Goal: Task Accomplishment & Management: Complete application form

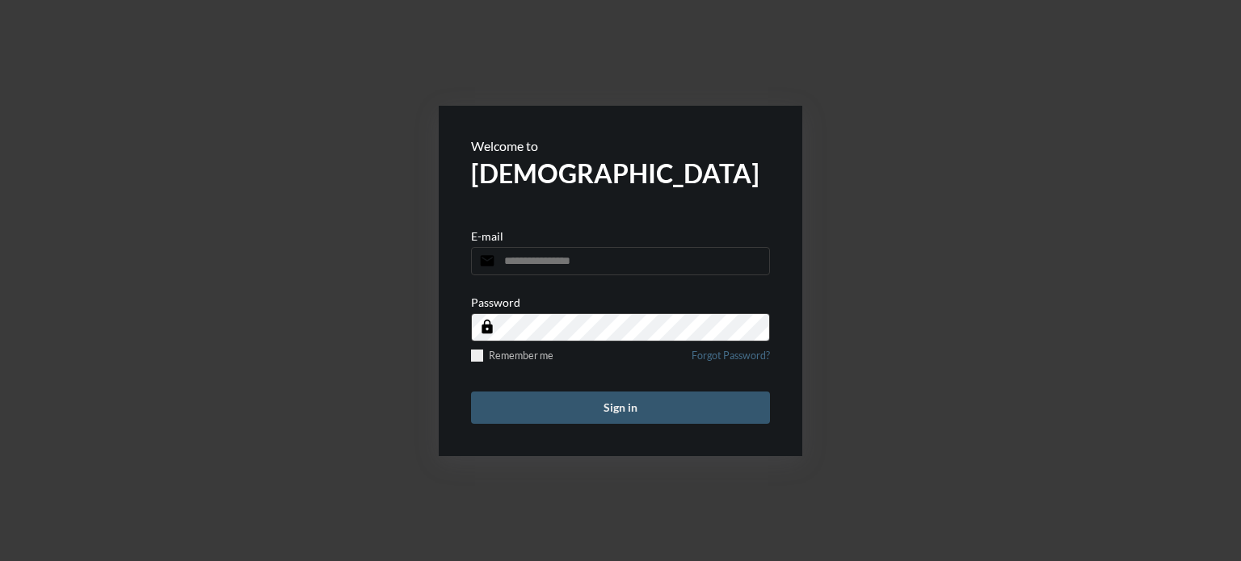
type input "**********"
click at [624, 411] on button "Sign in" at bounding box center [620, 408] width 299 height 32
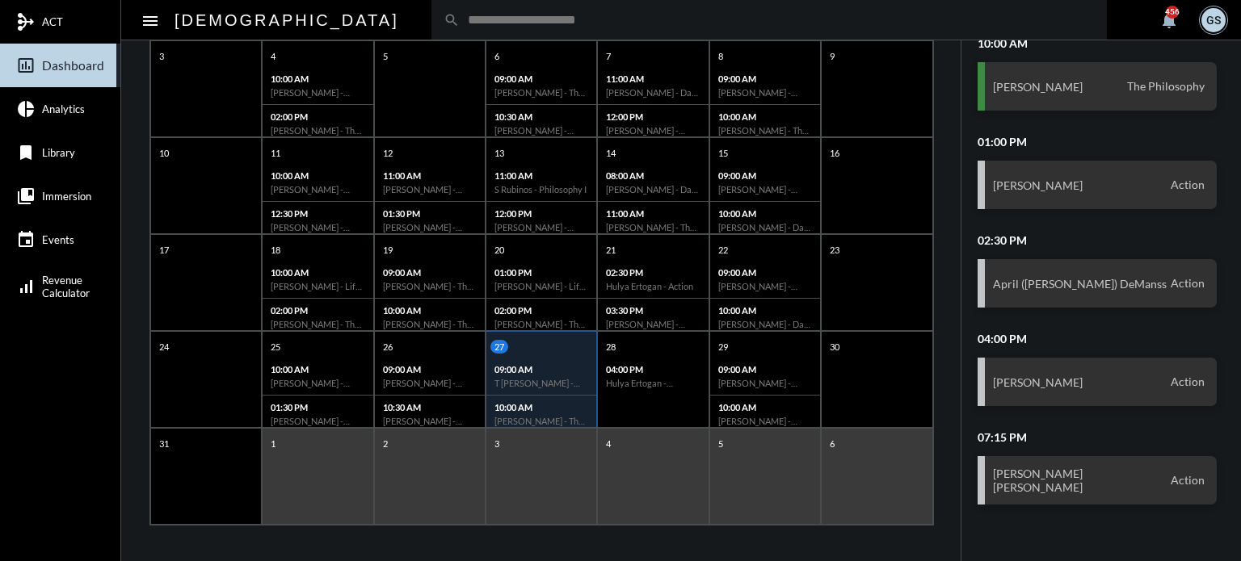
scroll to position [312, 0]
click at [668, 371] on div "04:00 PM Hulya Ertogan - Retirement Doctrine I" at bounding box center [653, 374] width 110 height 37
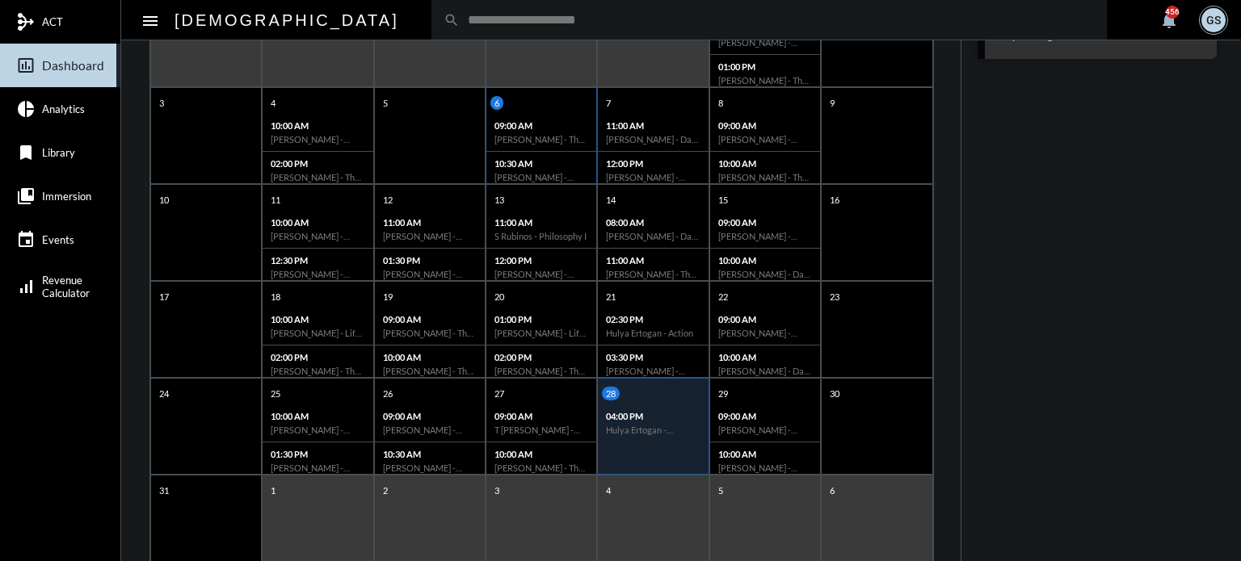
scroll to position [302, 0]
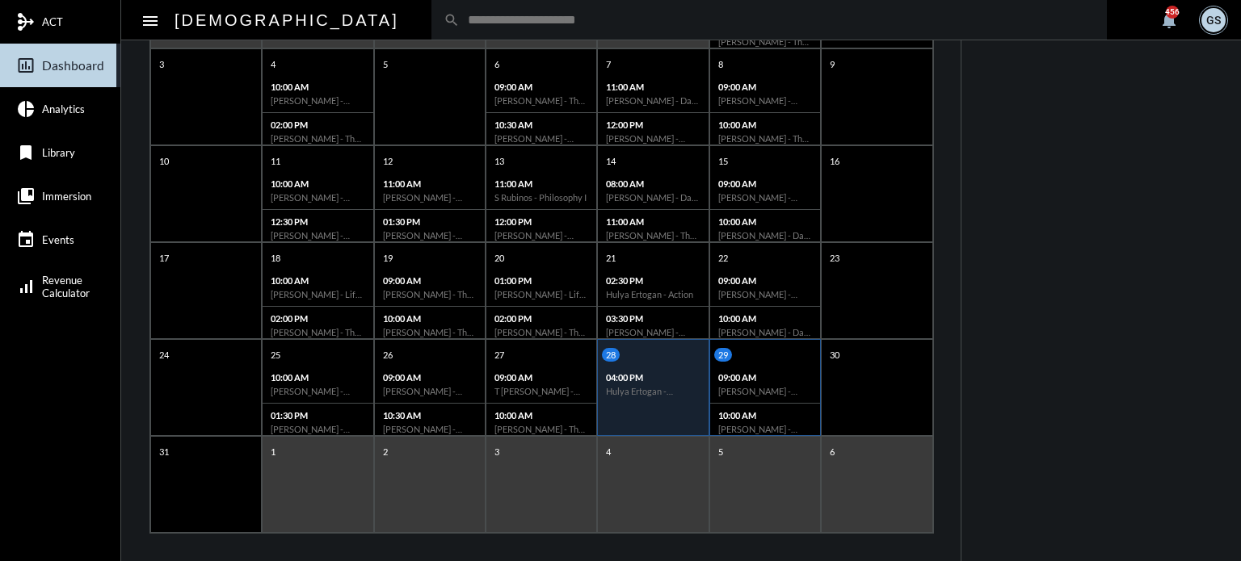
click at [713, 412] on div "10:00 AM [PERSON_NAME] - Action" at bounding box center [765, 422] width 110 height 37
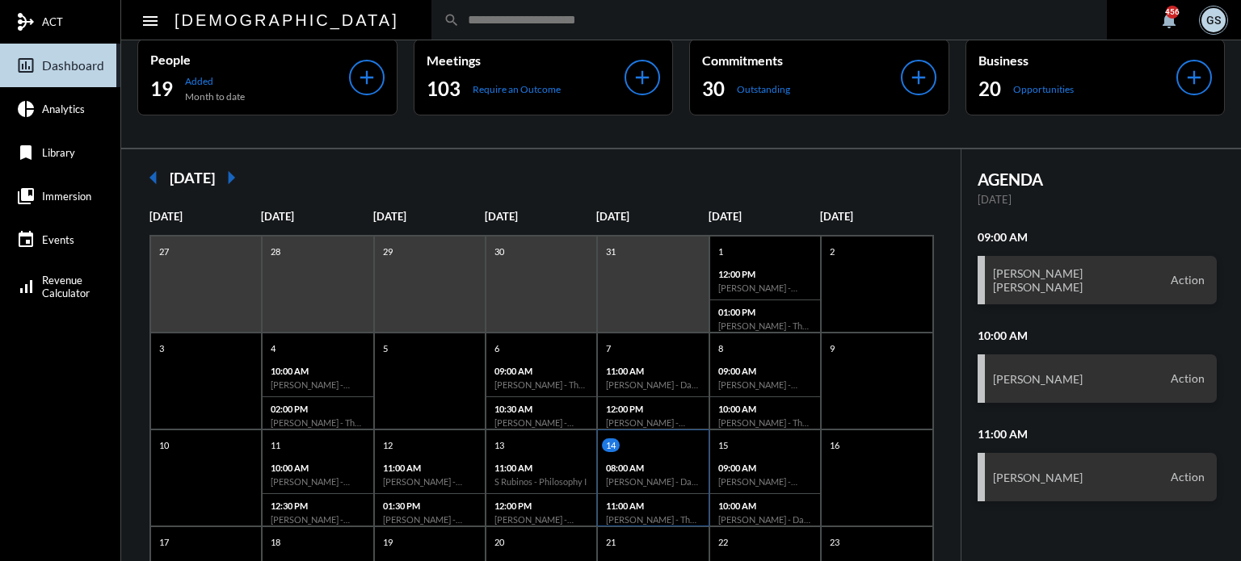
scroll to position [0, 0]
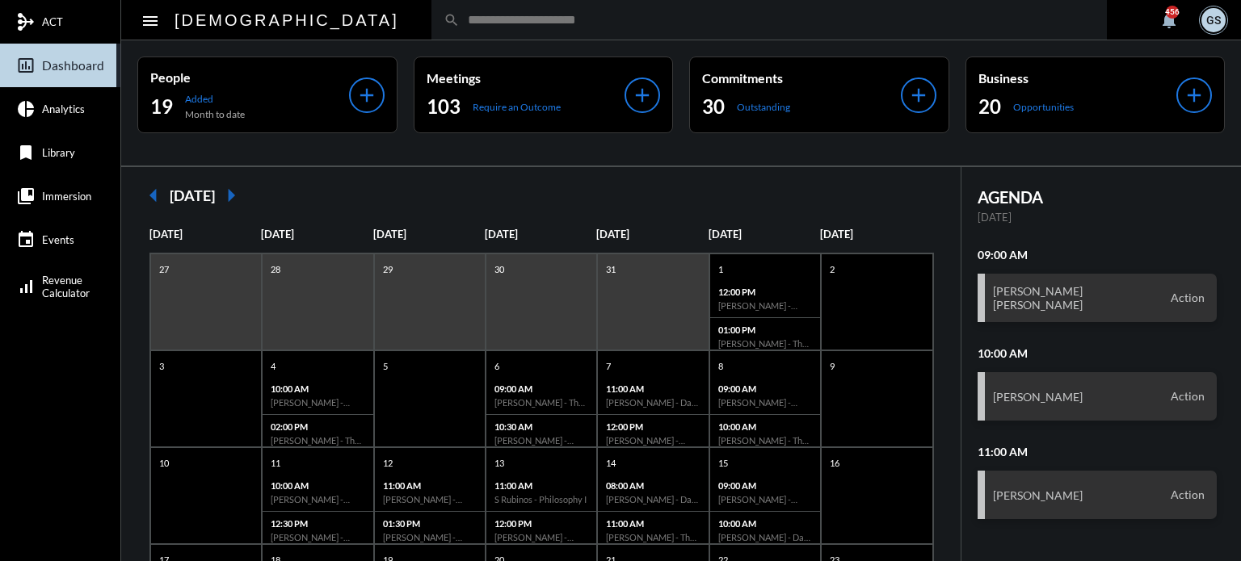
click at [491, 23] on input "text" at bounding box center [777, 20] width 635 height 14
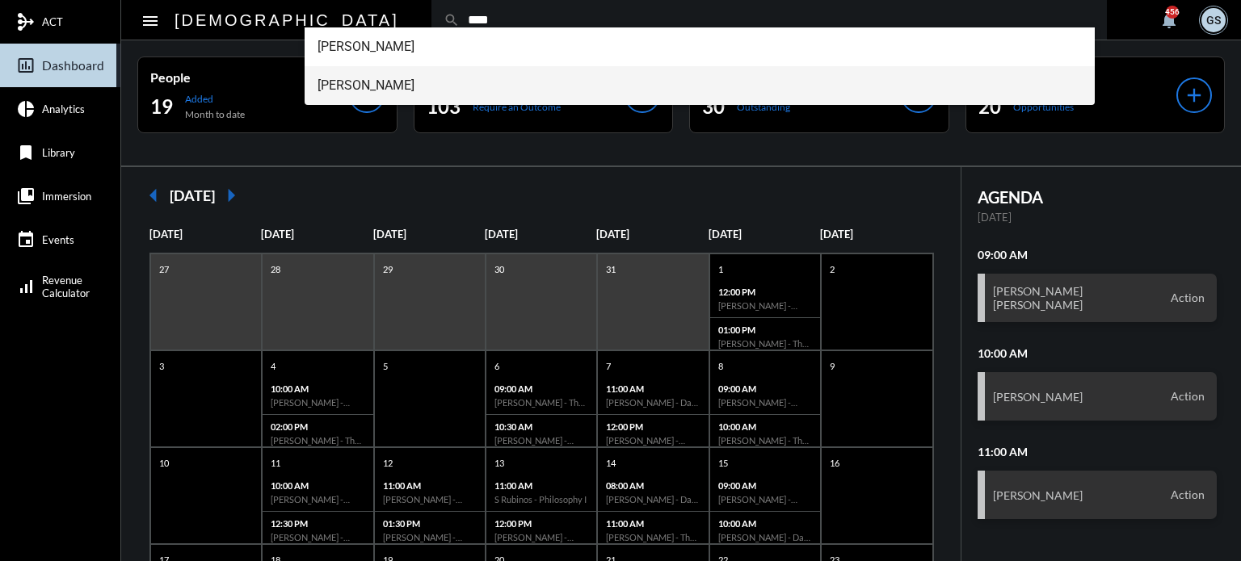
type input "****"
click at [390, 83] on span "[PERSON_NAME]" at bounding box center [700, 85] width 765 height 39
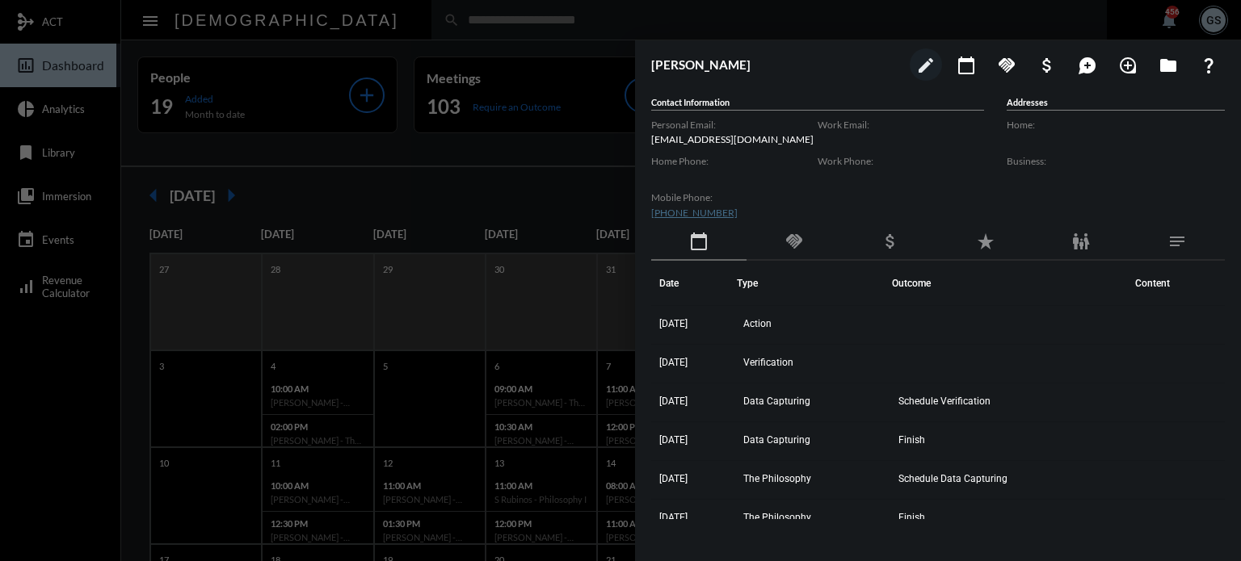
click at [500, 173] on div at bounding box center [620, 280] width 1241 height 561
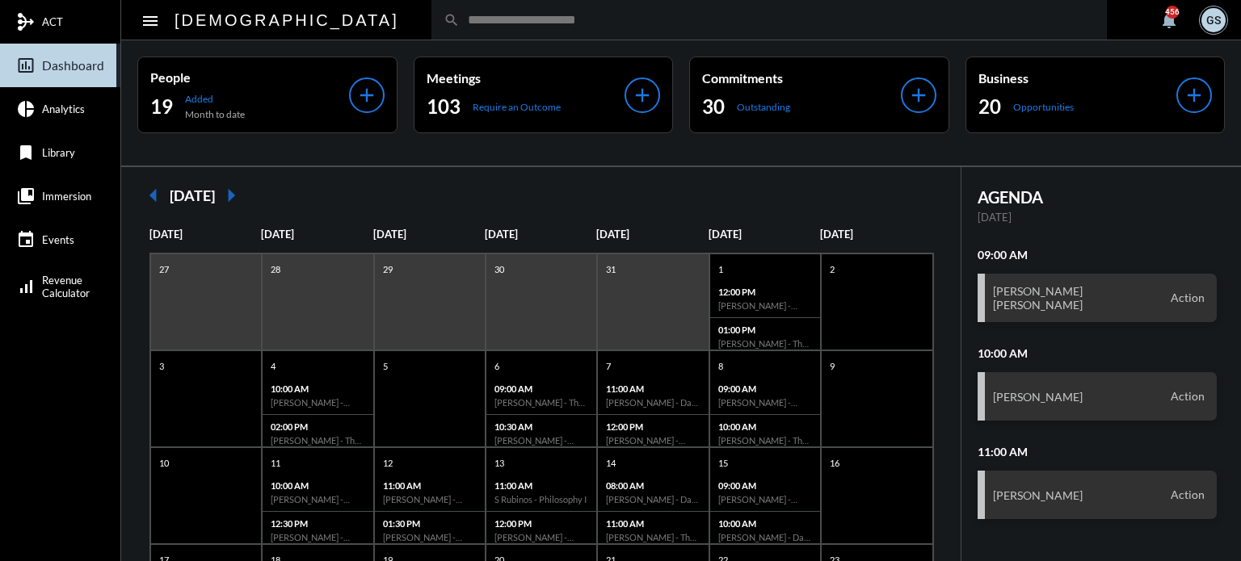
scroll to position [312, 0]
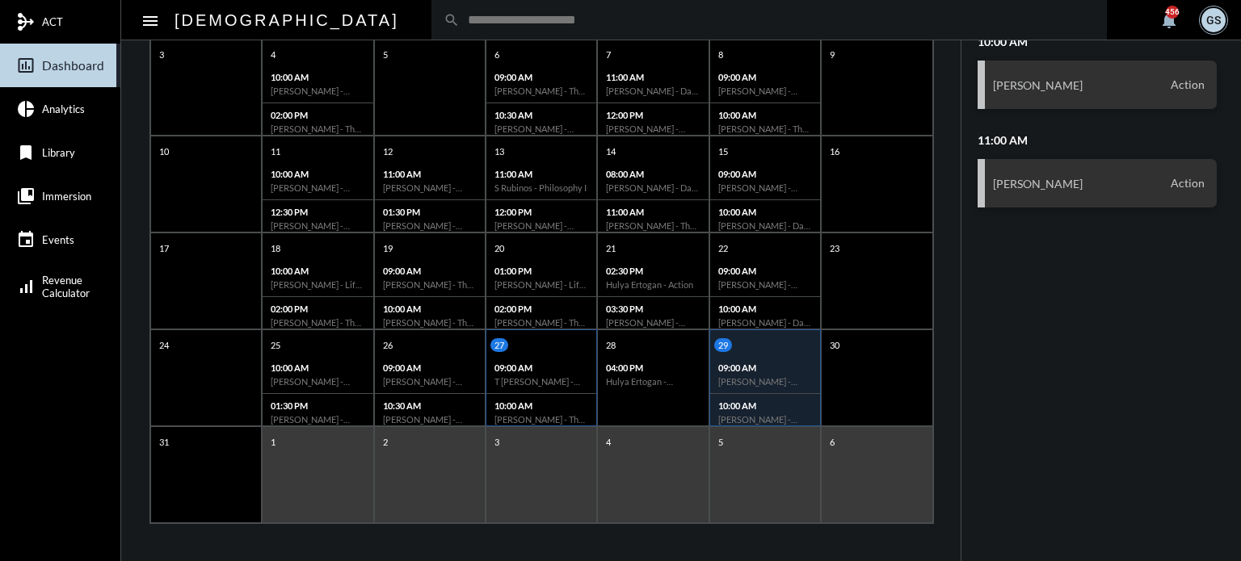
click at [540, 398] on div "10:00 AM [PERSON_NAME] - The Philosophy" at bounding box center [541, 412] width 110 height 37
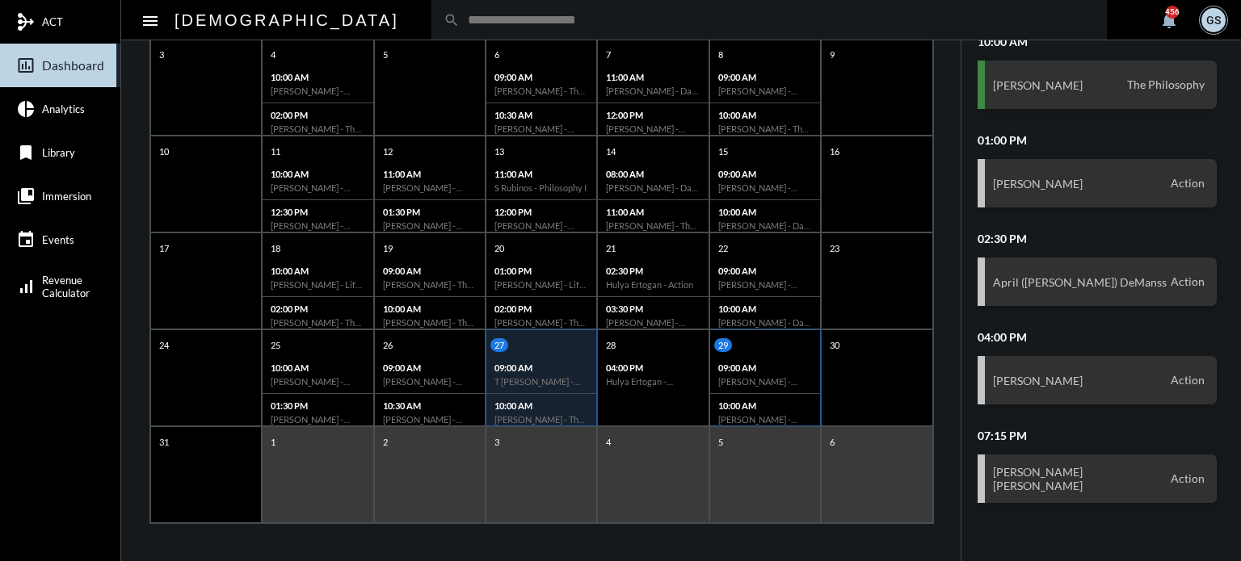
click at [772, 357] on div "09:00 AM [PERSON_NAME] - Action" at bounding box center [765, 375] width 110 height 38
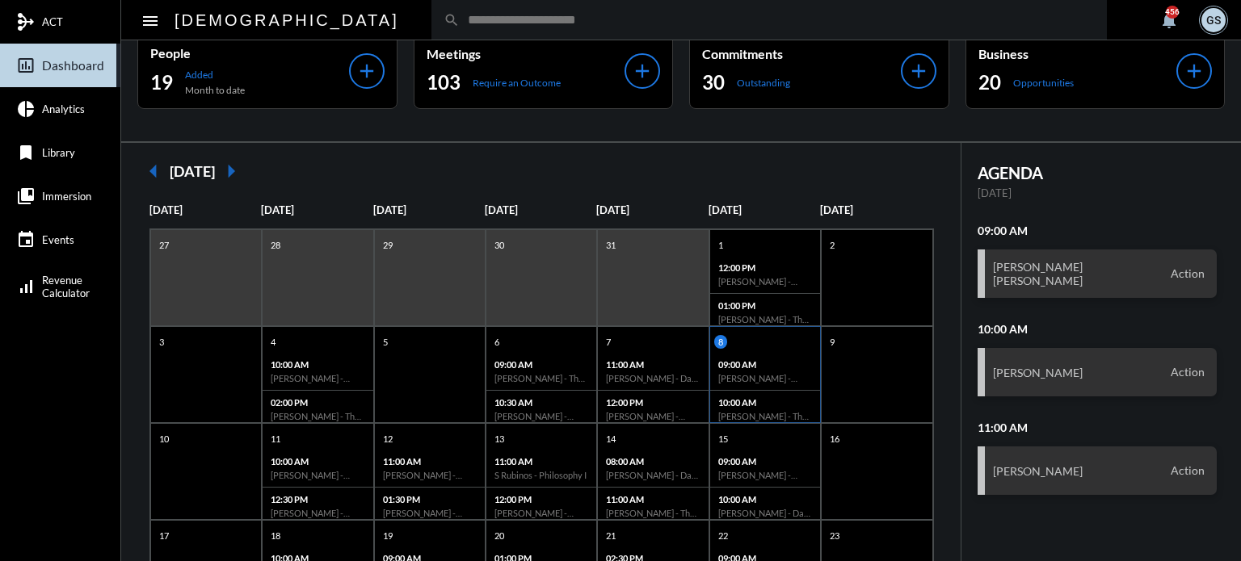
scroll to position [0, 0]
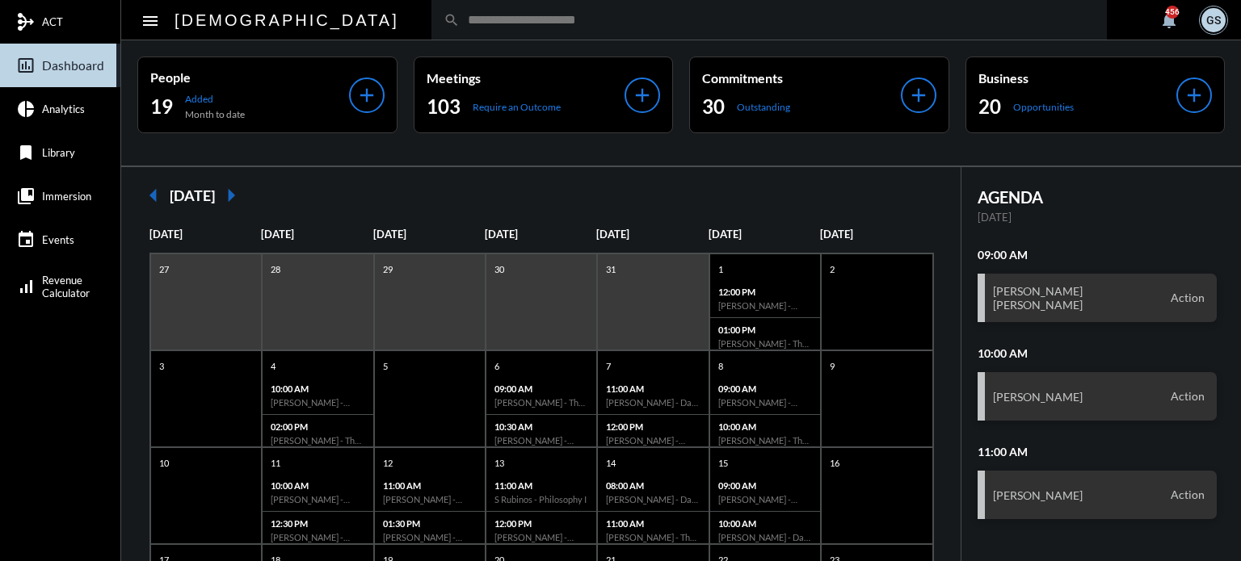
click at [460, 20] on input "text" at bounding box center [777, 20] width 635 height 14
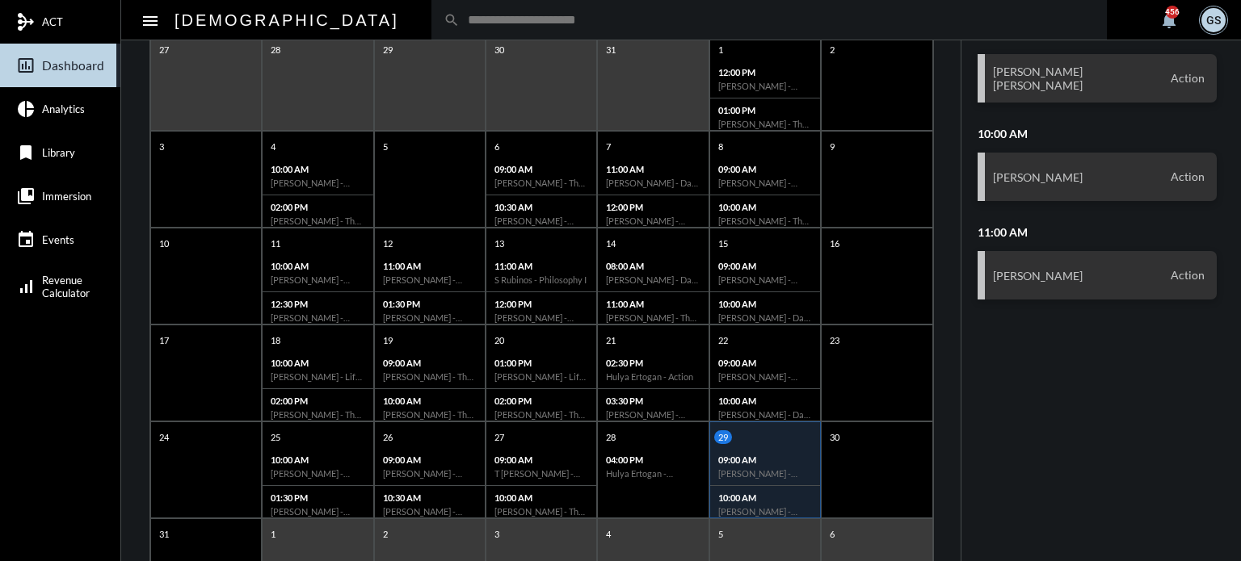
scroll to position [312, 0]
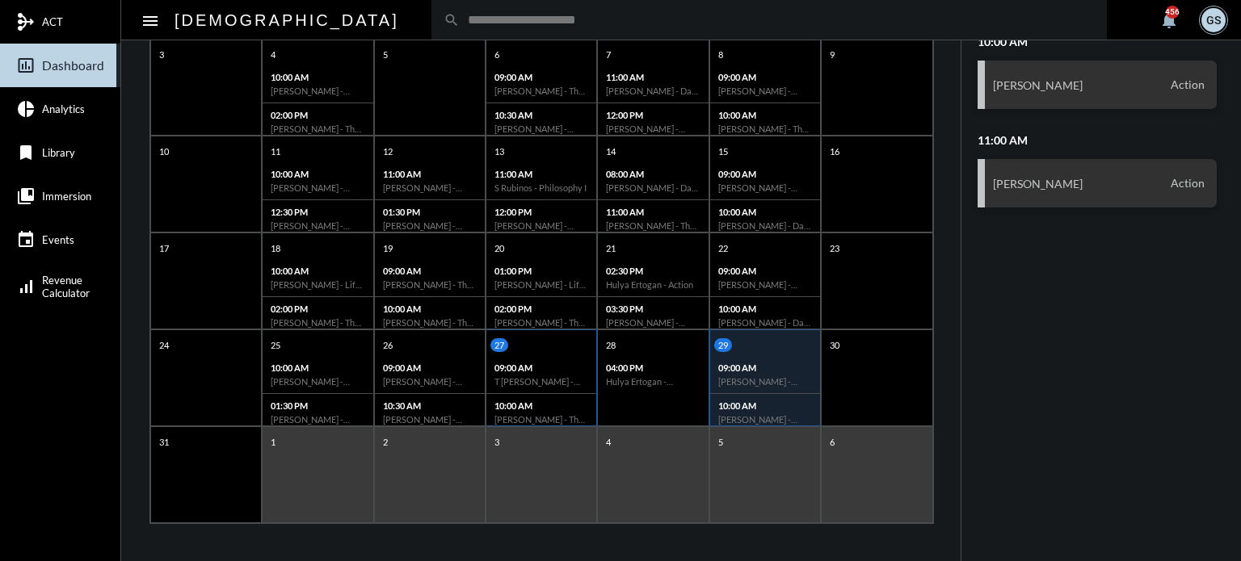
click at [520, 351] on div "27 09:00 AM T [PERSON_NAME] - The Philosophy 10:00 AM [PERSON_NAME] - The Philo…" at bounding box center [541, 385] width 110 height 93
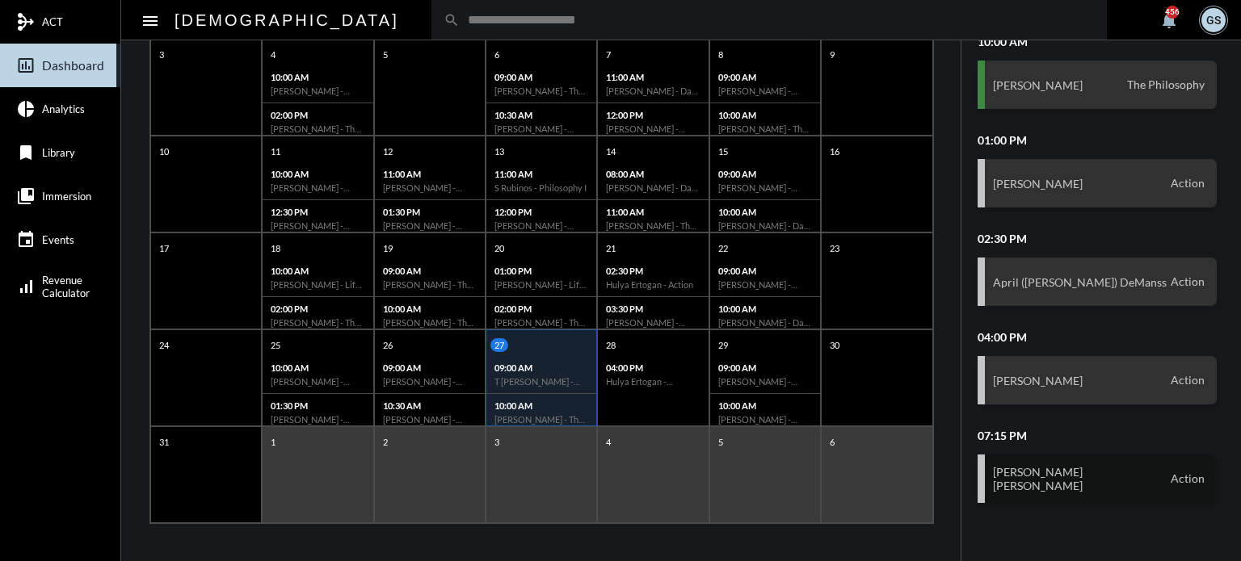
click at [1102, 490] on div "[PERSON_NAME] [PERSON_NAME] Action" at bounding box center [1098, 479] width 240 height 48
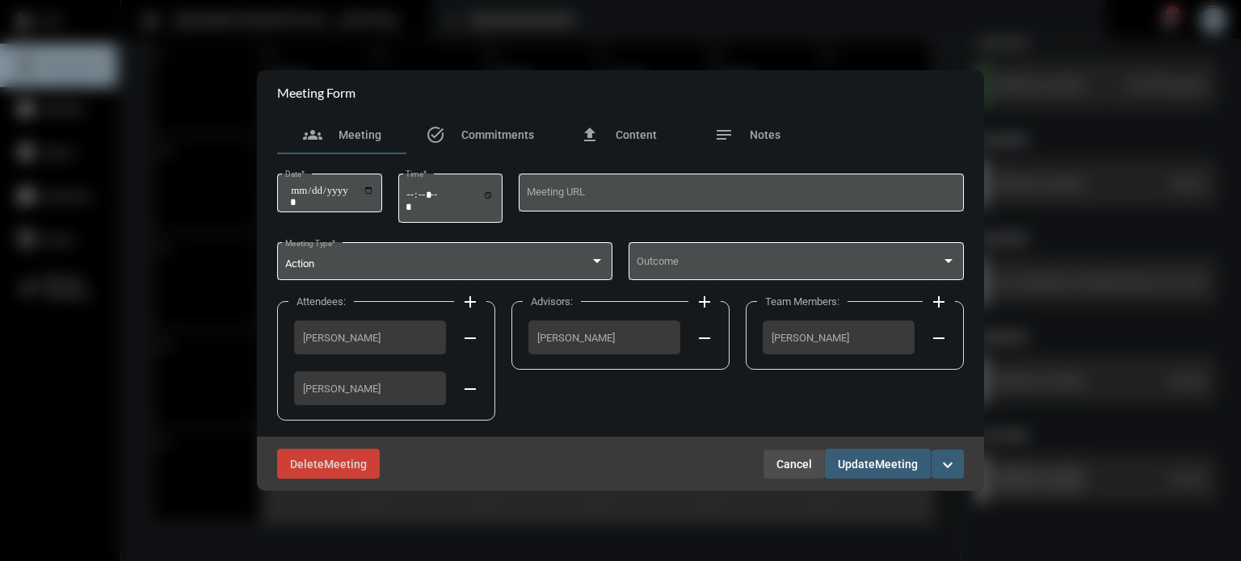
click at [799, 458] on span "Cancel" at bounding box center [794, 464] width 36 height 13
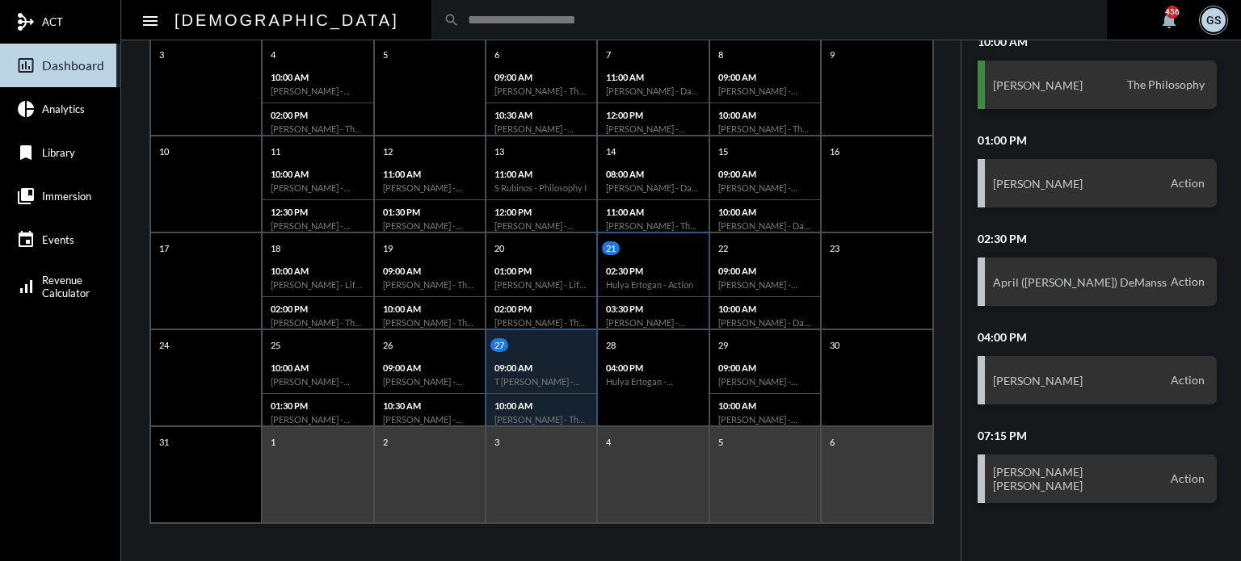
scroll to position [0, 0]
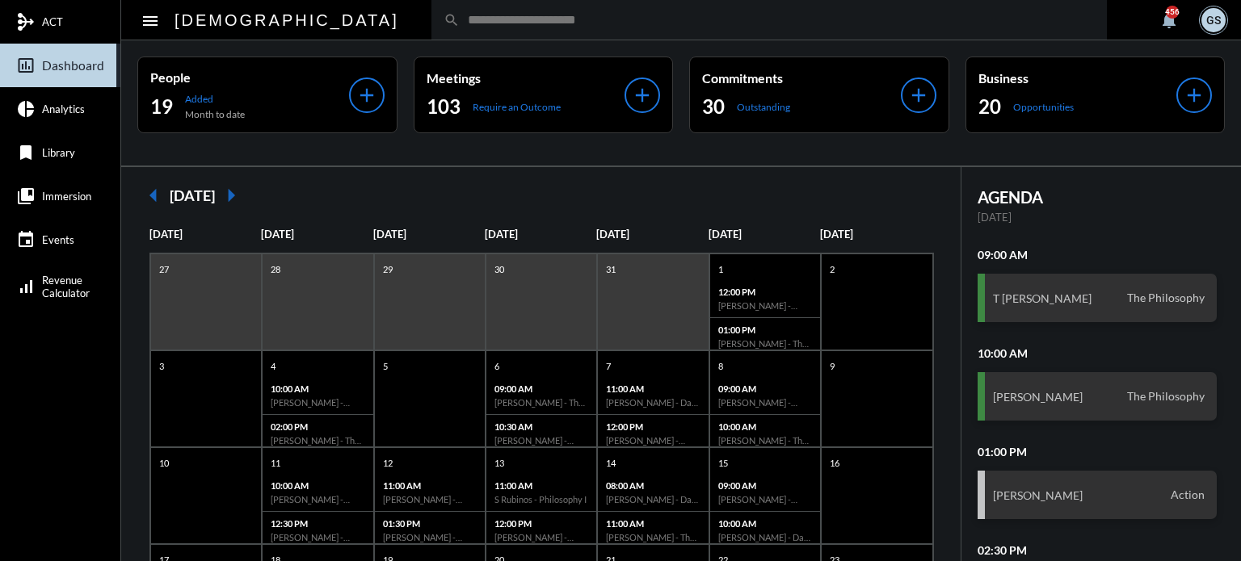
click at [546, 19] on input "text" at bounding box center [777, 20] width 635 height 14
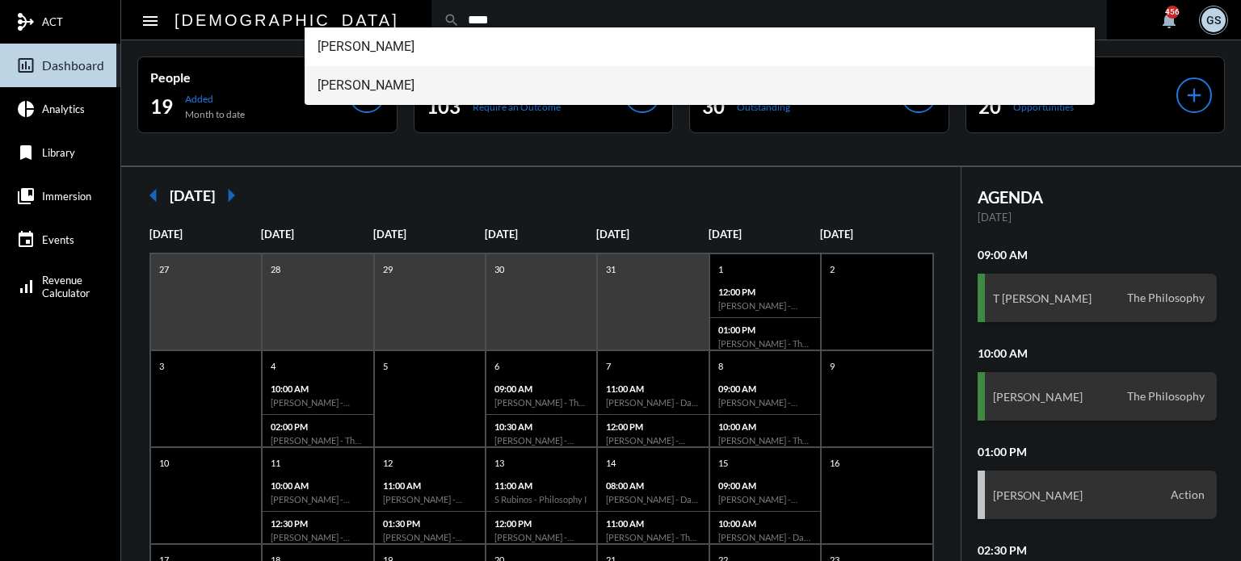
type input "****"
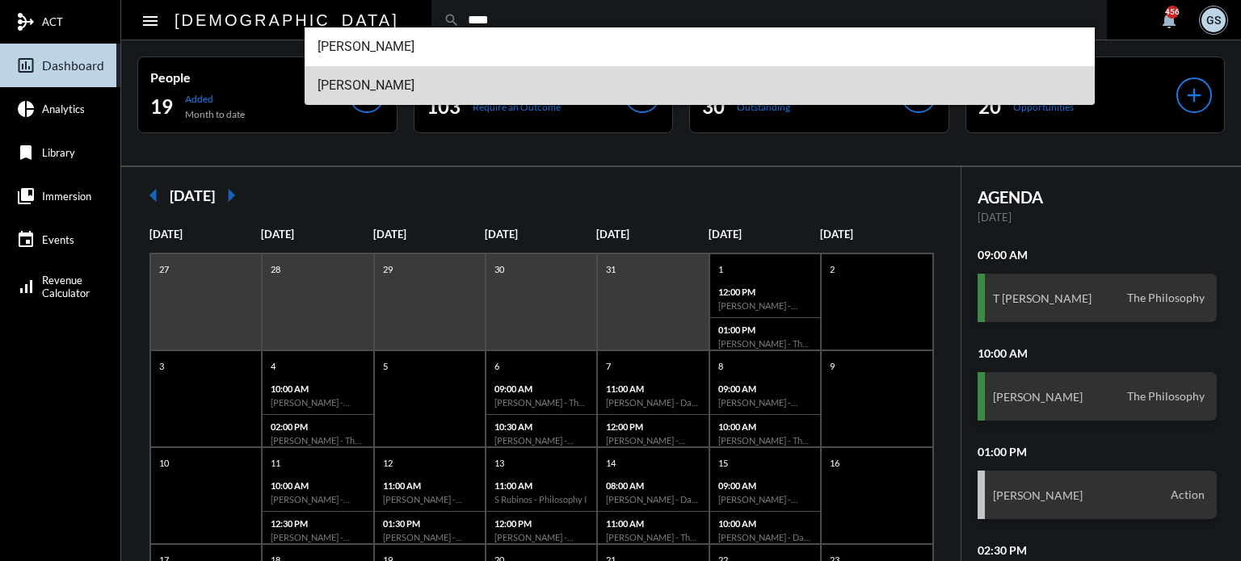
click at [370, 86] on span "[PERSON_NAME]" at bounding box center [700, 85] width 765 height 39
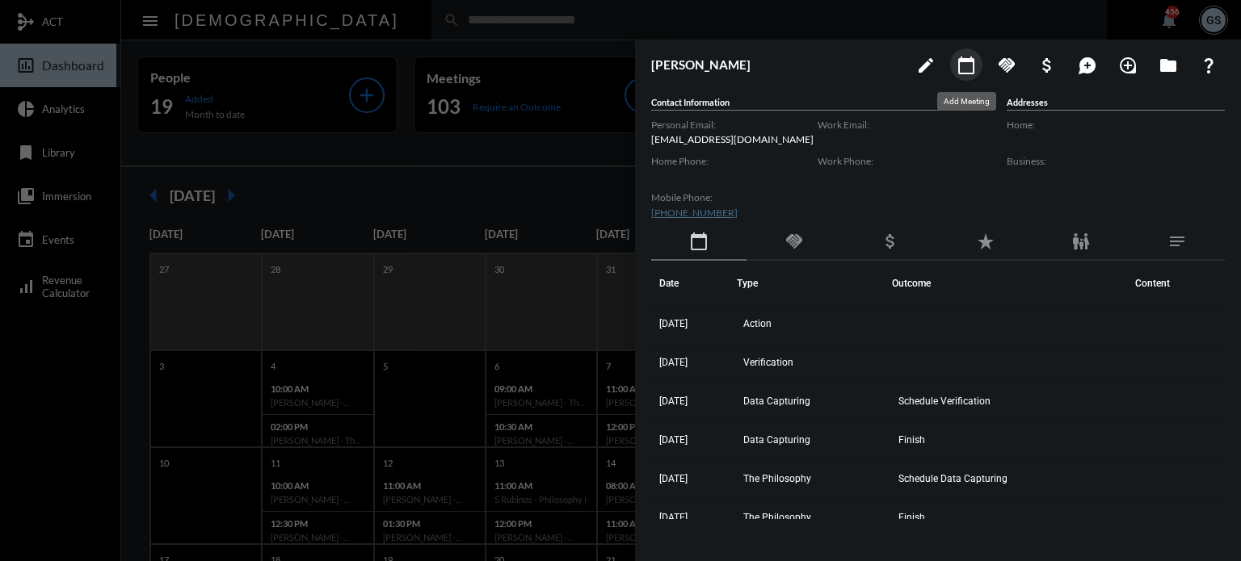
click at [963, 54] on button "calendar_today" at bounding box center [966, 64] width 32 height 32
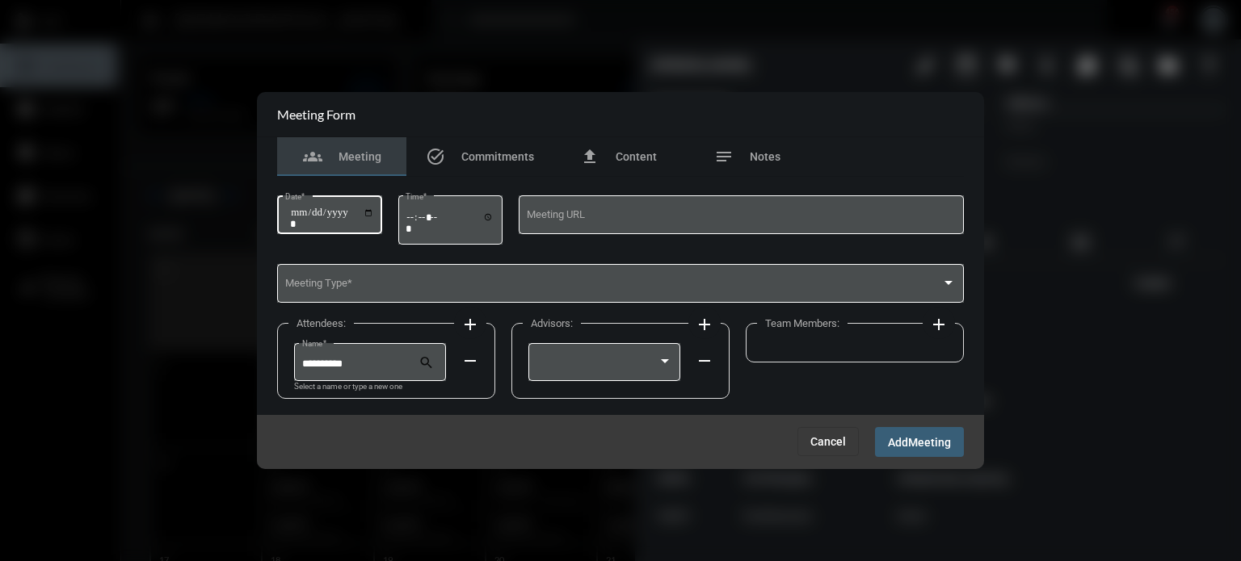
click at [374, 207] on input "Date *" at bounding box center [332, 218] width 84 height 23
click at [302, 213] on input "Date *" at bounding box center [332, 218] width 84 height 23
click at [374, 212] on input "Date *" at bounding box center [332, 218] width 84 height 23
type input "**********"
click at [417, 212] on input "Time *" at bounding box center [450, 222] width 89 height 23
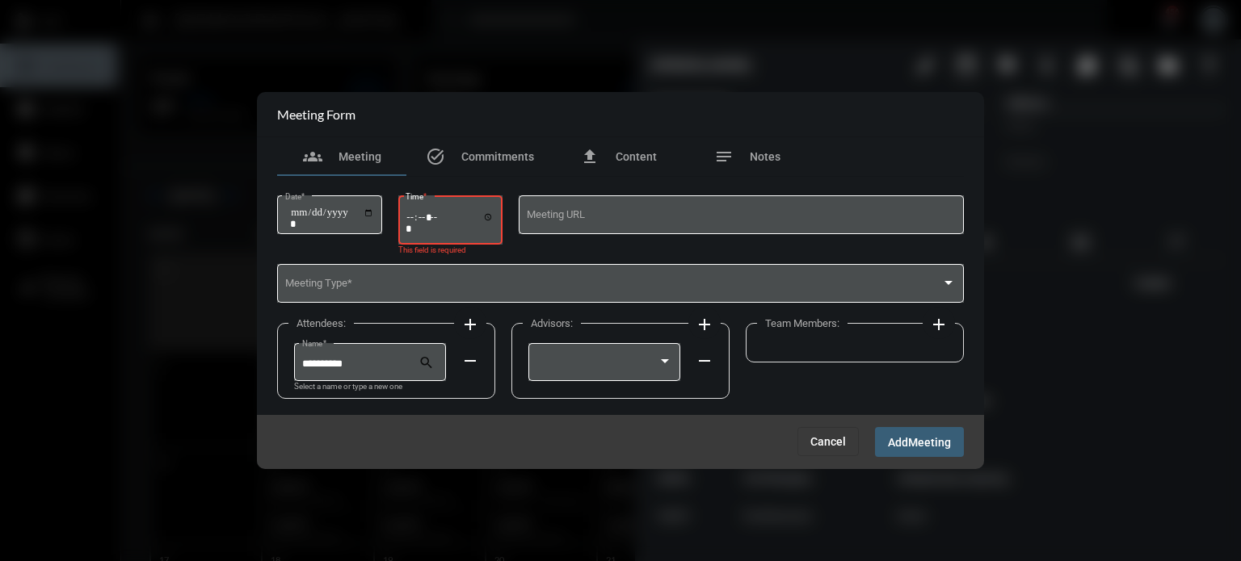
type input "*****"
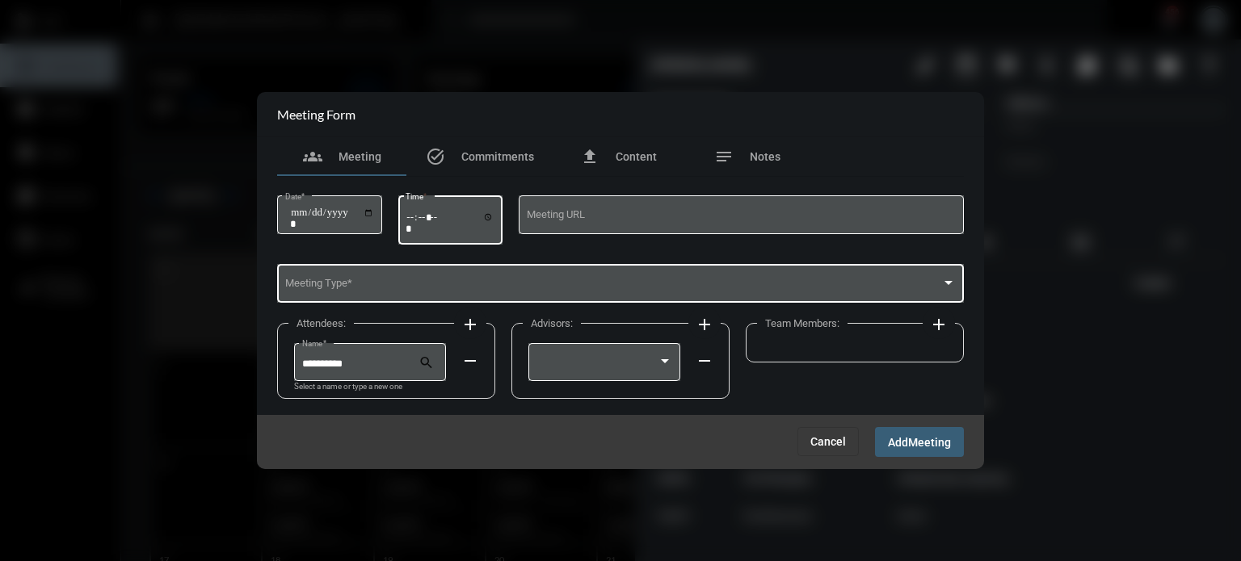
click at [431, 272] on div "Meeting Type *" at bounding box center [620, 282] width 671 height 41
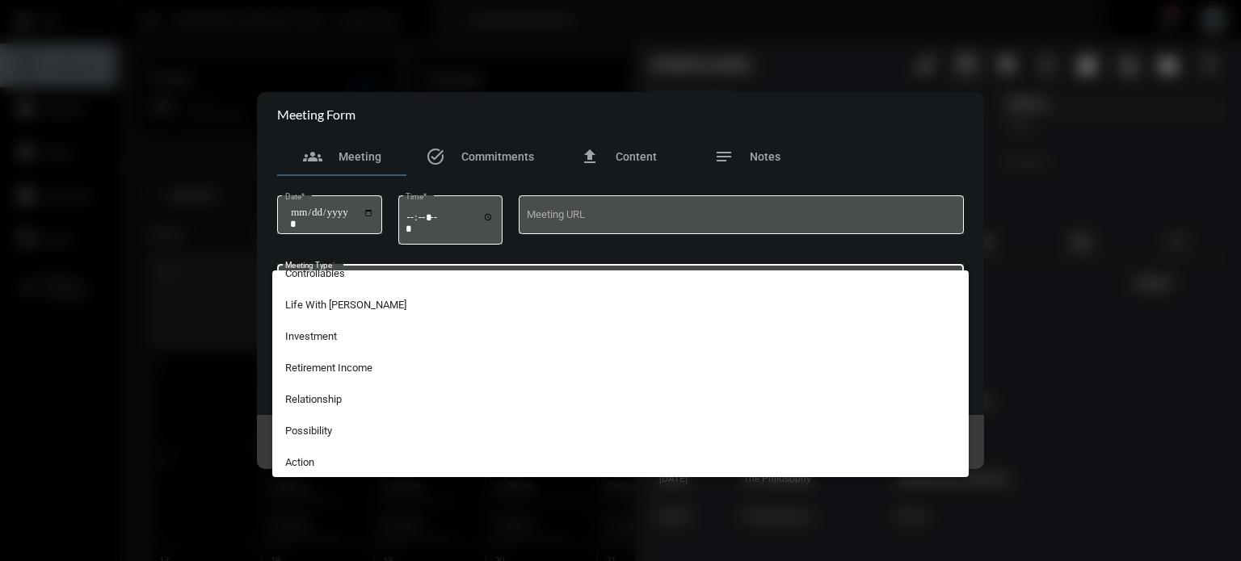
scroll to position [396, 0]
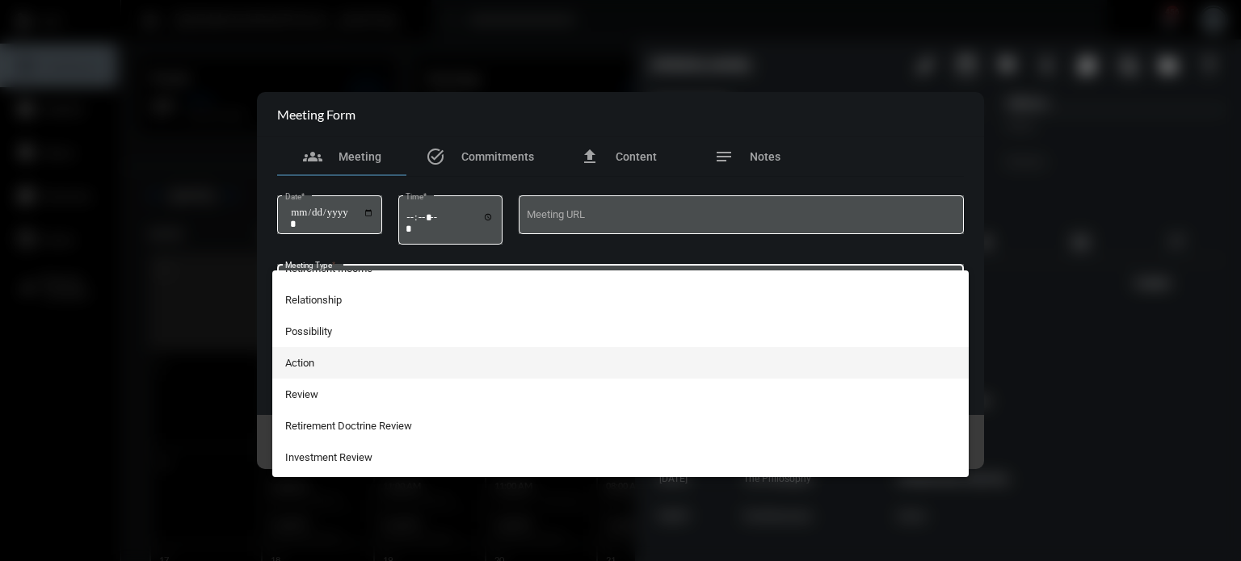
click at [324, 364] on span "Action" at bounding box center [620, 363] width 671 height 32
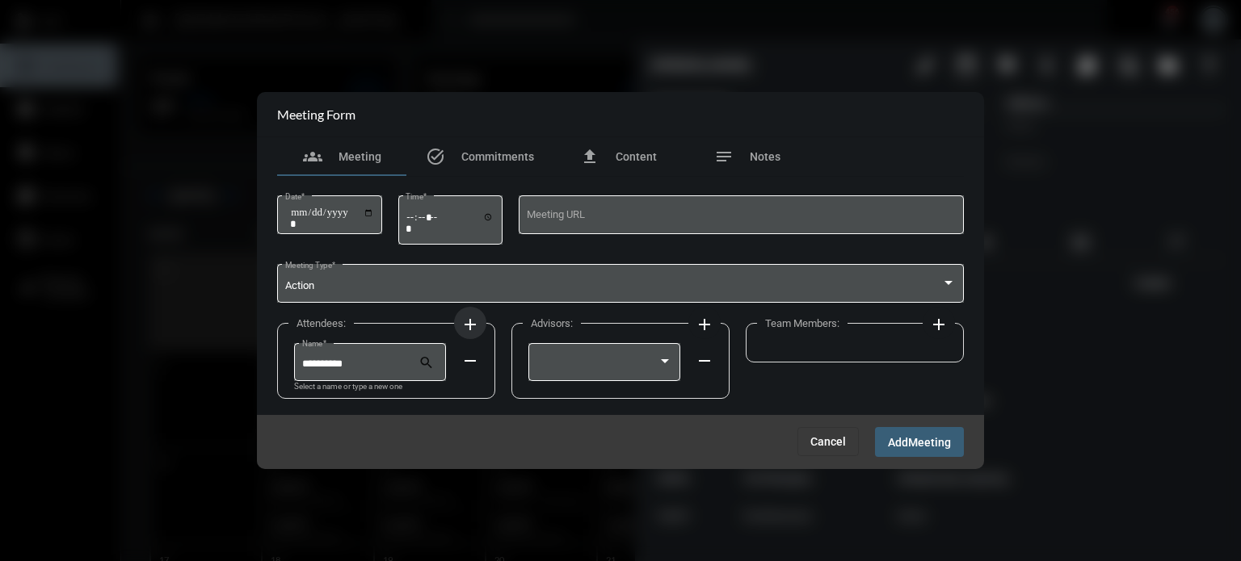
click at [473, 313] on button "add" at bounding box center [470, 323] width 32 height 32
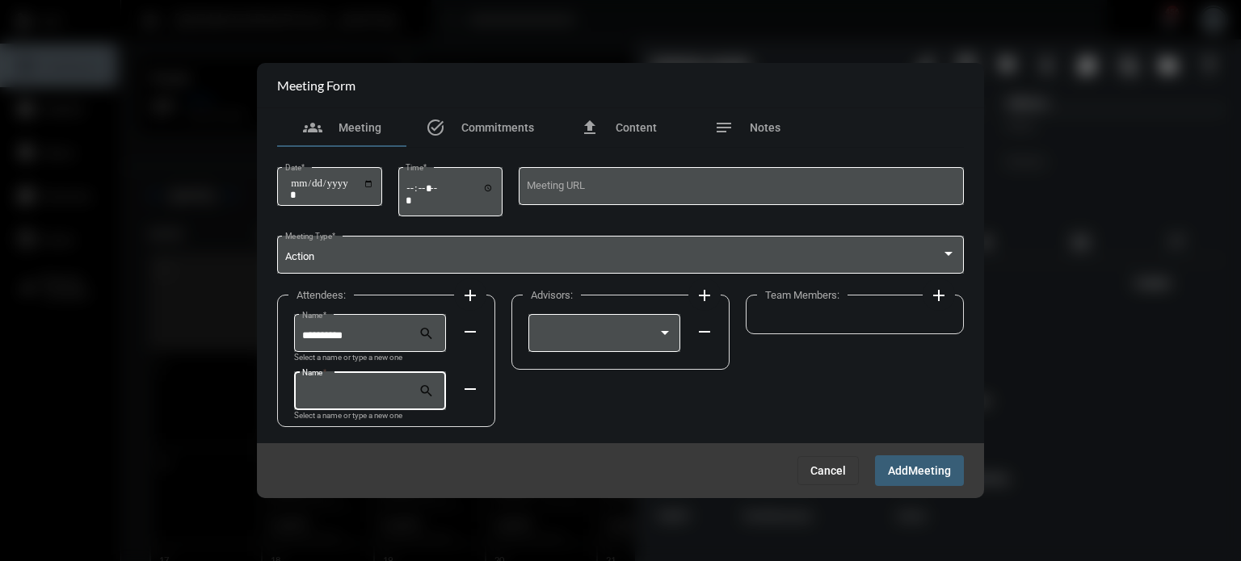
click at [334, 391] on input "Name *" at bounding box center [360, 394] width 117 height 12
type input "*"
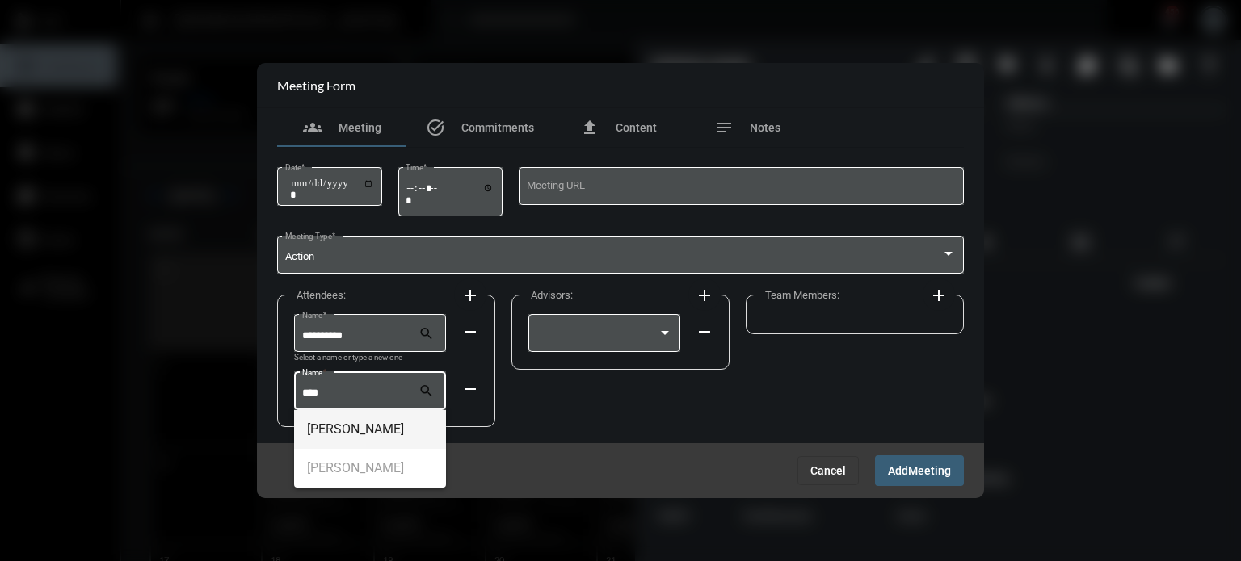
click at [340, 430] on span "[PERSON_NAME]" at bounding box center [370, 429] width 126 height 39
type input "**********"
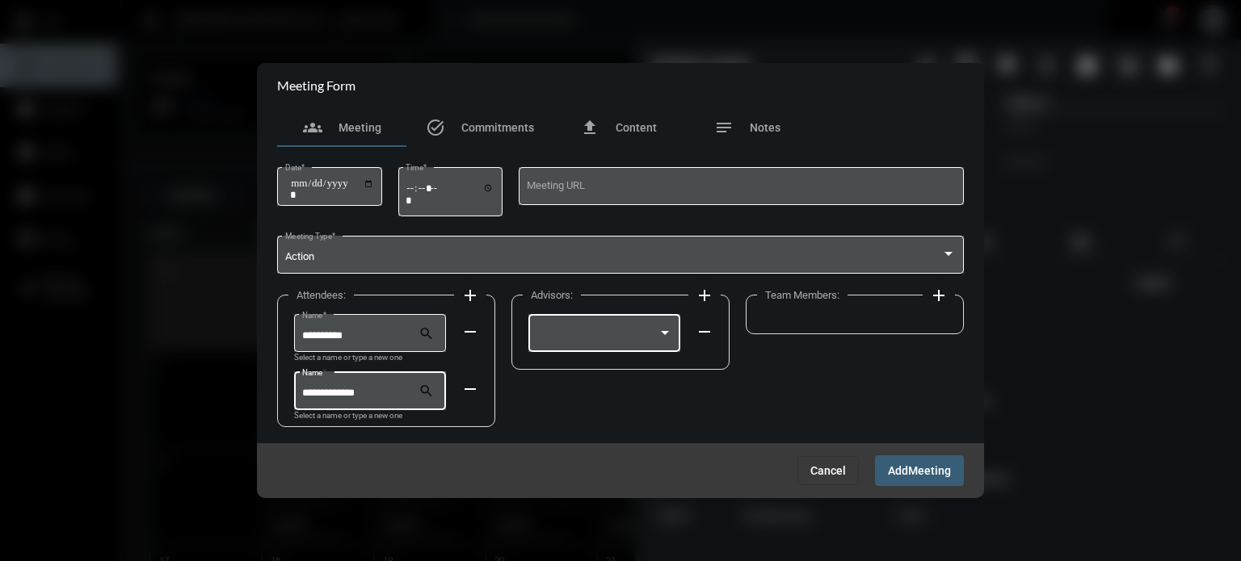
click at [603, 333] on div at bounding box center [597, 336] width 122 height 12
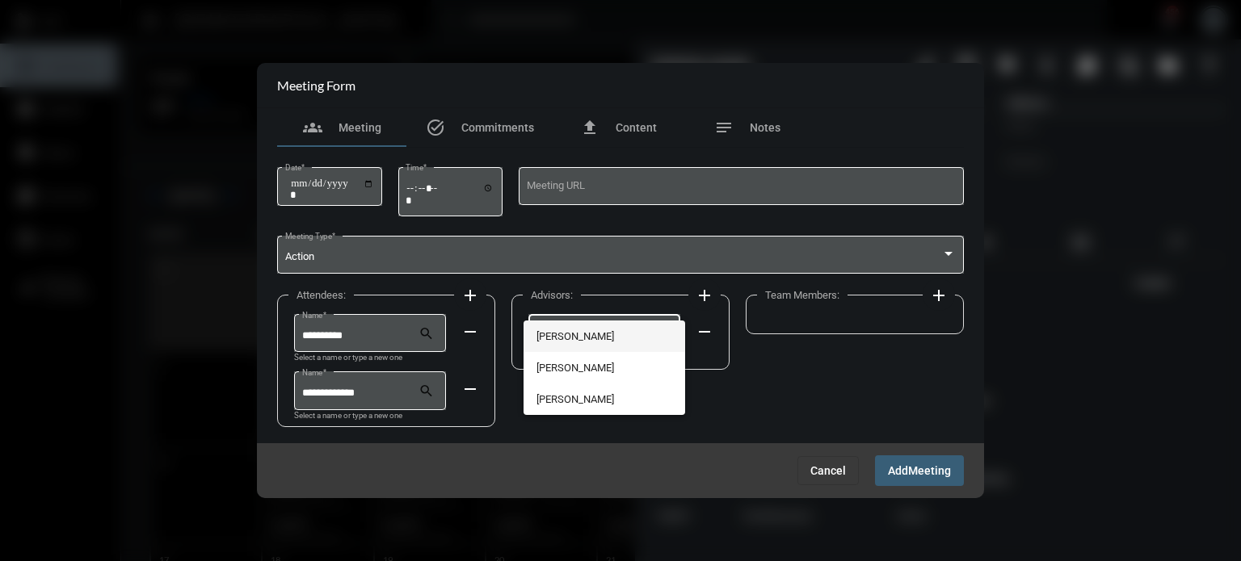
click at [590, 340] on span "[PERSON_NAME]" at bounding box center [604, 337] width 137 height 32
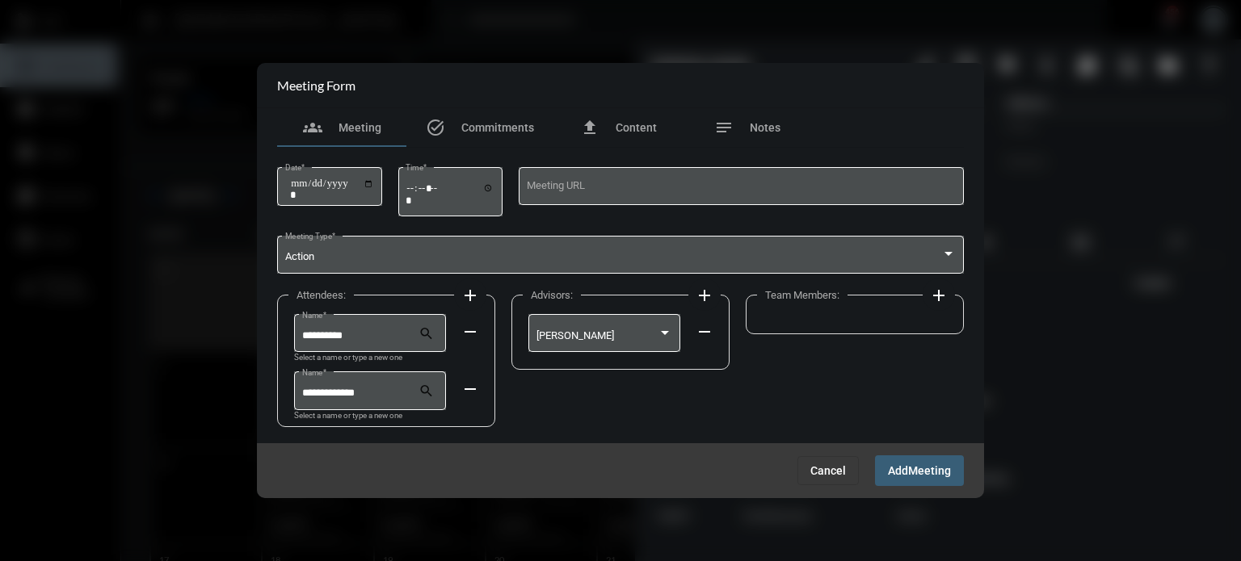
click at [936, 298] on mat-icon "add" at bounding box center [938, 295] width 19 height 19
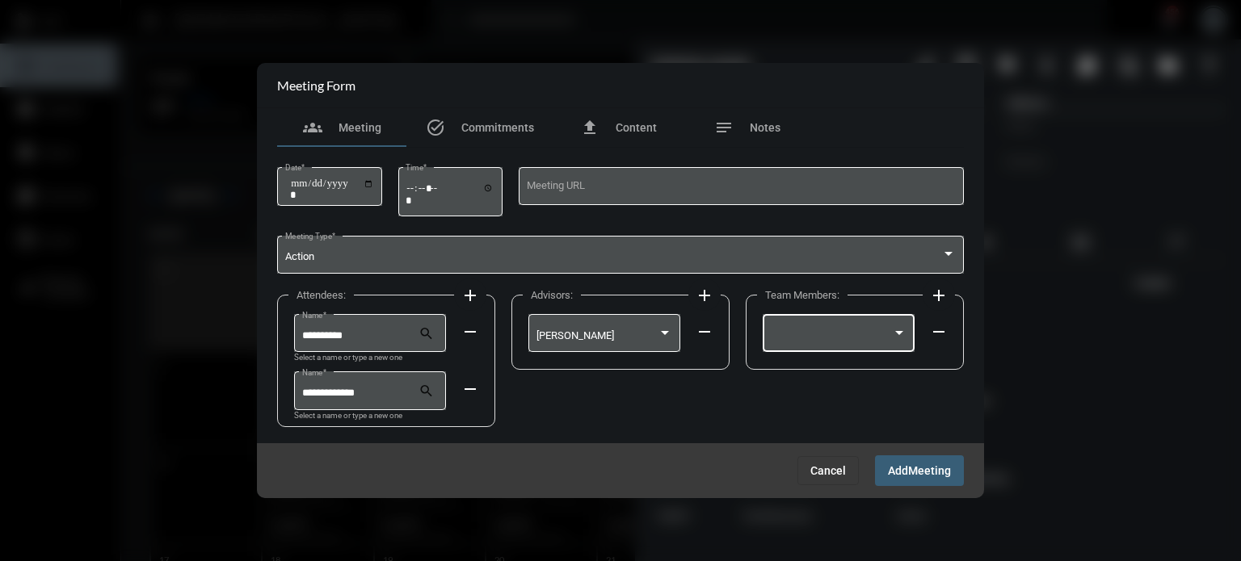
click at [822, 335] on div at bounding box center [832, 336] width 122 height 12
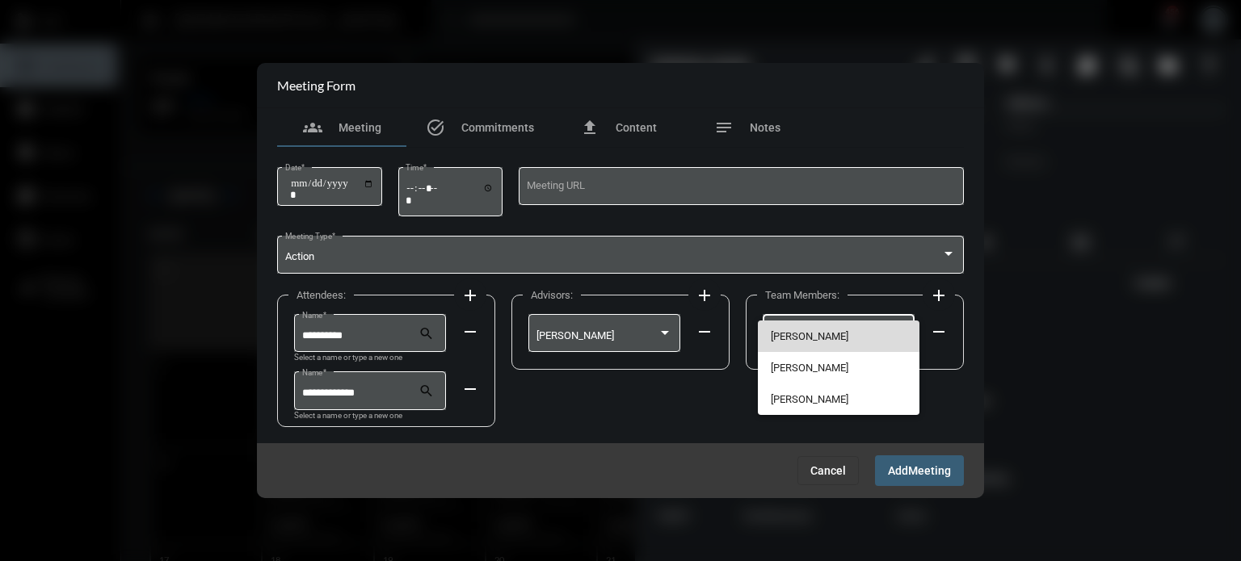
click at [804, 335] on span "[PERSON_NAME]" at bounding box center [839, 337] width 137 height 32
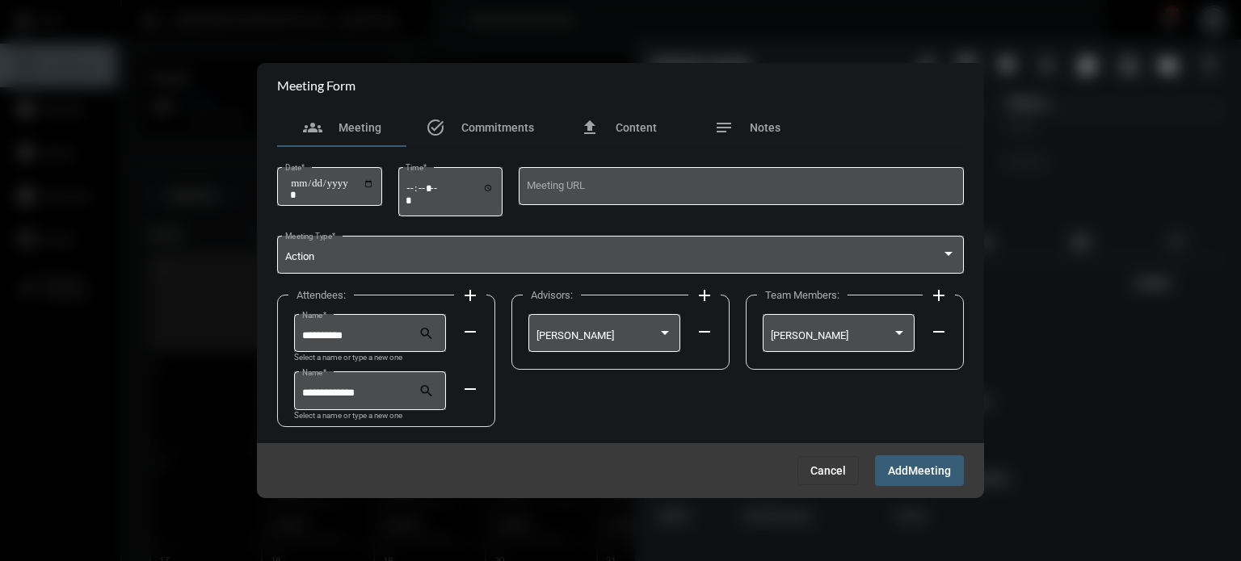
click at [920, 471] on span "Meeting" at bounding box center [929, 471] width 43 height 13
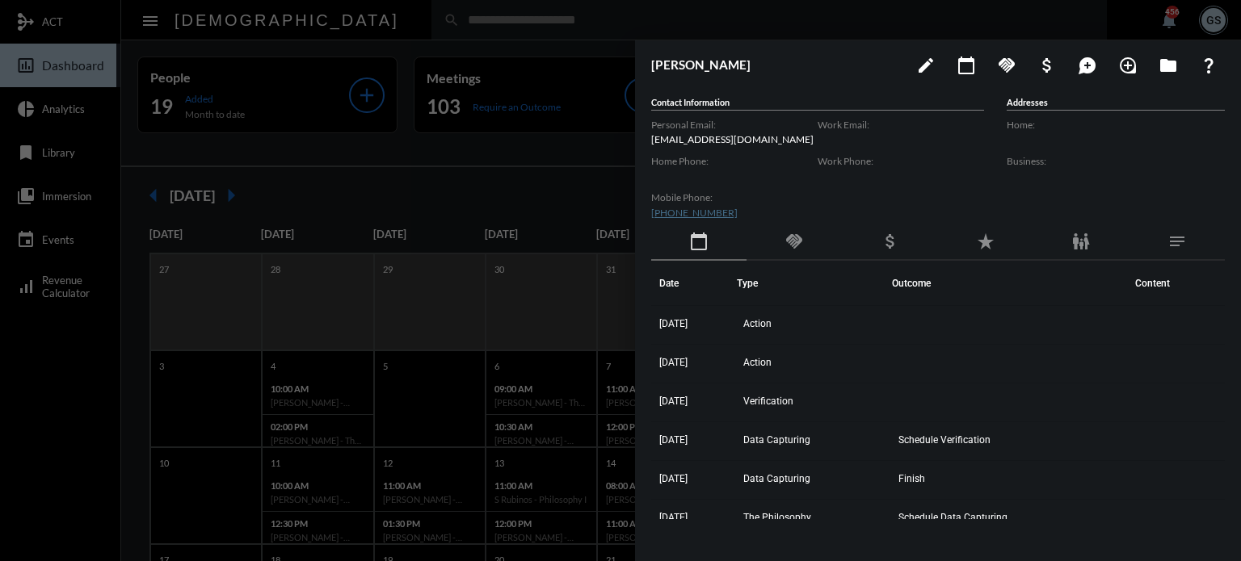
click at [330, 58] on div at bounding box center [620, 280] width 1241 height 561
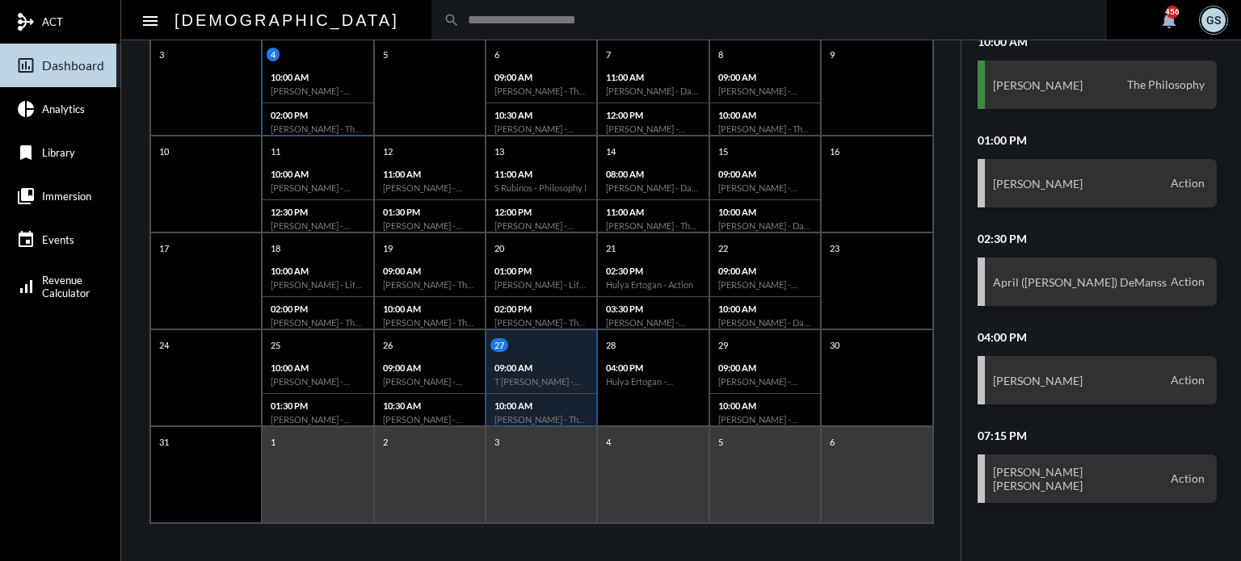
scroll to position [288, 0]
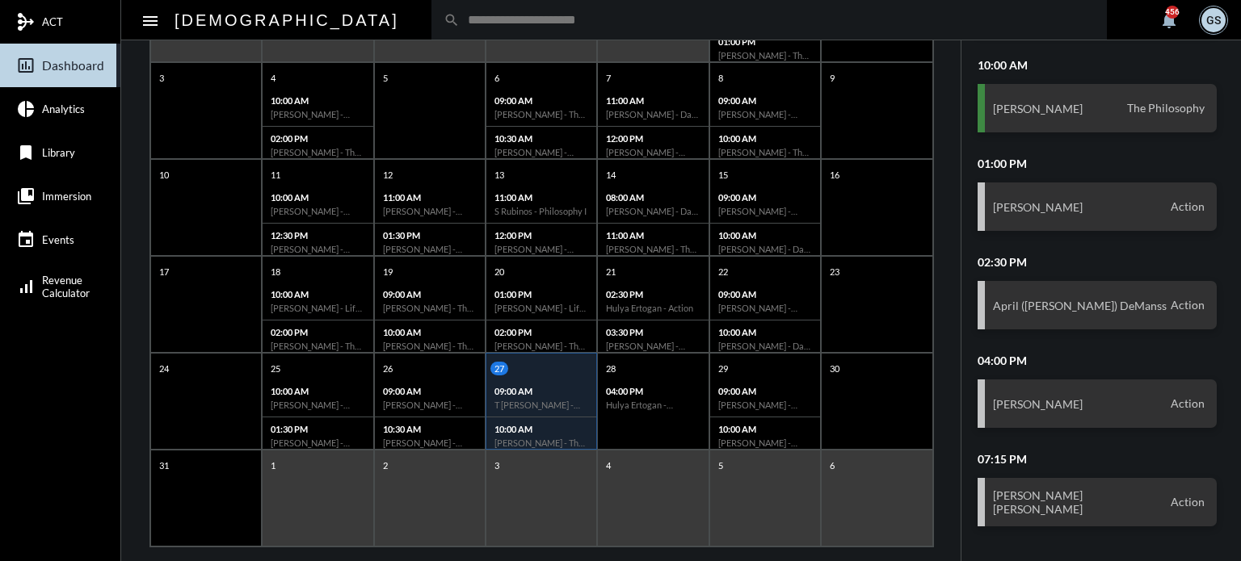
click at [284, 473] on div "1" at bounding box center [317, 498] width 111 height 97
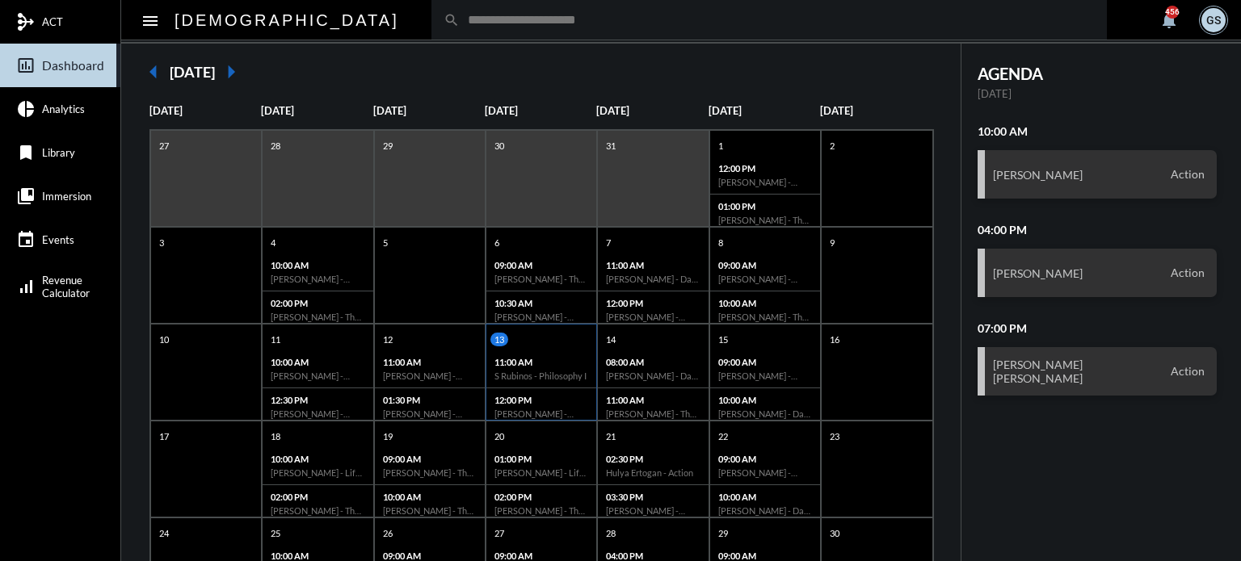
scroll to position [312, 0]
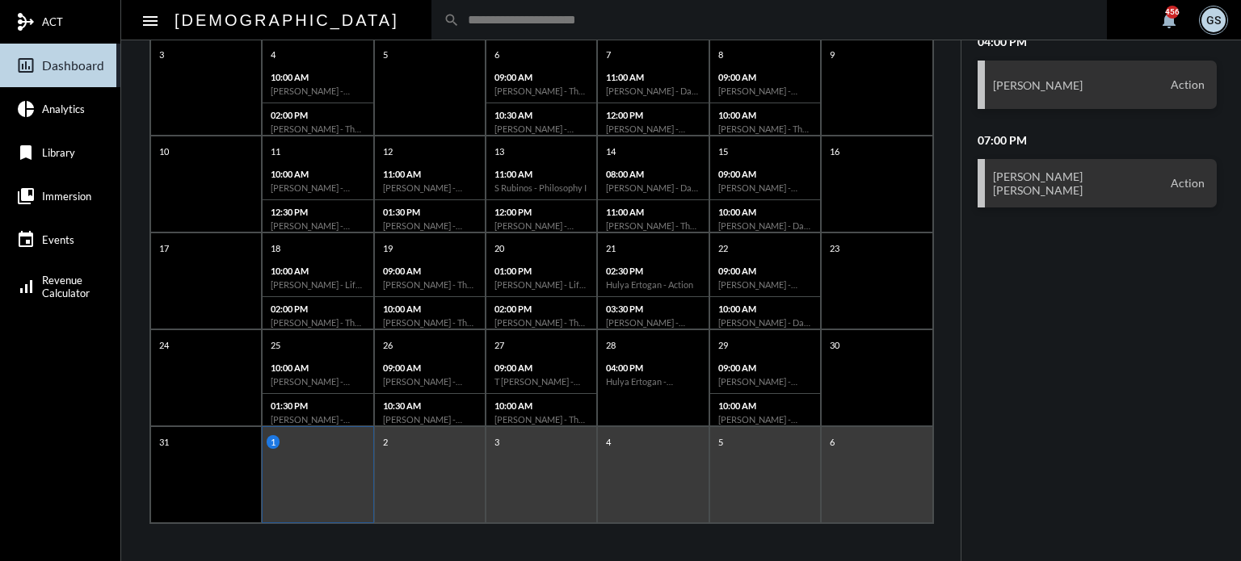
click at [411, 465] on div "2" at bounding box center [429, 475] width 111 height 97
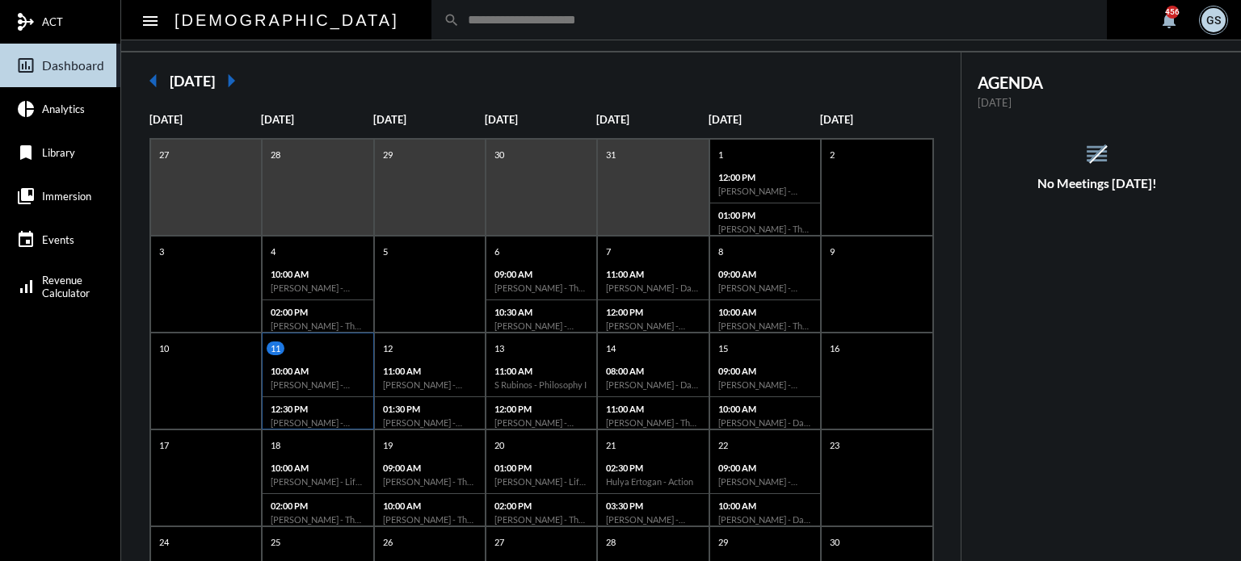
scroll to position [92, 0]
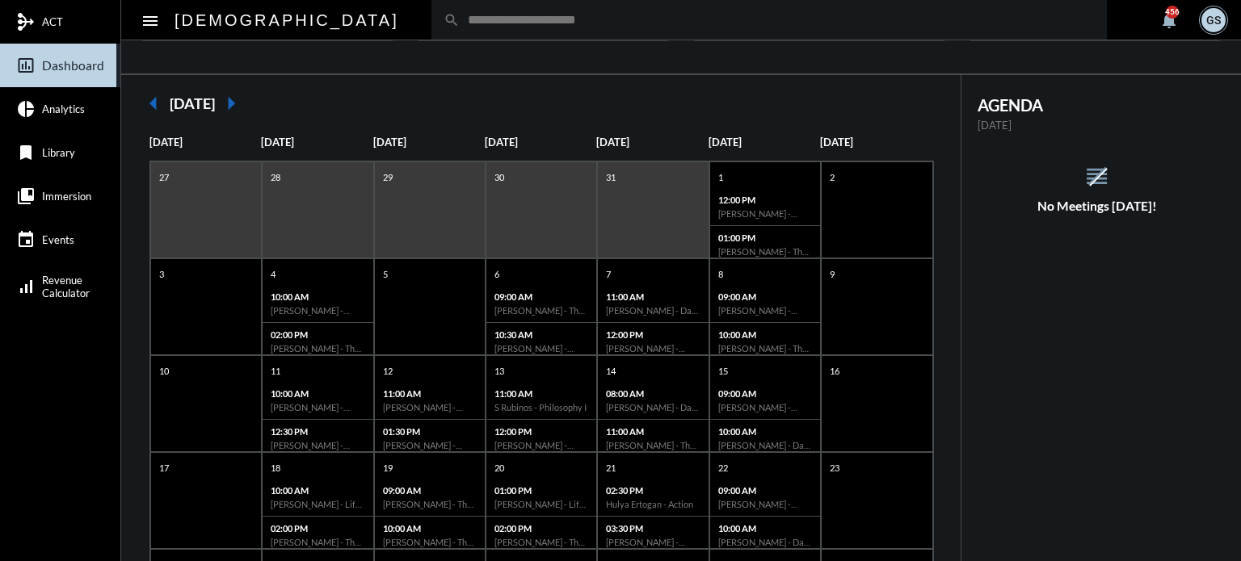
click at [460, 23] on input "text" at bounding box center [777, 20] width 635 height 14
click at [460, 13] on input "text" at bounding box center [777, 20] width 635 height 14
type input "**********"
click at [355, 75] on div "arrow_left [DATE] arrow_right [DATE] [DATE] [DATE] [DATE] [DATE] [DATE] [DATE] …" at bounding box center [541, 429] width 840 height 709
click at [460, 17] on input "**********" at bounding box center [777, 20] width 635 height 14
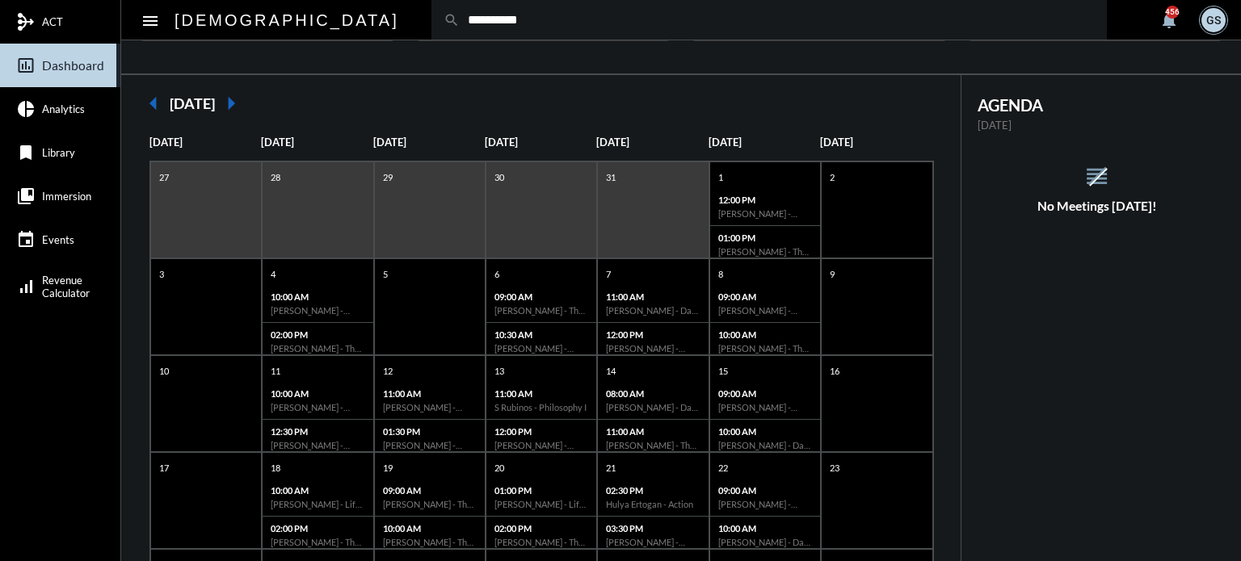
click at [460, 17] on input "**********" at bounding box center [777, 20] width 635 height 14
click at [345, 74] on div "arrow_left [DATE] arrow_right [DATE] [DATE] [DATE] [DATE] [DATE] [DATE] [DATE] …" at bounding box center [681, 429] width 1120 height 711
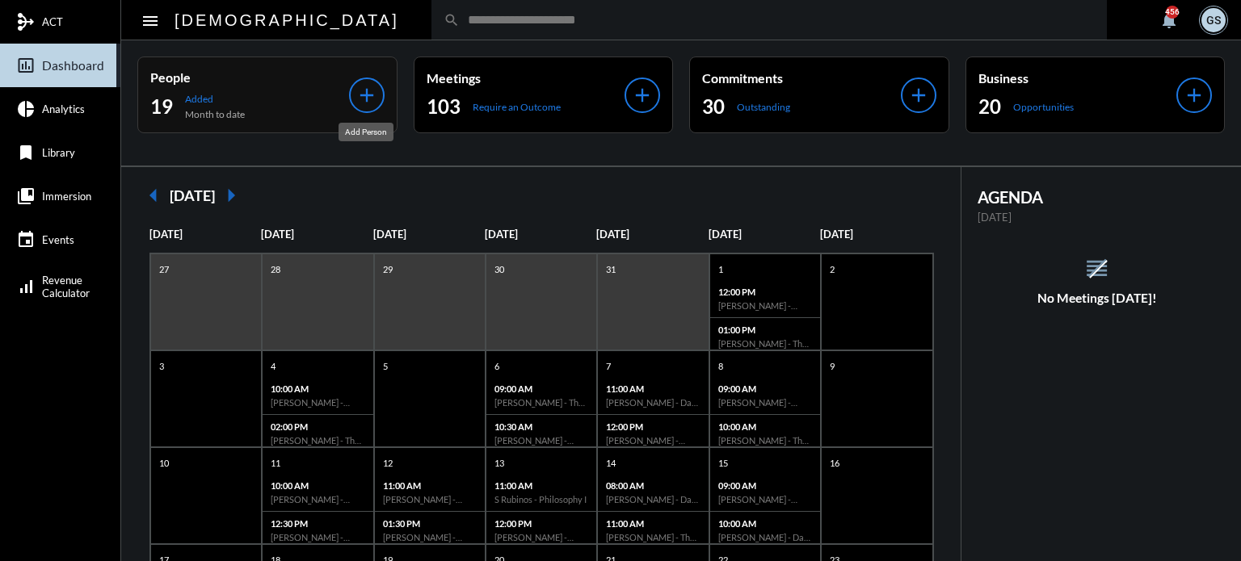
click at [369, 92] on mat-icon "add" at bounding box center [366, 95] width 23 height 23
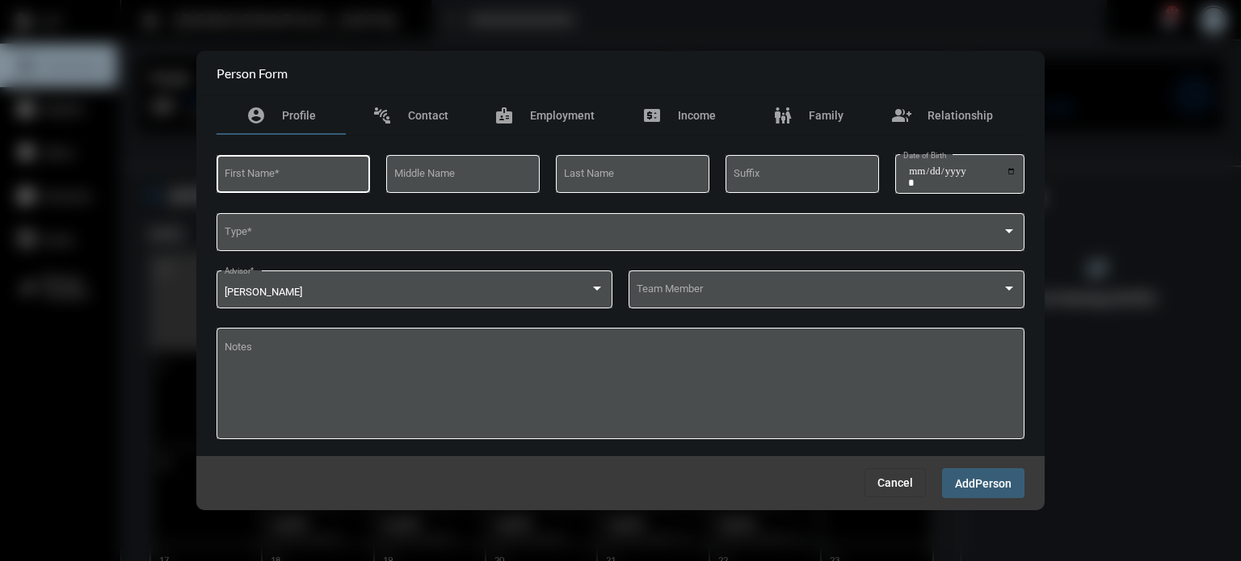
click at [342, 159] on div "First Name *" at bounding box center [294, 172] width 138 height 41
type input "*"
click at [649, 172] on input "Last Name" at bounding box center [633, 176] width 138 height 12
type input "**********"
click at [1009, 167] on input "Date of Birth" at bounding box center [962, 177] width 108 height 23
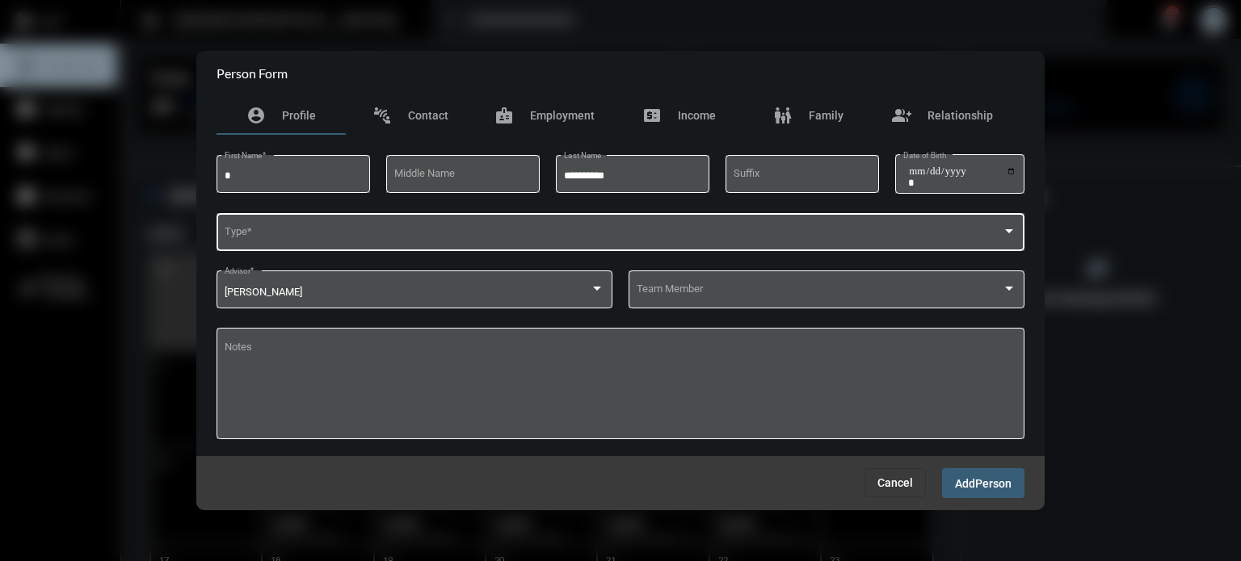
click at [276, 218] on div "Type *" at bounding box center [621, 230] width 793 height 41
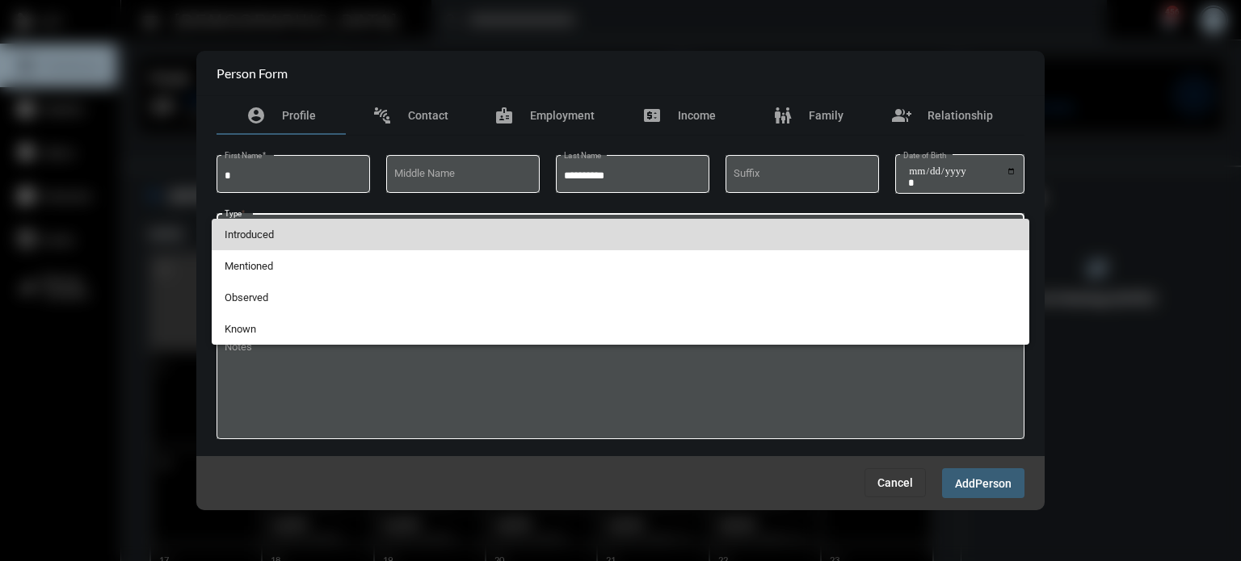
click at [276, 227] on span "Introduced" at bounding box center [621, 235] width 793 height 32
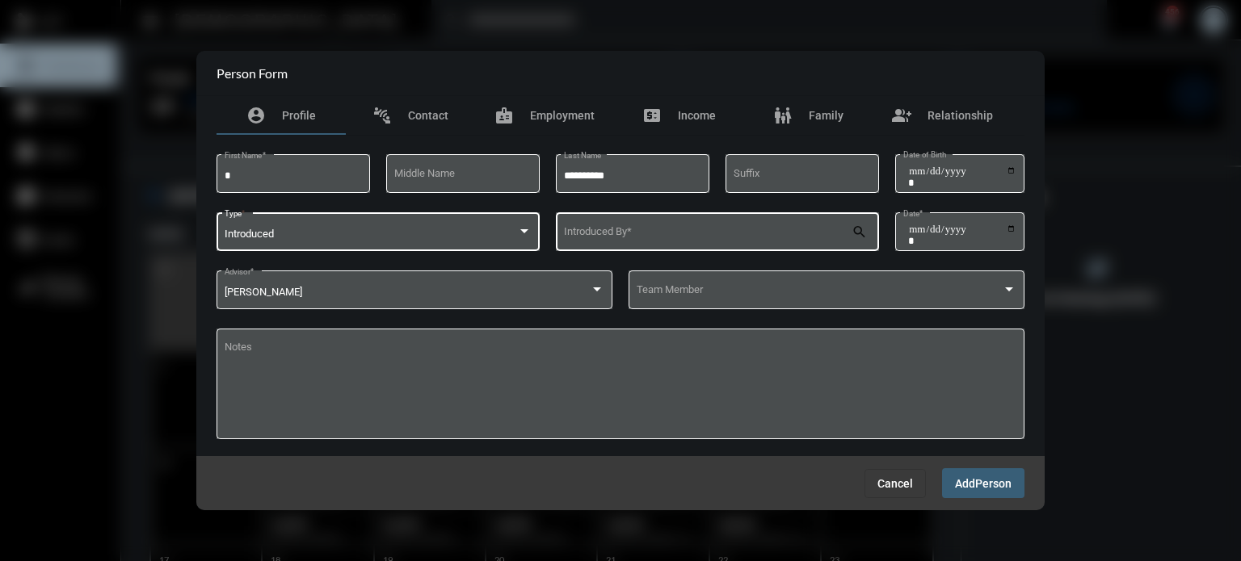
click at [758, 220] on div "Introduced By *" at bounding box center [708, 230] width 288 height 41
type input "******"
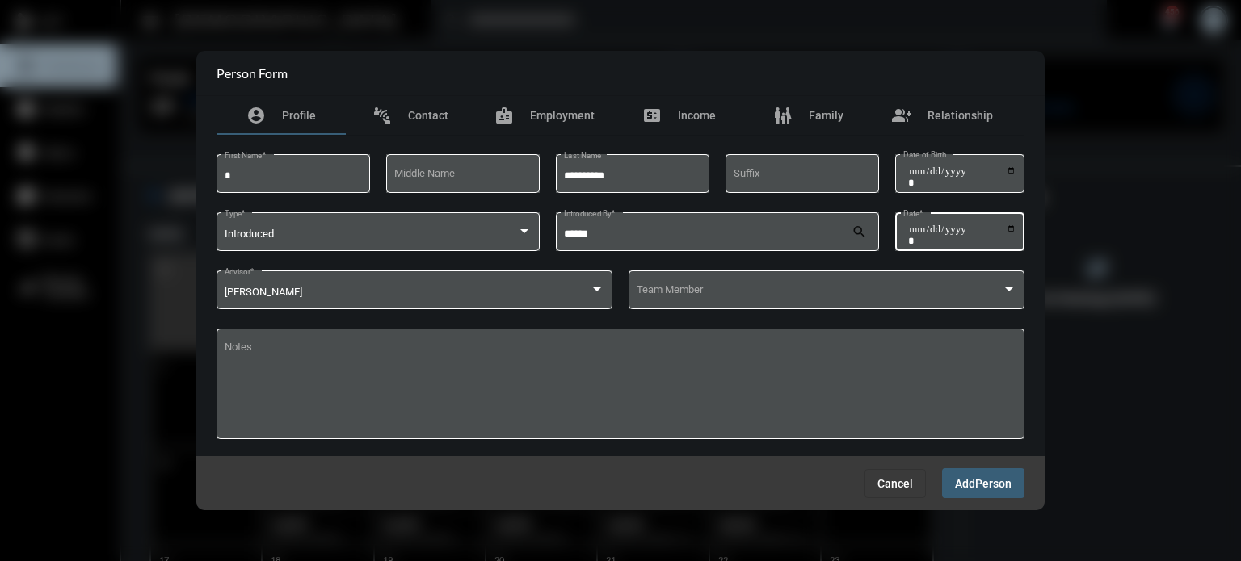
click at [1011, 221] on div "Date *" at bounding box center [960, 230] width 114 height 41
click at [1014, 233] on input "Date *" at bounding box center [962, 235] width 108 height 23
type input "**********"
click at [485, 273] on div "[PERSON_NAME] Advisor *" at bounding box center [415, 288] width 381 height 41
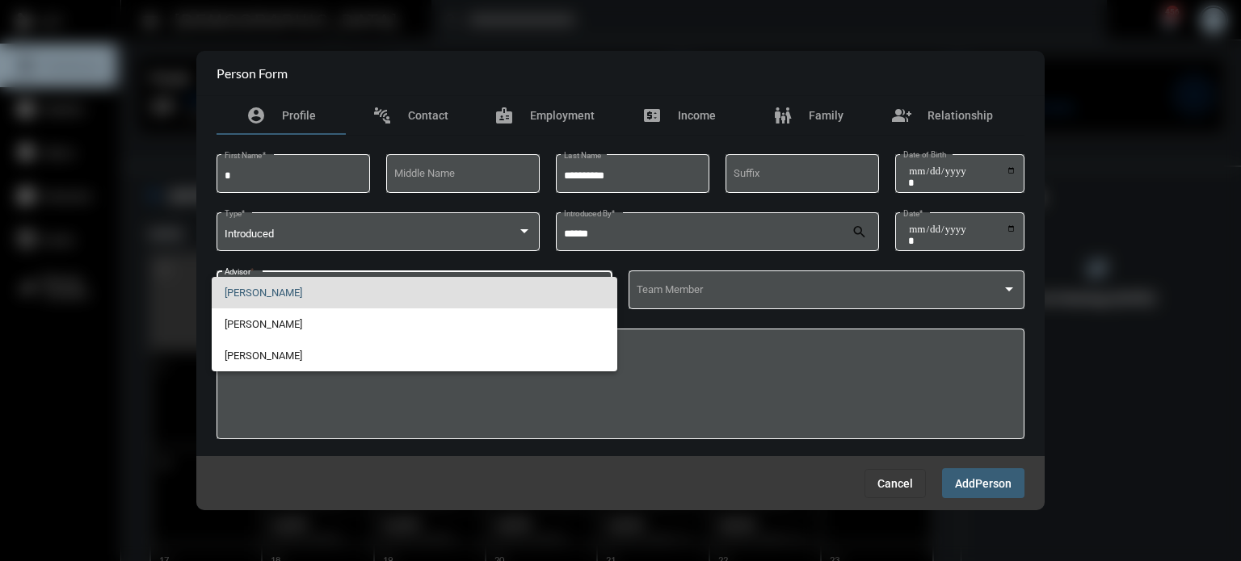
click at [485, 273] on div at bounding box center [620, 280] width 1241 height 561
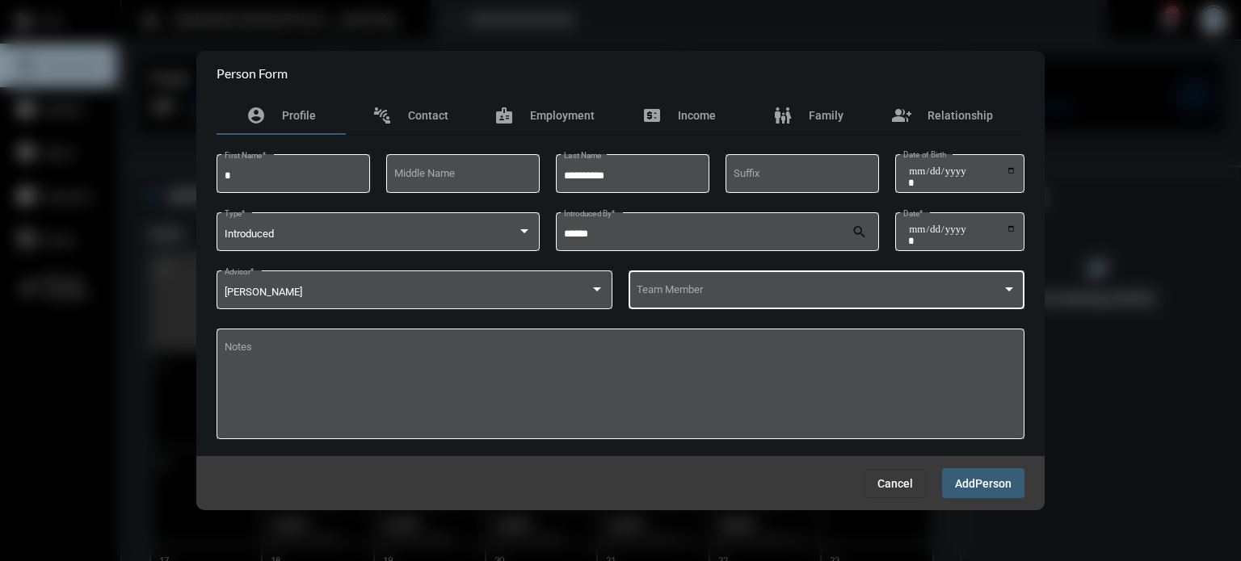
click at [755, 288] on span at bounding box center [820, 293] width 366 height 12
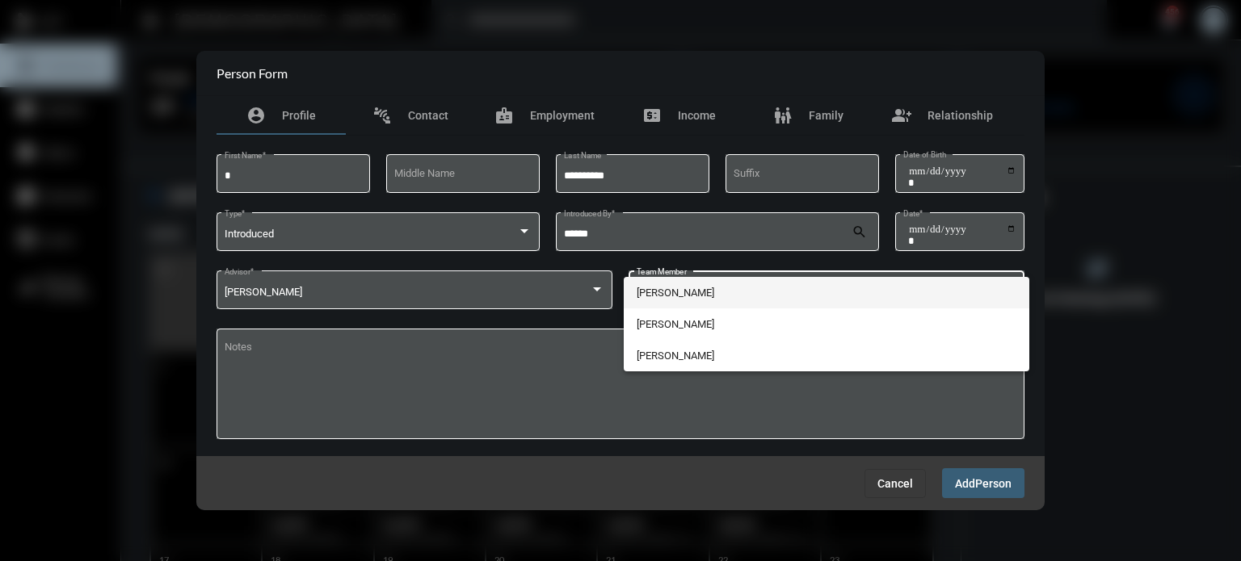
click at [709, 296] on span "[PERSON_NAME]" at bounding box center [827, 293] width 381 height 32
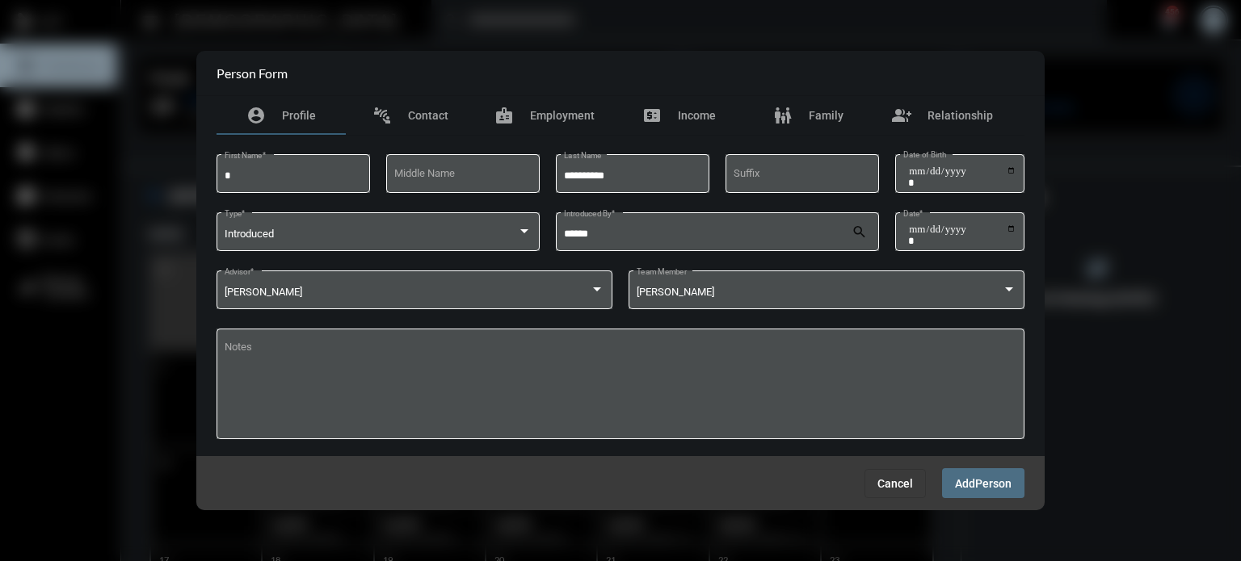
click at [974, 486] on span "Add" at bounding box center [965, 483] width 20 height 13
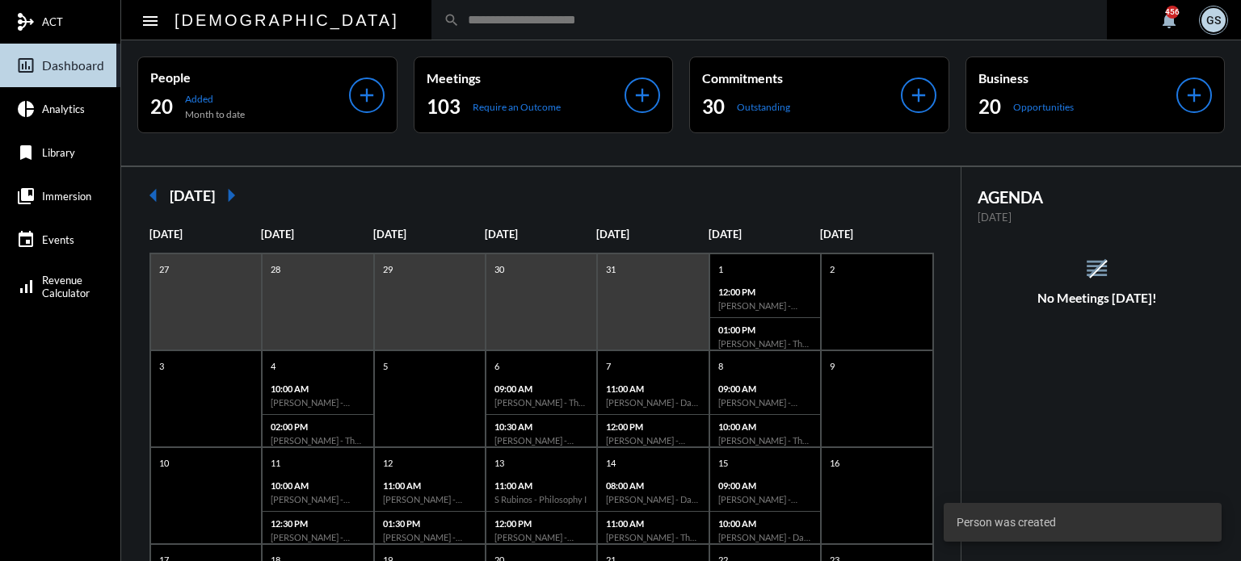
click at [530, 21] on input "text" at bounding box center [777, 20] width 635 height 14
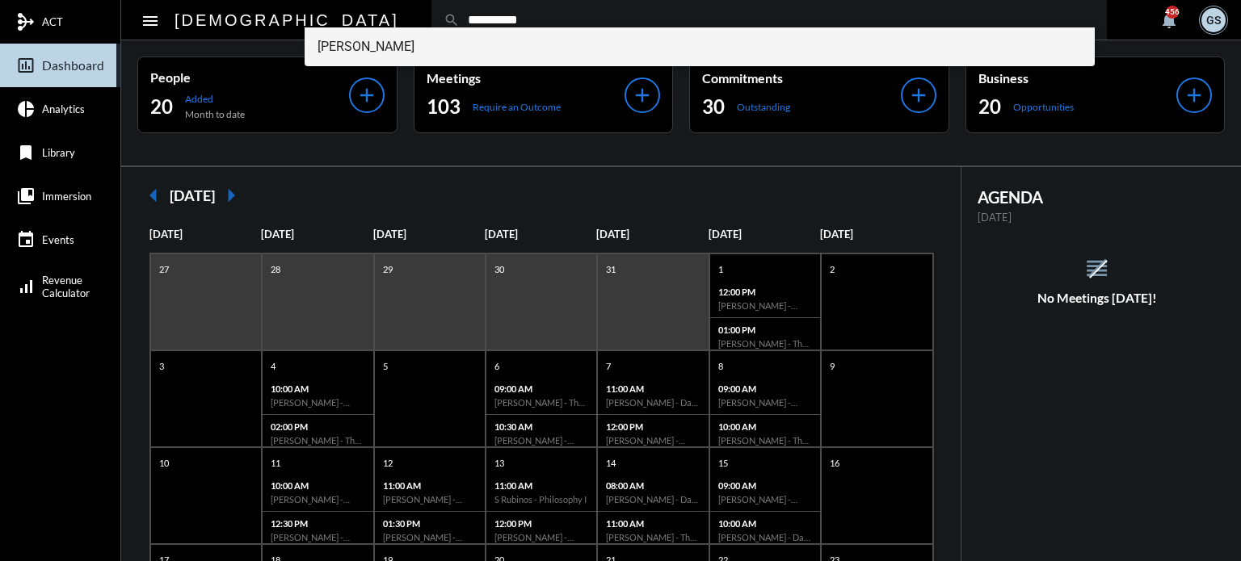
type input "**********"
click at [389, 44] on span "[PERSON_NAME]" at bounding box center [700, 46] width 765 height 39
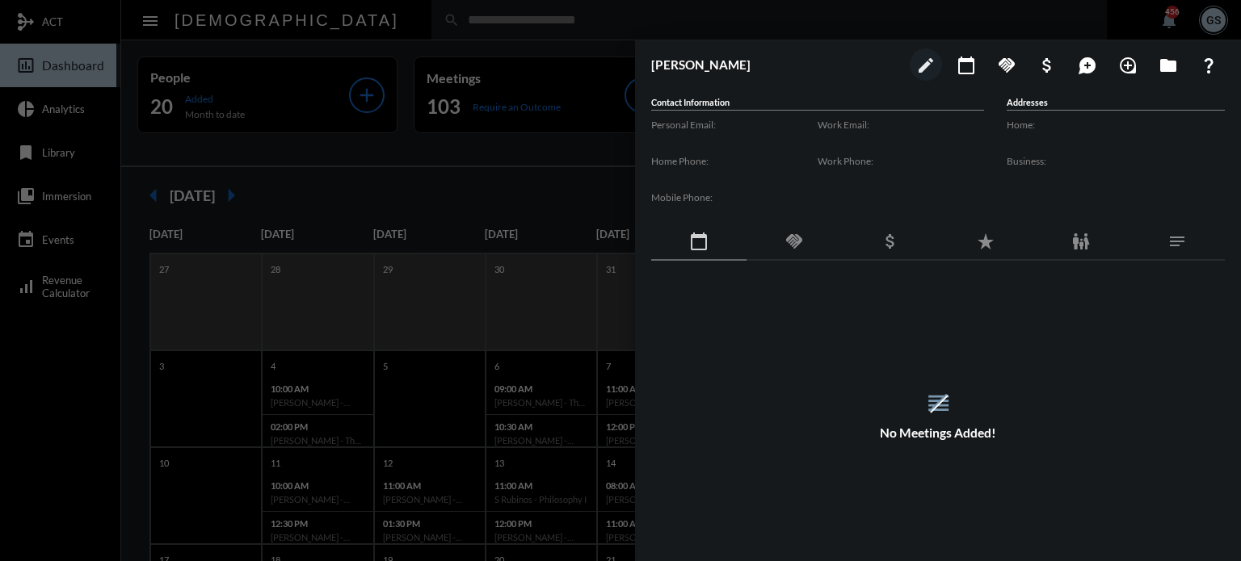
click at [951, 69] on button "calendar_today" at bounding box center [966, 64] width 32 height 32
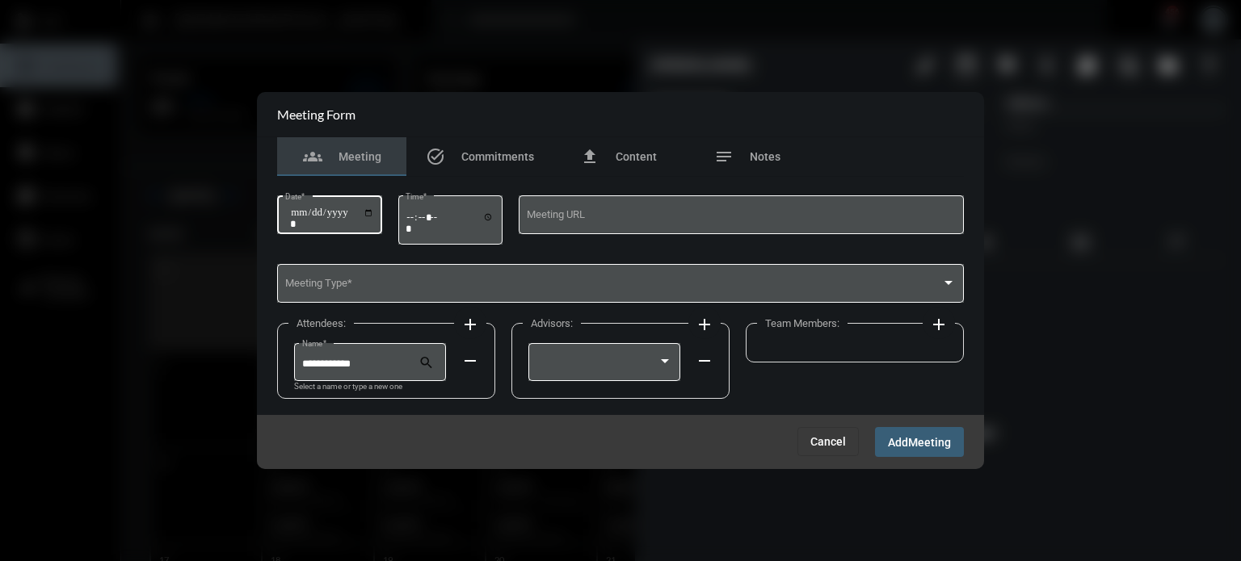
click at [369, 217] on input "Date *" at bounding box center [332, 218] width 84 height 23
type input "**********"
click at [417, 219] on input "Time *" at bounding box center [450, 222] width 89 height 23
click at [445, 217] on input "Time *" at bounding box center [450, 222] width 89 height 23
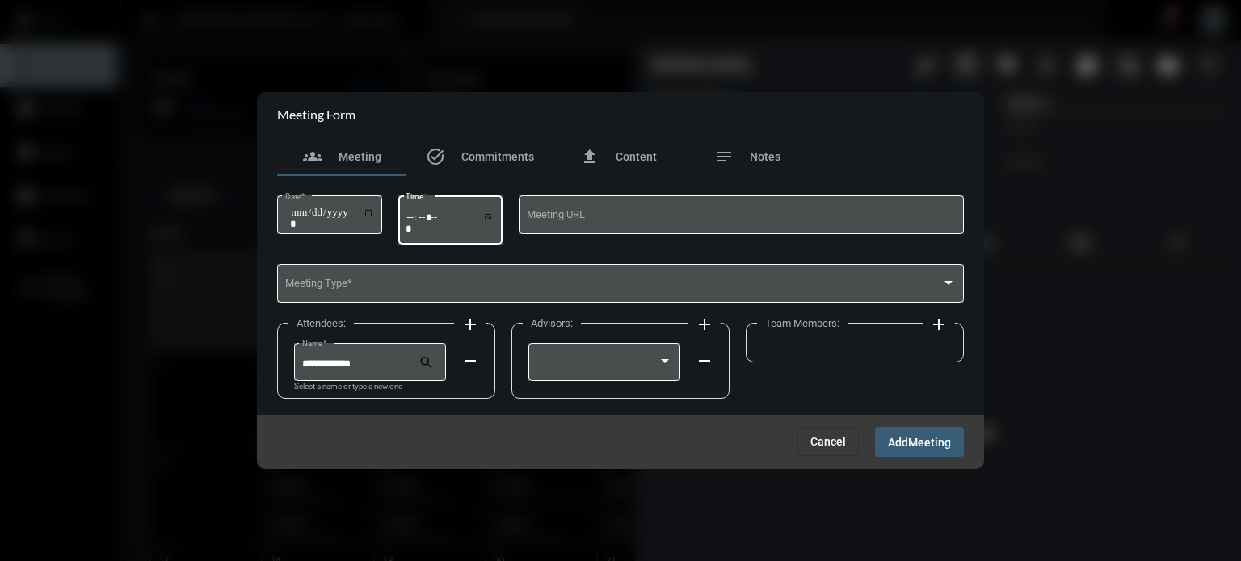
type input "*****"
click at [444, 271] on div "Meeting Type *" at bounding box center [620, 282] width 671 height 41
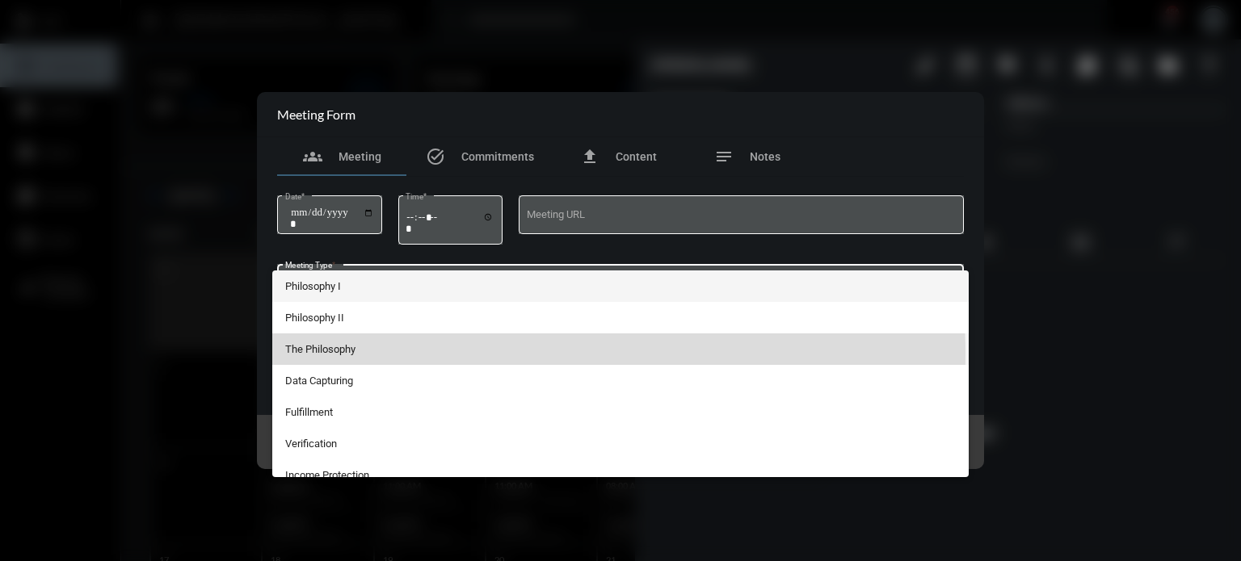
click at [341, 354] on span "The Philosophy" at bounding box center [620, 350] width 671 height 32
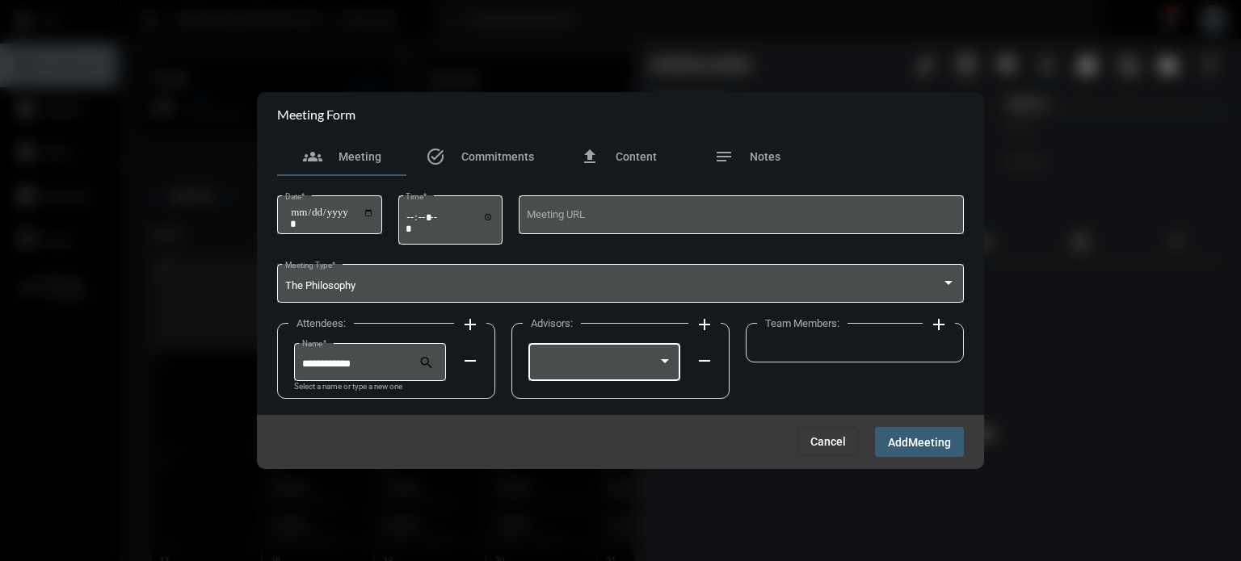
click at [641, 373] on div at bounding box center [604, 360] width 137 height 41
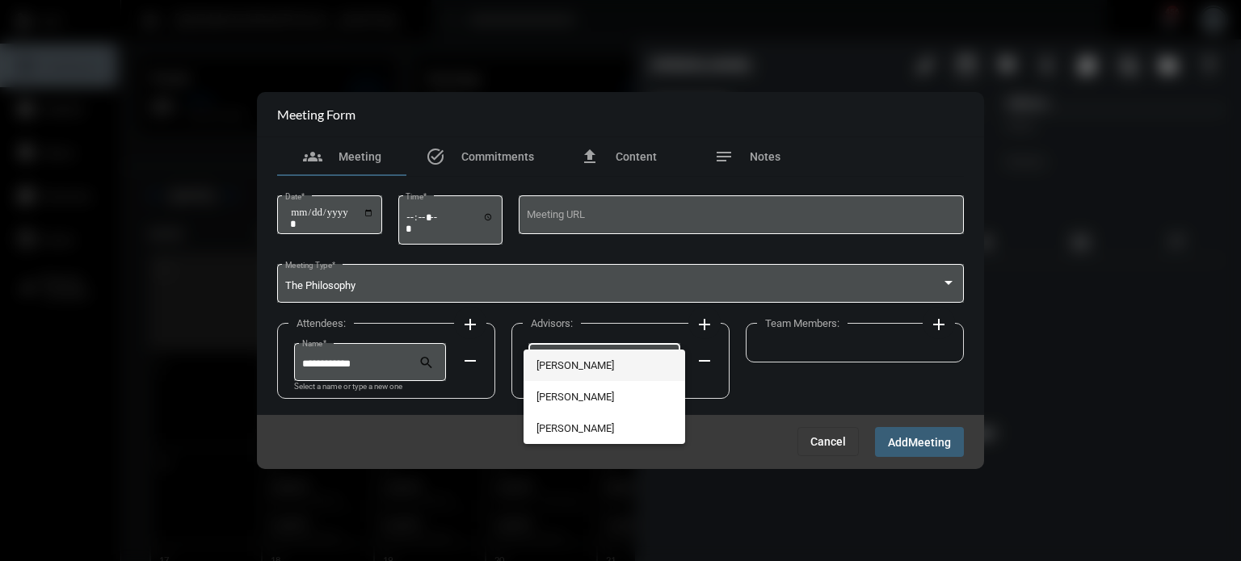
click at [612, 364] on span "[PERSON_NAME]" at bounding box center [604, 366] width 137 height 32
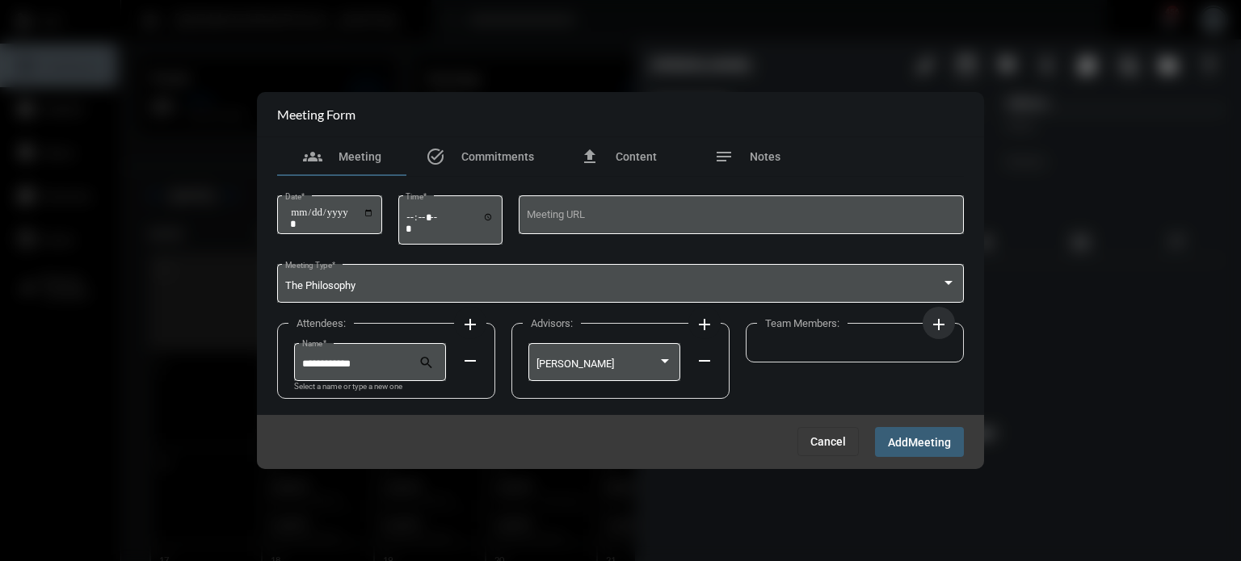
click at [944, 322] on mat-icon "add" at bounding box center [938, 324] width 19 height 19
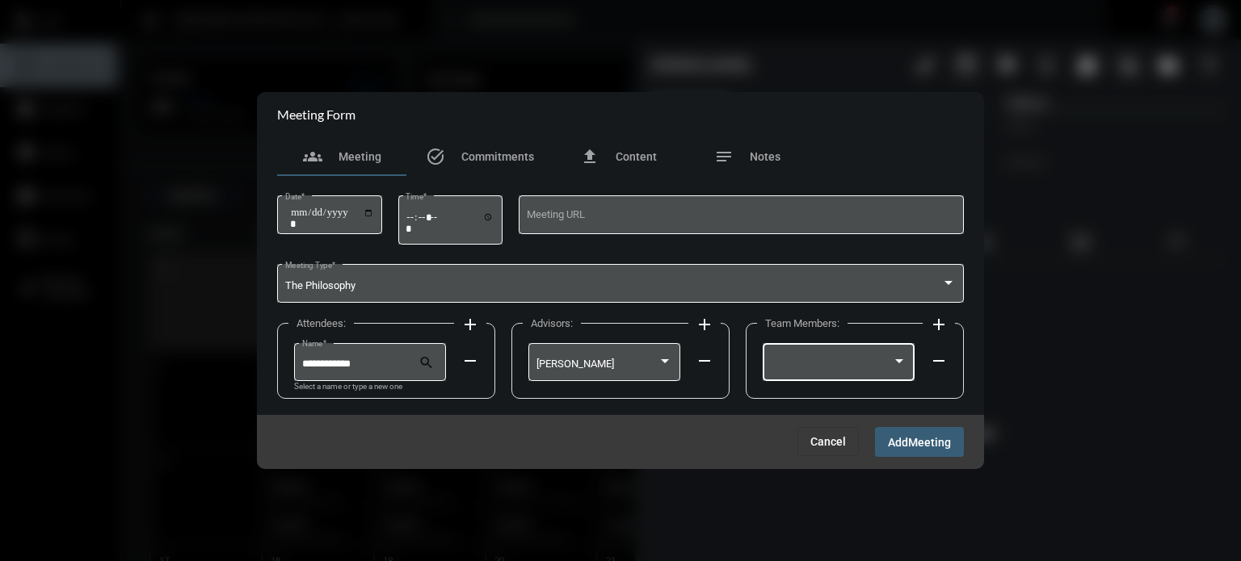
click at [843, 371] on div at bounding box center [832, 365] width 122 height 12
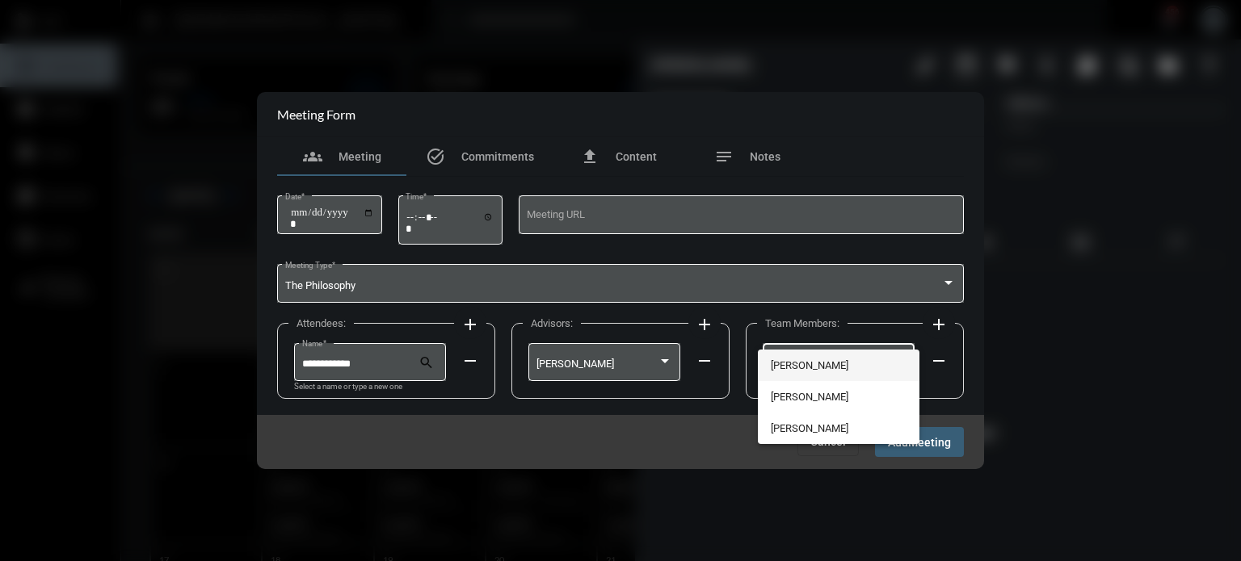
click at [785, 368] on span "[PERSON_NAME]" at bounding box center [839, 366] width 137 height 32
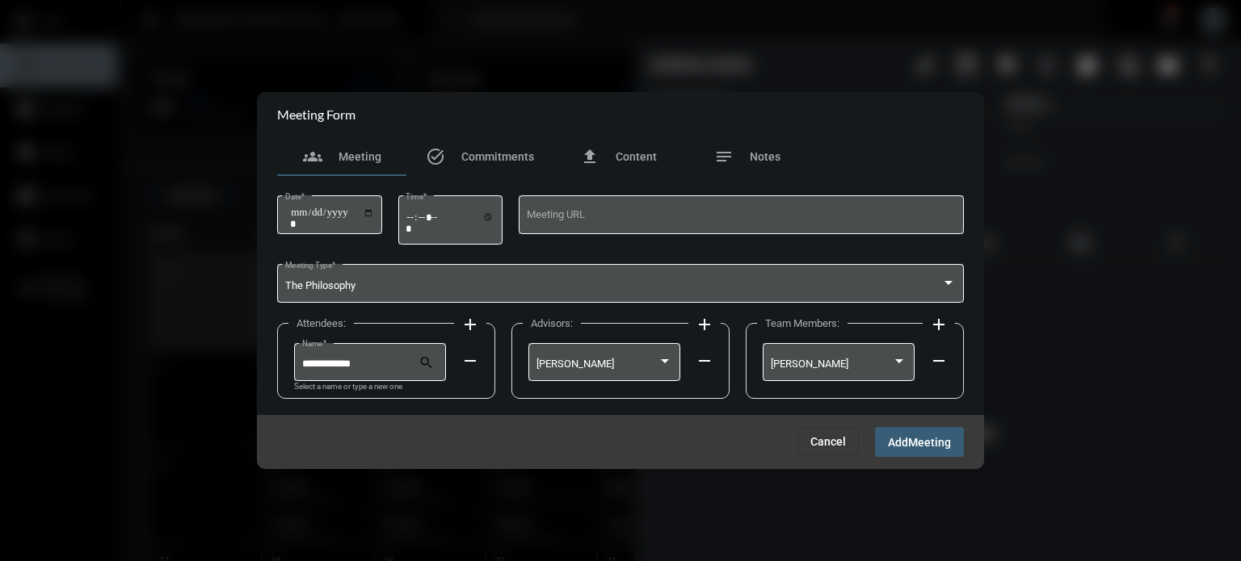
click at [926, 451] on button "Add Meeting" at bounding box center [919, 442] width 89 height 30
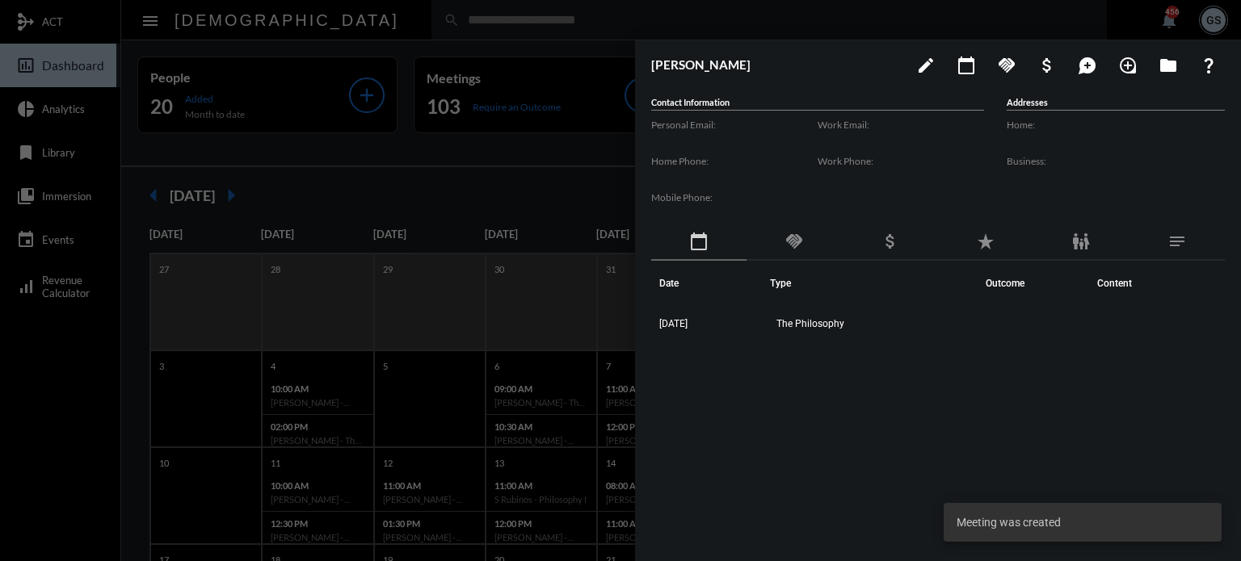
click at [501, 311] on div at bounding box center [620, 280] width 1241 height 561
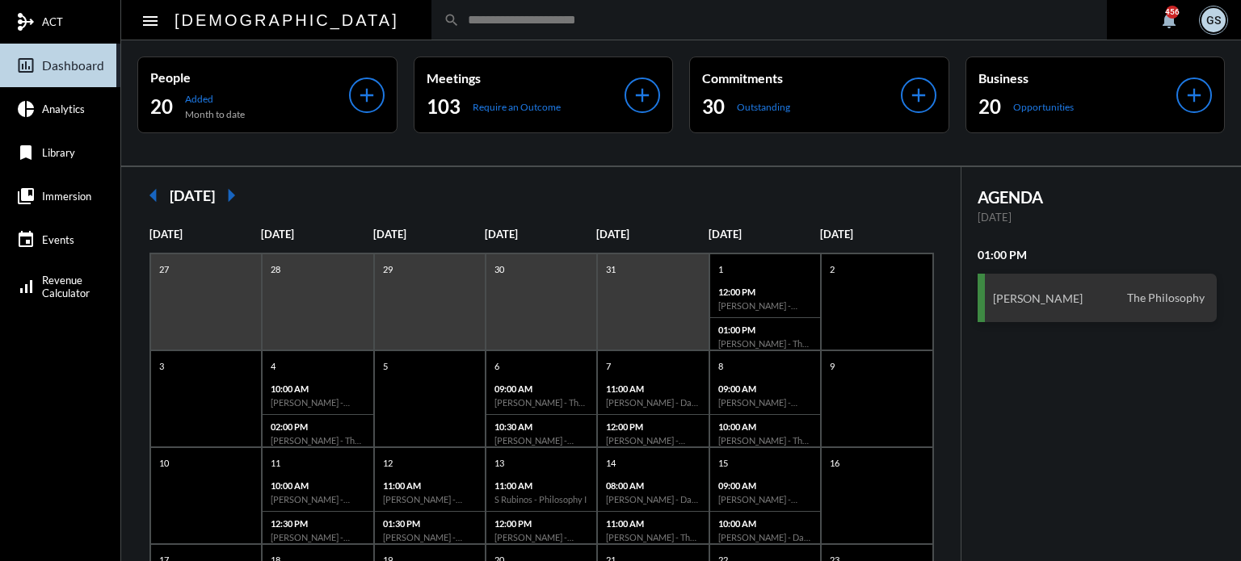
click at [460, 24] on input "text" at bounding box center [777, 20] width 635 height 14
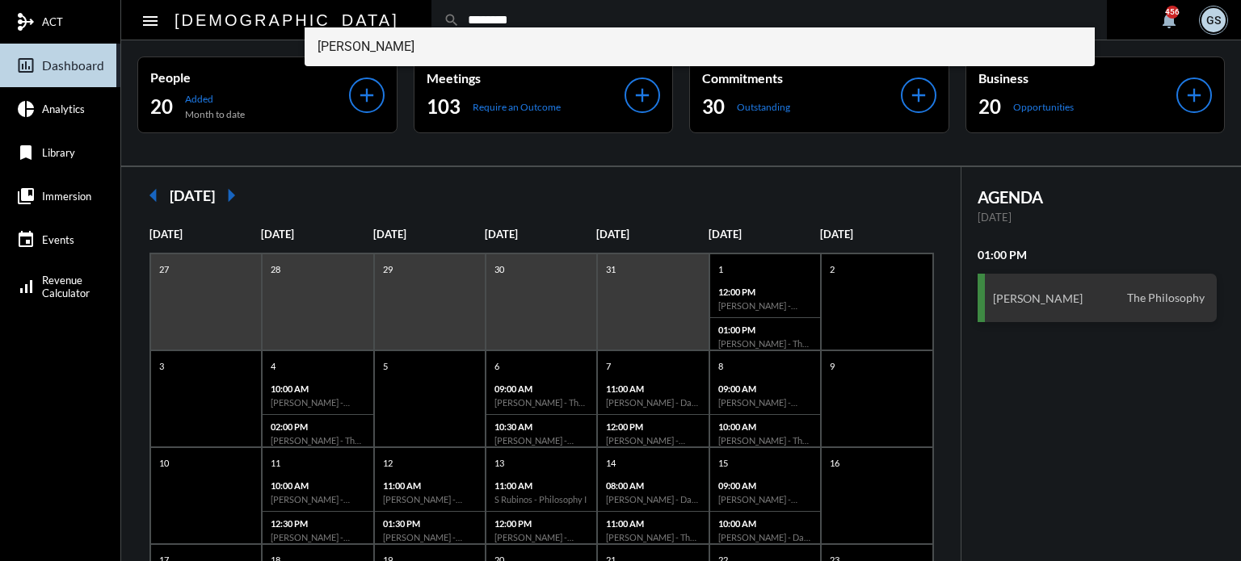
type input "********"
click at [371, 44] on span "[PERSON_NAME]" at bounding box center [700, 46] width 765 height 39
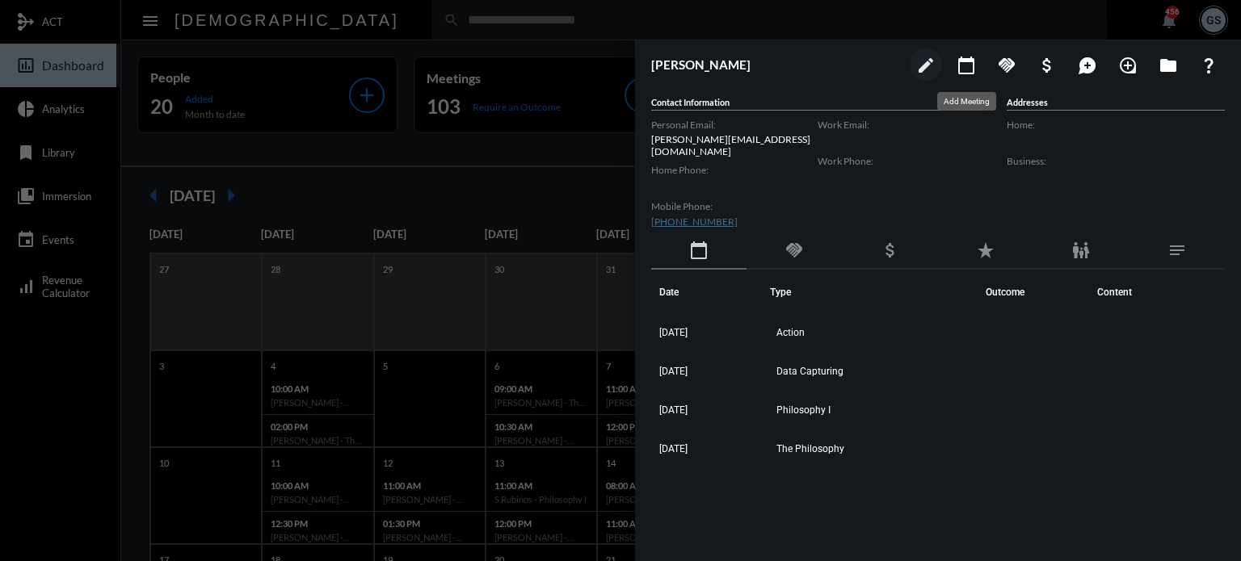
click at [972, 60] on mat-icon "calendar_today" at bounding box center [966, 65] width 19 height 19
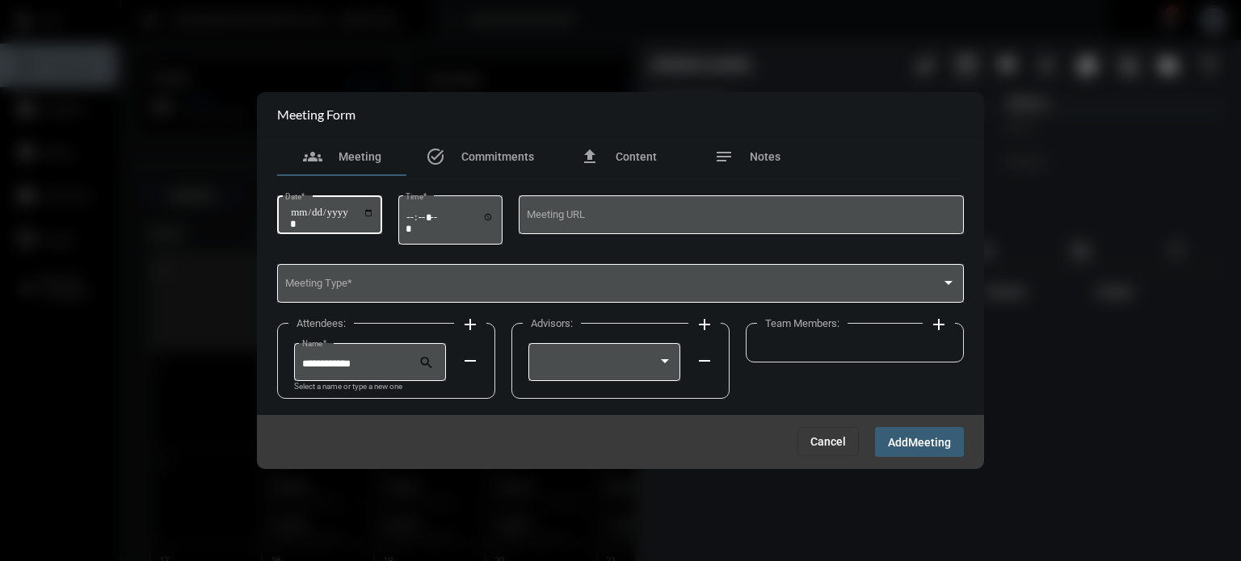
click at [381, 200] on div "Date *" at bounding box center [329, 213] width 105 height 41
click at [374, 207] on input "Date *" at bounding box center [332, 218] width 84 height 23
type input "**********"
click at [414, 217] on input "Time *" at bounding box center [450, 222] width 89 height 23
type input "*****"
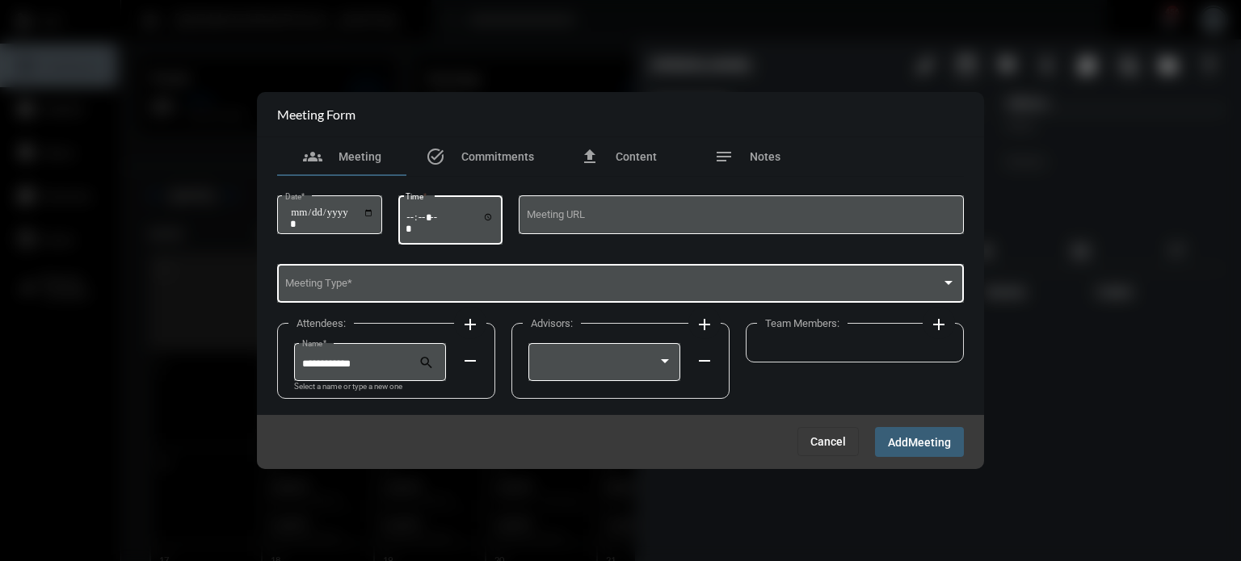
click at [424, 284] on span at bounding box center [613, 286] width 657 height 12
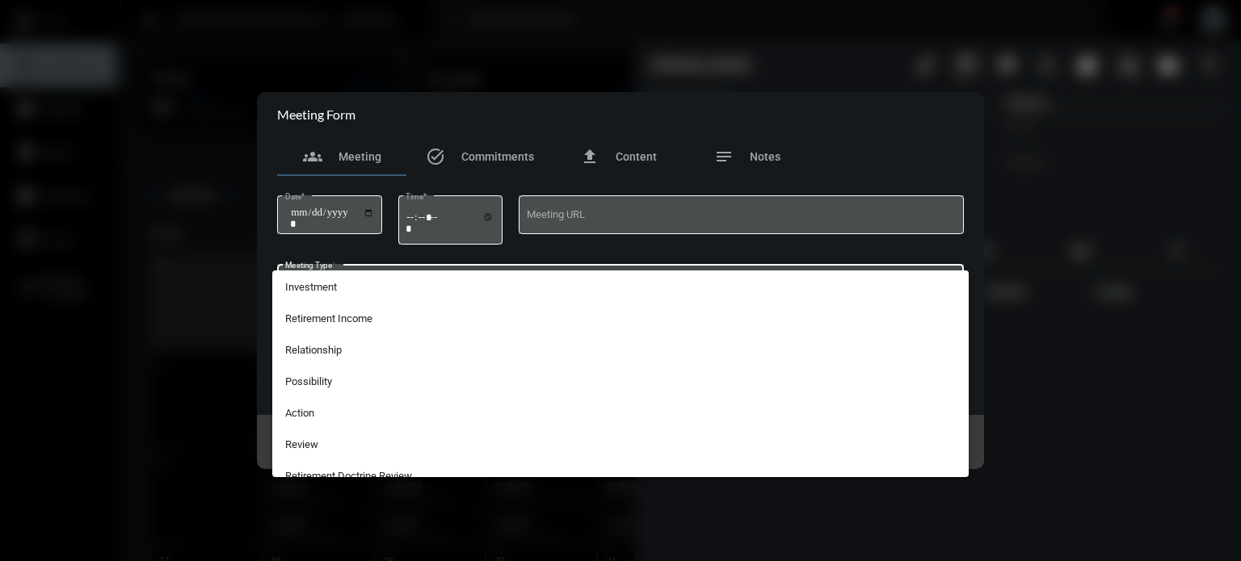
scroll to position [423, 0]
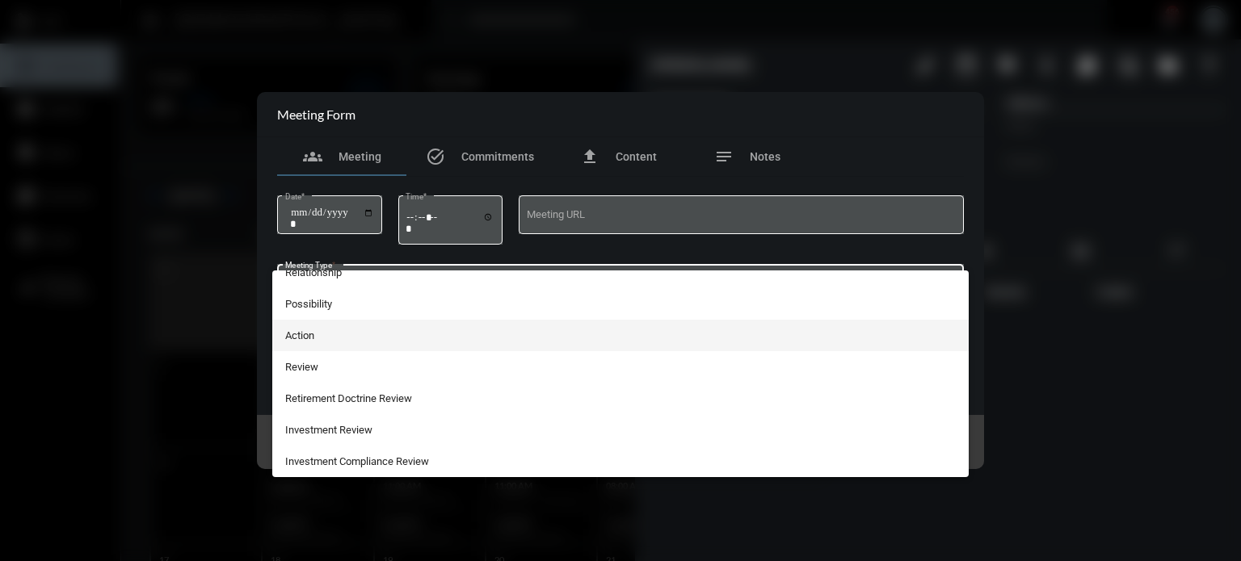
click at [330, 327] on span "Action" at bounding box center [620, 336] width 671 height 32
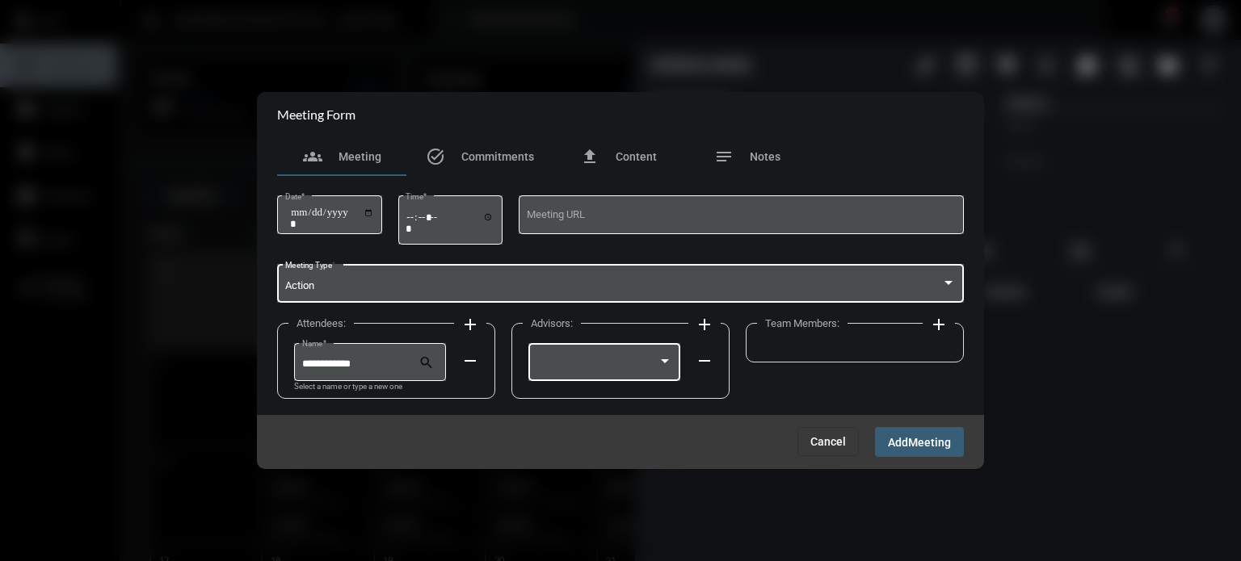
click at [650, 361] on div at bounding box center [597, 365] width 122 height 12
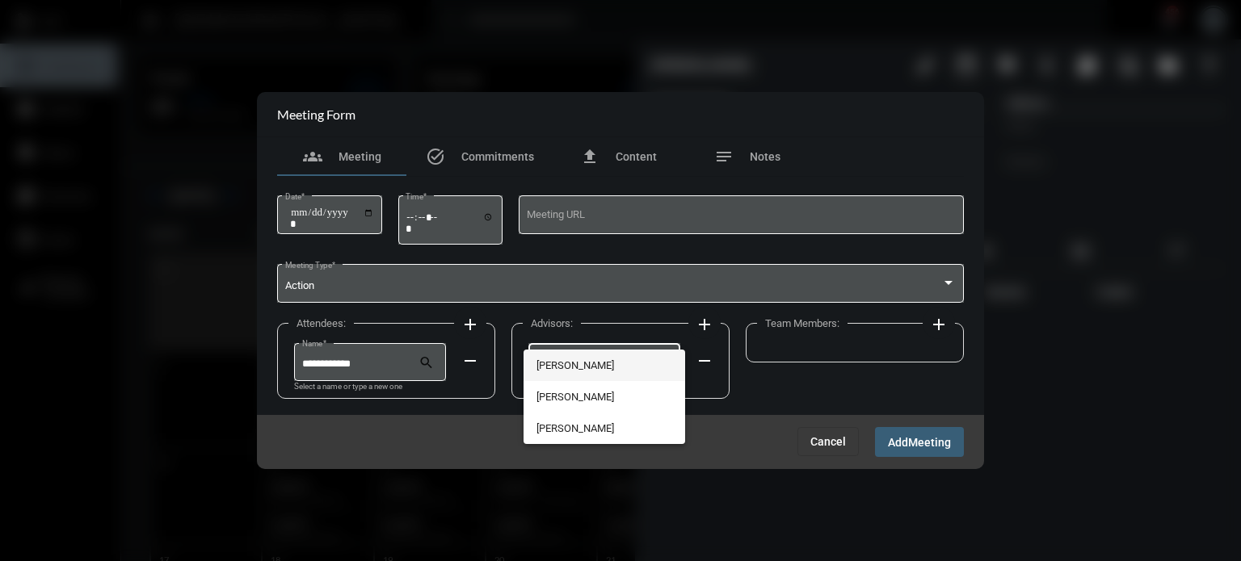
click at [612, 371] on span "[PERSON_NAME]" at bounding box center [604, 366] width 137 height 32
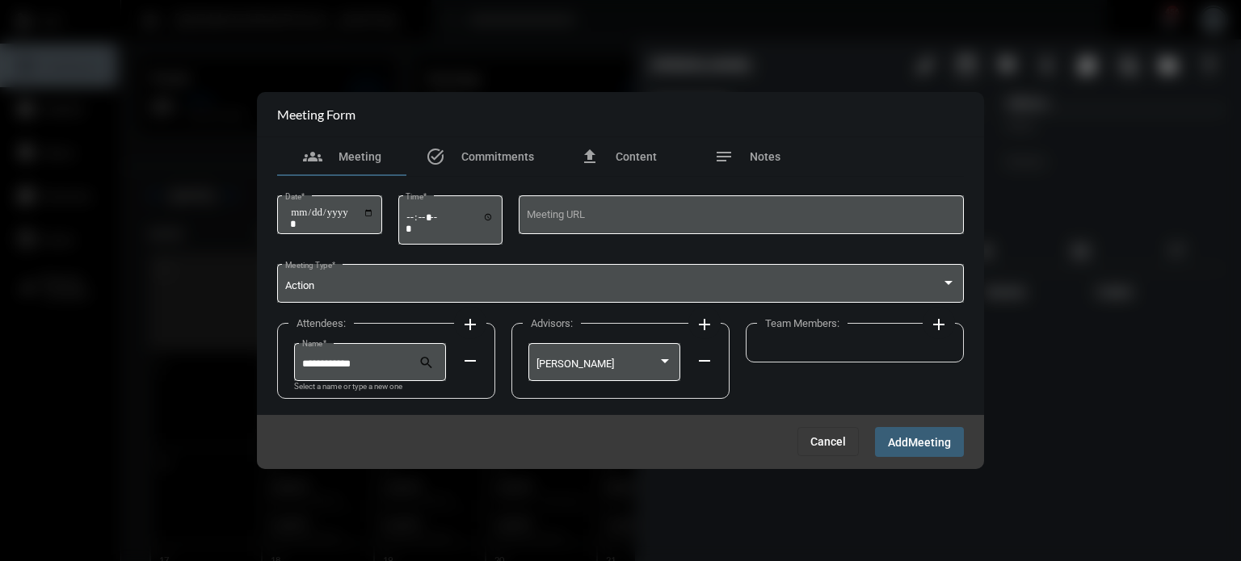
click at [936, 322] on mat-icon "add" at bounding box center [938, 324] width 19 height 19
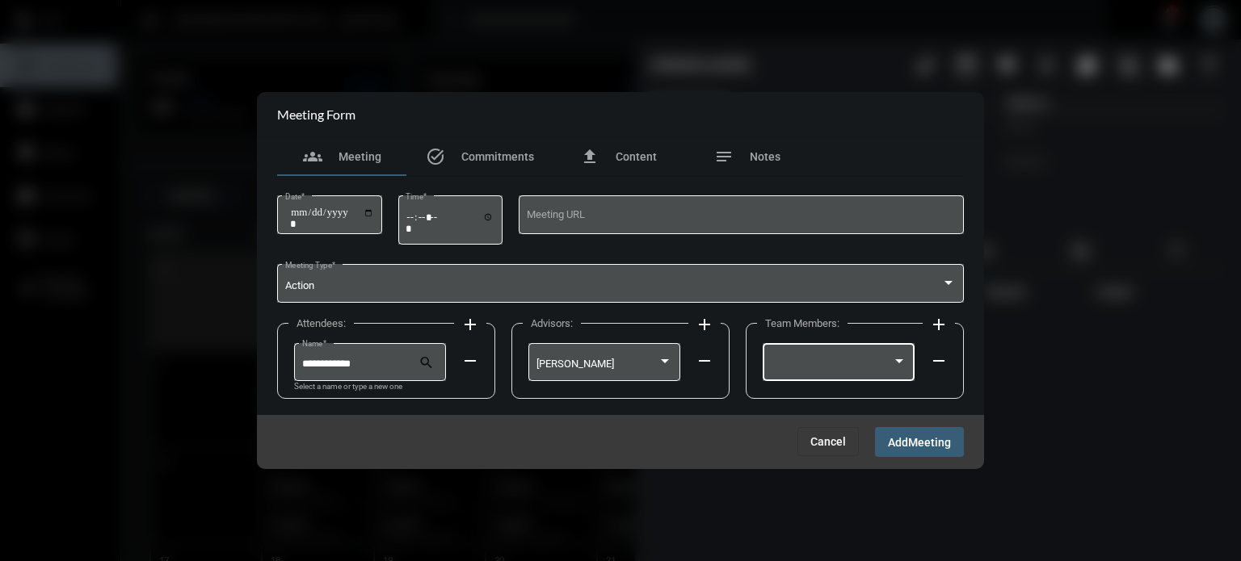
click at [850, 345] on div at bounding box center [839, 360] width 137 height 41
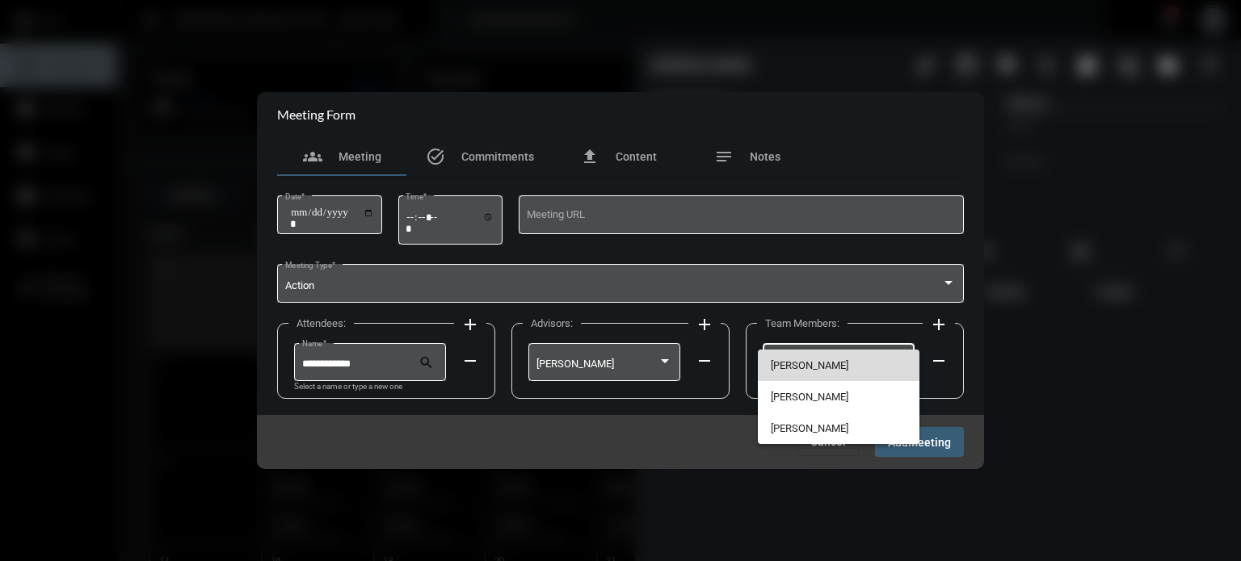
click at [811, 358] on span "[PERSON_NAME]" at bounding box center [839, 366] width 137 height 32
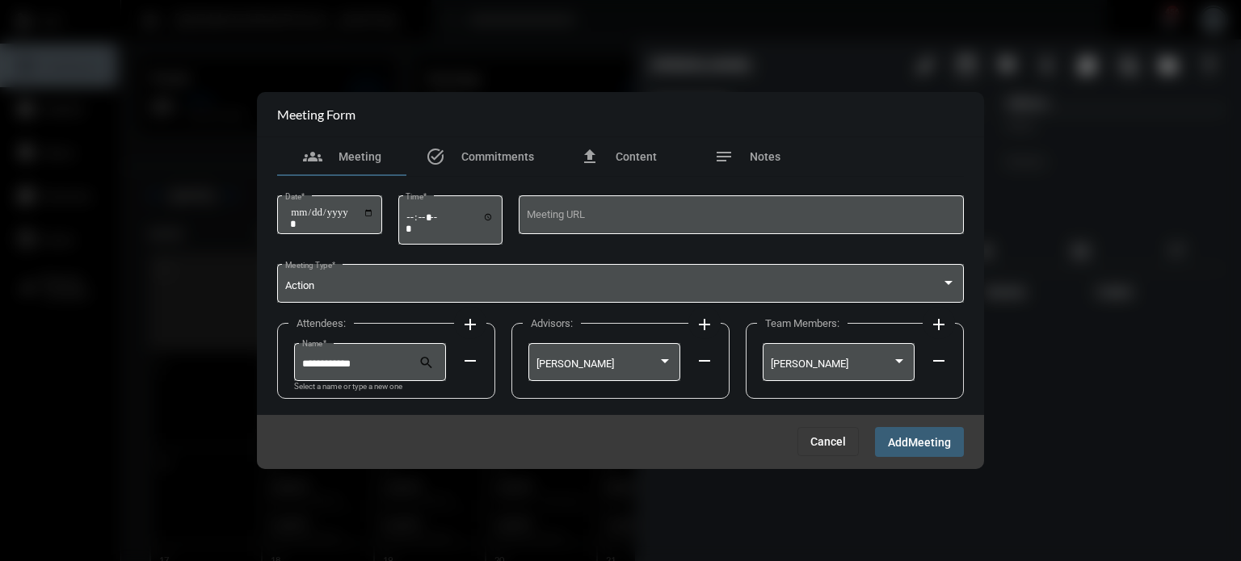
click at [936, 448] on span "Meeting" at bounding box center [929, 442] width 43 height 13
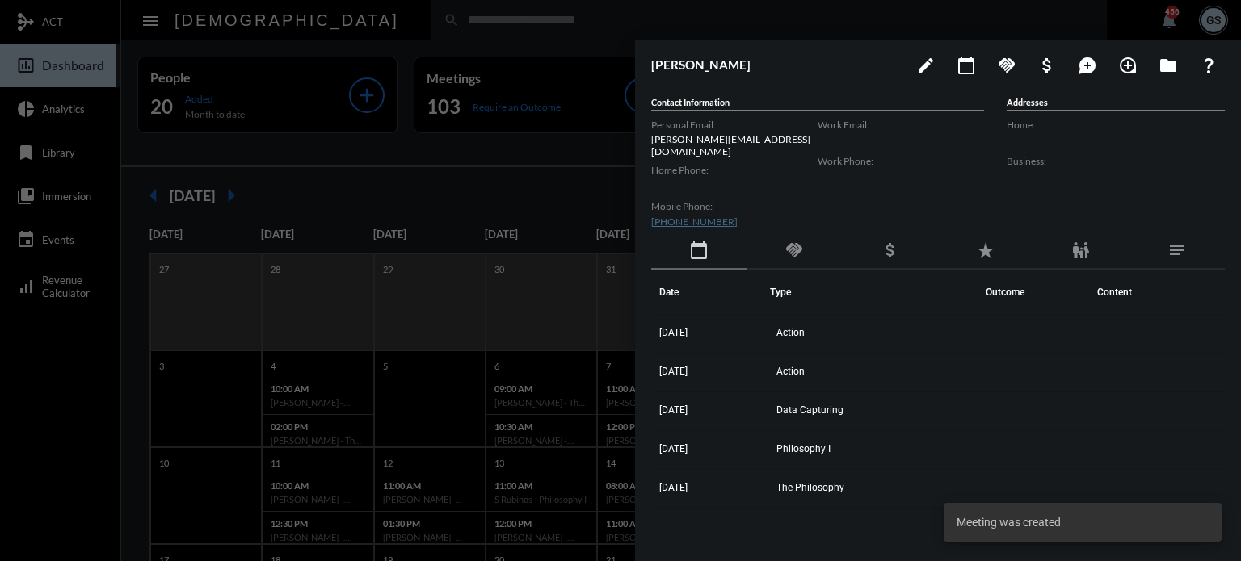
click at [123, 416] on div at bounding box center [620, 280] width 1241 height 561
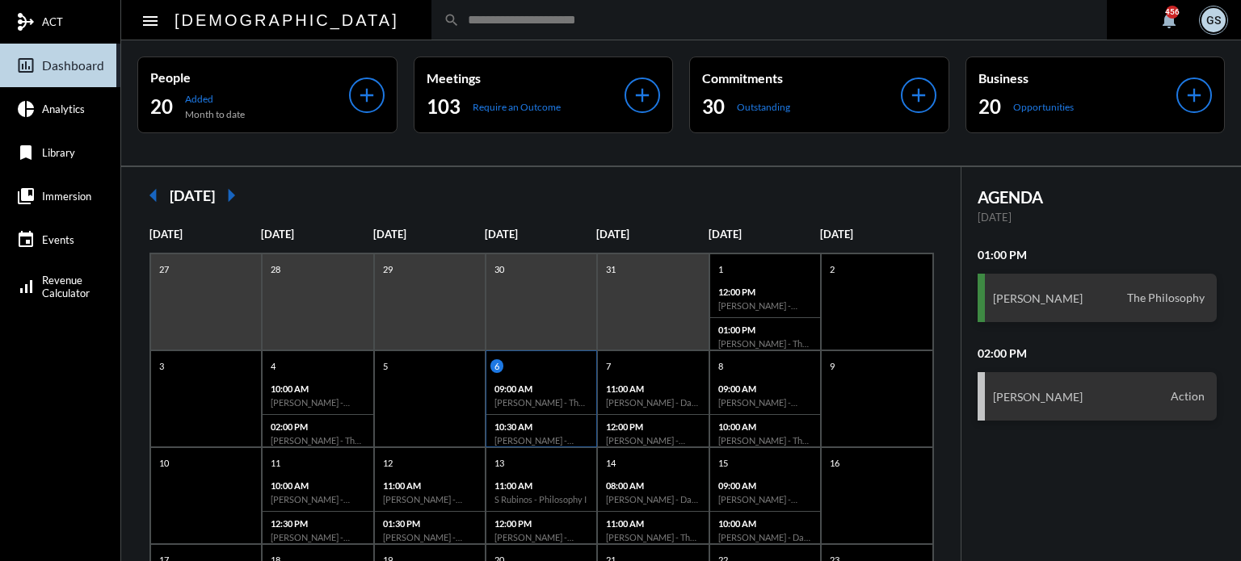
scroll to position [312, 0]
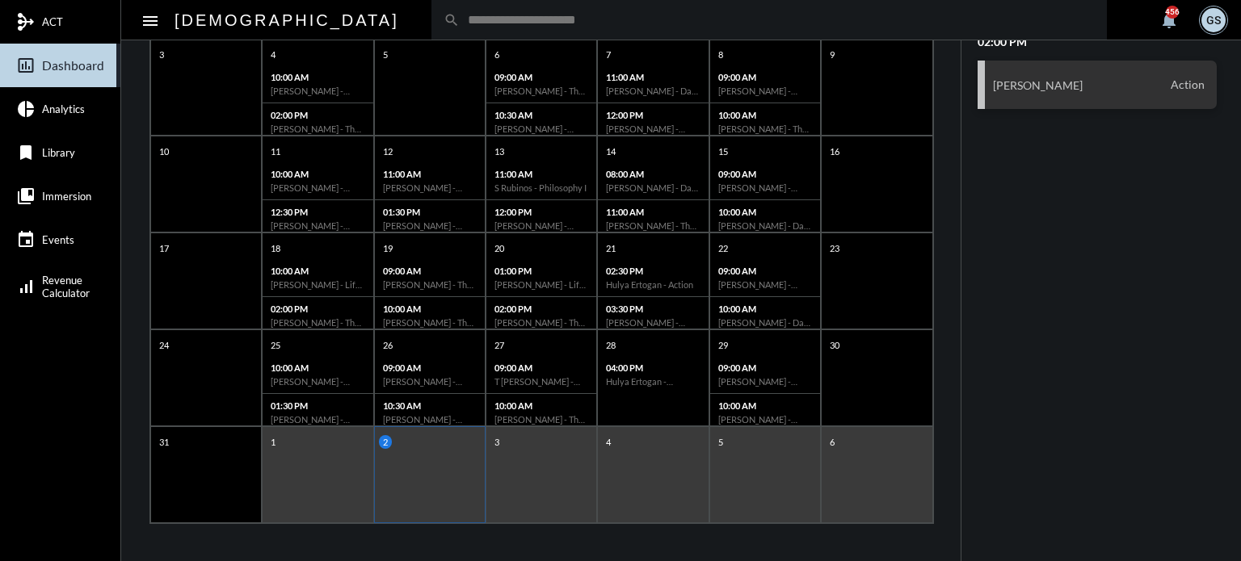
click at [515, 487] on div "3" at bounding box center [541, 475] width 111 height 97
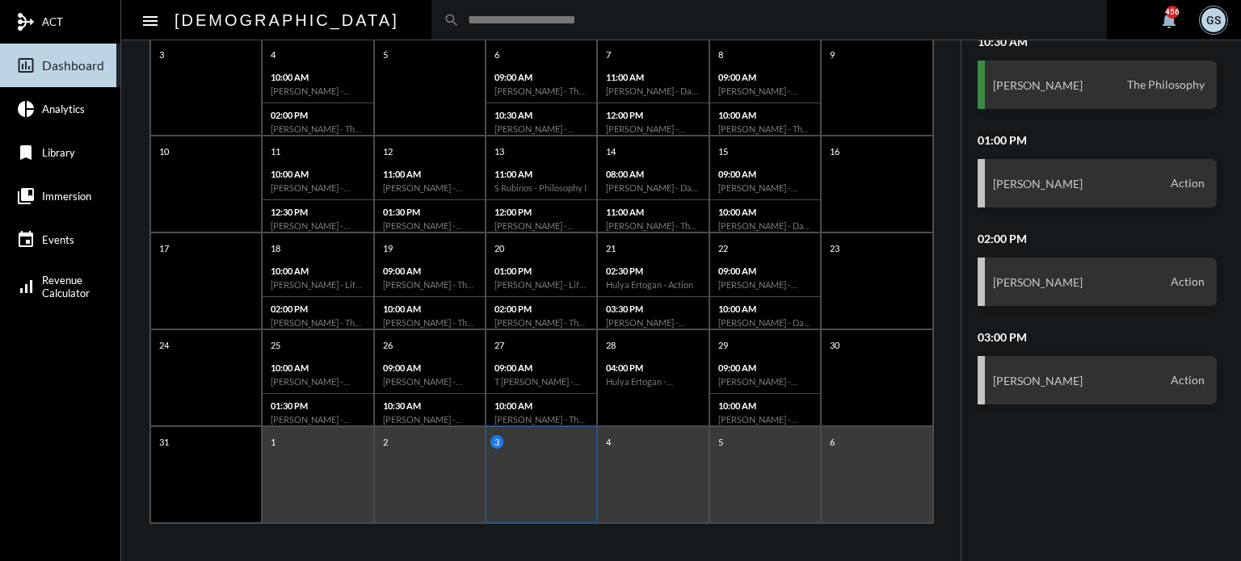
click at [661, 473] on div "4" at bounding box center [652, 475] width 111 height 97
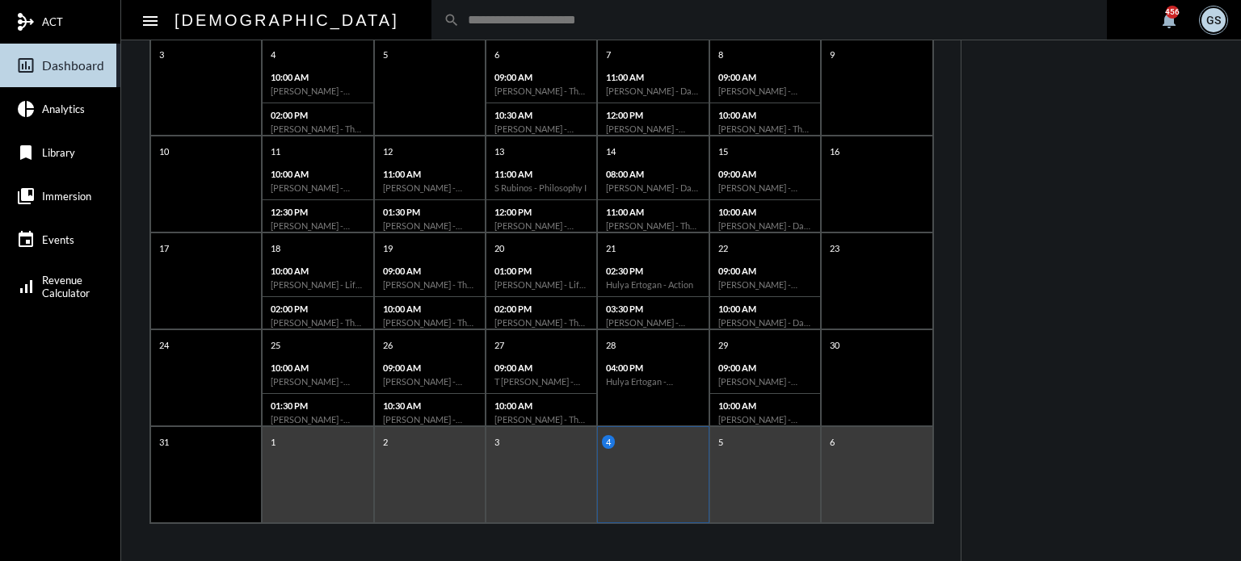
click at [753, 453] on div "5" at bounding box center [764, 475] width 111 height 97
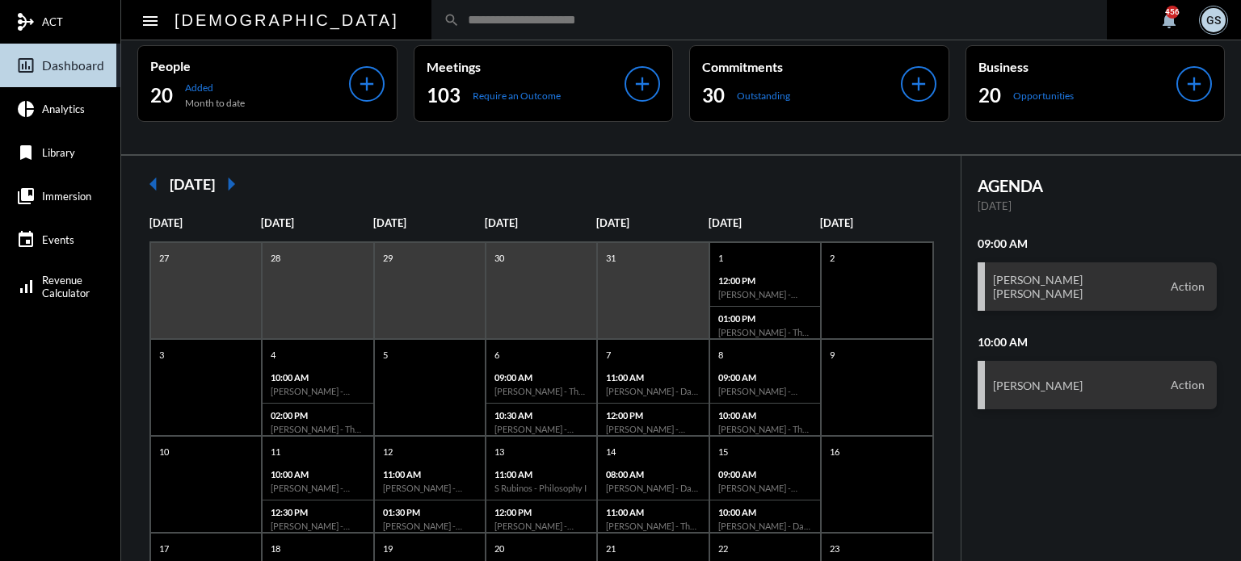
scroll to position [0, 0]
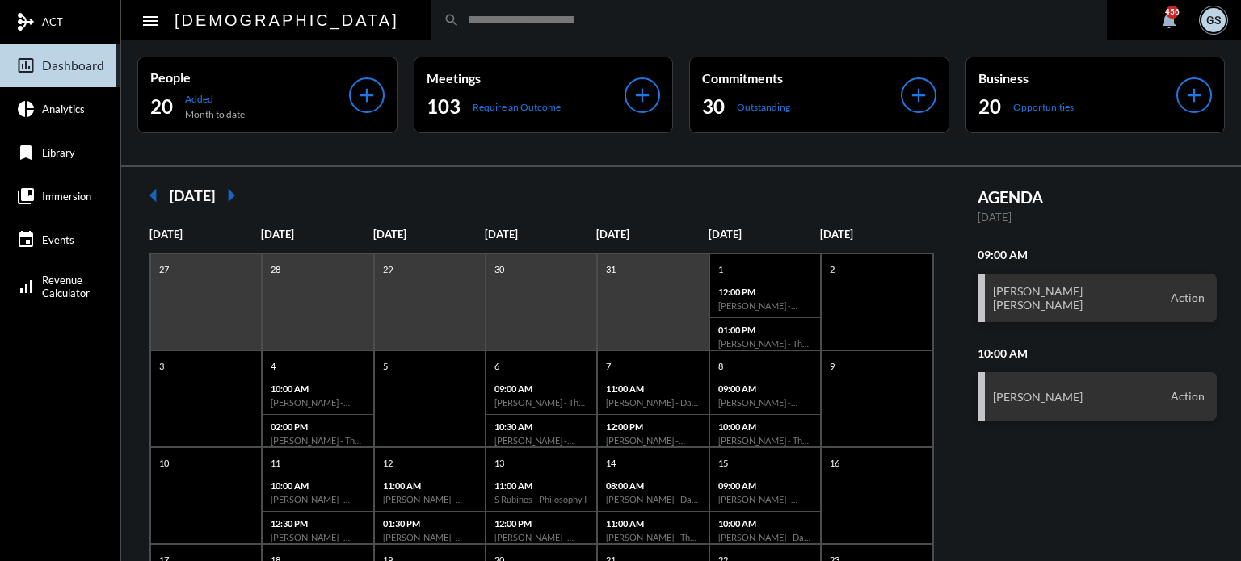
click at [247, 183] on mat-icon "arrow_right" at bounding box center [231, 195] width 32 height 32
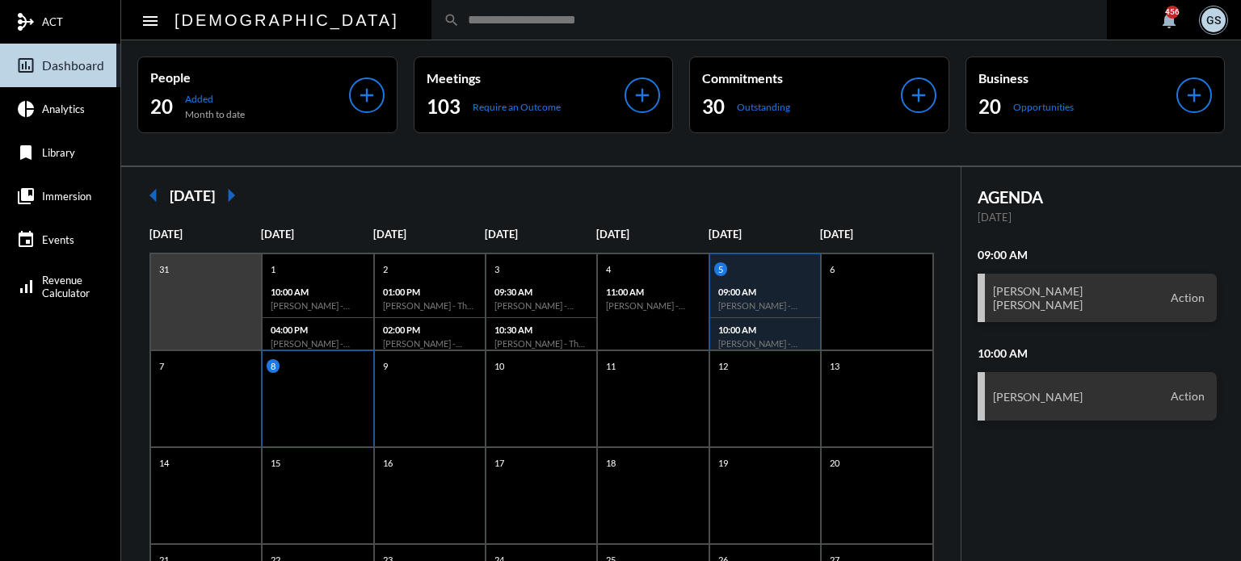
click at [333, 397] on div "8" at bounding box center [317, 399] width 111 height 97
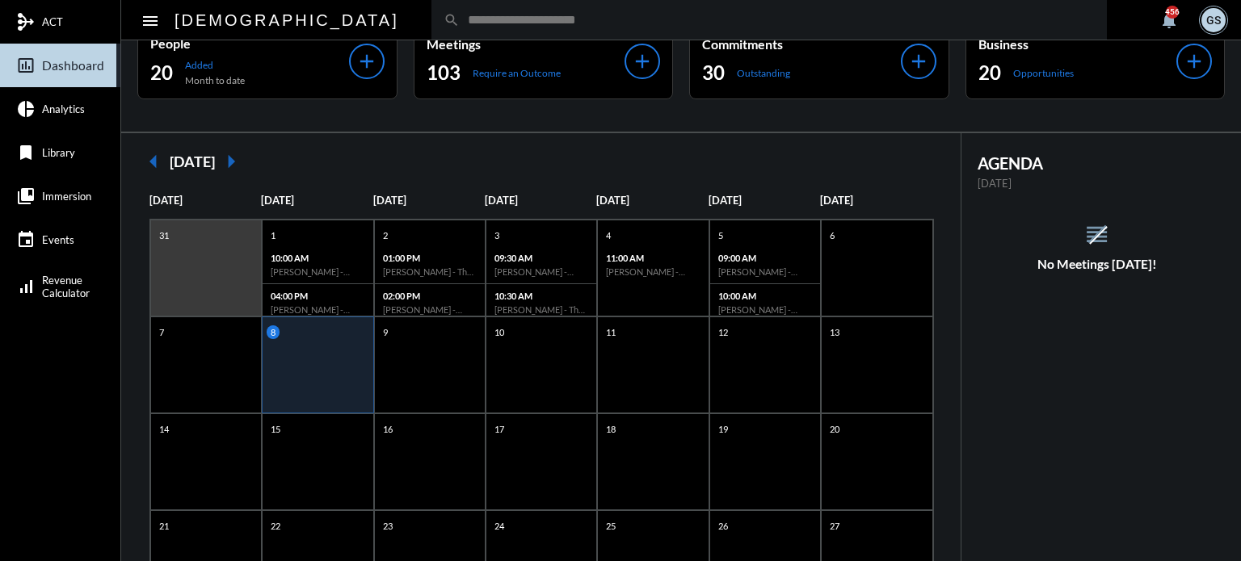
scroll to position [35, 0]
click at [460, 19] on input "text" at bounding box center [777, 20] width 635 height 14
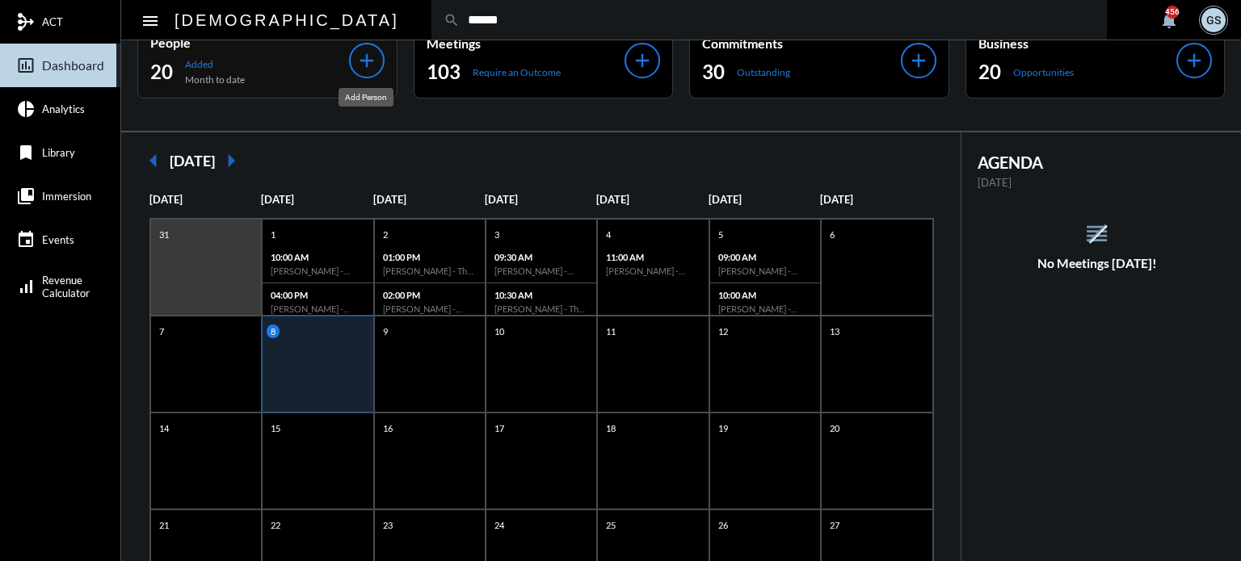
click at [376, 67] on mat-icon "add" at bounding box center [366, 60] width 23 height 23
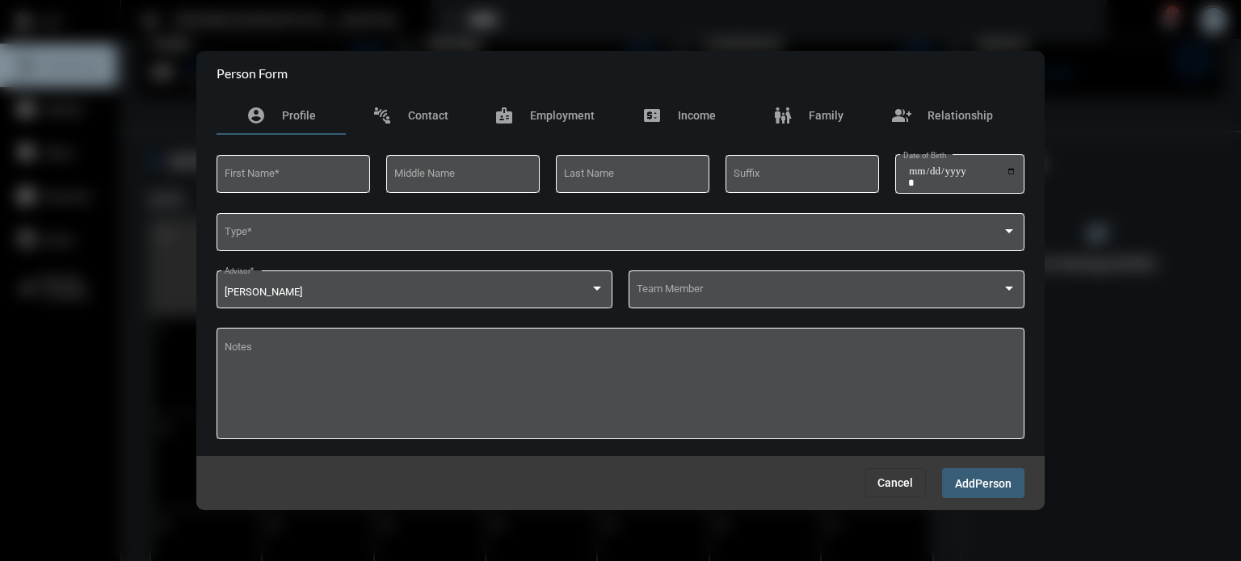
click at [963, 52] on section "Person Form" at bounding box center [620, 73] width 848 height 45
click at [898, 477] on span "Cancel" at bounding box center [895, 483] width 36 height 13
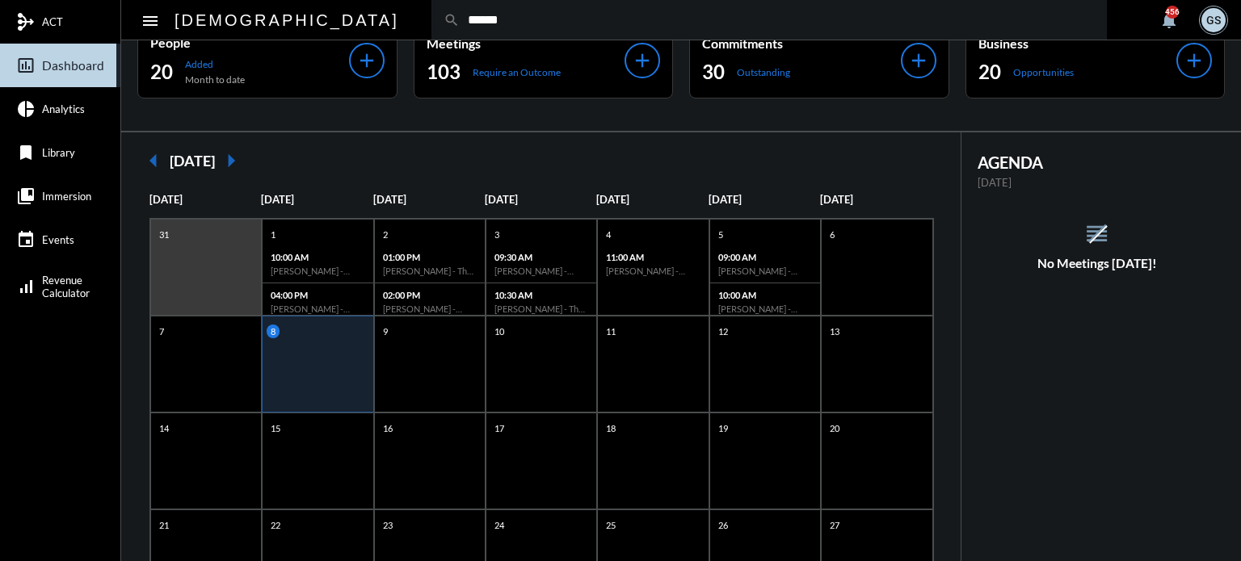
scroll to position [0, 0]
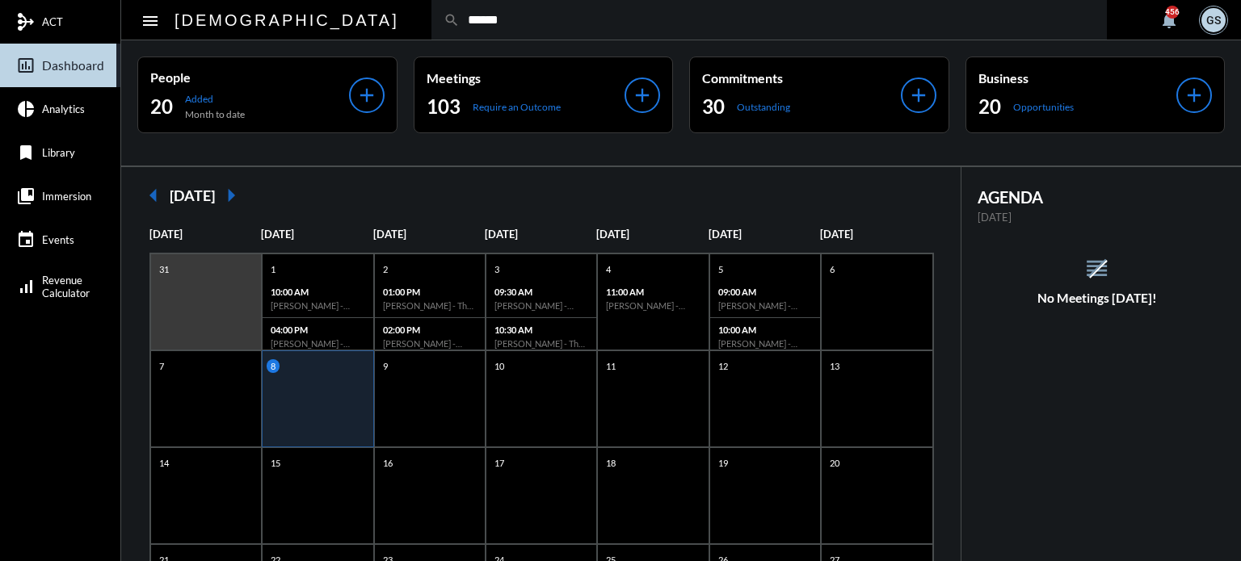
click at [460, 25] on input "******" at bounding box center [777, 20] width 635 height 14
type input "*******"
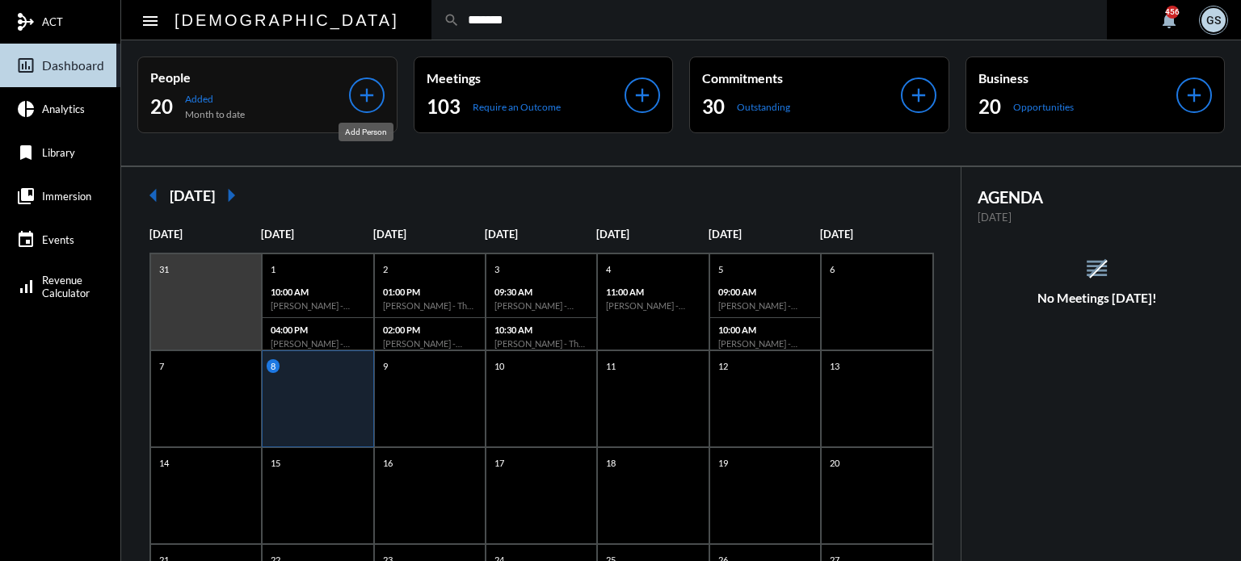
click at [364, 96] on mat-icon "add" at bounding box center [366, 95] width 23 height 23
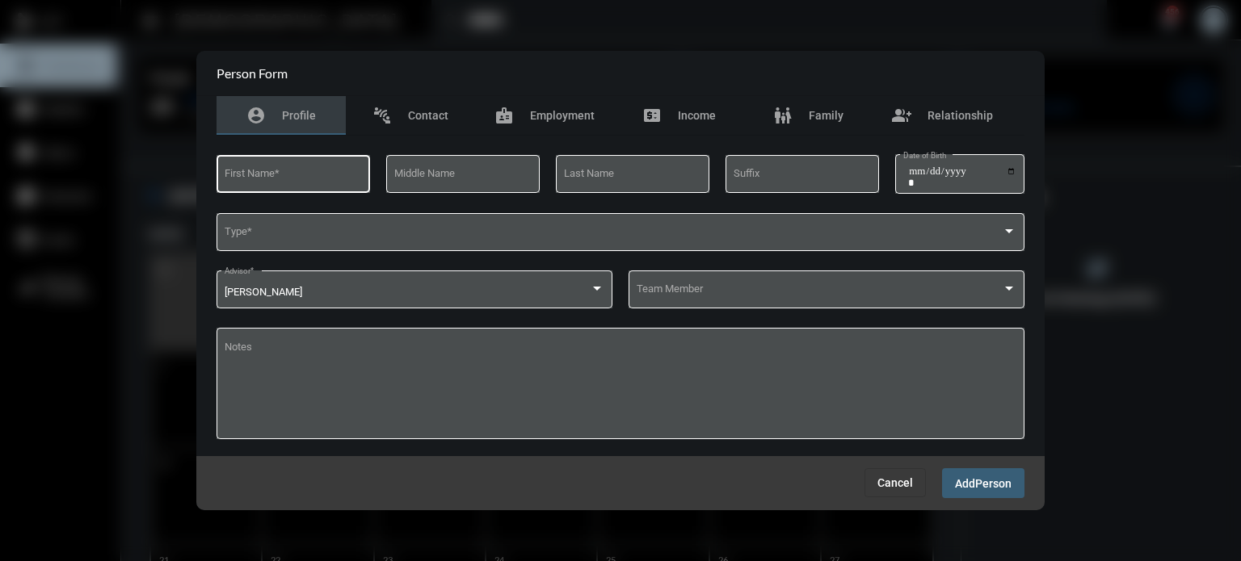
click at [317, 168] on div "First Name *" at bounding box center [294, 172] width 138 height 41
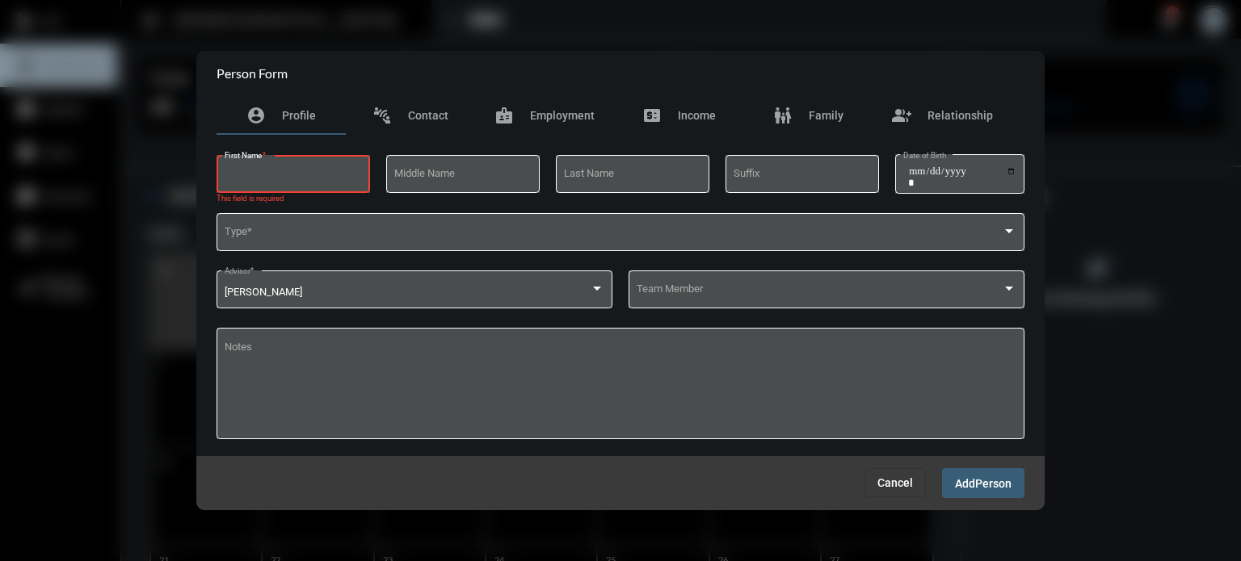
type input "*"
click at [606, 176] on input "Last Name" at bounding box center [633, 176] width 138 height 12
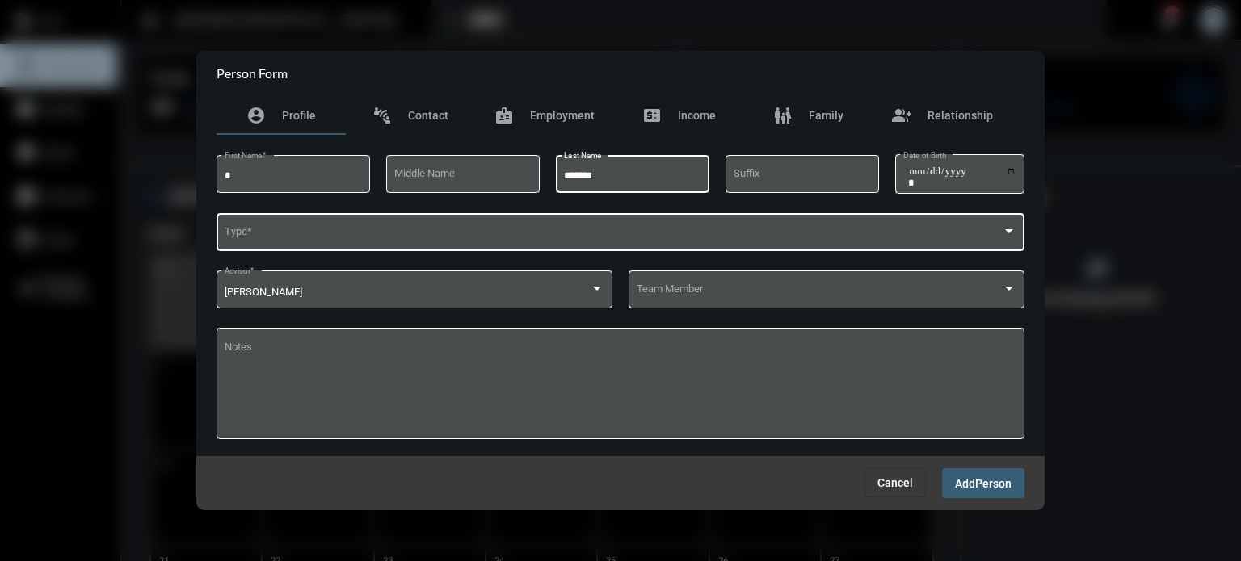
type input "*******"
click at [543, 239] on span at bounding box center [614, 235] width 778 height 12
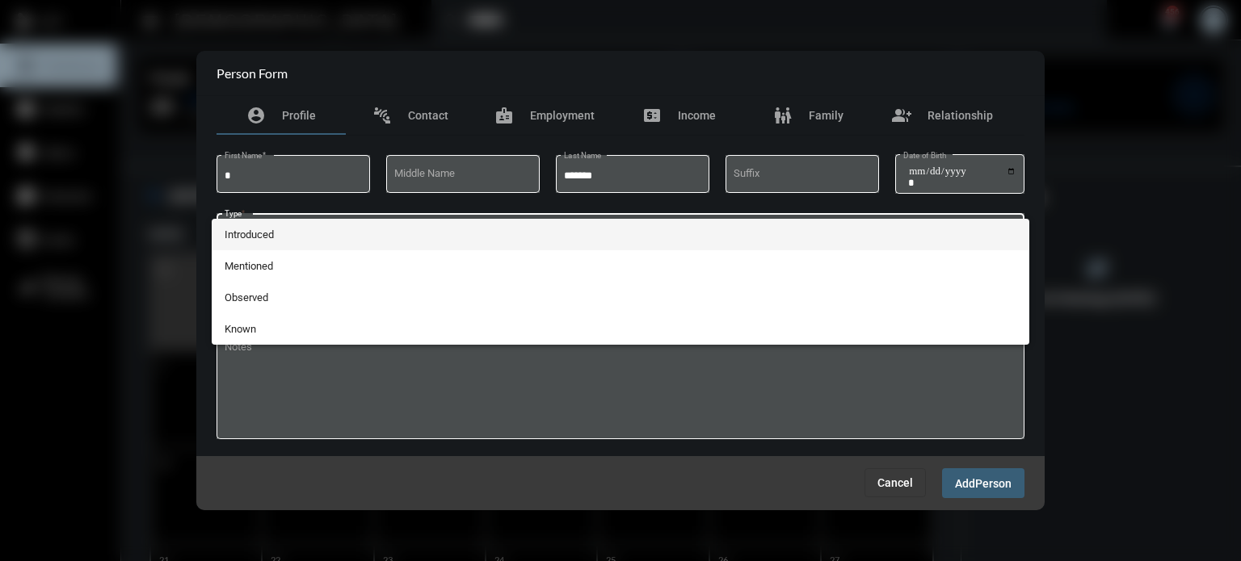
click at [271, 237] on span "Introduced" at bounding box center [621, 235] width 793 height 32
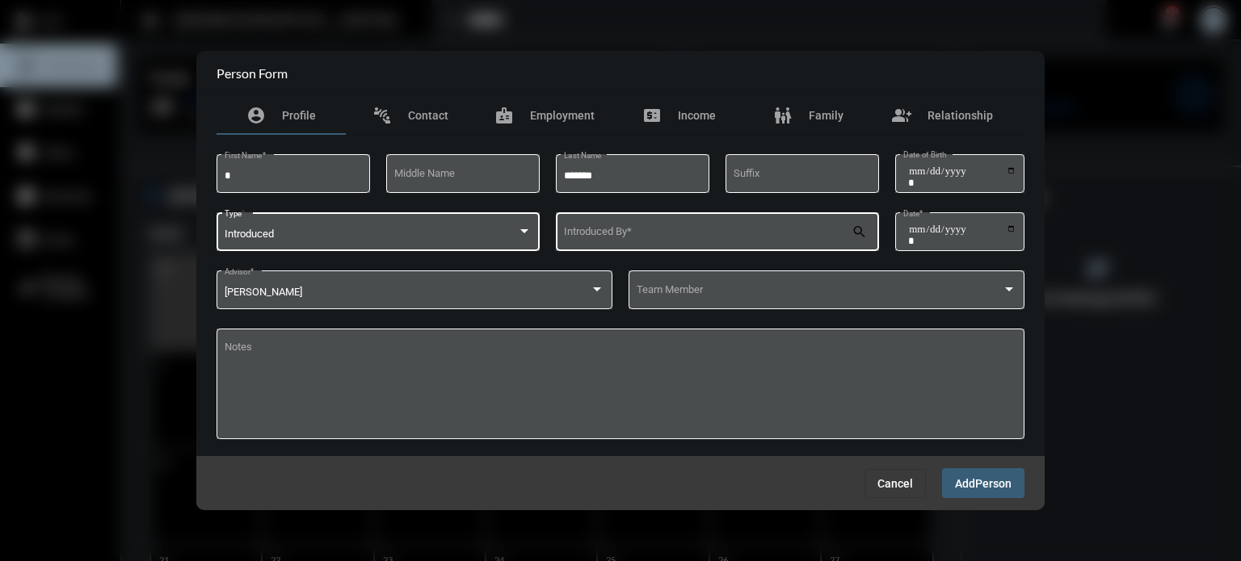
click at [640, 233] on input "Introduced By *" at bounding box center [708, 235] width 288 height 12
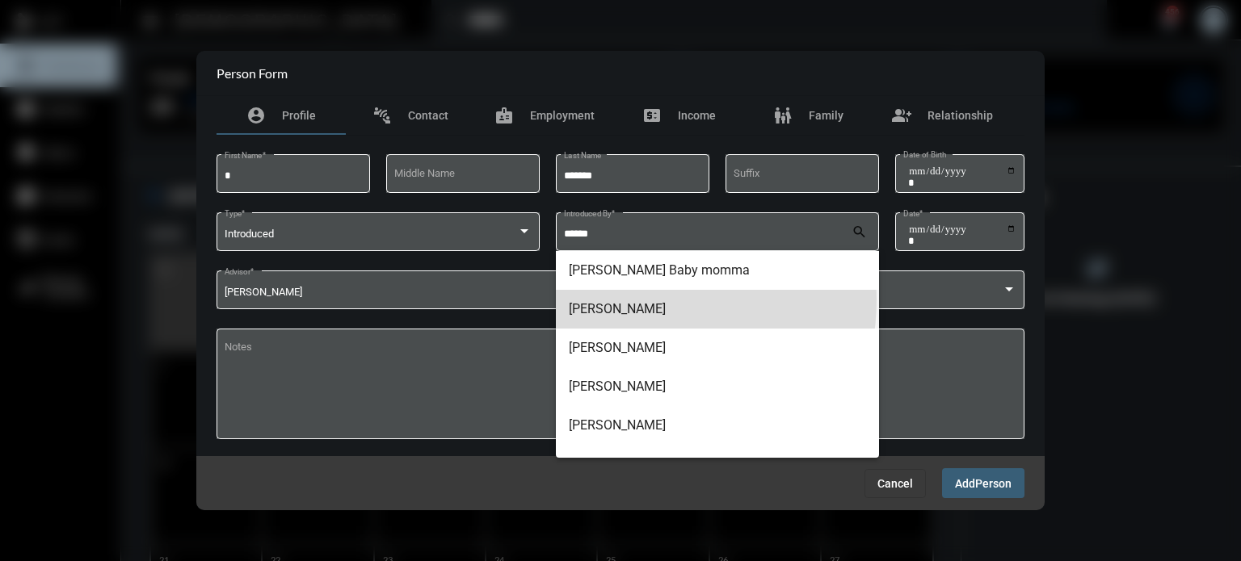
click at [630, 300] on span "[PERSON_NAME]" at bounding box center [717, 309] width 297 height 39
type input "**********"
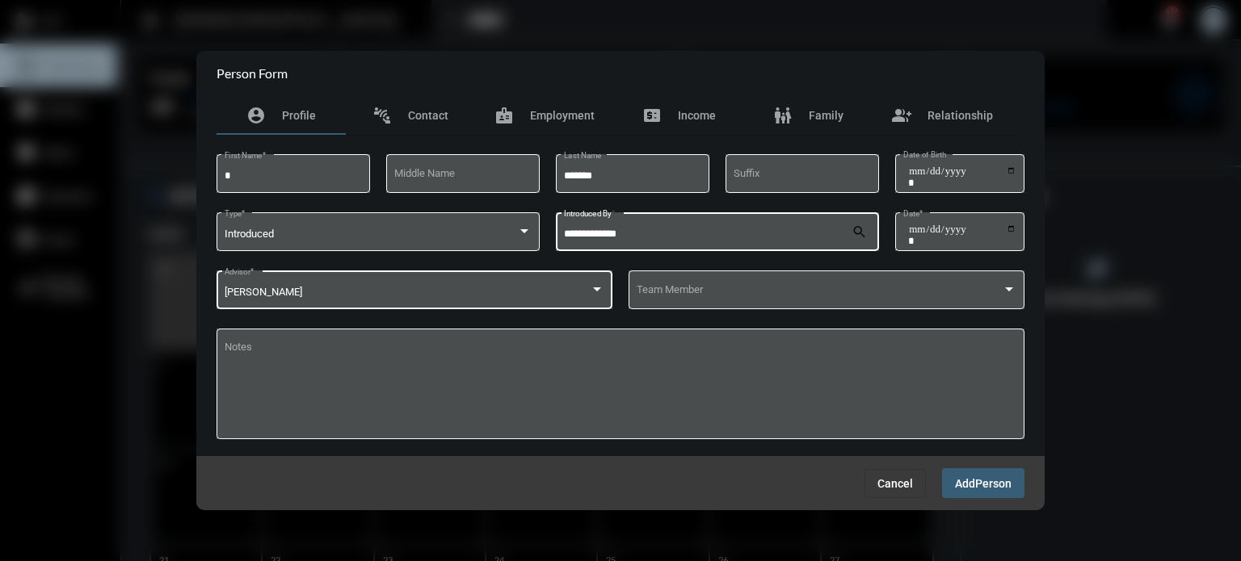
click at [523, 284] on div "[PERSON_NAME] Advisor *" at bounding box center [415, 288] width 381 height 41
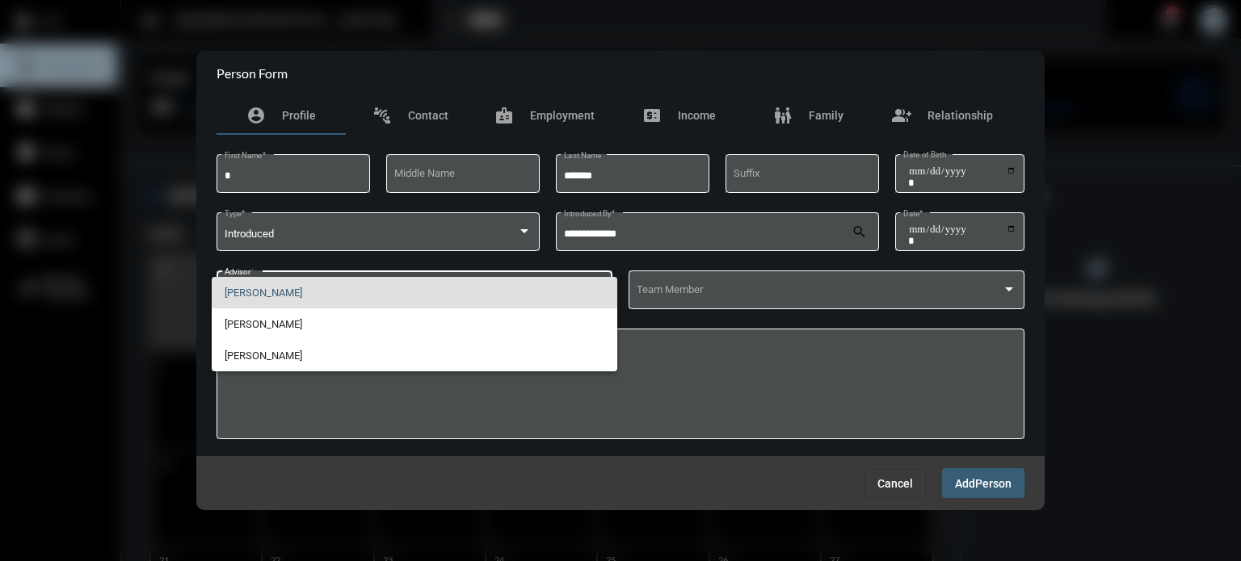
click at [523, 284] on span "[PERSON_NAME]" at bounding box center [415, 293] width 381 height 32
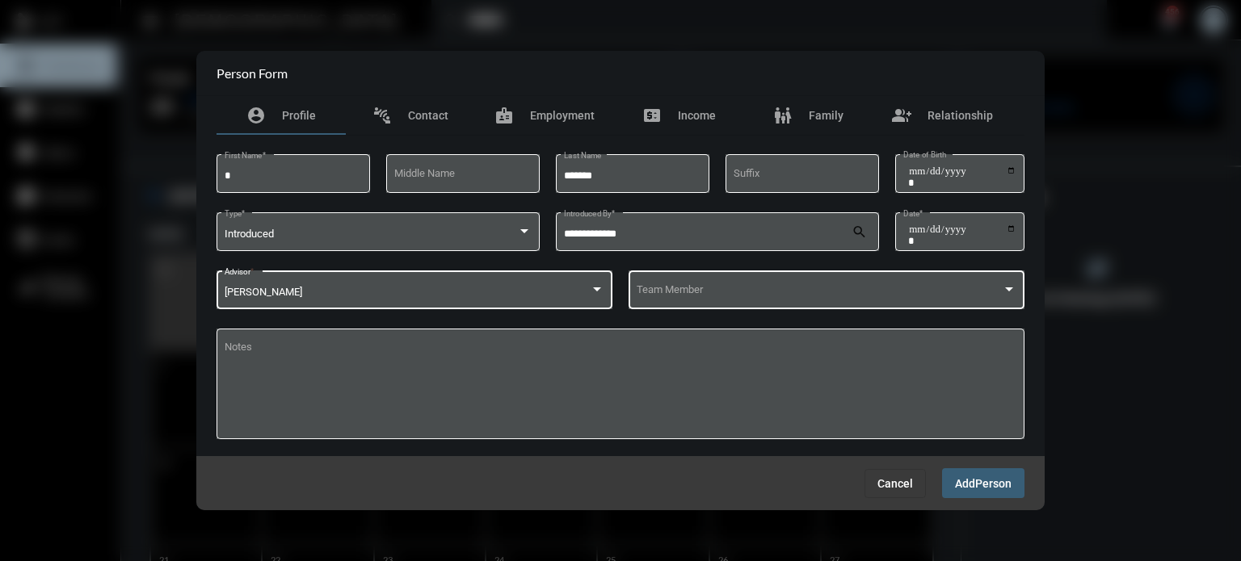
click at [753, 292] on span at bounding box center [820, 293] width 366 height 12
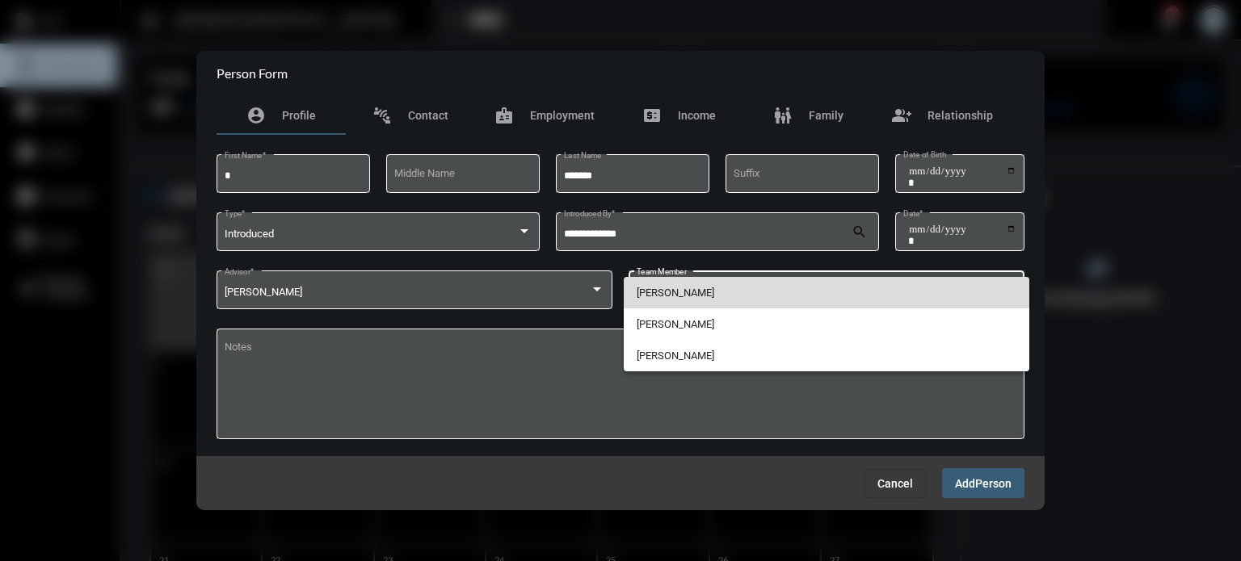
click at [704, 296] on span "[PERSON_NAME]" at bounding box center [827, 293] width 381 height 32
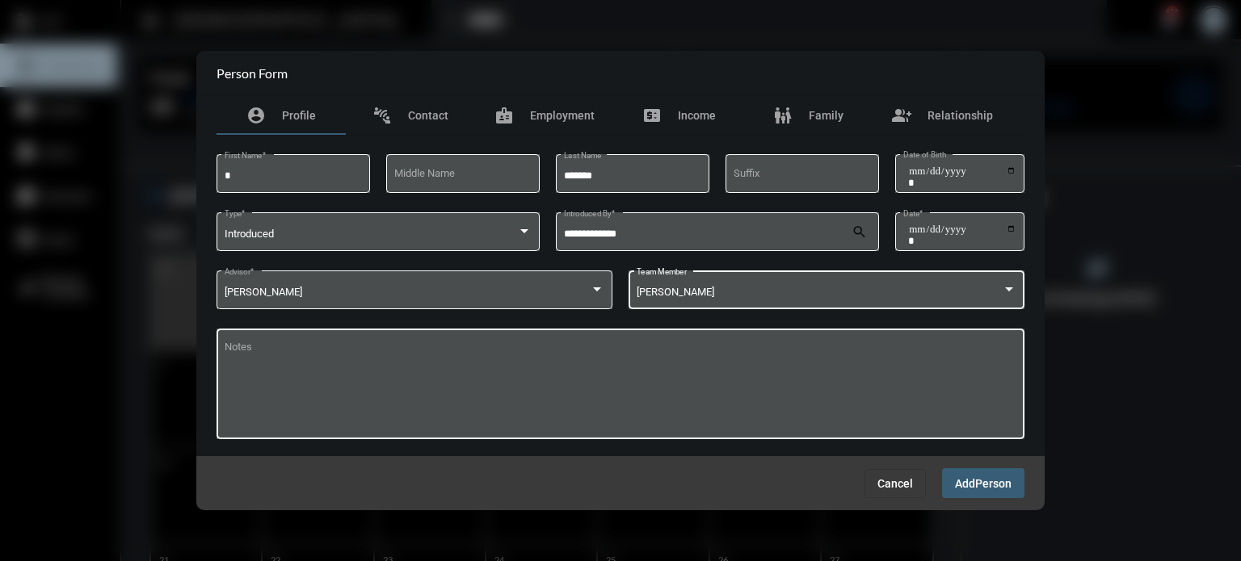
click at [613, 389] on textarea "Notes" at bounding box center [621, 387] width 793 height 88
click at [986, 484] on span "Person" at bounding box center [993, 483] width 36 height 13
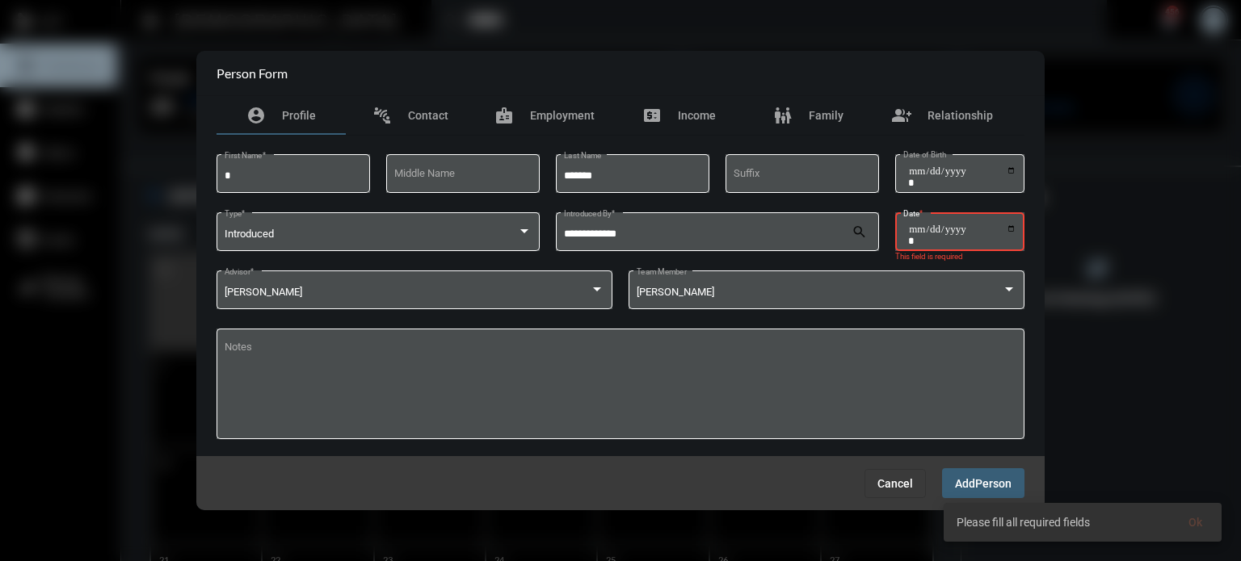
click at [1005, 231] on input "Date *" at bounding box center [962, 235] width 108 height 23
type input "**********"
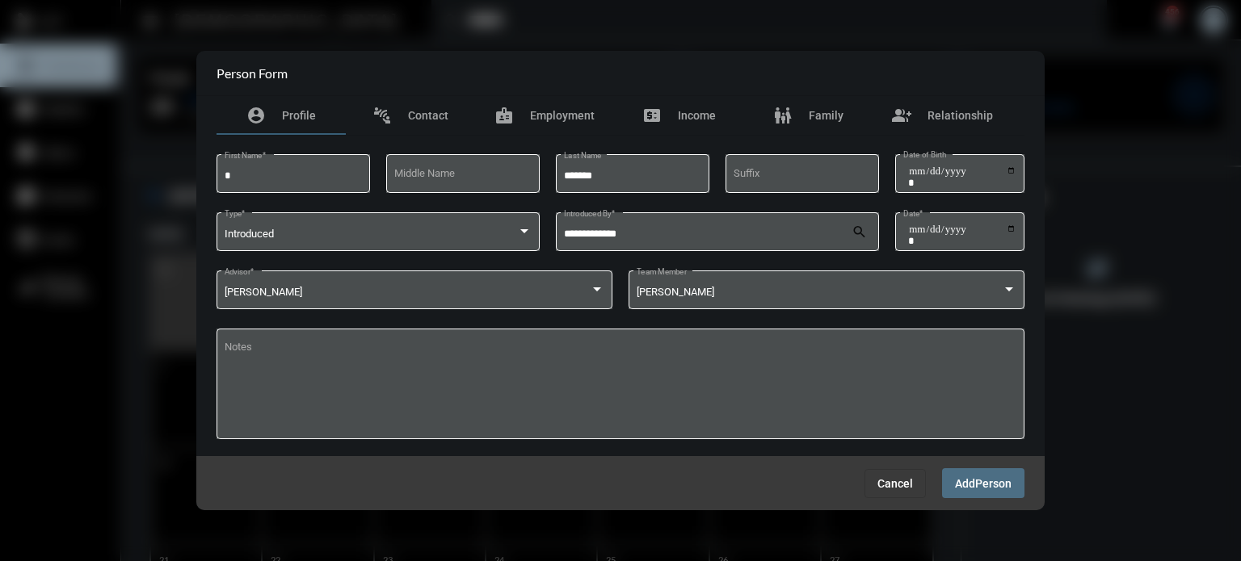
click at [992, 487] on span "Person" at bounding box center [993, 483] width 36 height 13
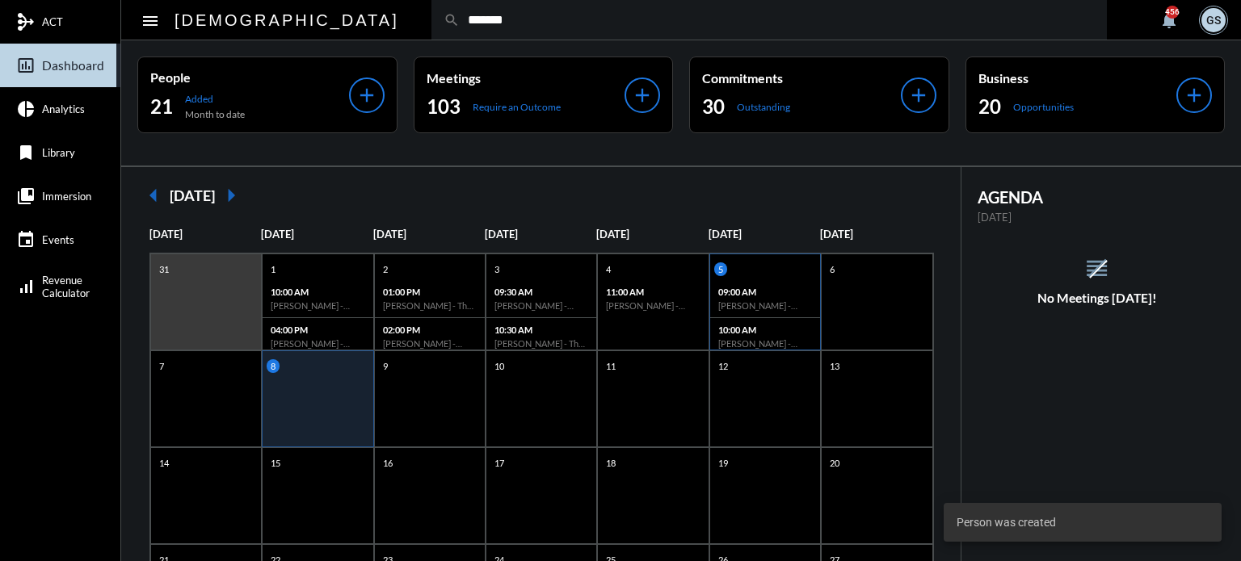
click at [780, 306] on h6 "[PERSON_NAME] - [PERSON_NAME] - Action" at bounding box center [765, 306] width 94 height 11
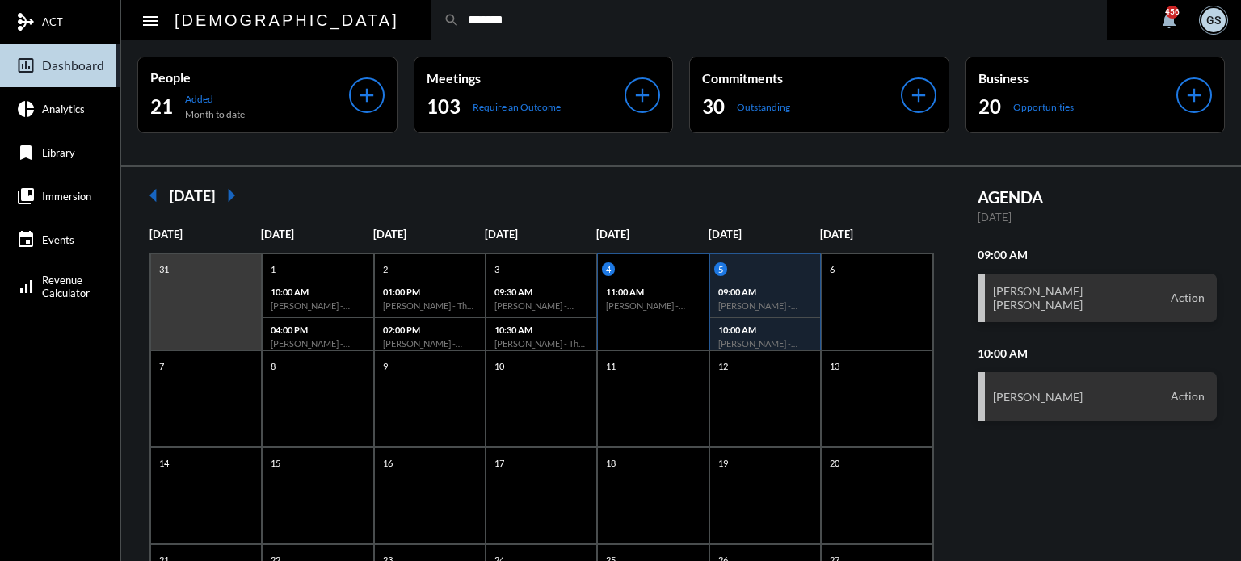
click at [641, 316] on div "11:00 AM Zac Ducassee - Action" at bounding box center [653, 298] width 110 height 37
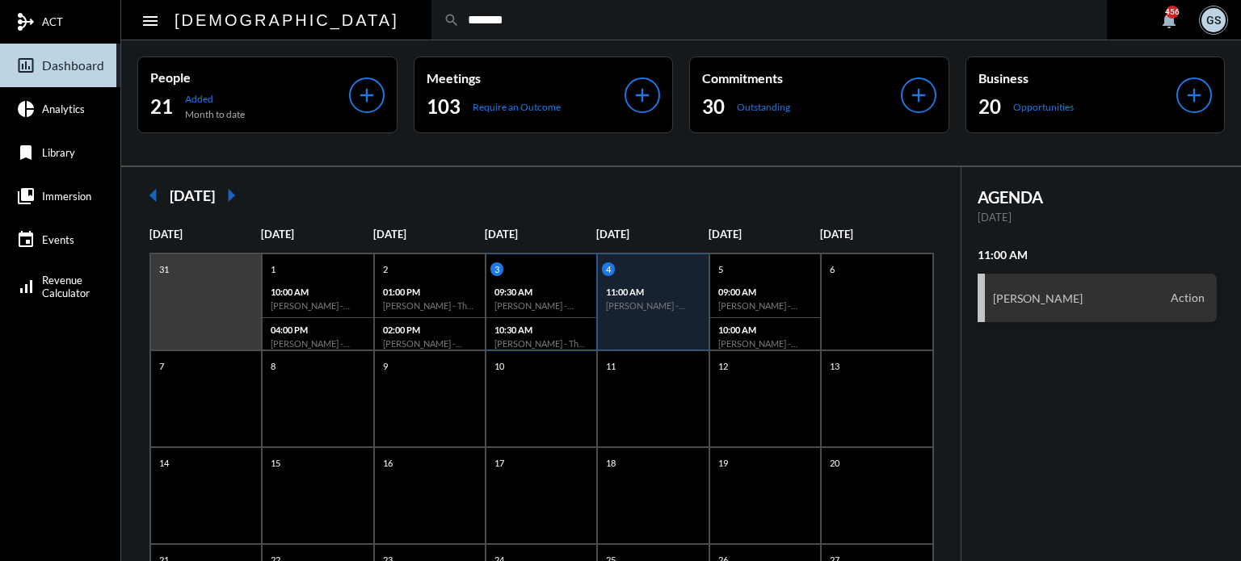
click at [562, 320] on div "10:30 AM [PERSON_NAME] - The Philosophy" at bounding box center [541, 336] width 110 height 37
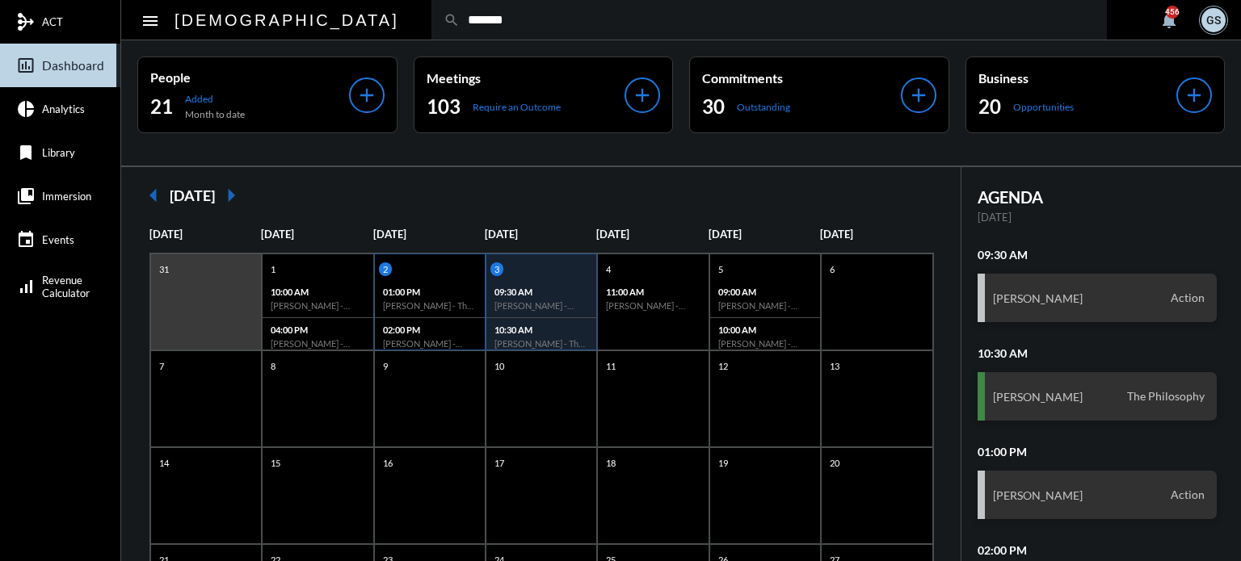
click at [439, 310] on div "01:00 PM [PERSON_NAME] - The Philosophy" at bounding box center [430, 299] width 110 height 38
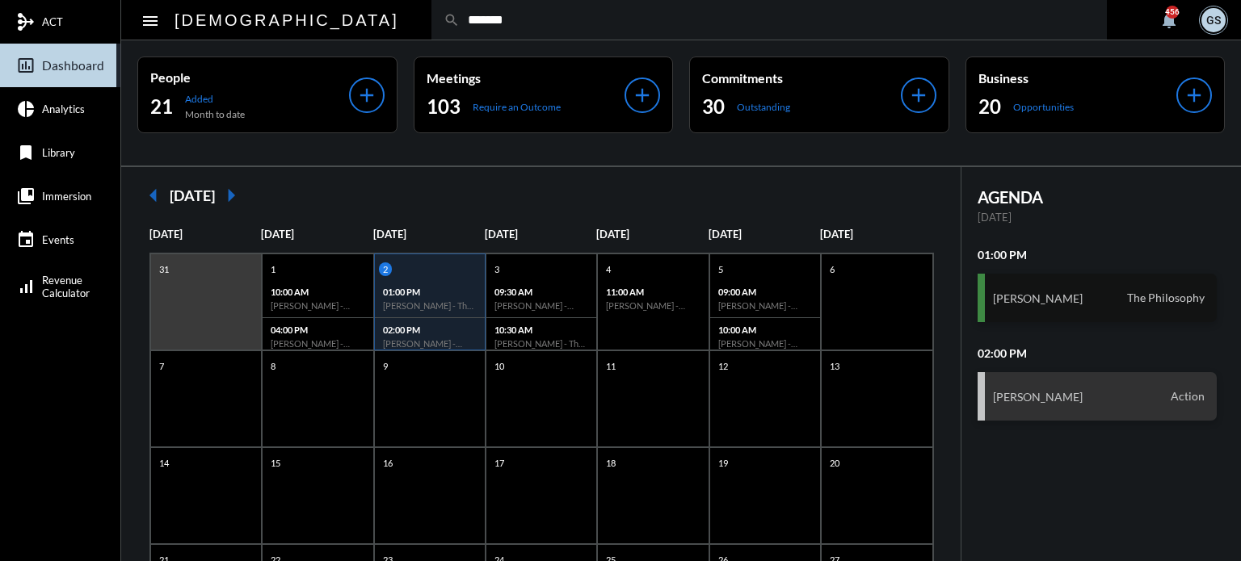
click at [1025, 277] on div "[PERSON_NAME] The Philosophy" at bounding box center [1098, 298] width 240 height 48
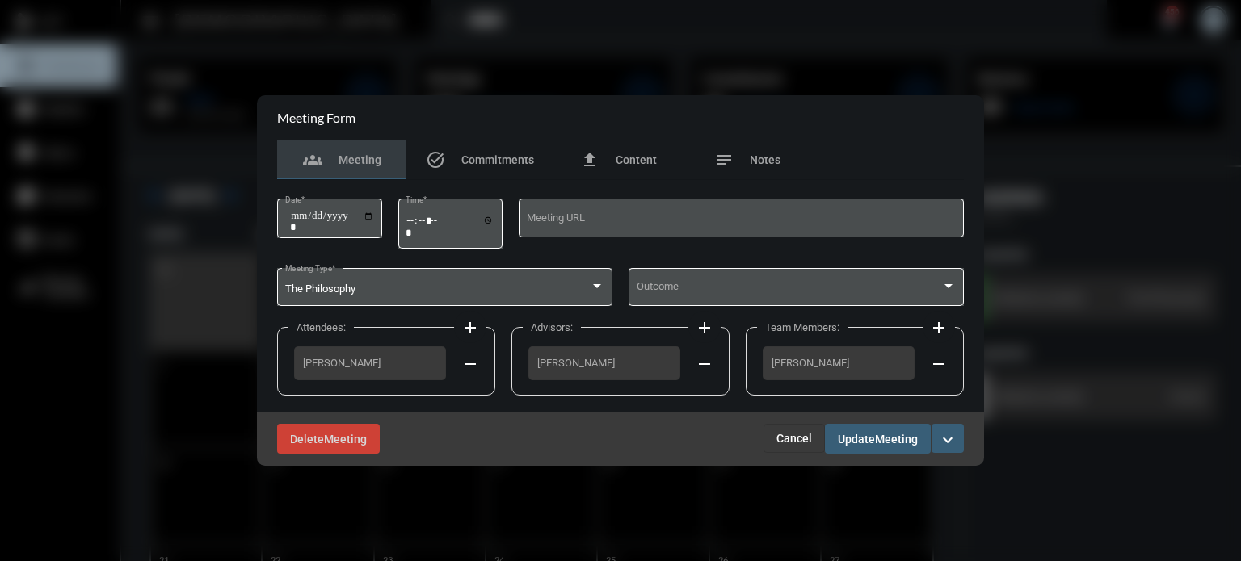
click at [805, 432] on span "Cancel" at bounding box center [794, 438] width 36 height 13
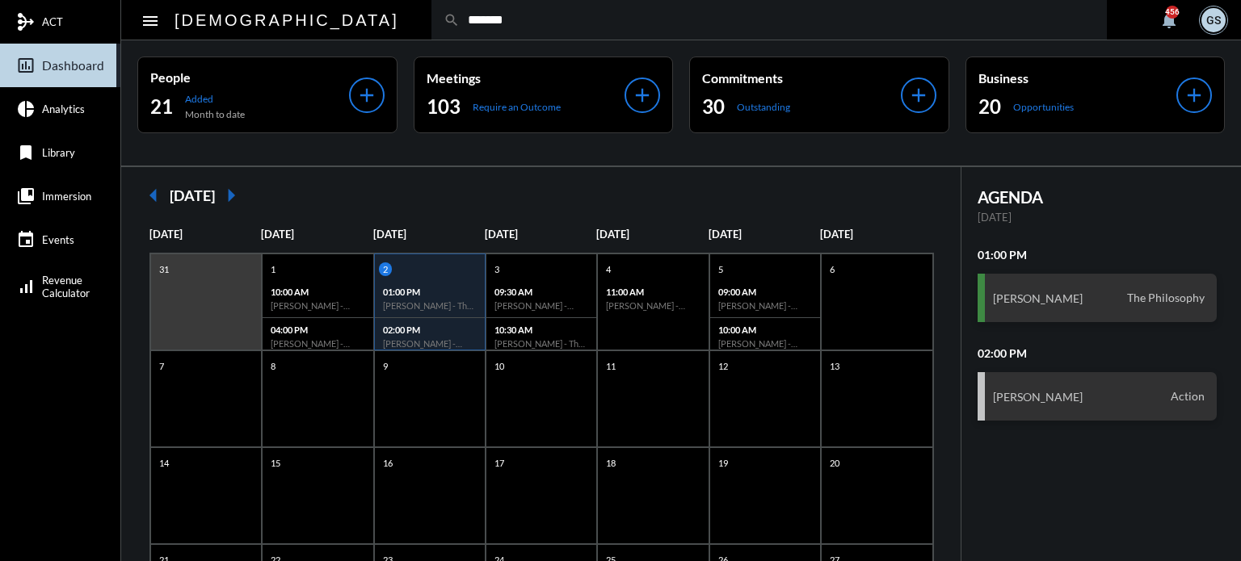
click at [460, 24] on input "*******" at bounding box center [777, 20] width 635 height 14
type input "*"
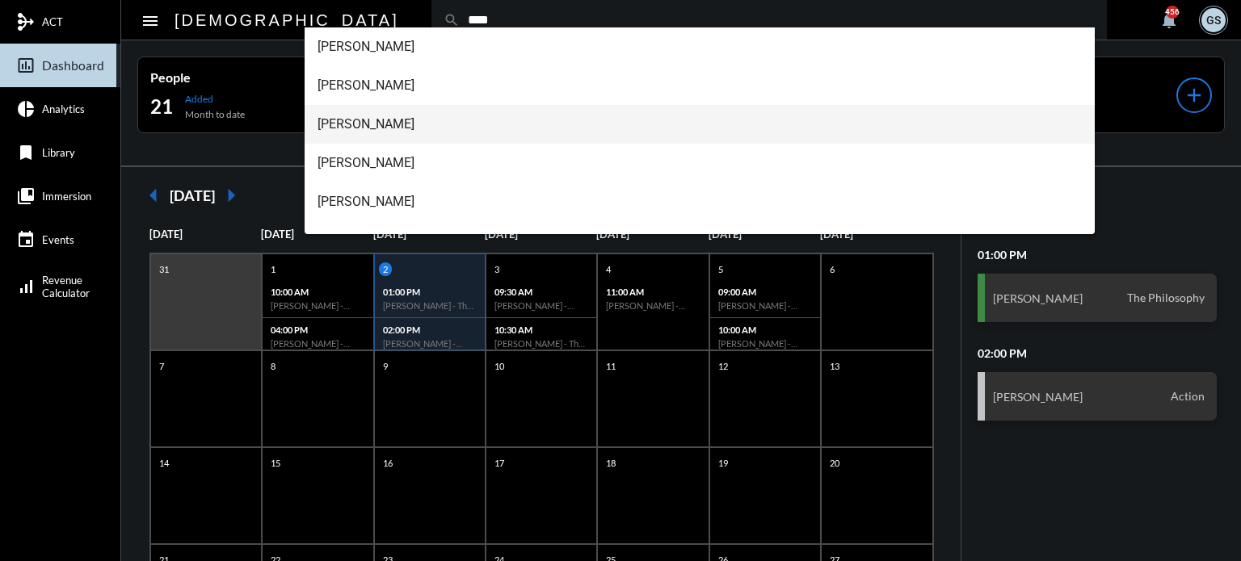
type input "****"
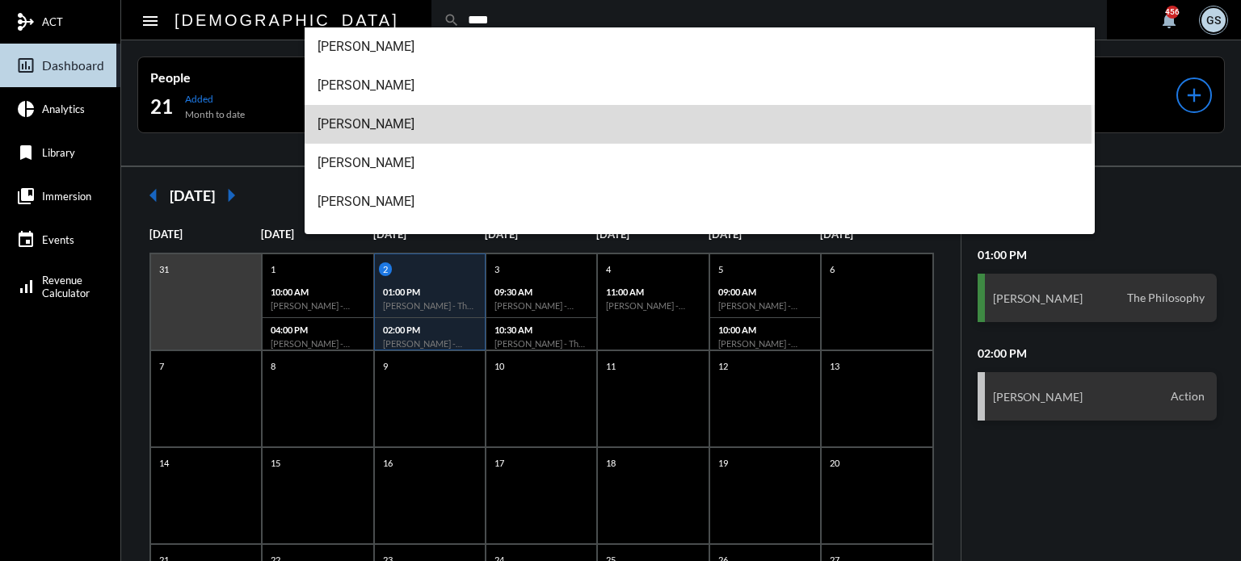
click at [385, 129] on span "[PERSON_NAME]" at bounding box center [700, 124] width 765 height 39
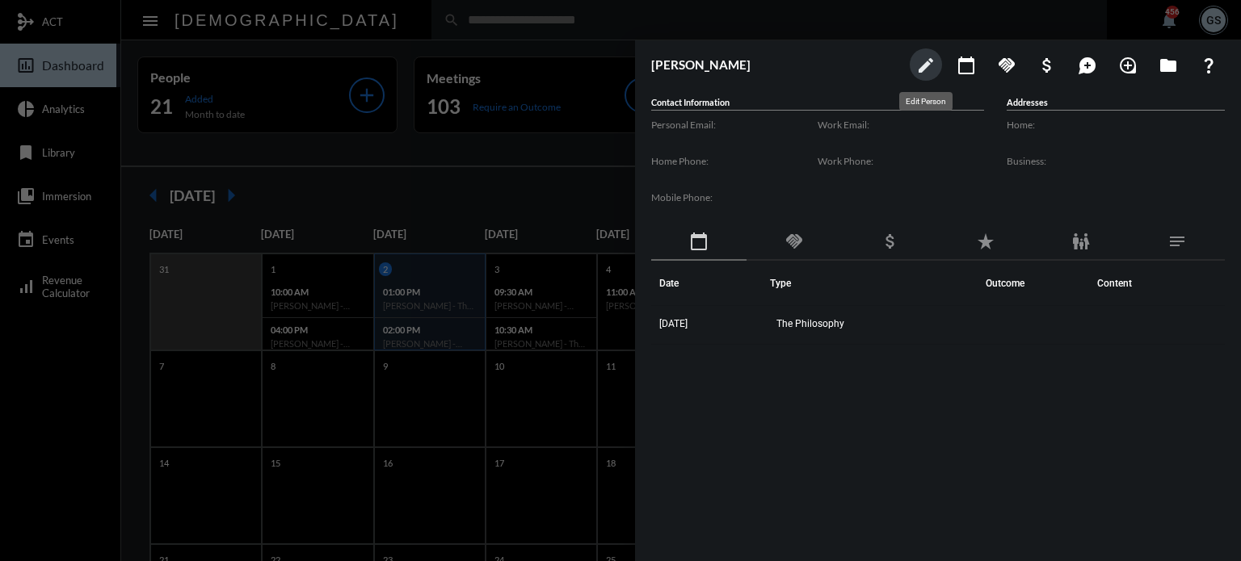
click at [927, 64] on mat-icon "edit" at bounding box center [925, 65] width 19 height 19
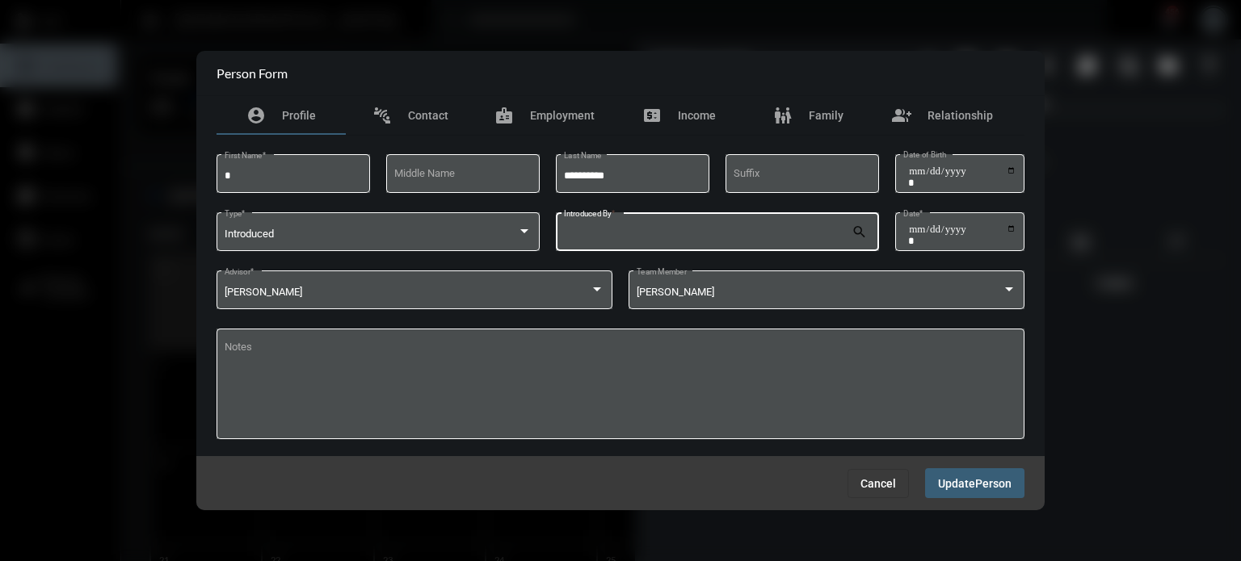
click at [725, 240] on input "Introduced By *" at bounding box center [708, 235] width 288 height 12
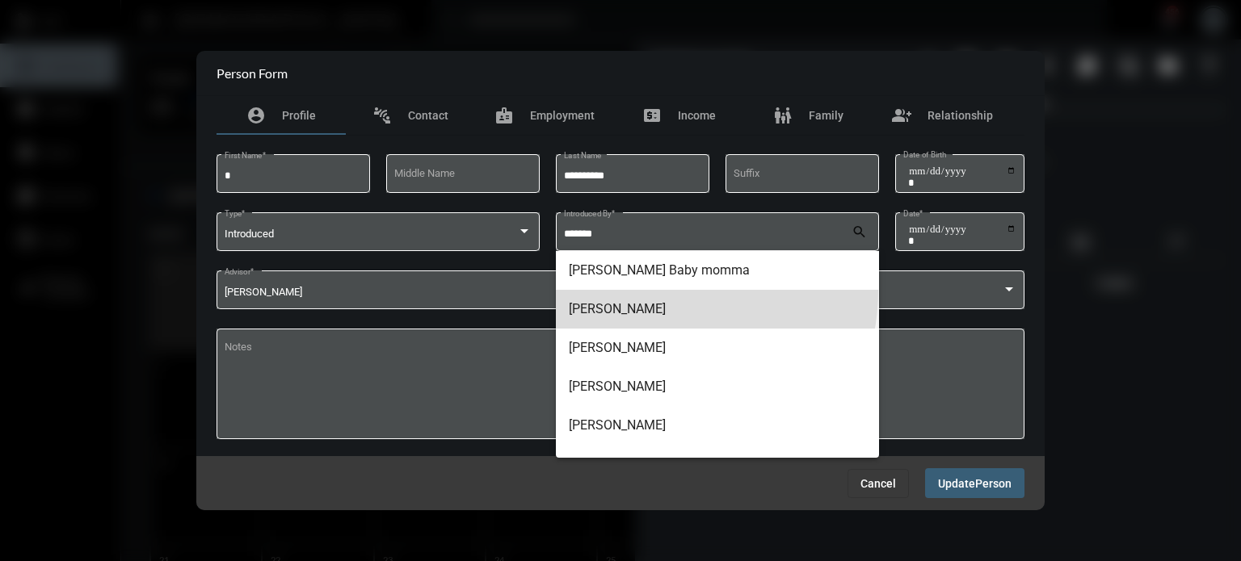
click at [643, 290] on span "[PERSON_NAME]" at bounding box center [717, 309] width 297 height 39
type input "**********"
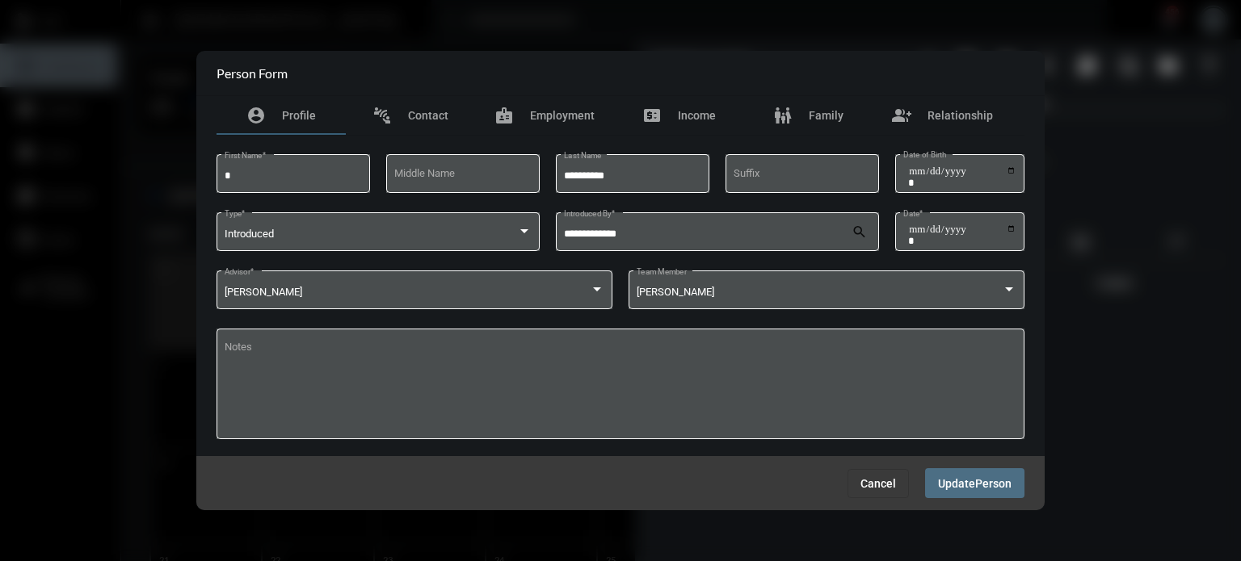
click at [964, 473] on button "Update Person" at bounding box center [974, 484] width 99 height 30
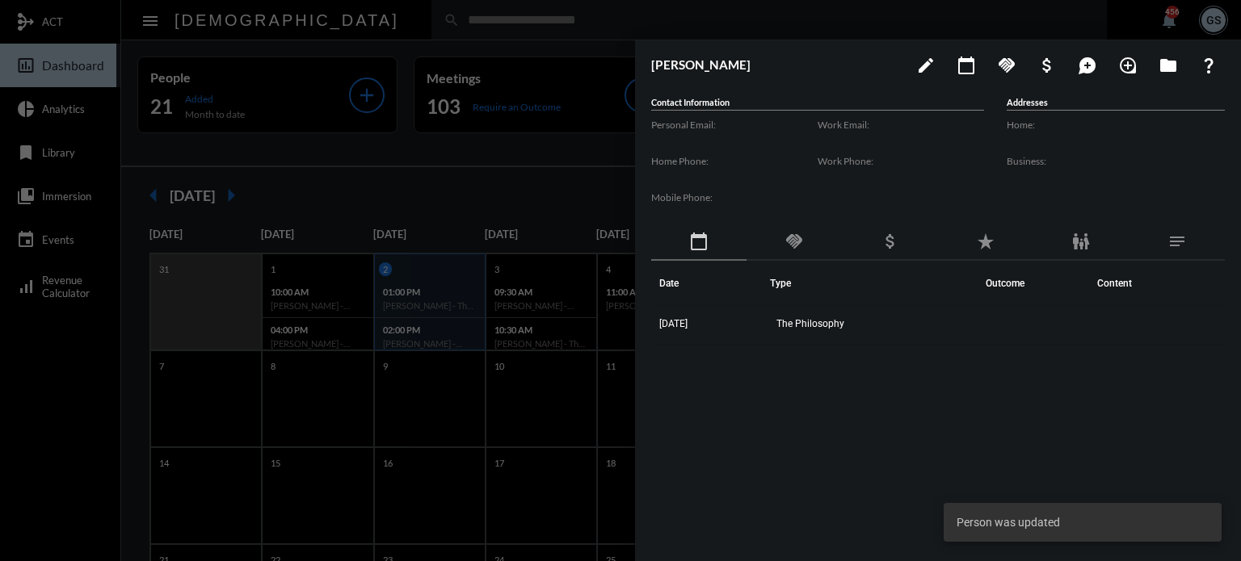
click at [478, 448] on div at bounding box center [620, 280] width 1241 height 561
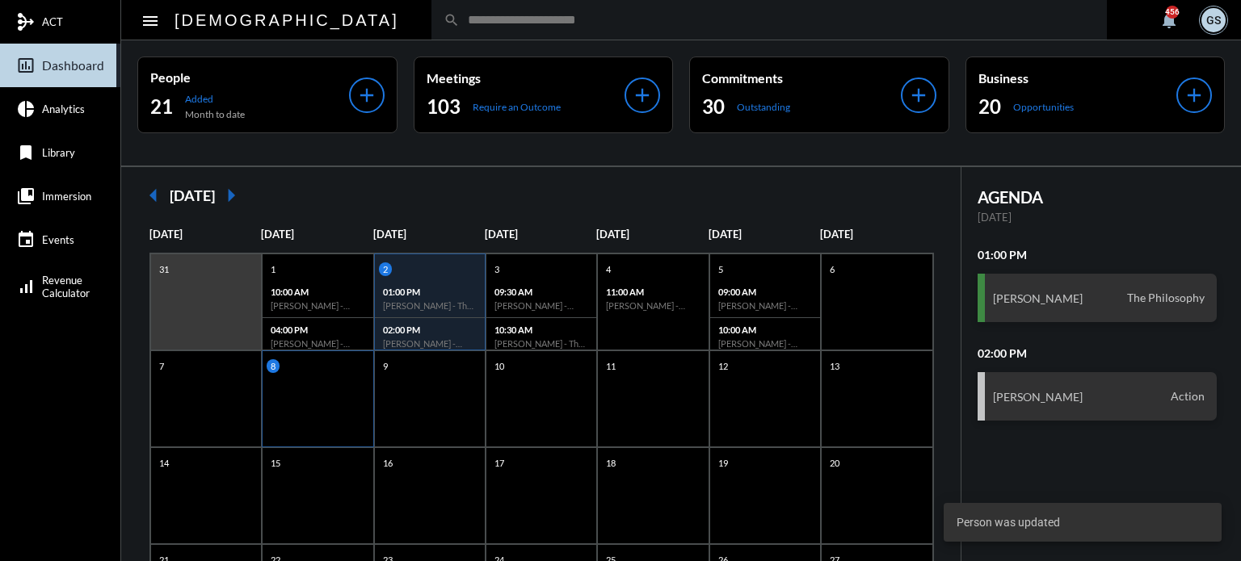
click at [325, 403] on div "8" at bounding box center [317, 399] width 111 height 97
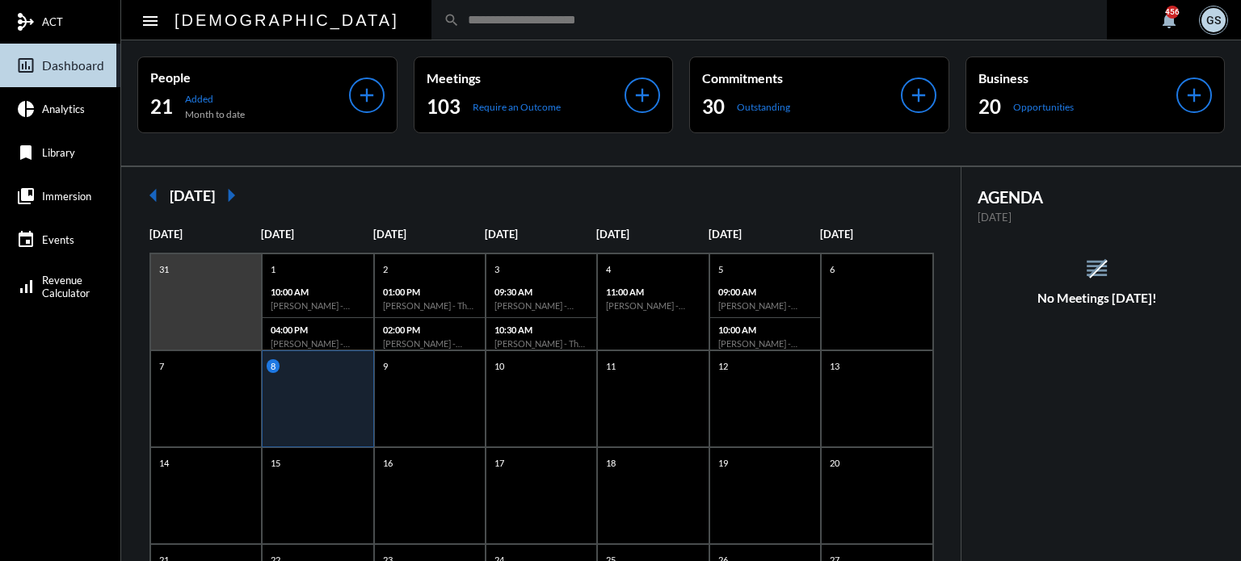
click at [460, 20] on input "text" at bounding box center [777, 20] width 635 height 14
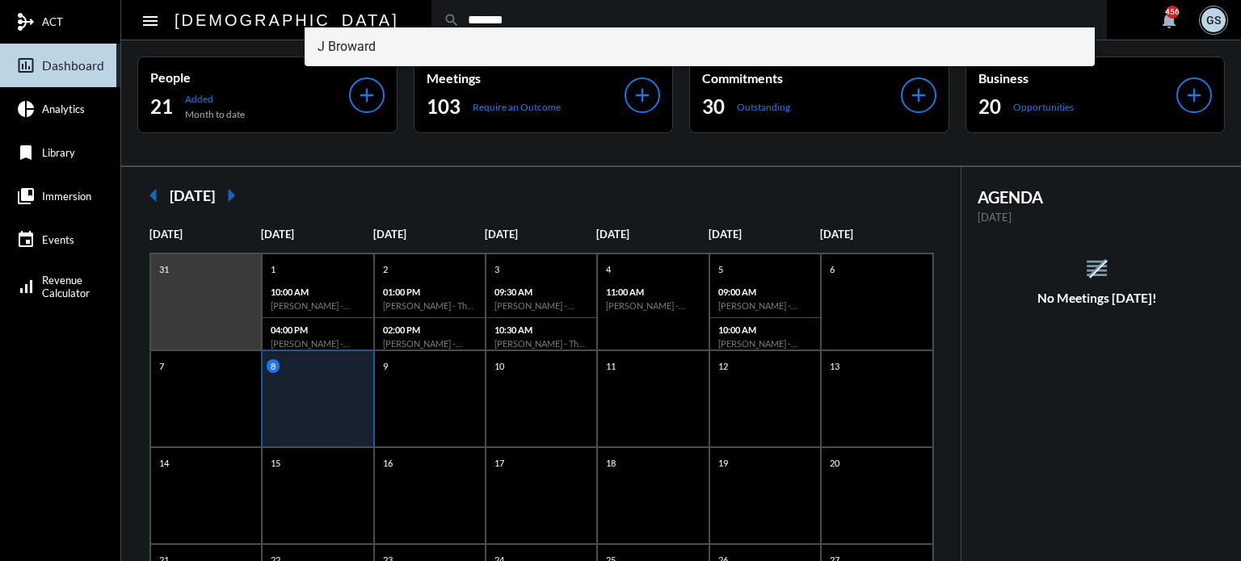
type input "*******"
click at [366, 44] on span "J Broward" at bounding box center [700, 46] width 765 height 39
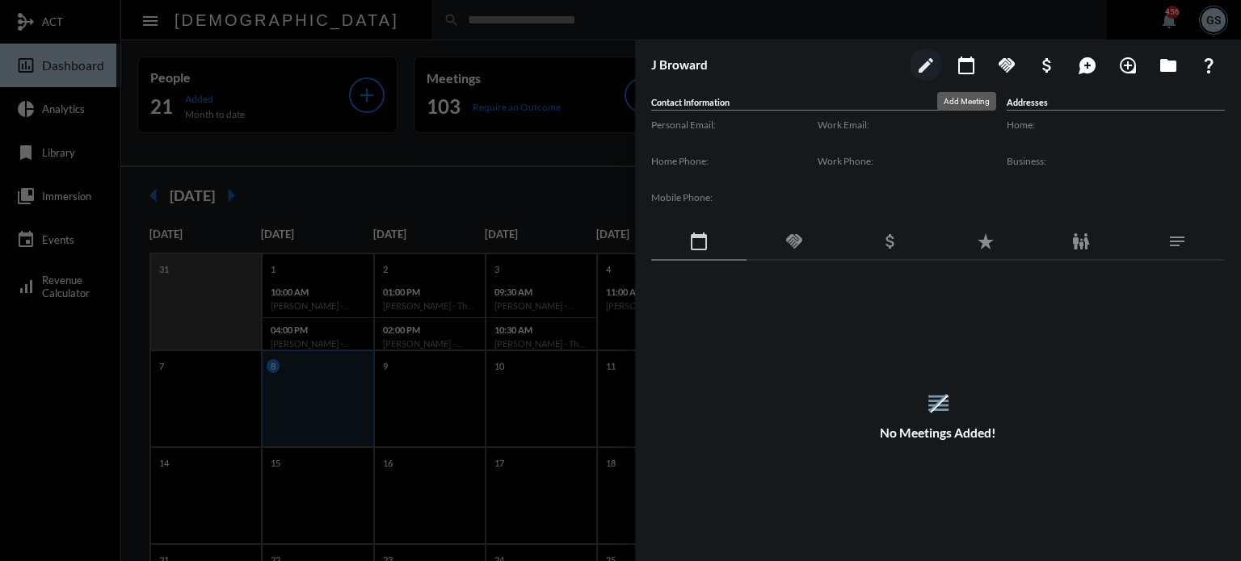
click at [967, 65] on mat-icon "calendar_today" at bounding box center [966, 65] width 19 height 19
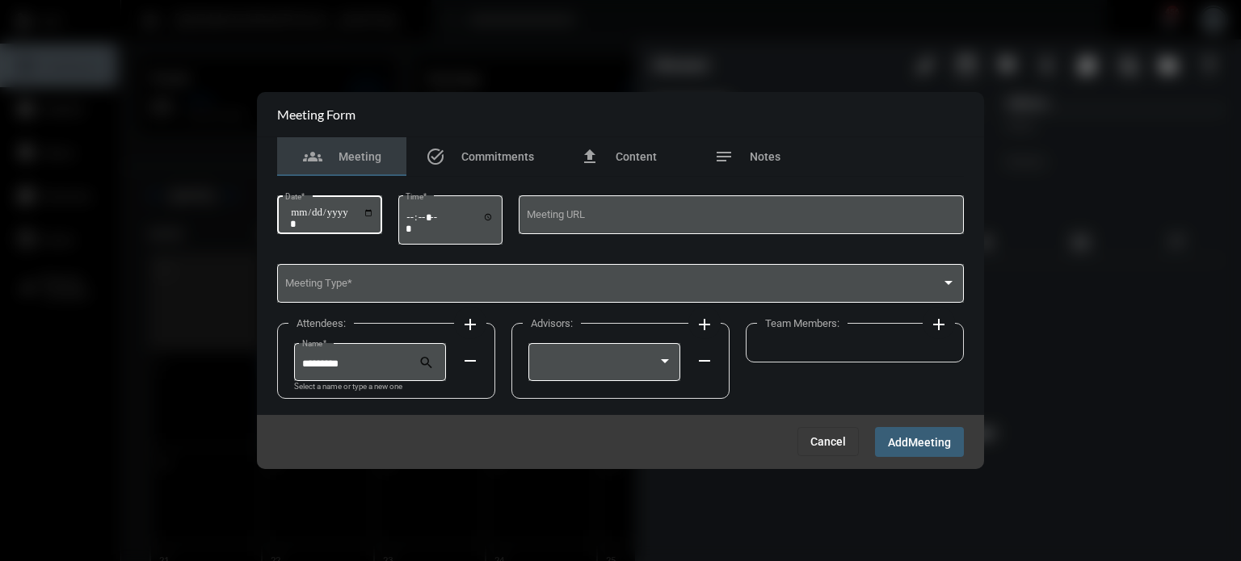
click at [374, 208] on input "Date *" at bounding box center [332, 218] width 84 height 23
click at [369, 200] on div "**********" at bounding box center [329, 213] width 89 height 41
click at [370, 201] on div "**********" at bounding box center [329, 213] width 89 height 41
click at [374, 219] on input "**********" at bounding box center [332, 218] width 84 height 23
click at [373, 212] on input "**********" at bounding box center [332, 218] width 84 height 23
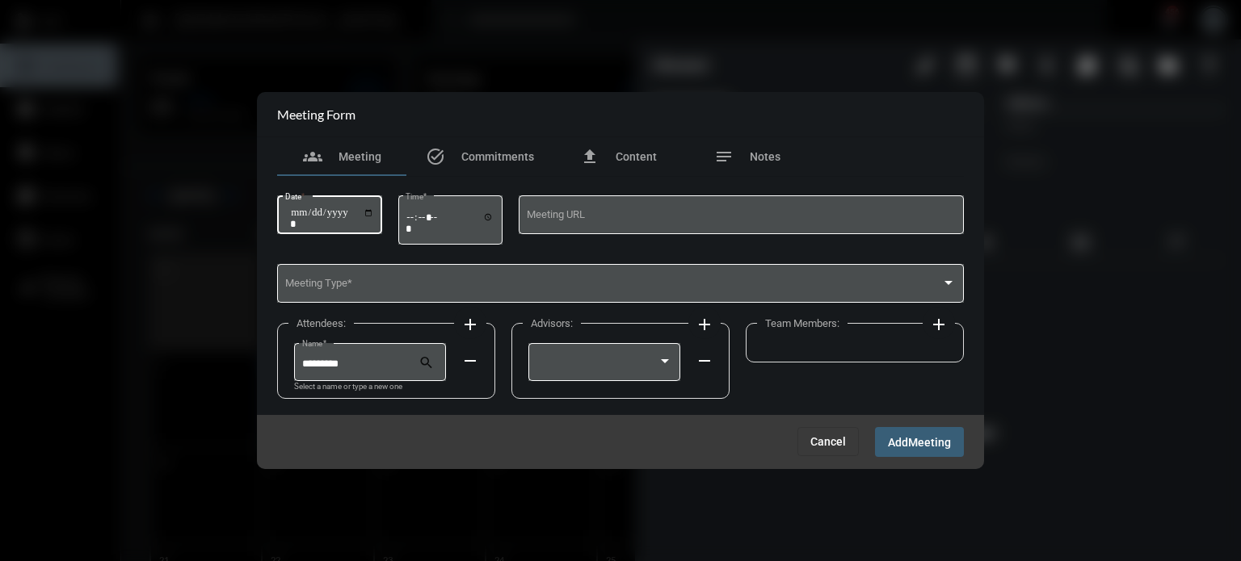
type input "**********"
click at [420, 222] on input "Time *" at bounding box center [450, 222] width 89 height 23
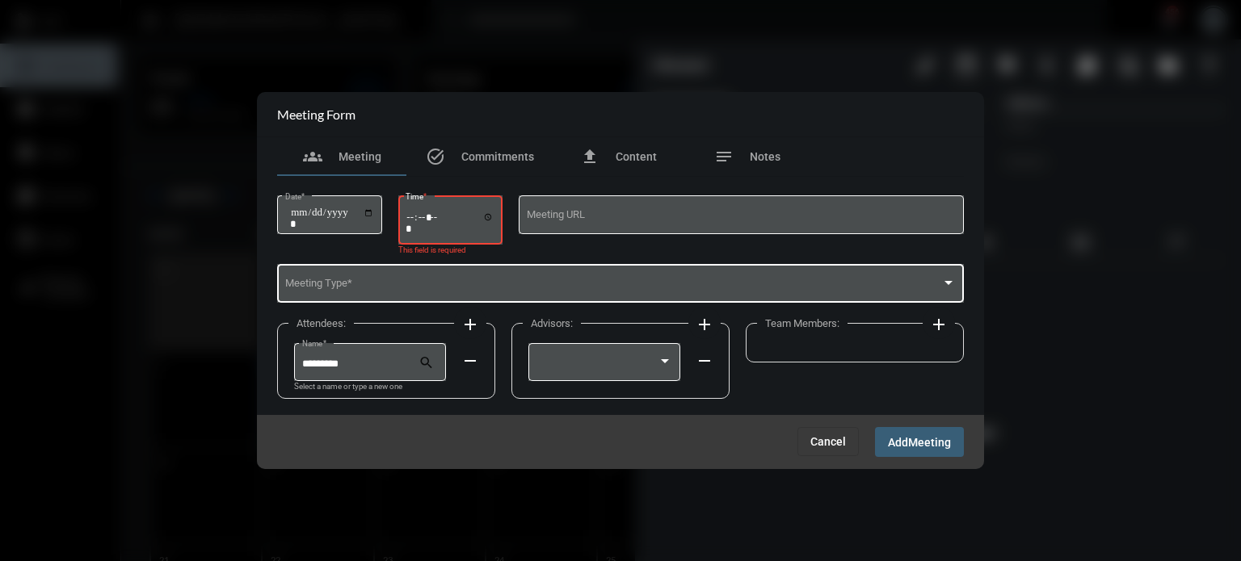
type input "*****"
click at [511, 270] on div "Meeting Type *" at bounding box center [620, 282] width 671 height 41
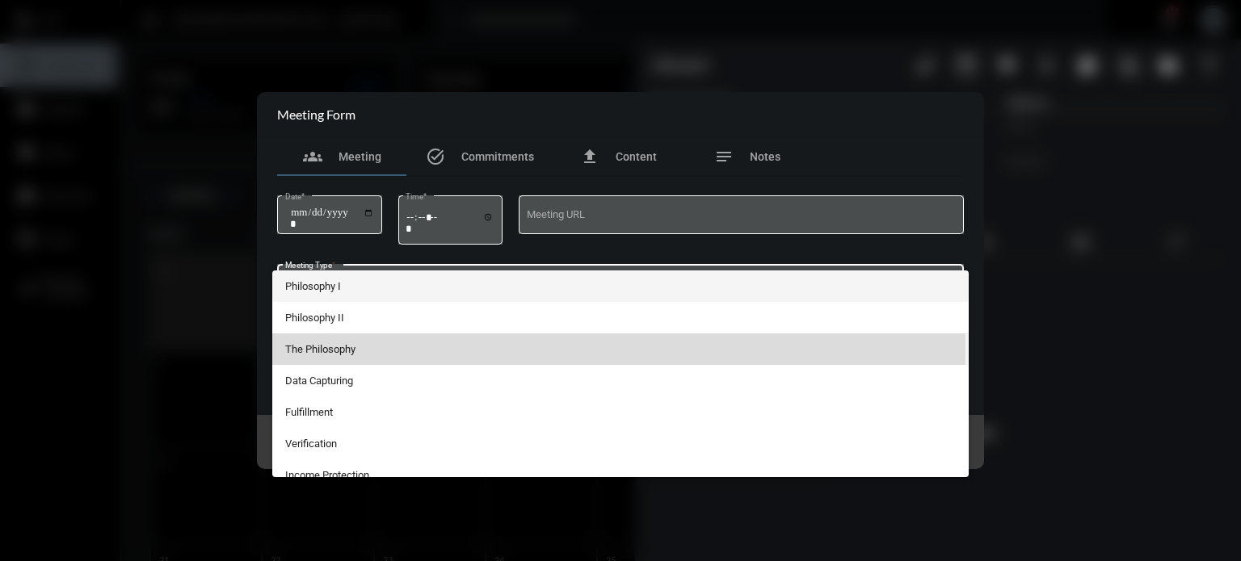
click at [331, 347] on span "The Philosophy" at bounding box center [620, 350] width 671 height 32
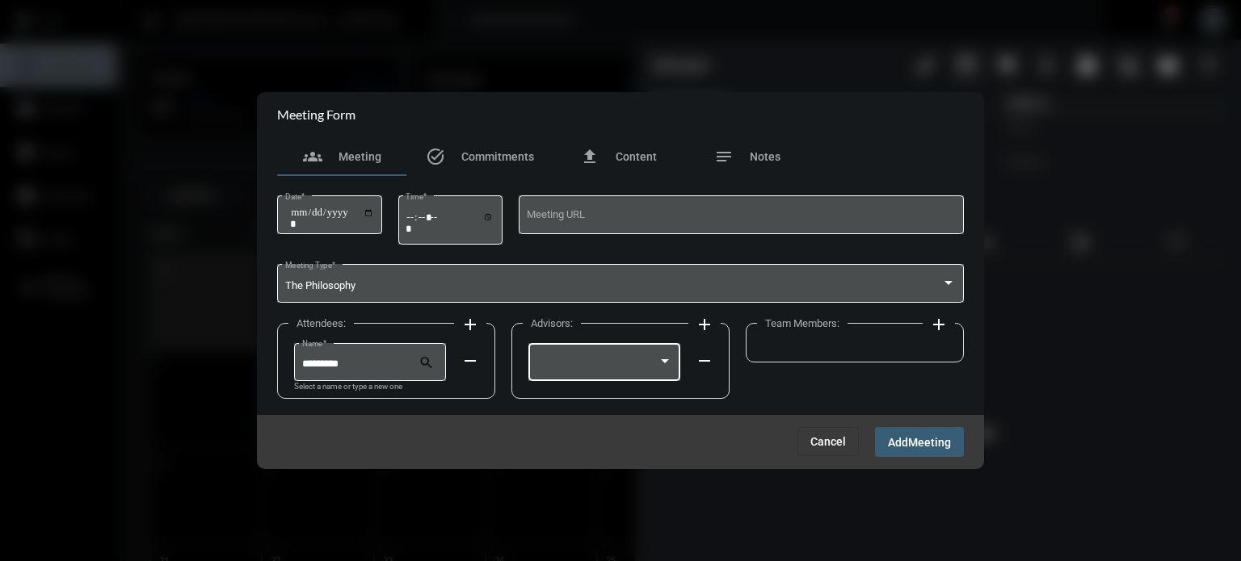
click at [599, 360] on div at bounding box center [597, 365] width 122 height 12
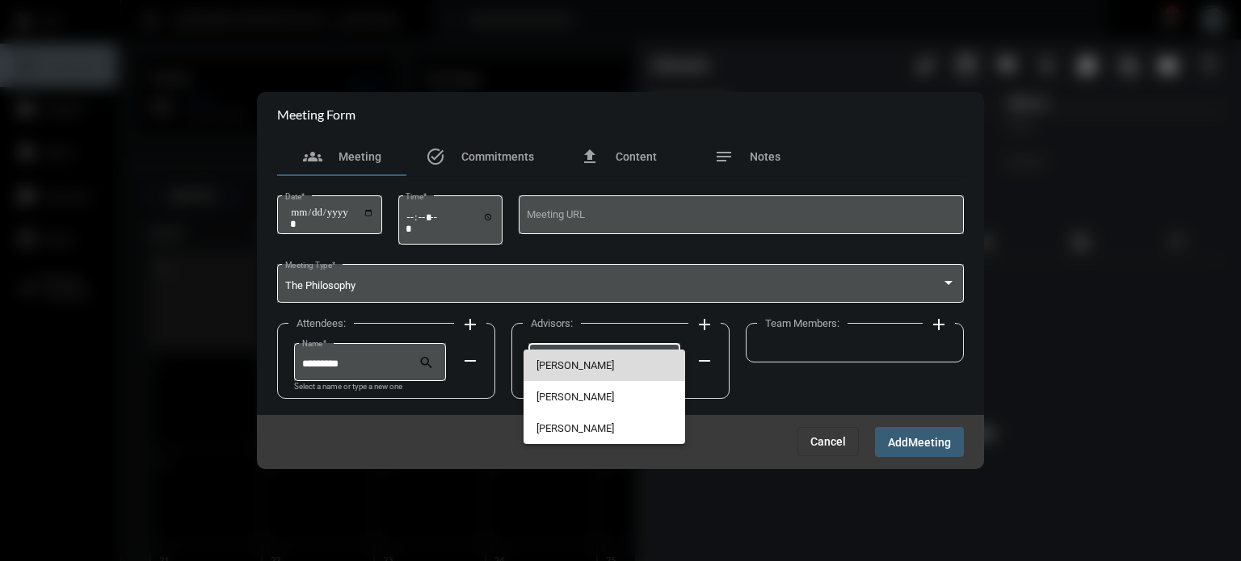
click at [599, 360] on span "[PERSON_NAME]" at bounding box center [604, 366] width 137 height 32
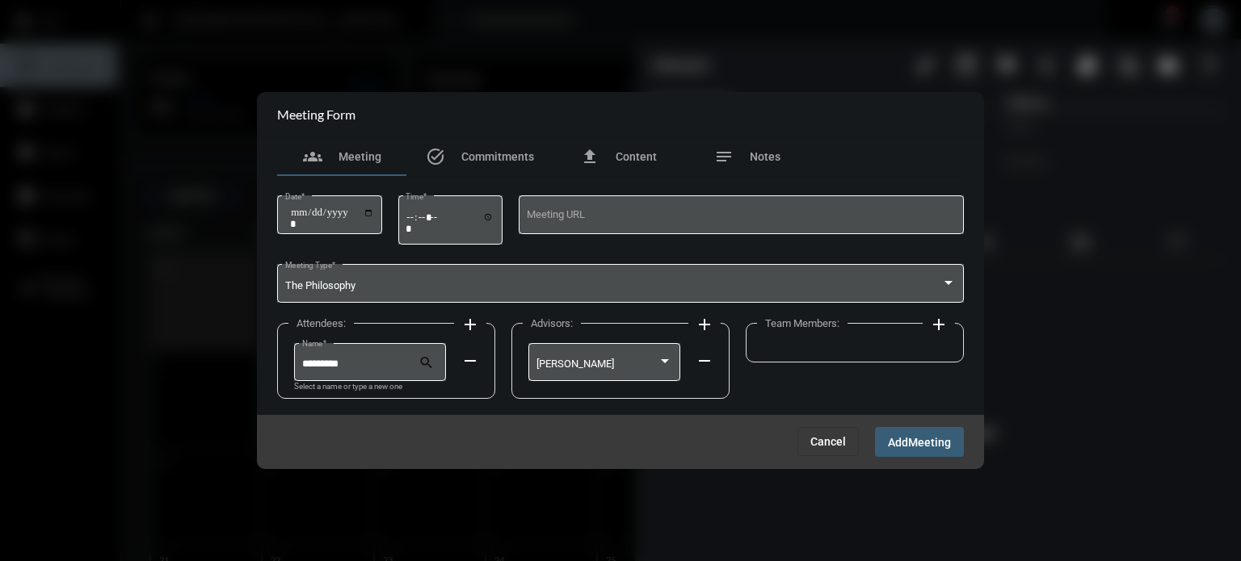
click at [958, 340] on div "Team Members: add" at bounding box center [855, 343] width 218 height 40
click at [941, 321] on mat-icon "add" at bounding box center [938, 324] width 19 height 19
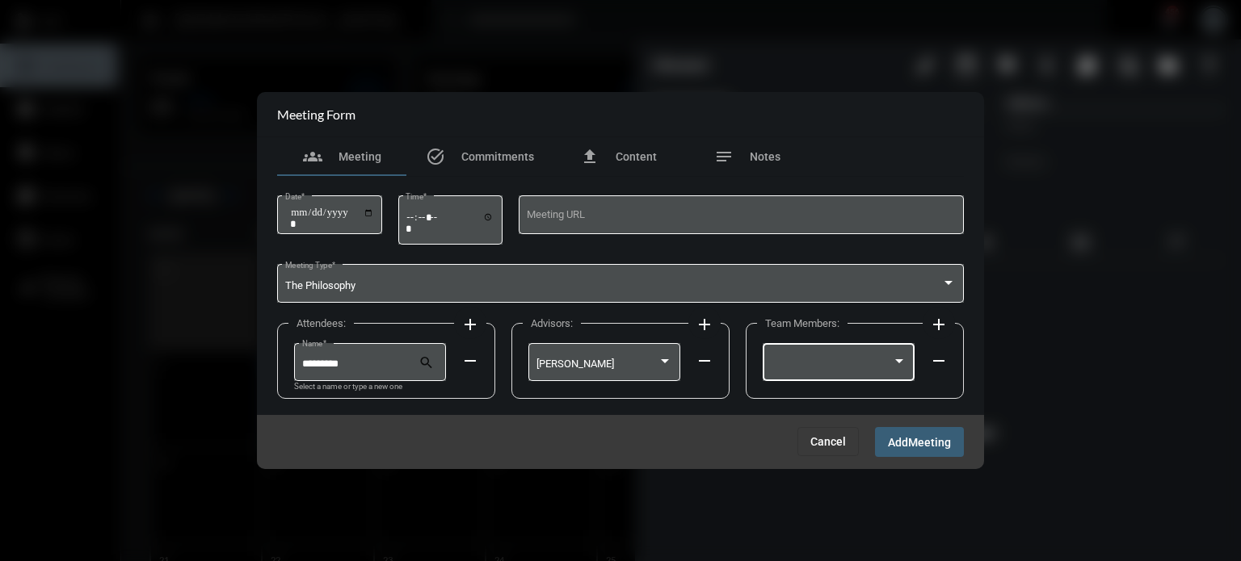
click at [864, 346] on div at bounding box center [839, 360] width 137 height 41
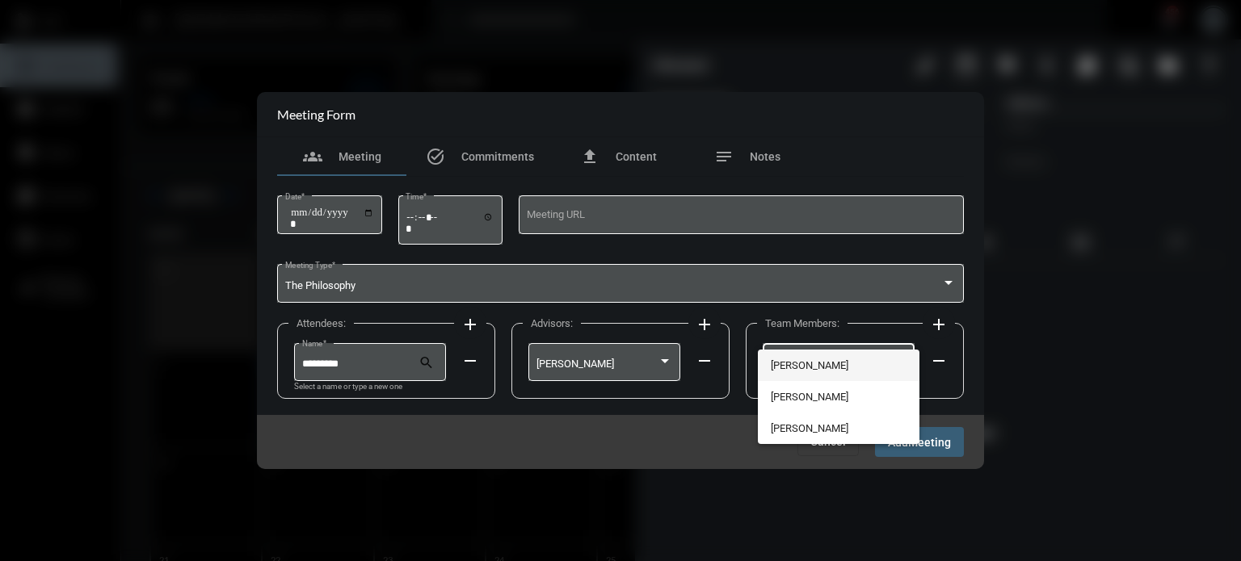
click at [829, 360] on span "[PERSON_NAME]" at bounding box center [839, 366] width 137 height 32
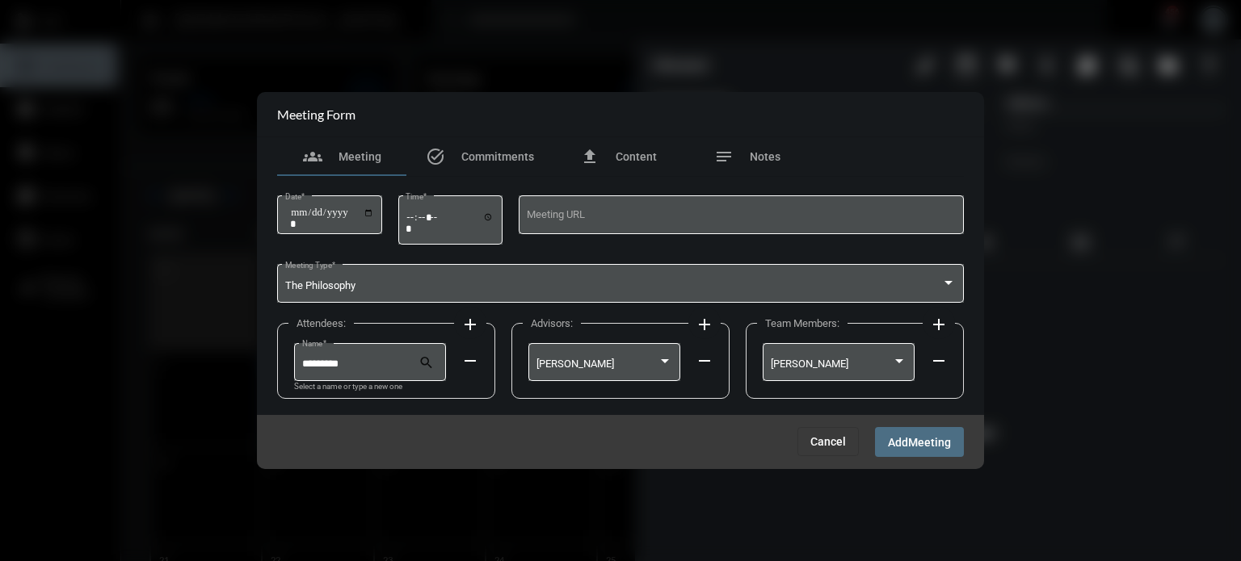
click at [902, 439] on span "Add" at bounding box center [898, 442] width 20 height 13
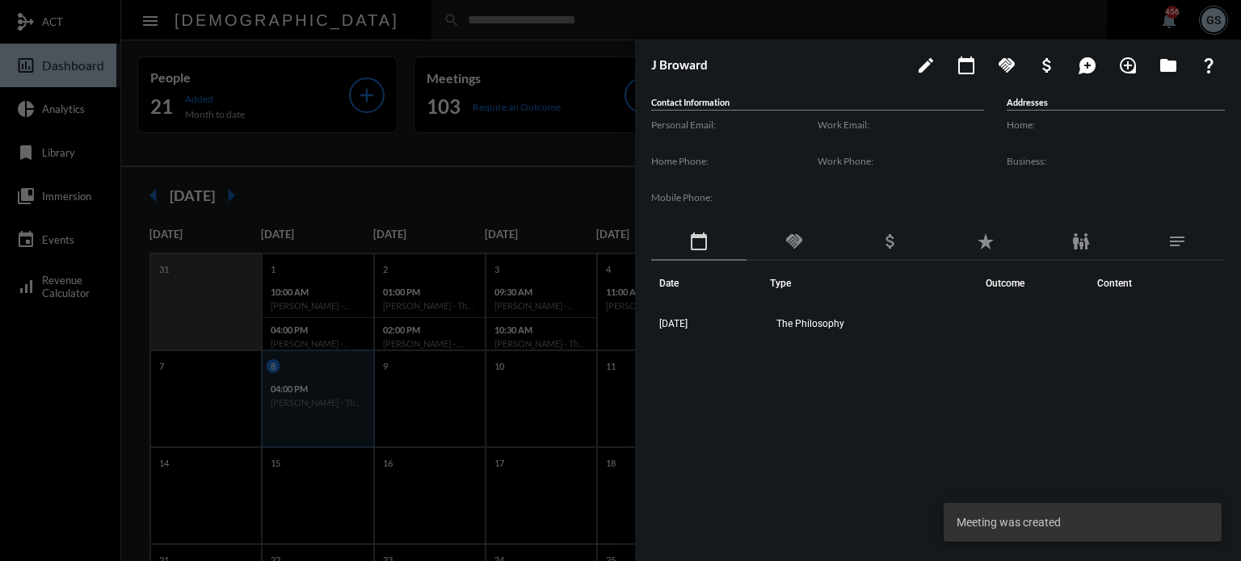
click at [573, 157] on div at bounding box center [620, 280] width 1241 height 561
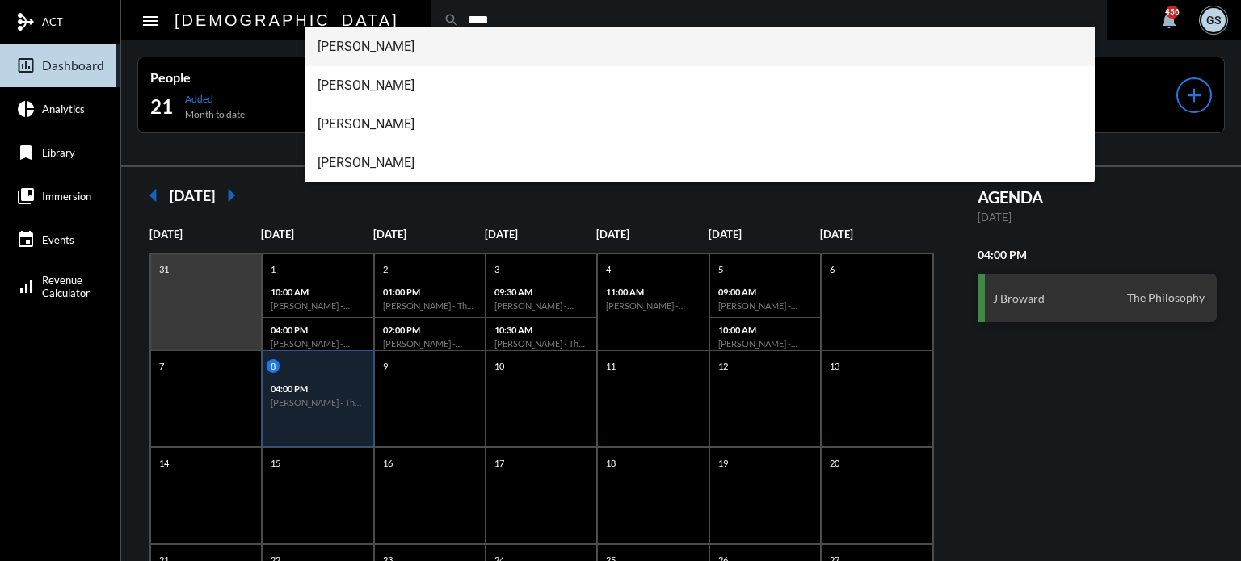
type input "****"
click at [368, 45] on span "[PERSON_NAME]" at bounding box center [700, 46] width 765 height 39
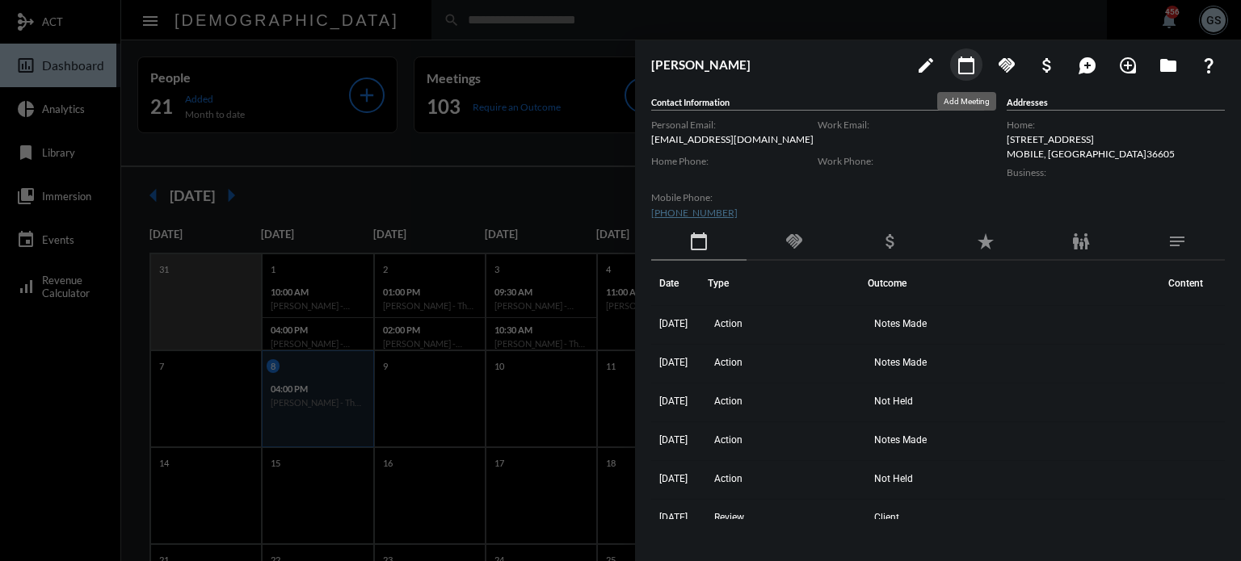
click at [957, 57] on mat-icon "calendar_today" at bounding box center [966, 65] width 19 height 19
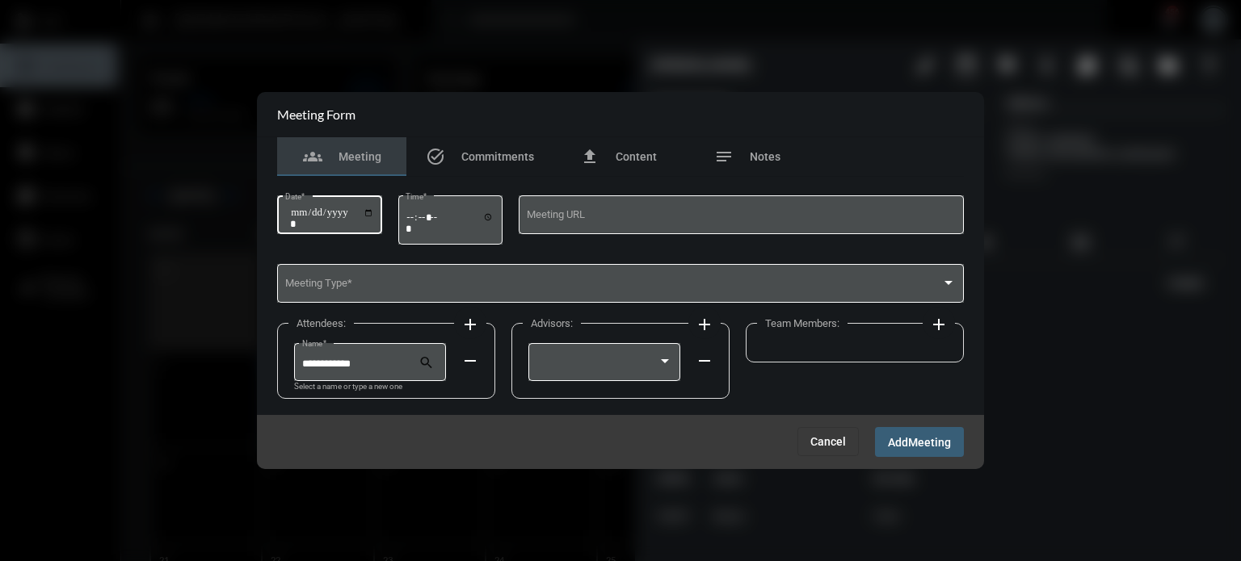
click at [372, 219] on input "Date *" at bounding box center [332, 218] width 84 height 23
click at [374, 208] on input "Date *" at bounding box center [332, 218] width 84 height 23
type input "**********"
click at [419, 216] on input "Time *" at bounding box center [450, 222] width 89 height 23
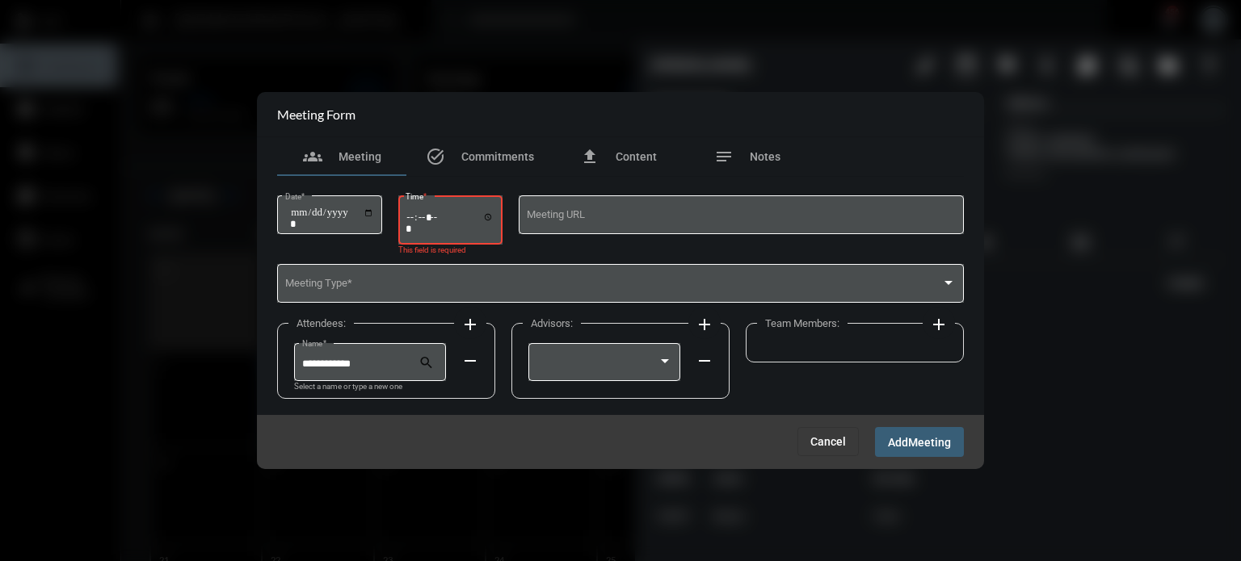
click at [459, 218] on input "Time *" at bounding box center [450, 222] width 89 height 23
click at [449, 216] on input "Time *" at bounding box center [450, 222] width 89 height 23
type input "*****"
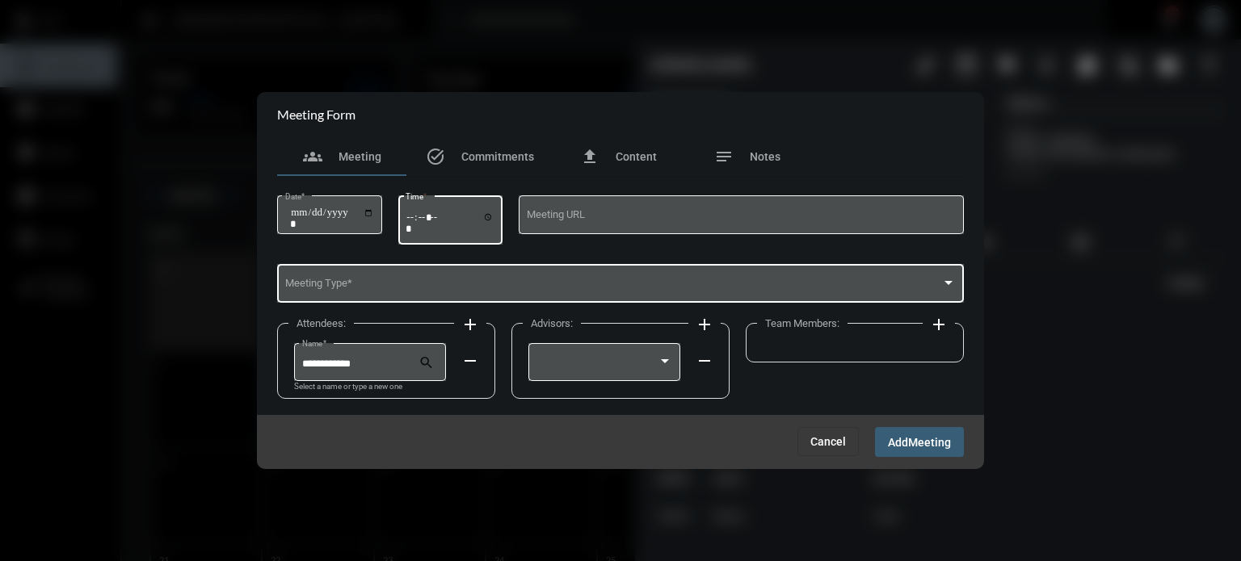
click at [453, 300] on div "Meeting Type *" at bounding box center [620, 282] width 671 height 41
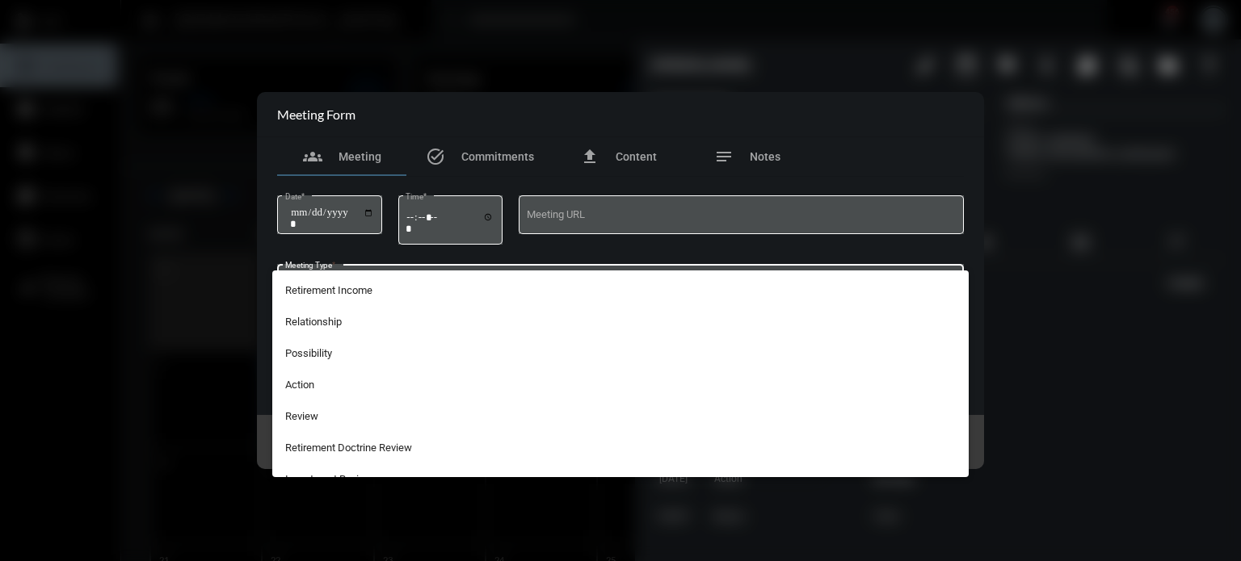
scroll to position [388, 0]
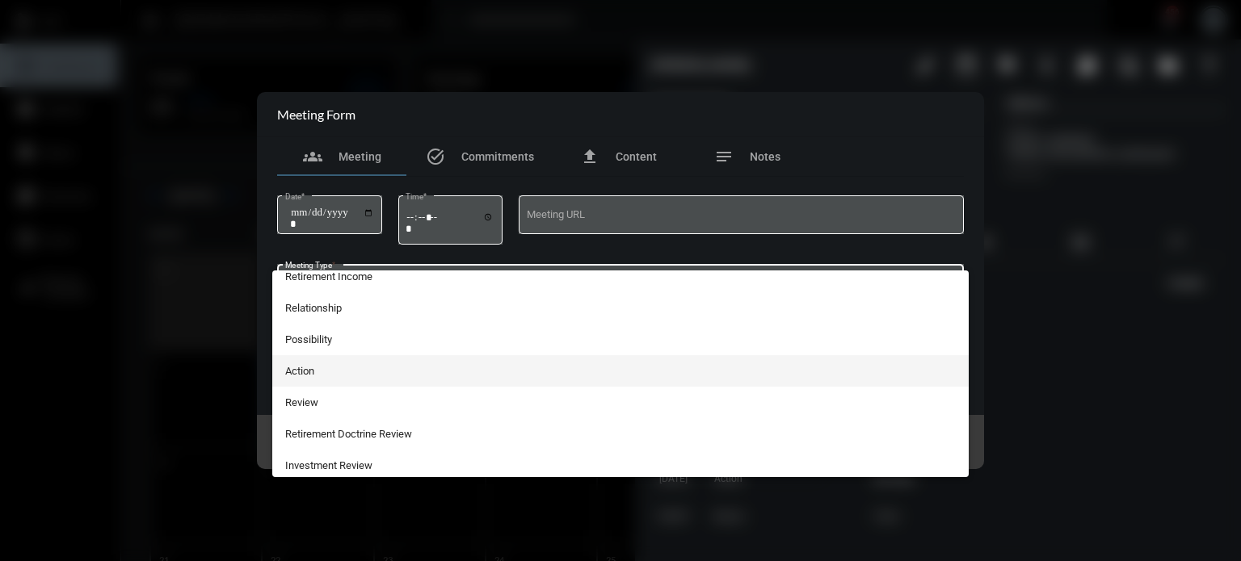
click at [332, 373] on span "Action" at bounding box center [620, 371] width 671 height 32
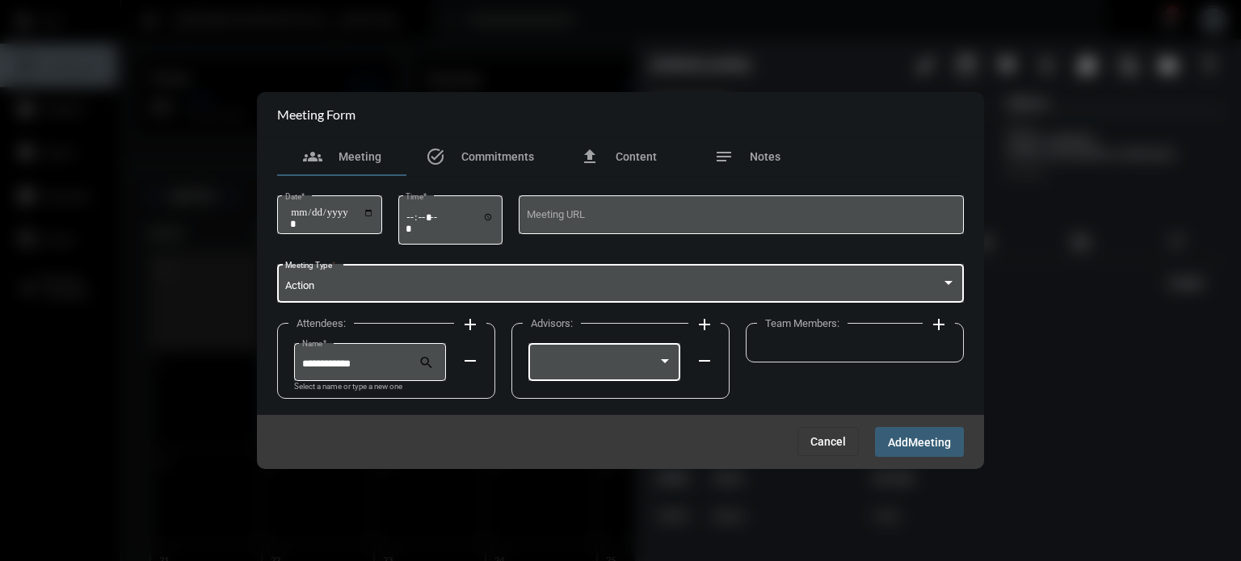
click at [653, 360] on div at bounding box center [597, 365] width 122 height 12
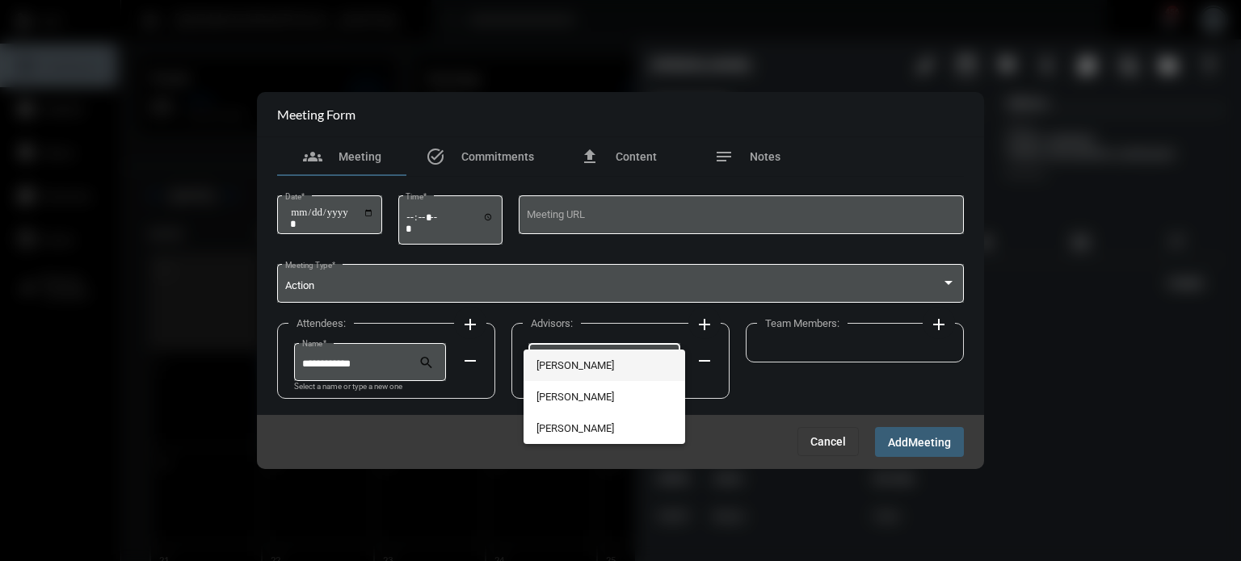
click at [607, 355] on span "[PERSON_NAME]" at bounding box center [604, 366] width 137 height 32
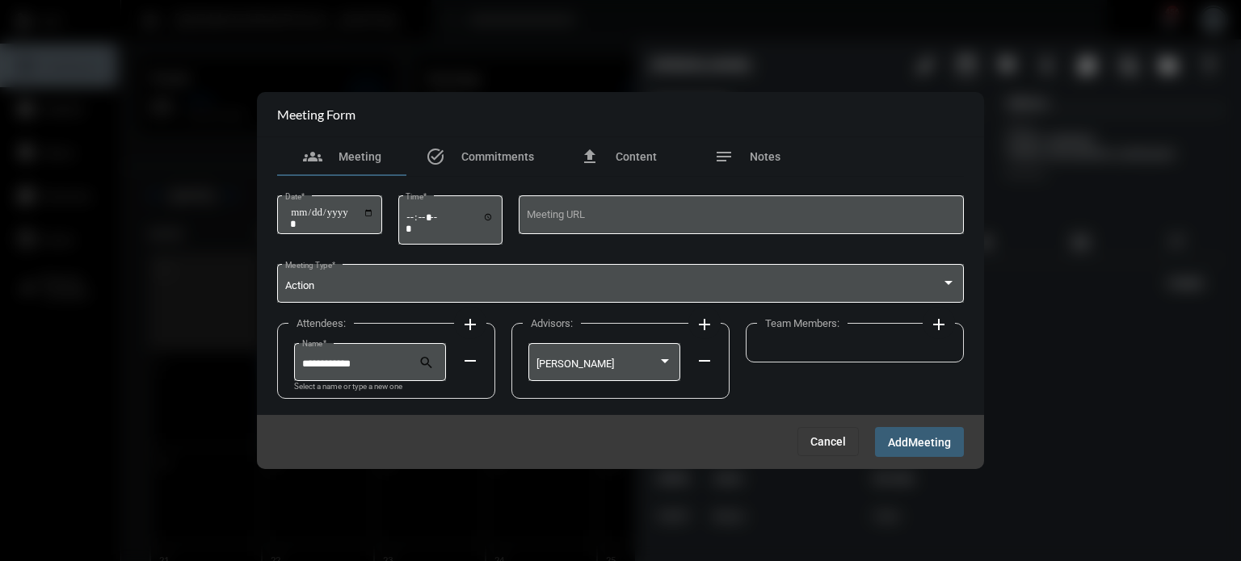
click at [932, 326] on mat-icon "add" at bounding box center [938, 324] width 19 height 19
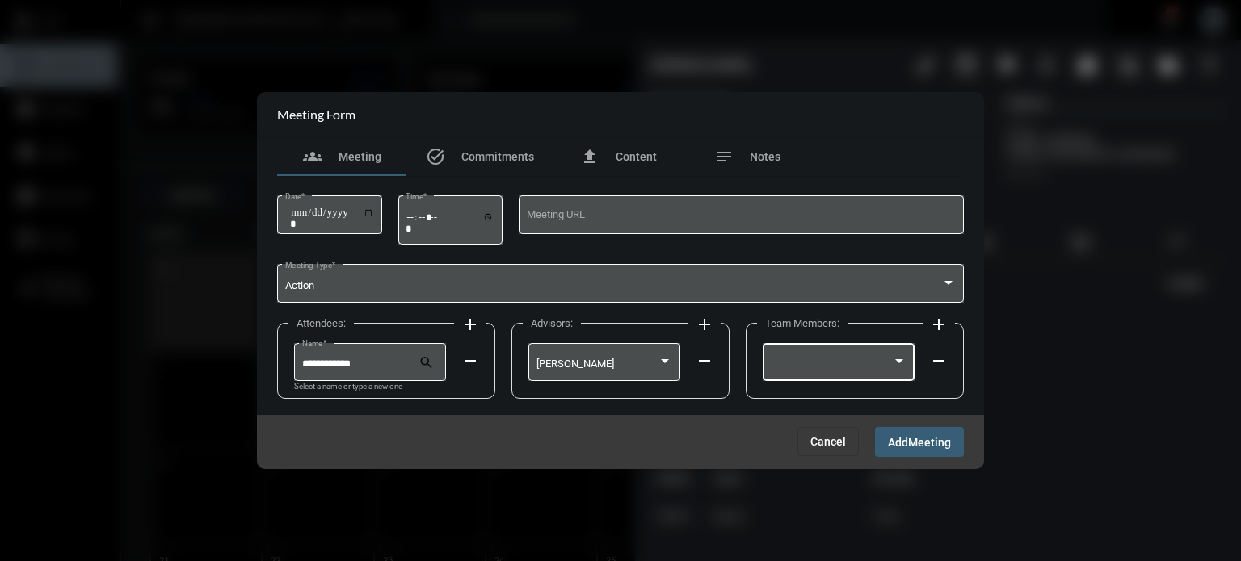
click at [863, 359] on div at bounding box center [832, 365] width 122 height 12
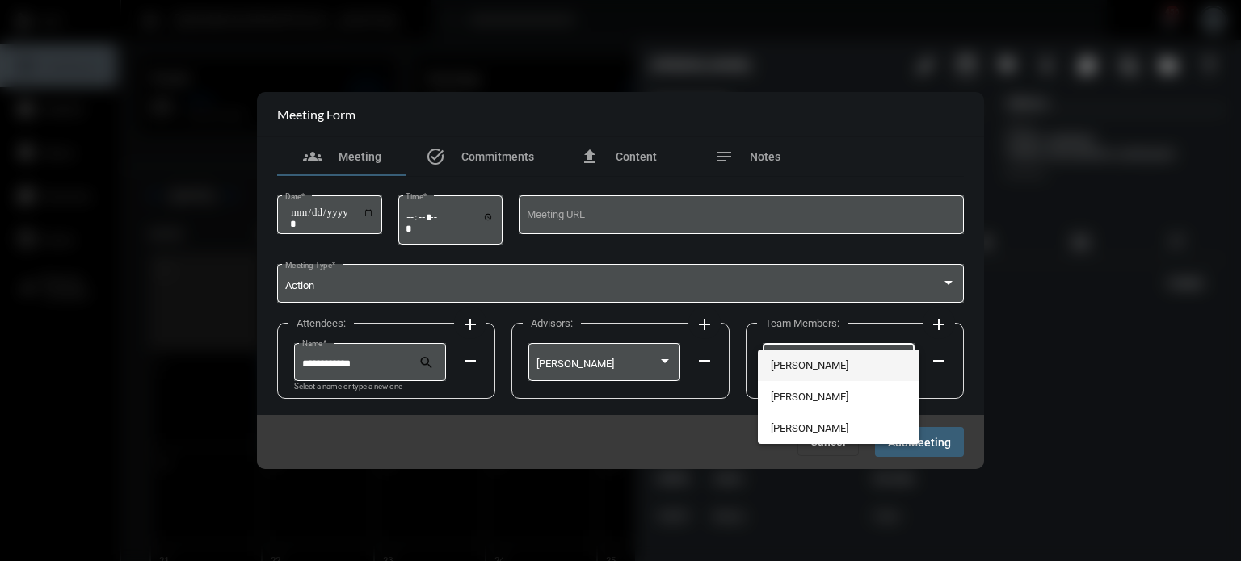
click at [818, 361] on span "[PERSON_NAME]" at bounding box center [839, 366] width 137 height 32
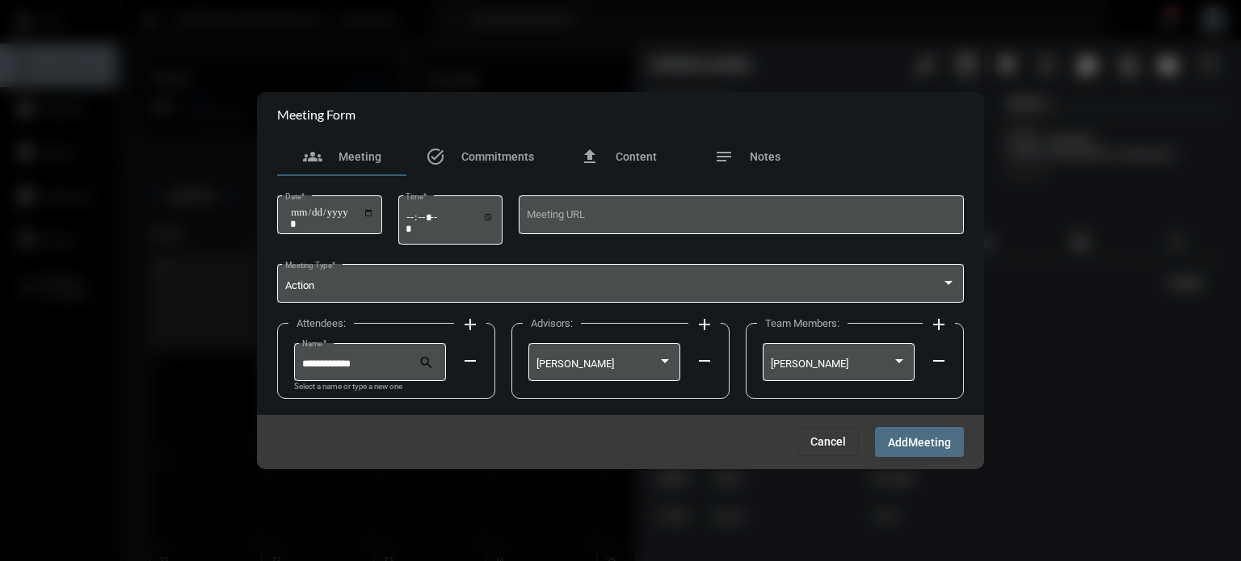
click at [914, 442] on span "Meeting" at bounding box center [929, 442] width 43 height 13
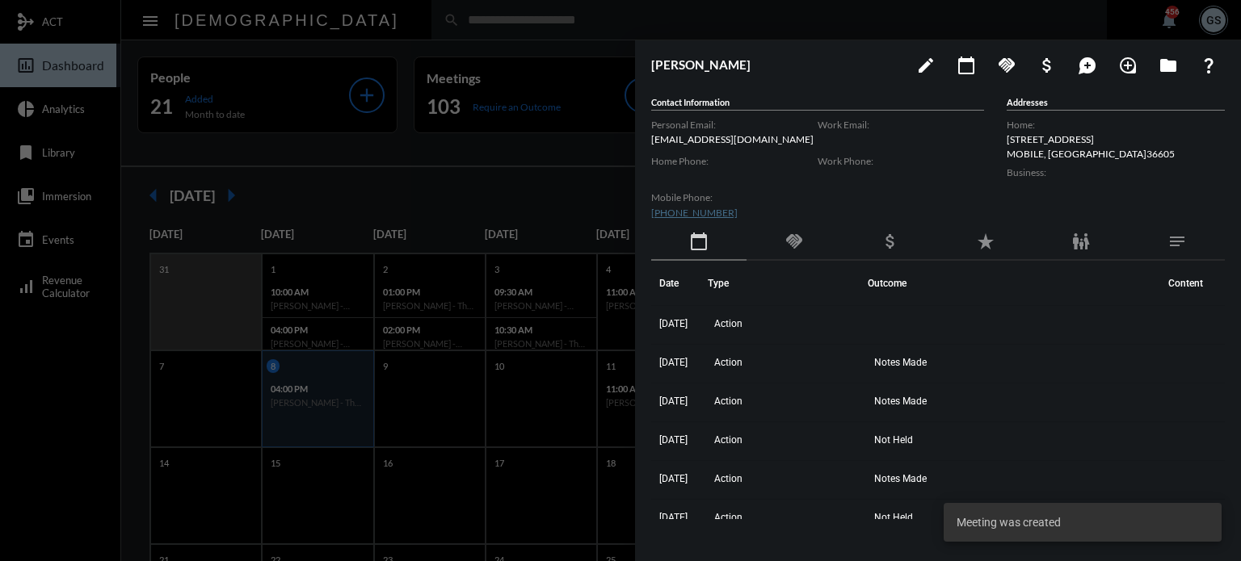
click at [542, 283] on div at bounding box center [620, 280] width 1241 height 561
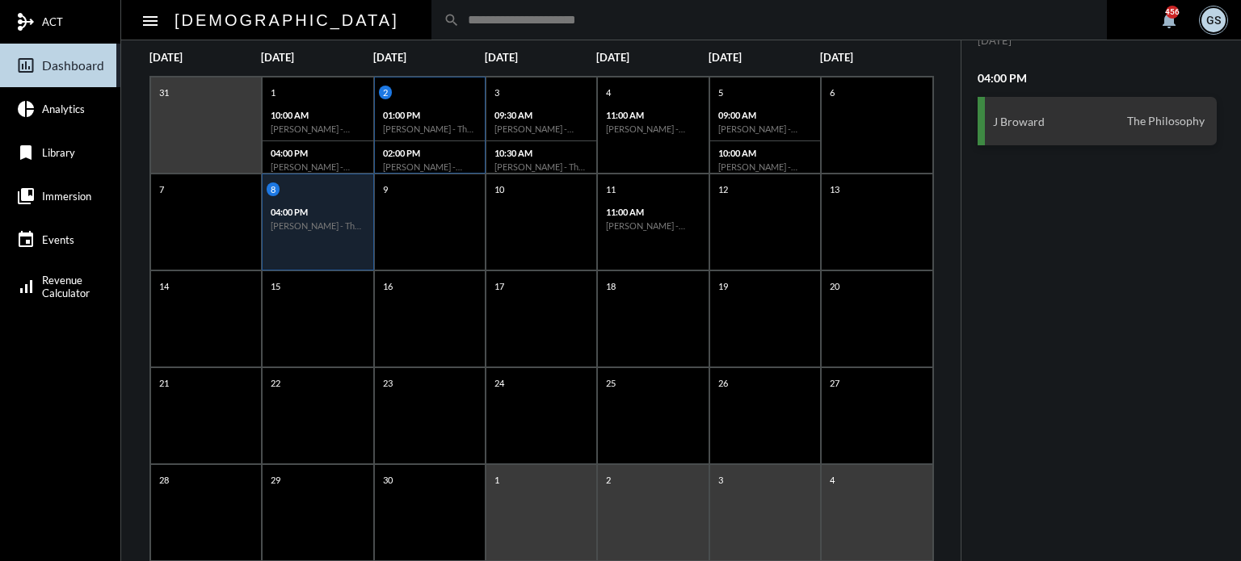
scroll to position [178, 0]
click at [460, 25] on input "text" at bounding box center [777, 20] width 635 height 14
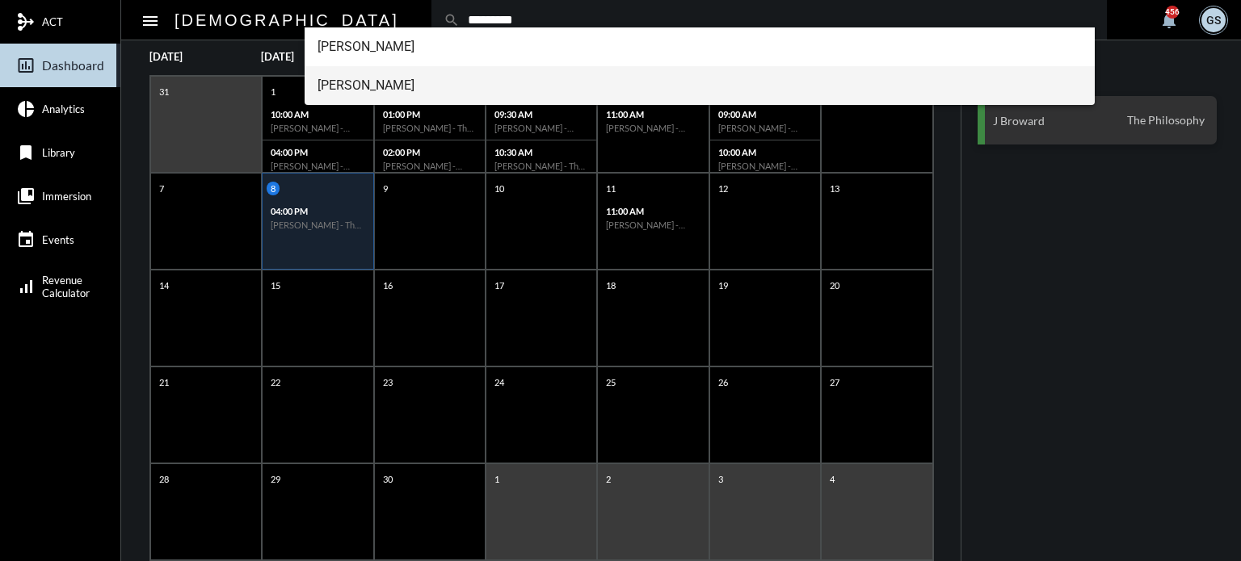
type input "*********"
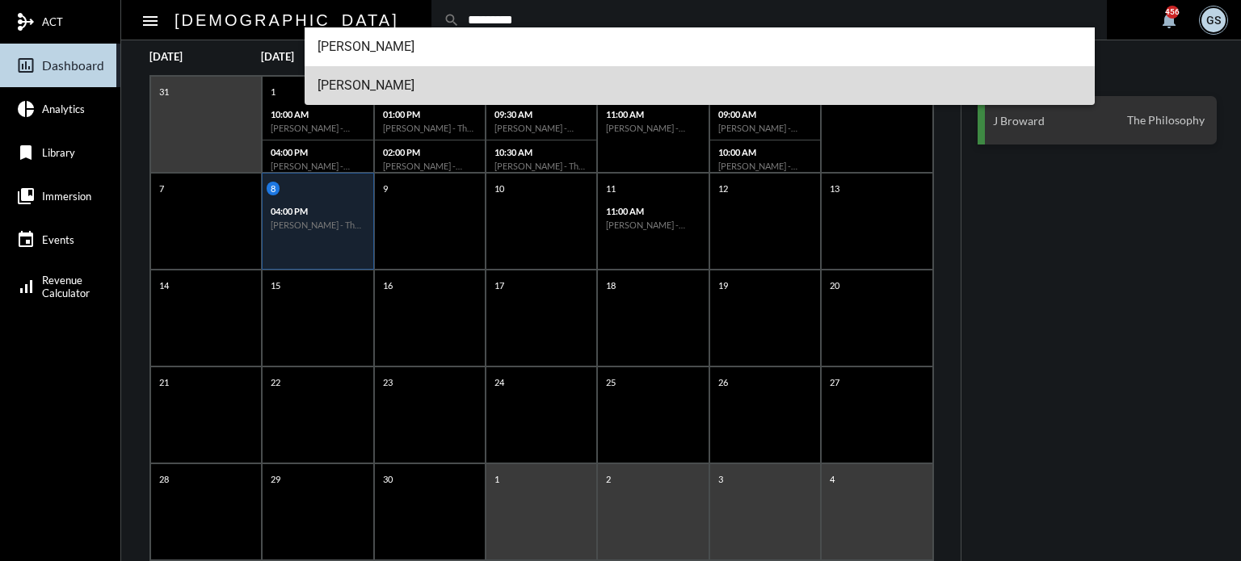
click at [366, 87] on span "[PERSON_NAME]" at bounding box center [700, 85] width 765 height 39
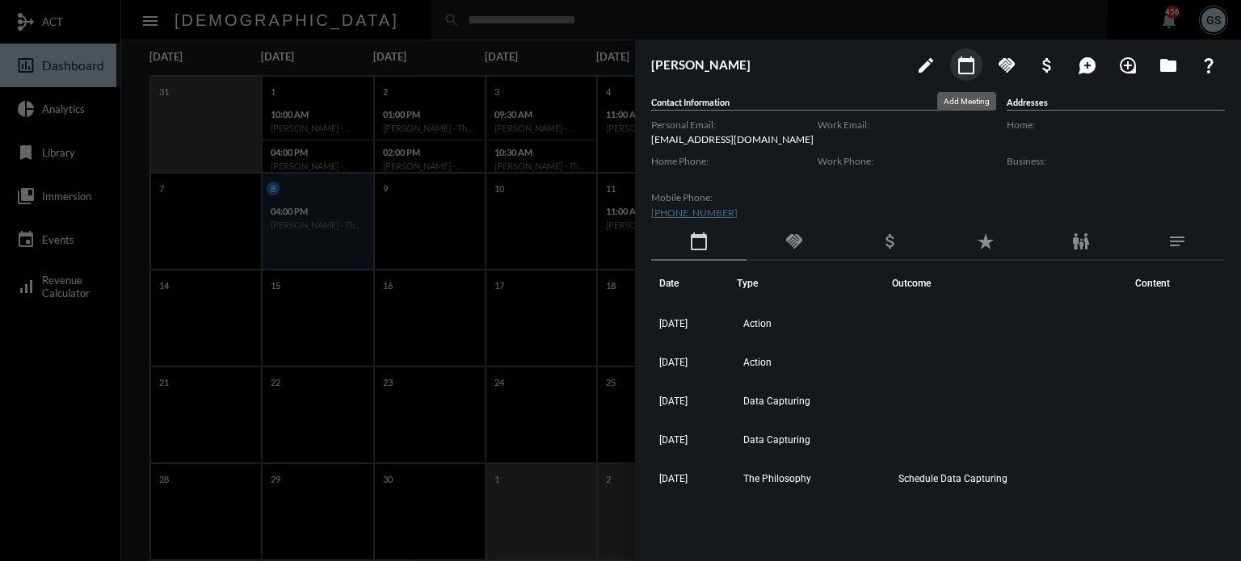
click at [956, 66] on button "calendar_today" at bounding box center [966, 64] width 32 height 32
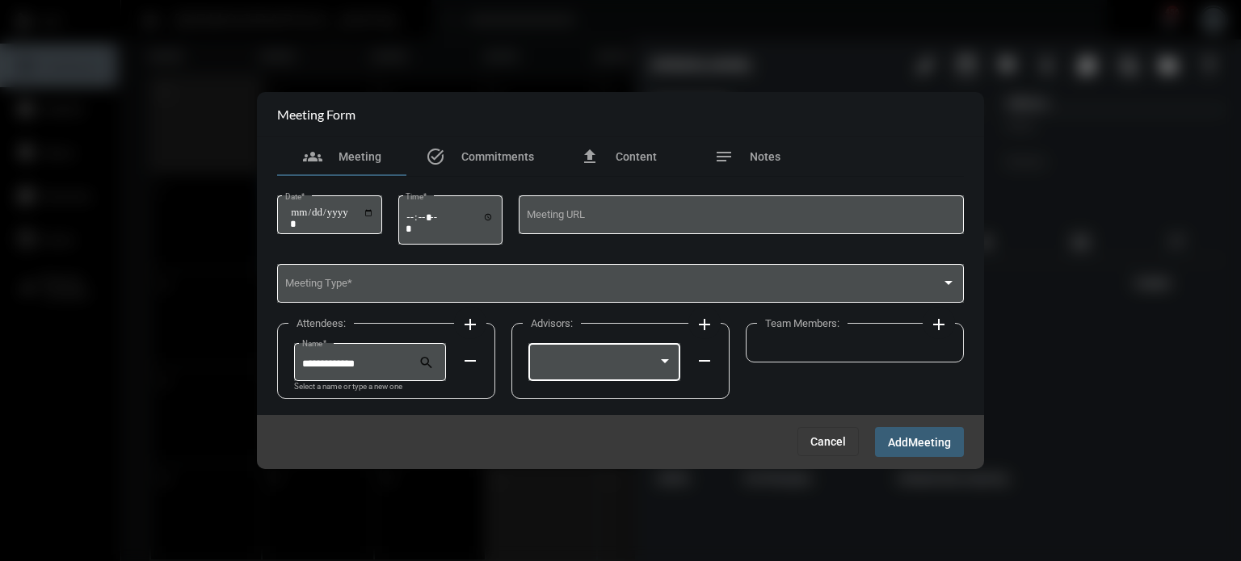
click at [612, 364] on div at bounding box center [597, 365] width 122 height 12
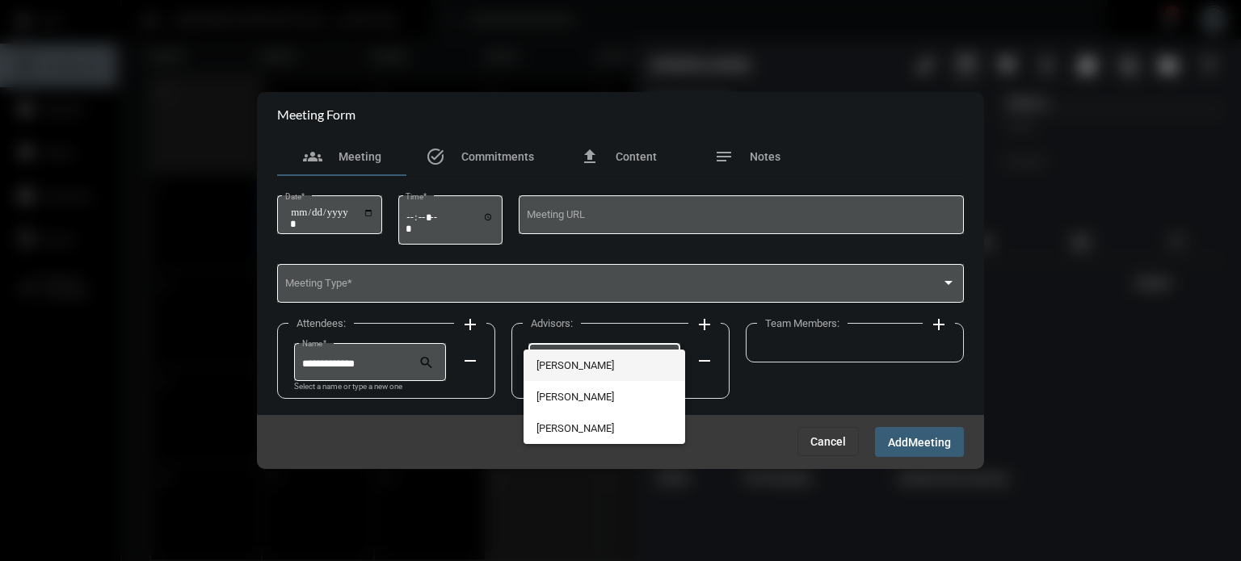
click at [611, 365] on span "[PERSON_NAME]" at bounding box center [604, 366] width 137 height 32
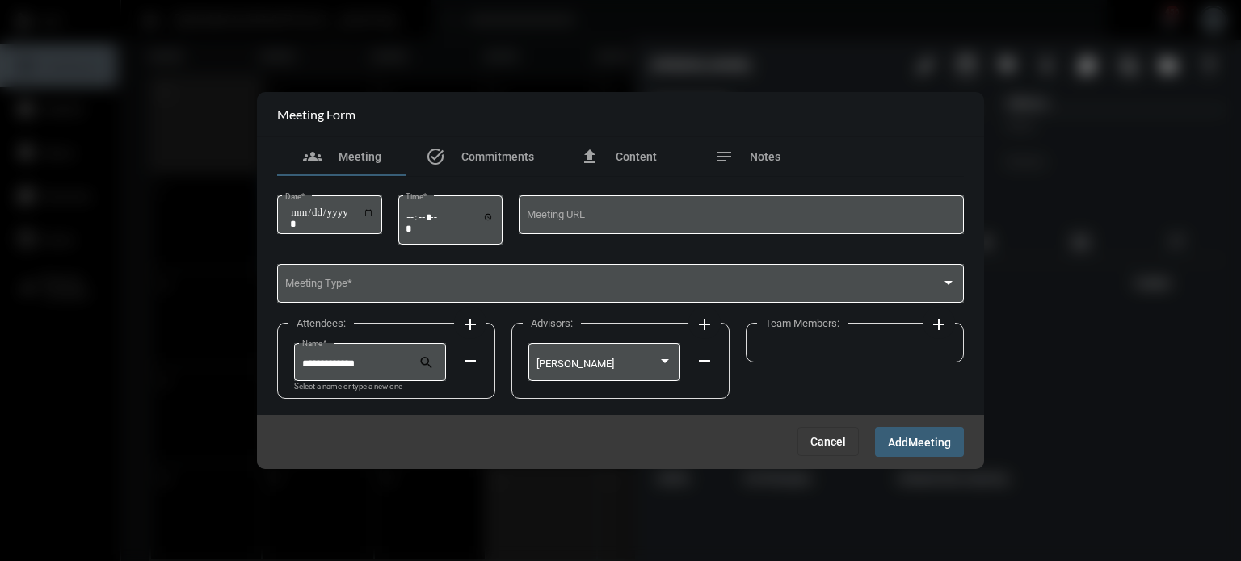
click at [934, 324] on mat-icon "add" at bounding box center [938, 324] width 19 height 19
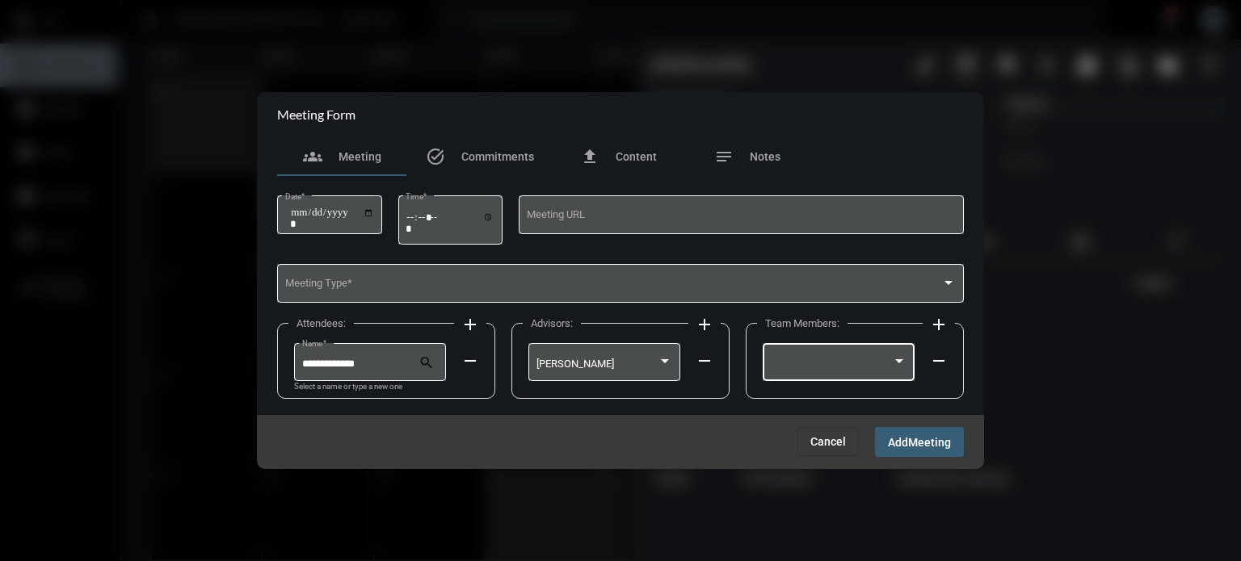
click at [856, 360] on div at bounding box center [832, 365] width 122 height 12
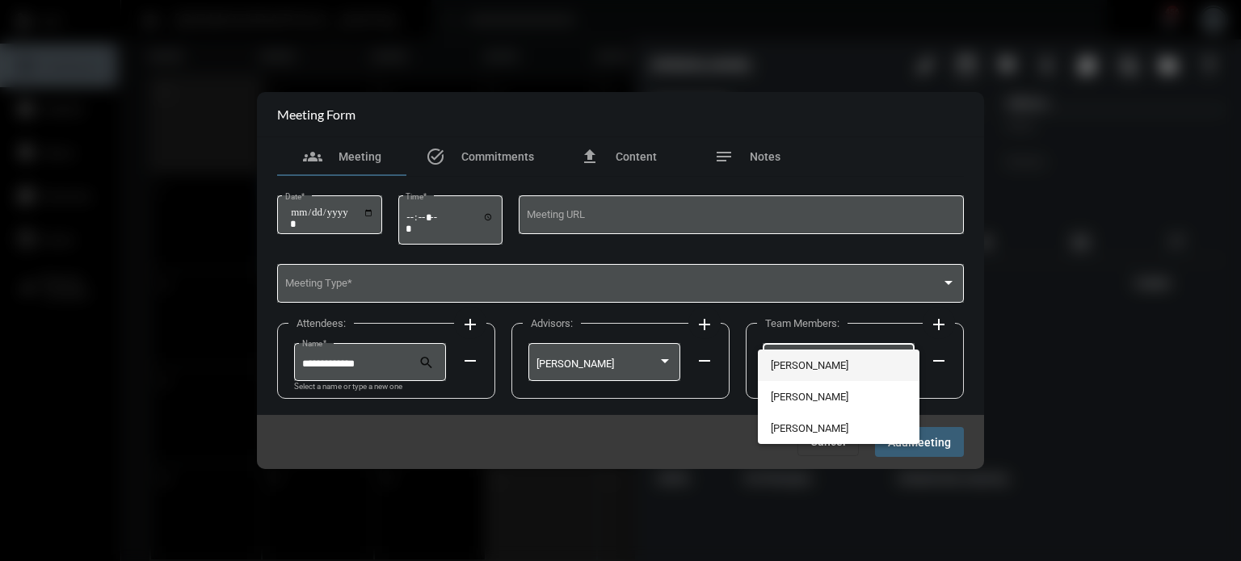
click at [811, 364] on span "[PERSON_NAME]" at bounding box center [839, 366] width 137 height 32
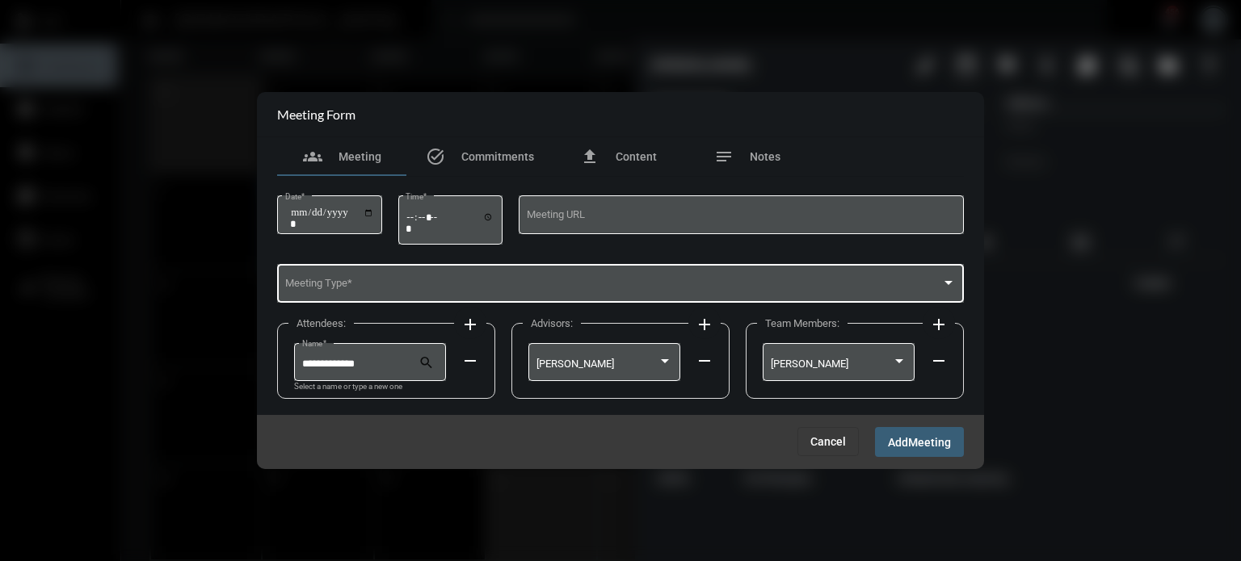
click at [498, 271] on div "Meeting Type *" at bounding box center [620, 282] width 671 height 41
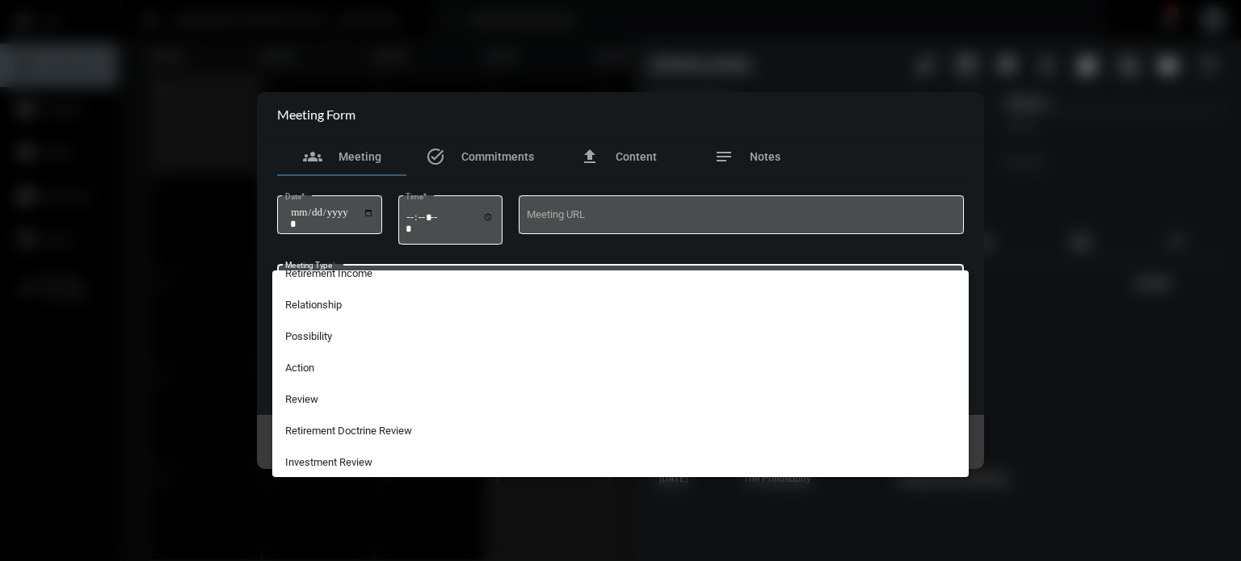
scroll to position [391, 0]
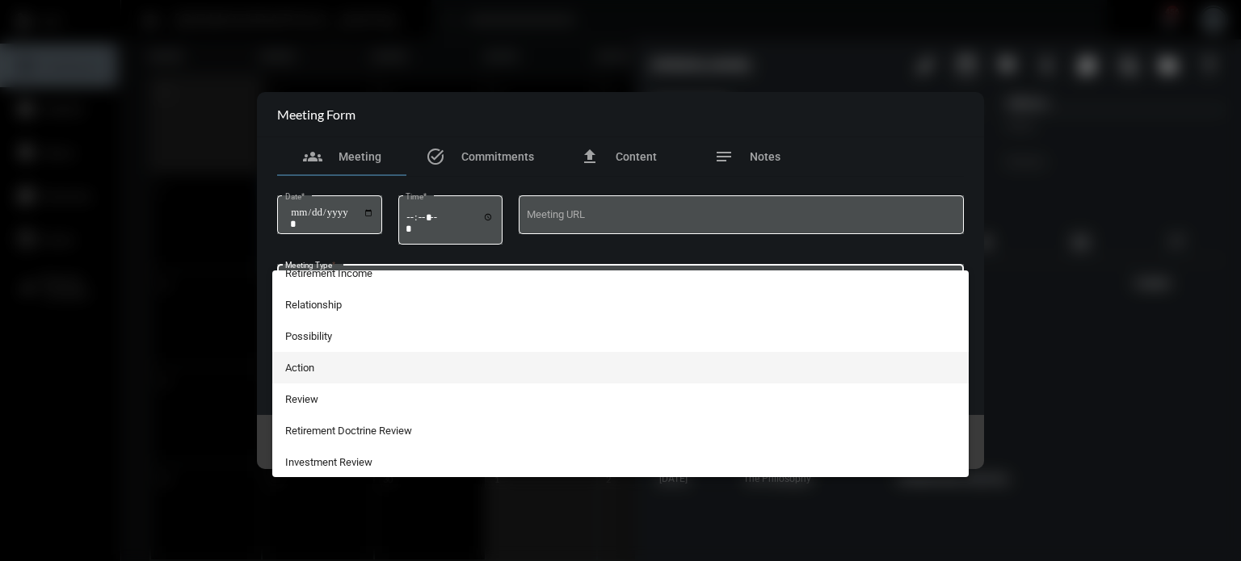
click at [357, 361] on span "Action" at bounding box center [620, 368] width 671 height 32
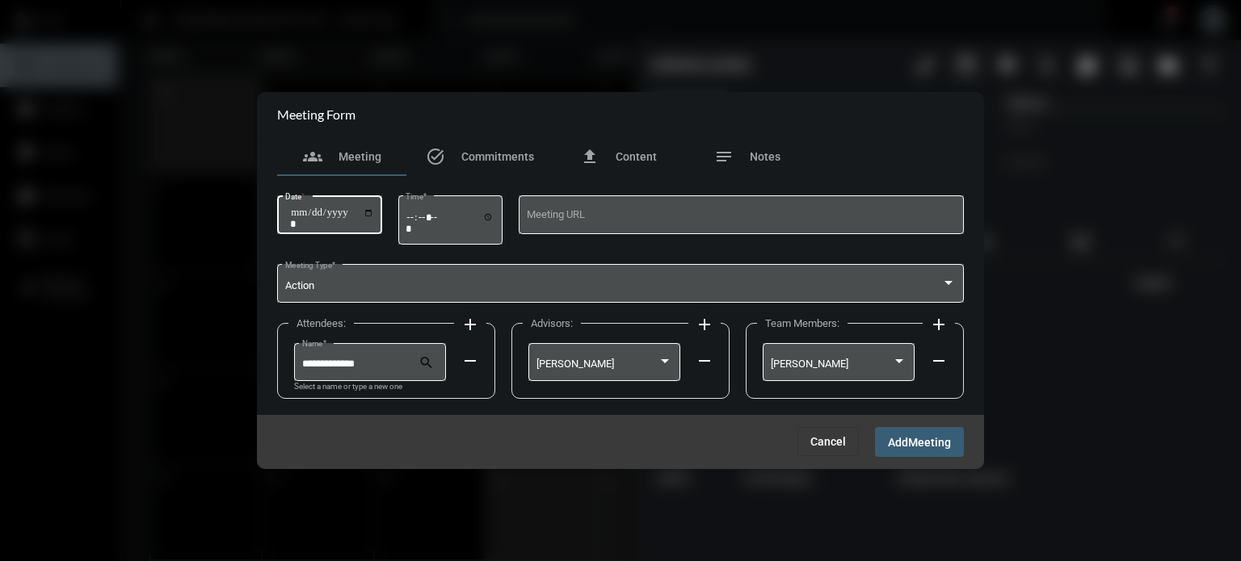
click at [333, 215] on input "Date *" at bounding box center [332, 218] width 84 height 23
click at [415, 216] on input "Time *" at bounding box center [450, 222] width 89 height 23
type input "*****"
click at [290, 212] on input "Date *" at bounding box center [332, 218] width 84 height 23
click at [374, 212] on input "Date *" at bounding box center [332, 218] width 84 height 23
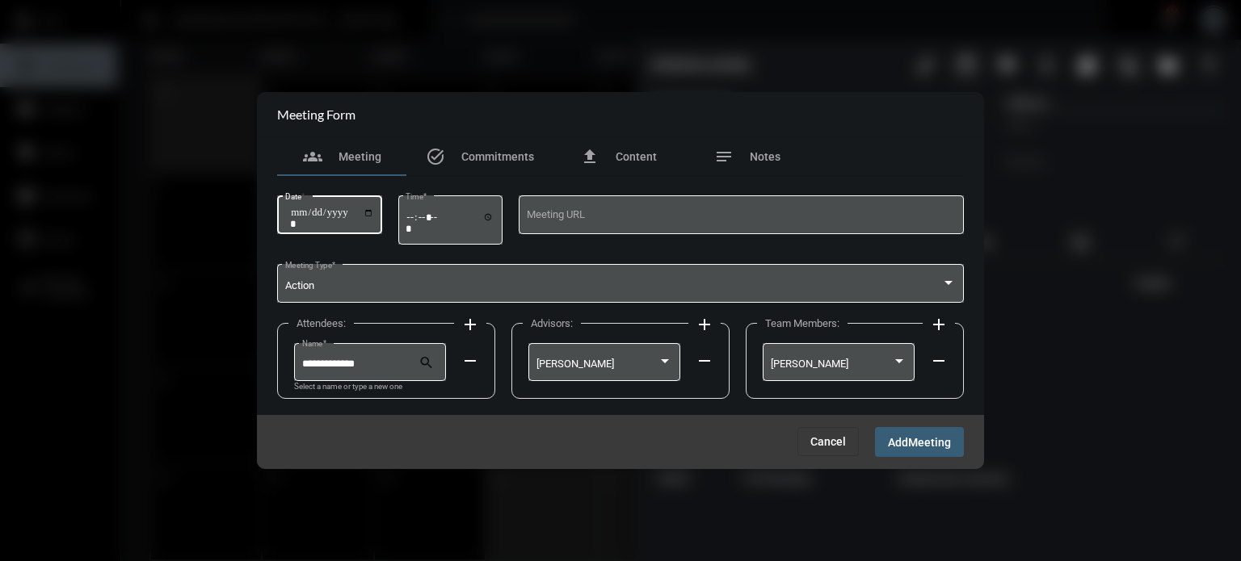
type input "**********"
click at [898, 442] on span "Add" at bounding box center [898, 442] width 20 height 13
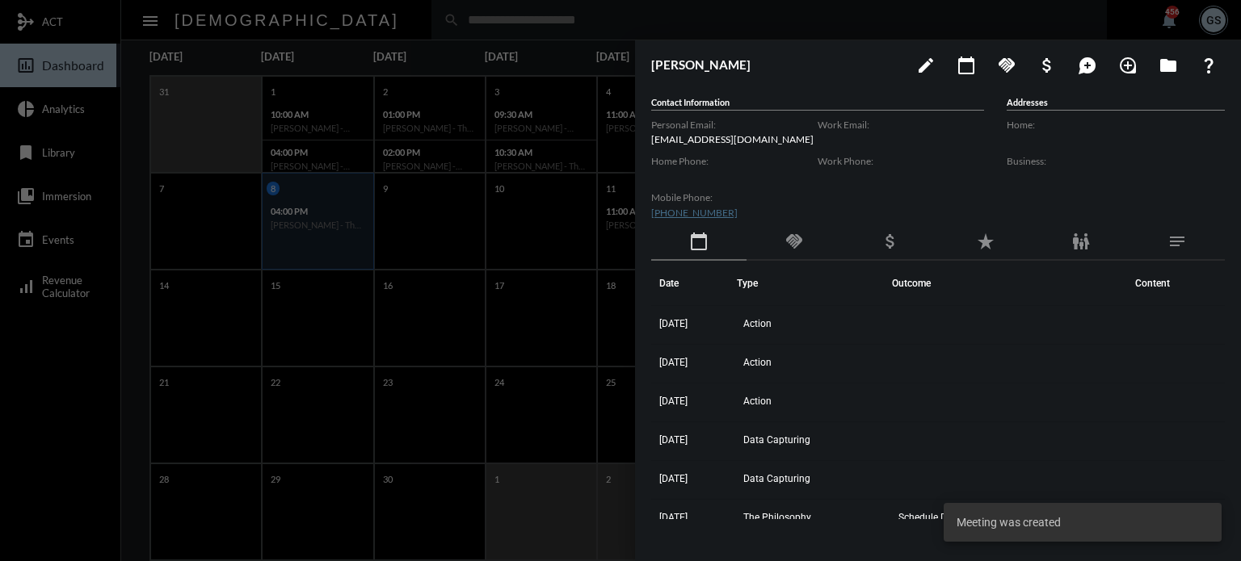
click at [577, 235] on div at bounding box center [620, 280] width 1241 height 561
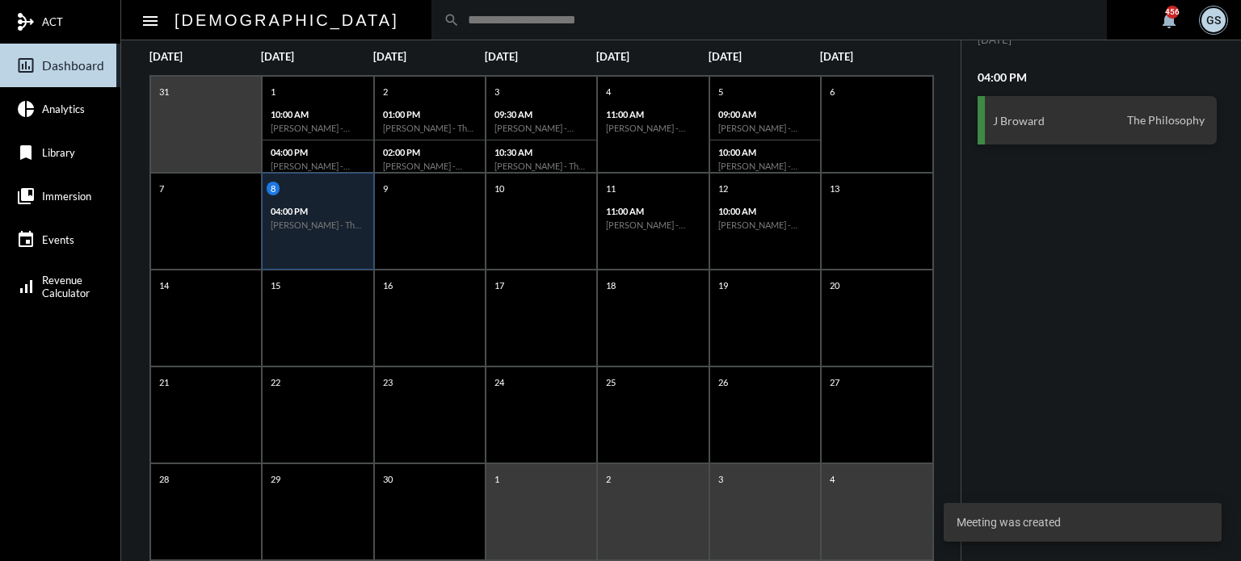
click at [460, 19] on input "text" at bounding box center [777, 20] width 635 height 14
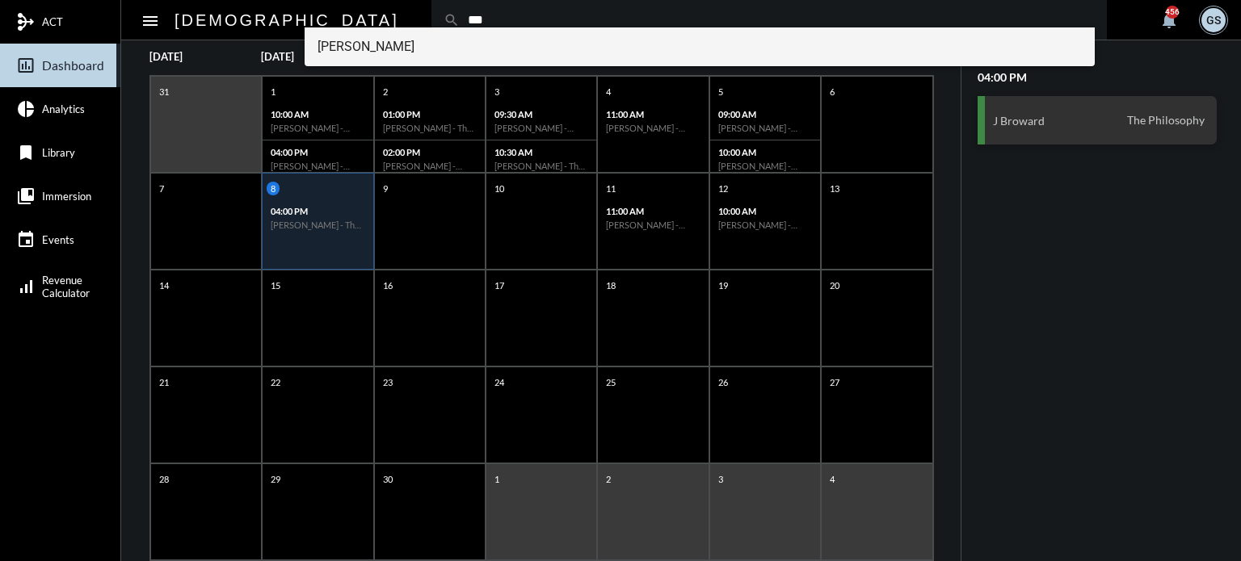
type input "***"
click at [433, 50] on span "[PERSON_NAME]" at bounding box center [700, 46] width 765 height 39
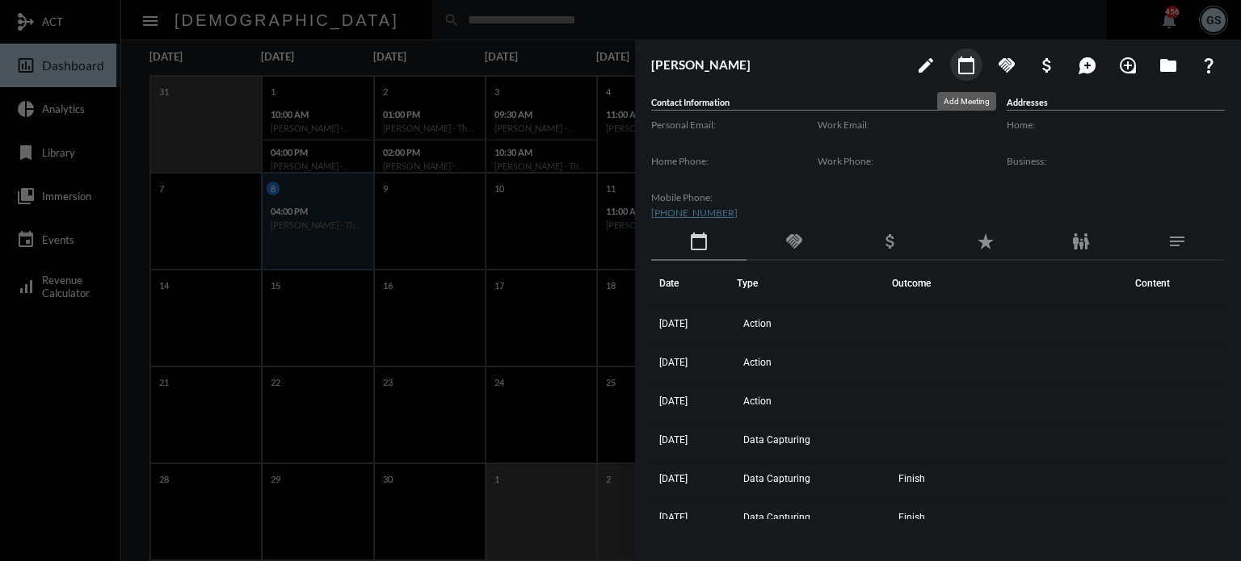
click at [976, 59] on button "calendar_today" at bounding box center [966, 64] width 32 height 32
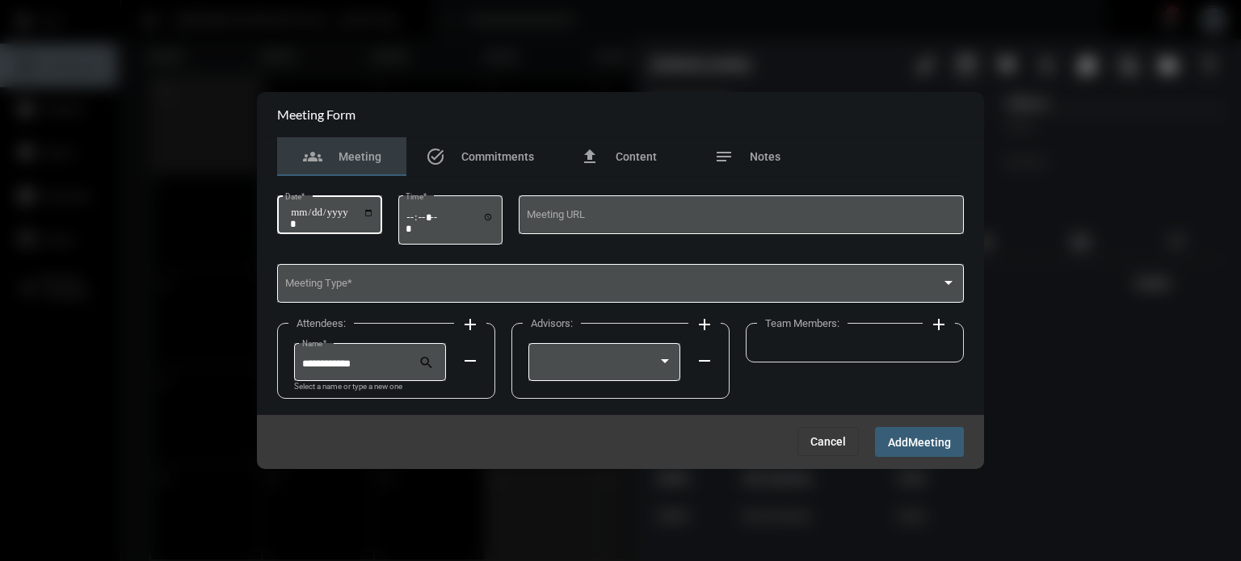
click at [374, 207] on input "Date *" at bounding box center [332, 218] width 84 height 23
type input "**********"
click at [407, 220] on div "Time *" at bounding box center [450, 219] width 105 height 52
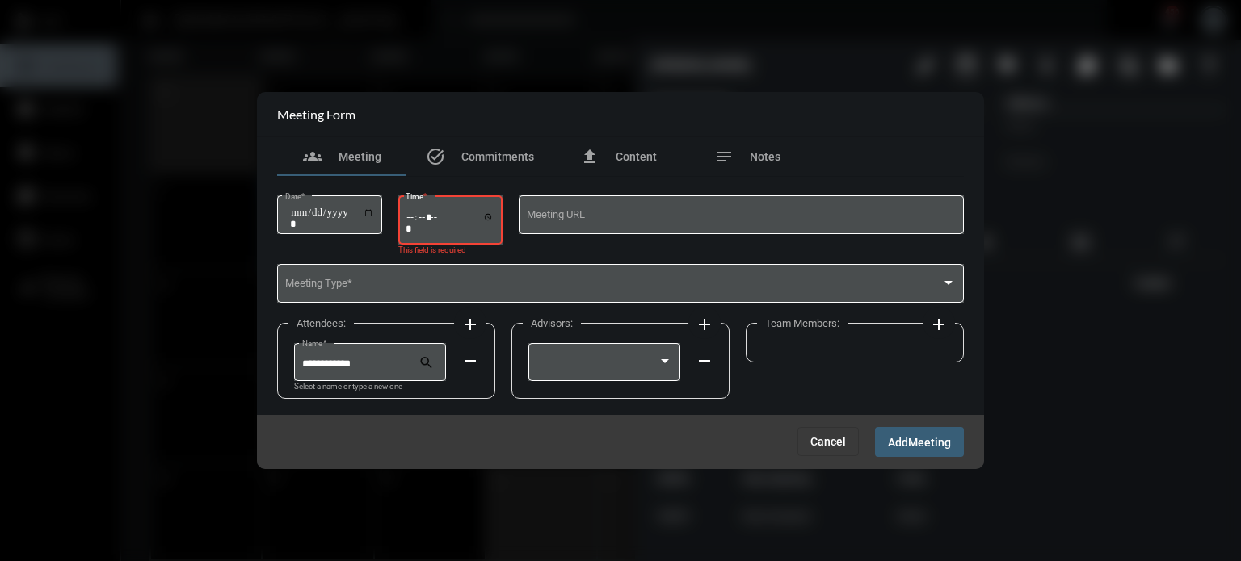
type input "*****"
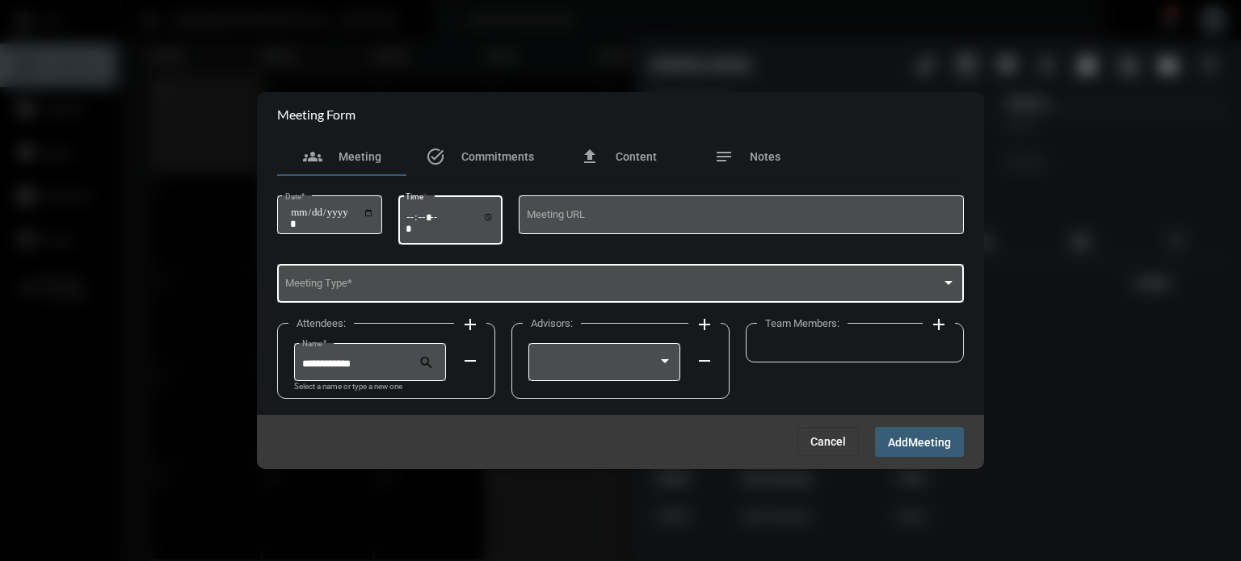
click at [412, 267] on div "Meeting Type *" at bounding box center [620, 282] width 671 height 41
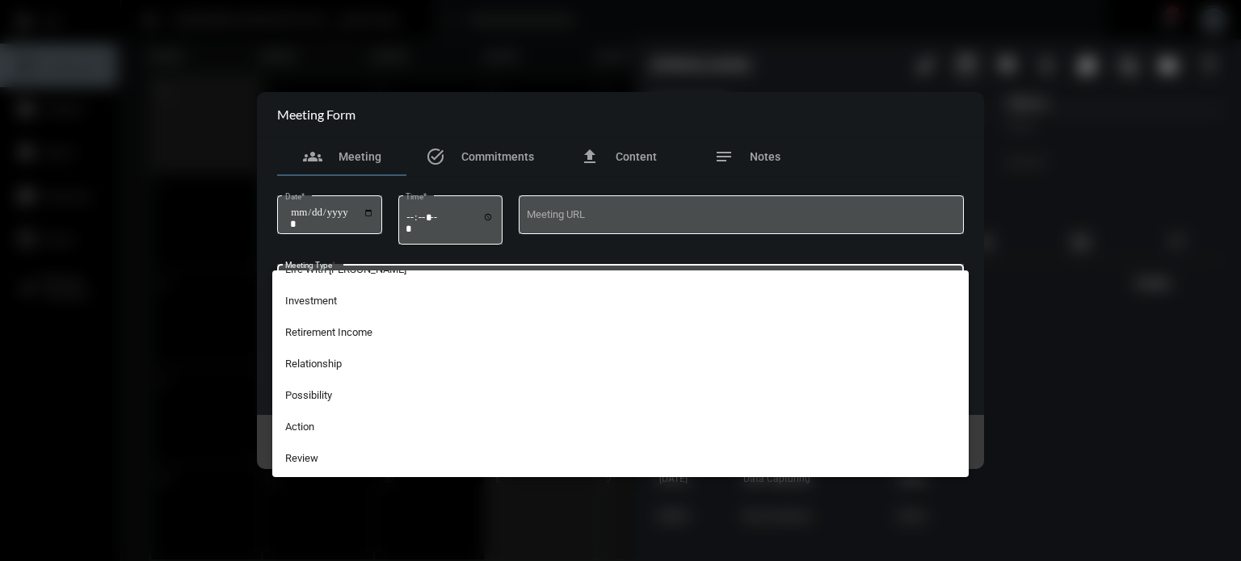
scroll to position [336, 0]
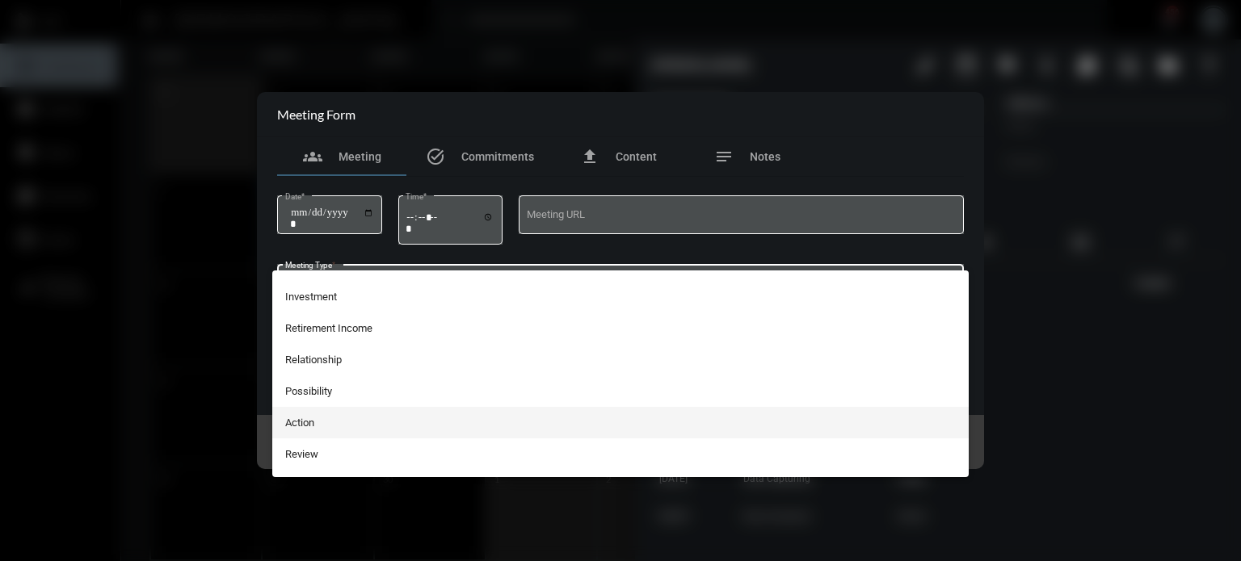
click at [348, 427] on span "Action" at bounding box center [620, 423] width 671 height 32
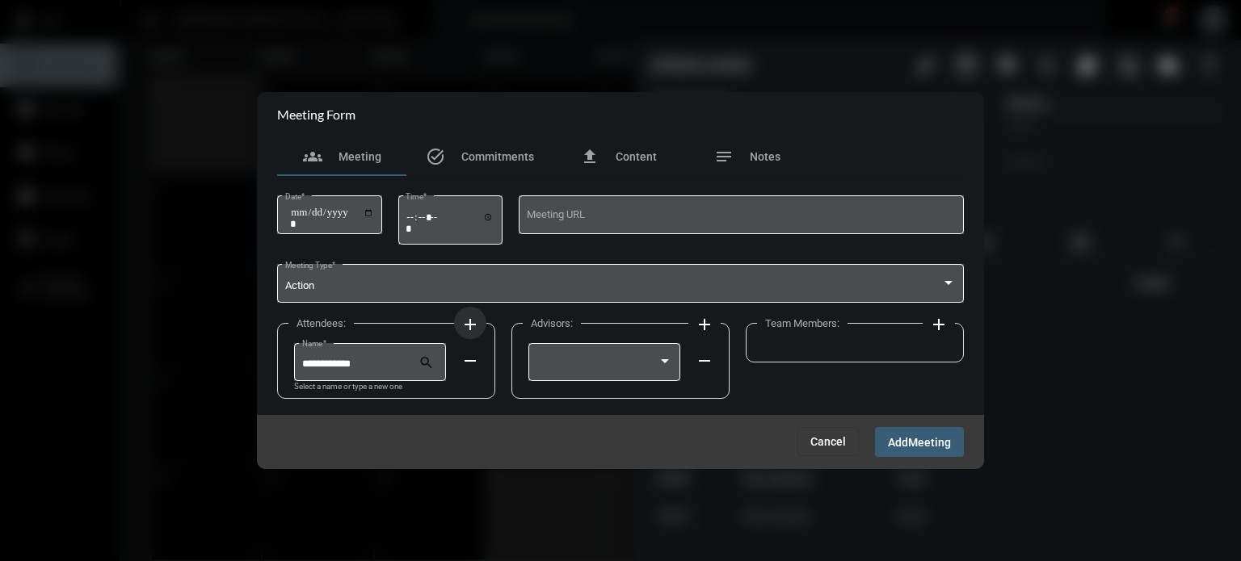
click at [456, 321] on button "add" at bounding box center [470, 323] width 32 height 32
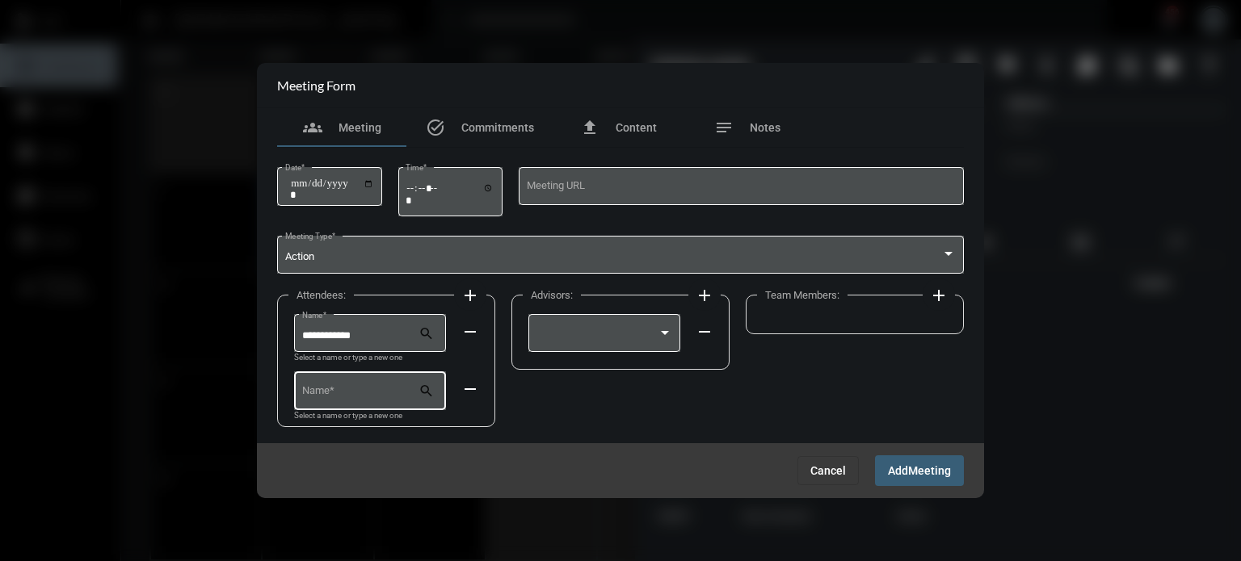
click at [359, 381] on div "Name *" at bounding box center [360, 389] width 117 height 41
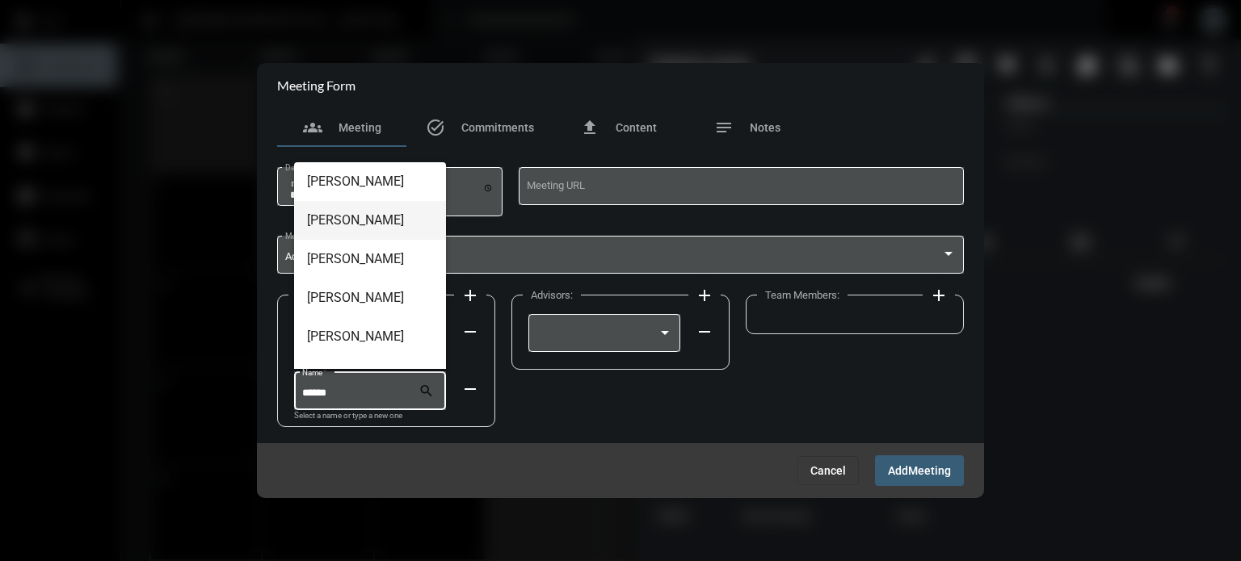
click at [363, 222] on span "[PERSON_NAME]" at bounding box center [370, 220] width 126 height 39
type input "**********"
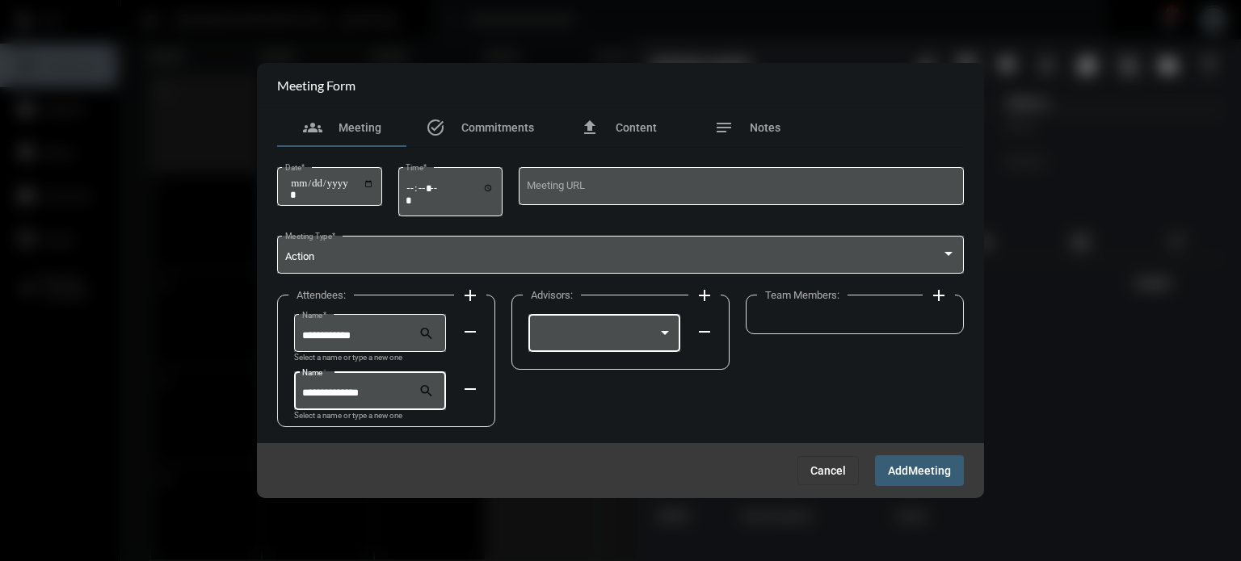
click at [667, 335] on div at bounding box center [665, 332] width 15 height 13
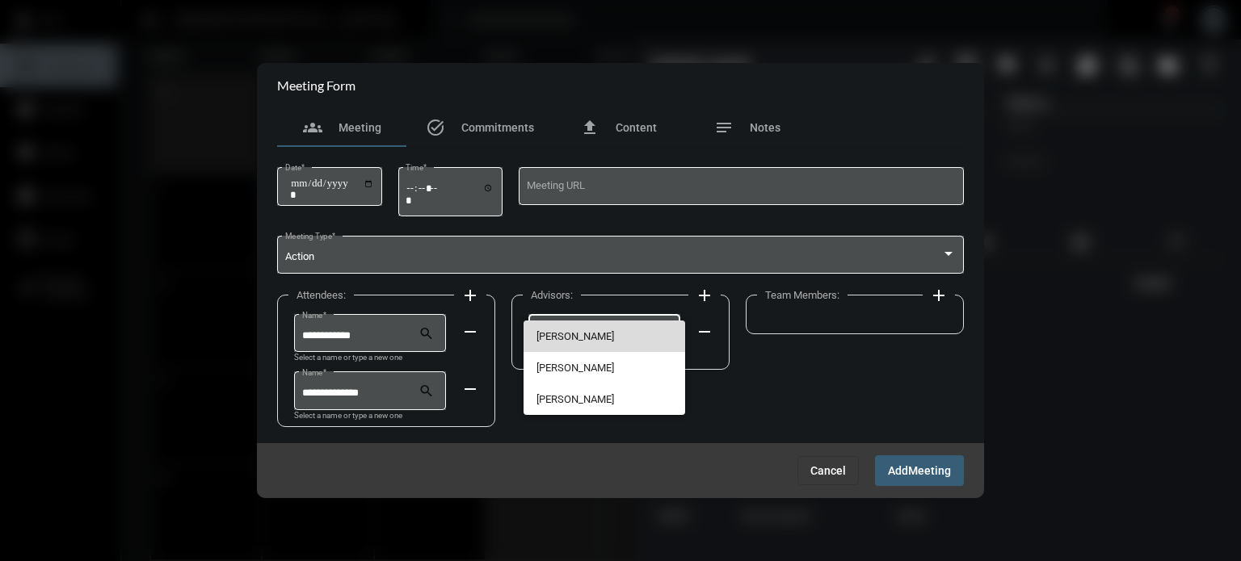
click at [588, 339] on span "[PERSON_NAME]" at bounding box center [604, 337] width 137 height 32
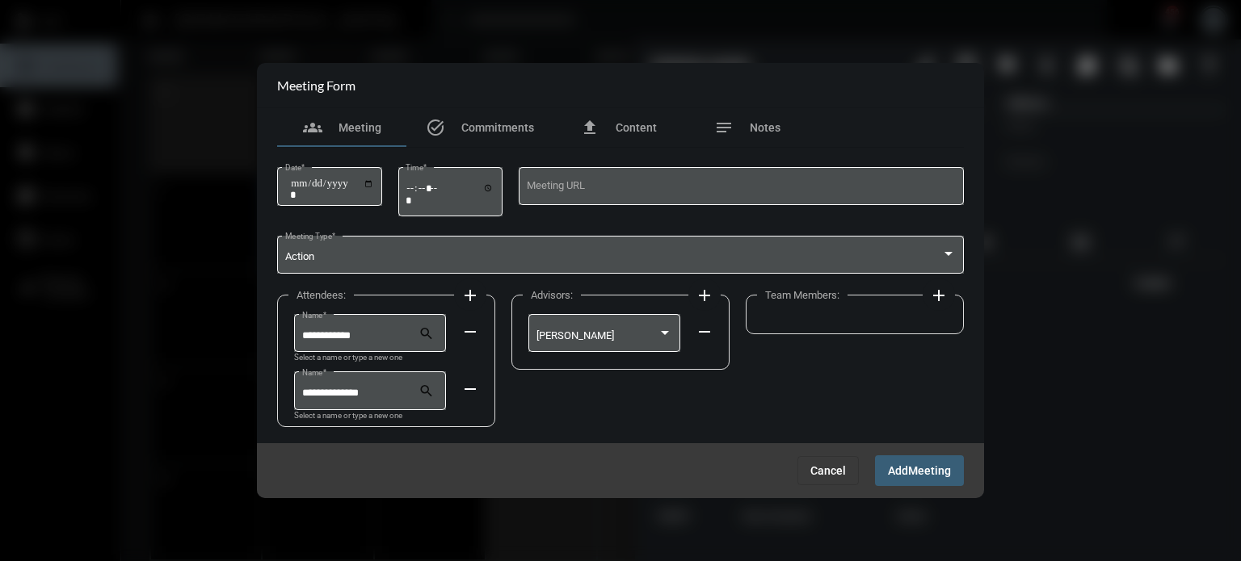
click at [943, 296] on mat-icon "add" at bounding box center [938, 295] width 19 height 19
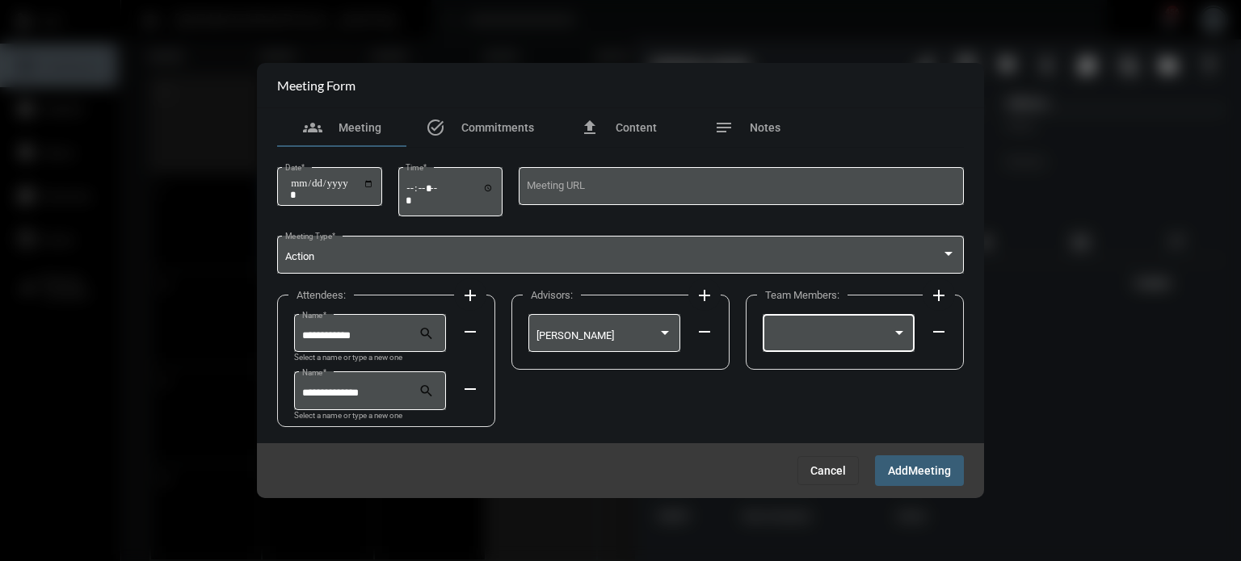
click at [848, 323] on div at bounding box center [839, 332] width 137 height 41
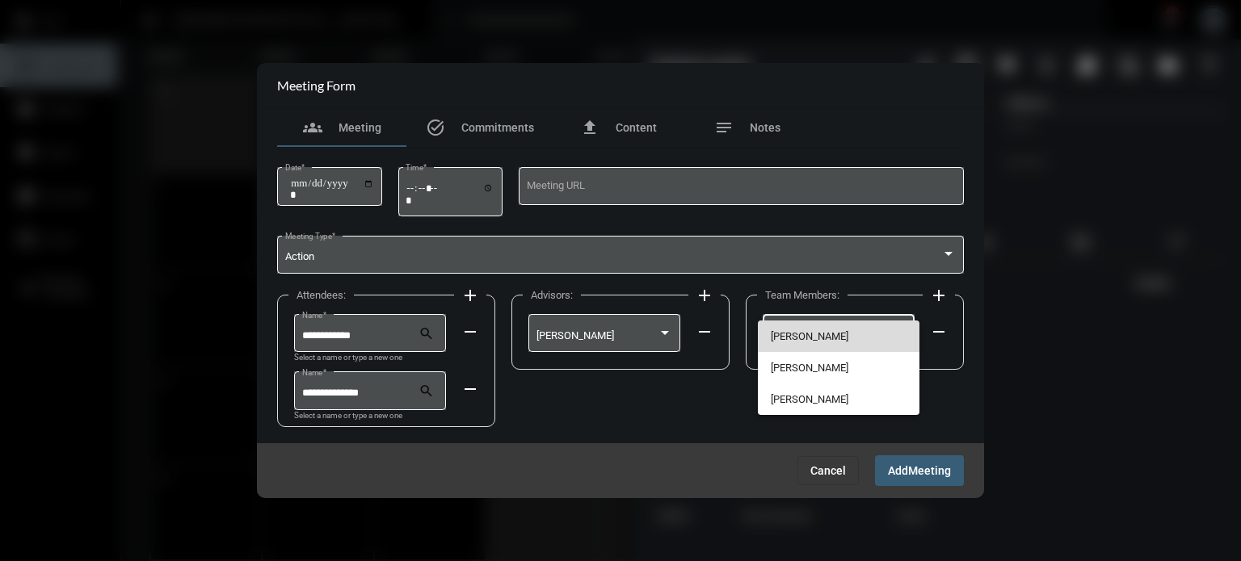
click at [813, 332] on span "[PERSON_NAME]" at bounding box center [839, 337] width 137 height 32
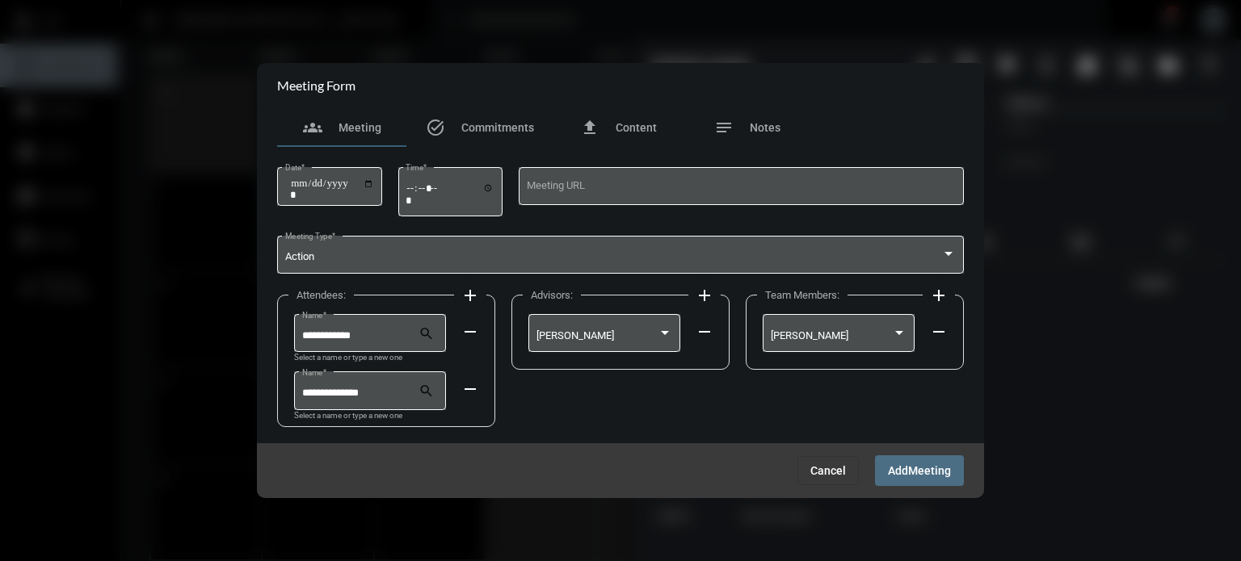
click at [905, 464] on span "Add Meeting" at bounding box center [919, 470] width 63 height 13
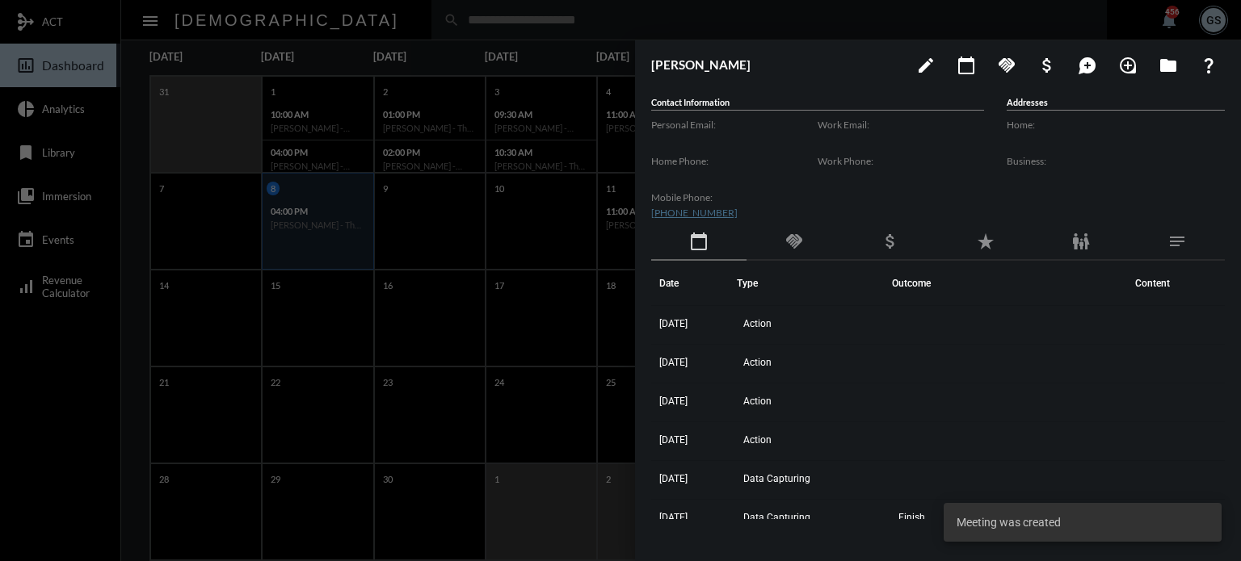
click at [549, 343] on div at bounding box center [620, 280] width 1241 height 561
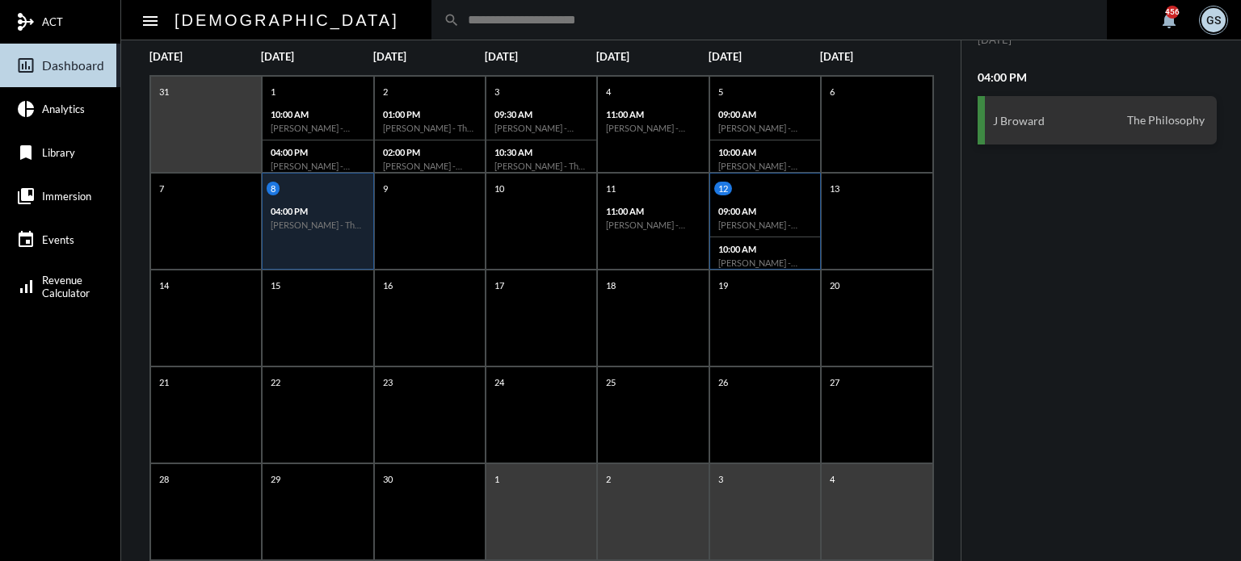
click at [798, 220] on h6 "[PERSON_NAME] - [PERSON_NAME] - Action" at bounding box center [765, 225] width 94 height 11
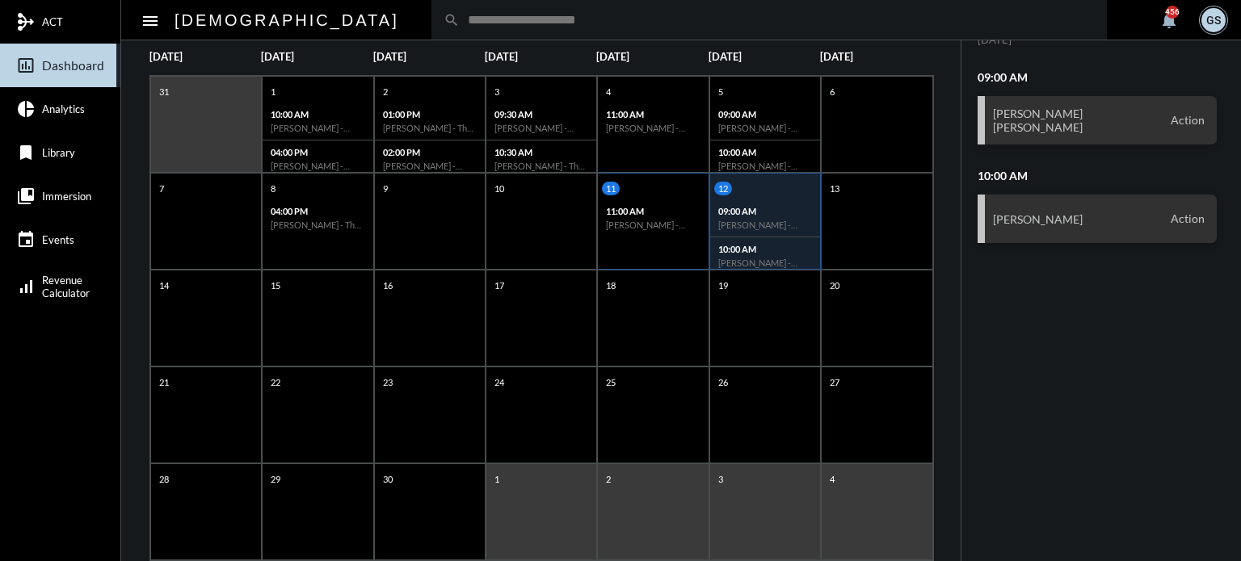
click at [675, 229] on div "11:00 AM [PERSON_NAME] - Action" at bounding box center [653, 218] width 110 height 37
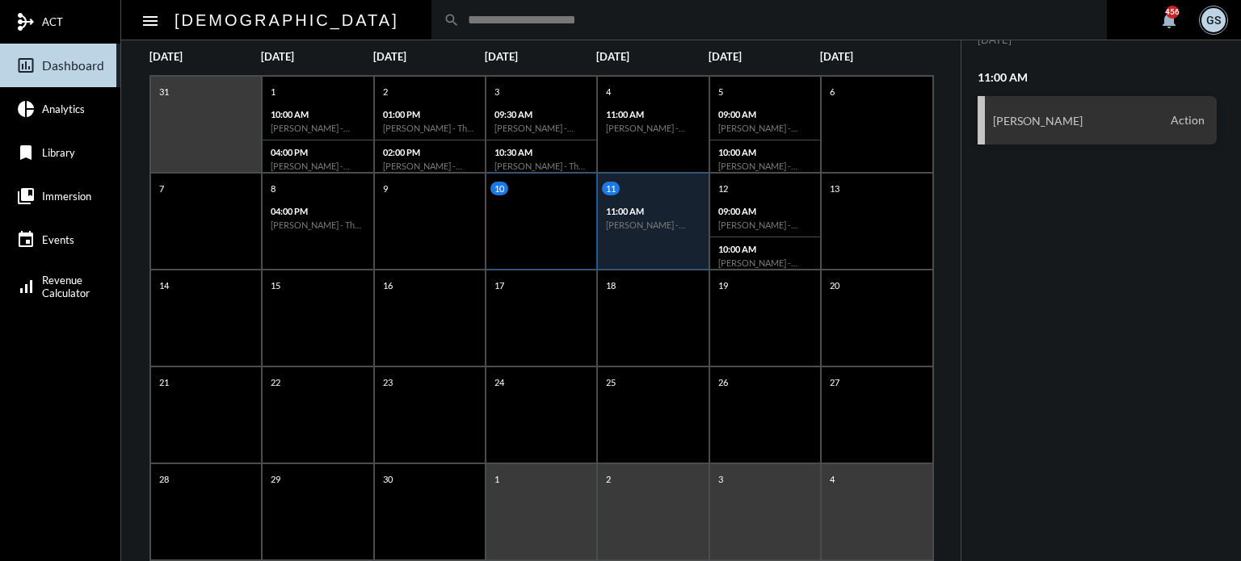
click at [526, 202] on div "10" at bounding box center [541, 221] width 111 height 97
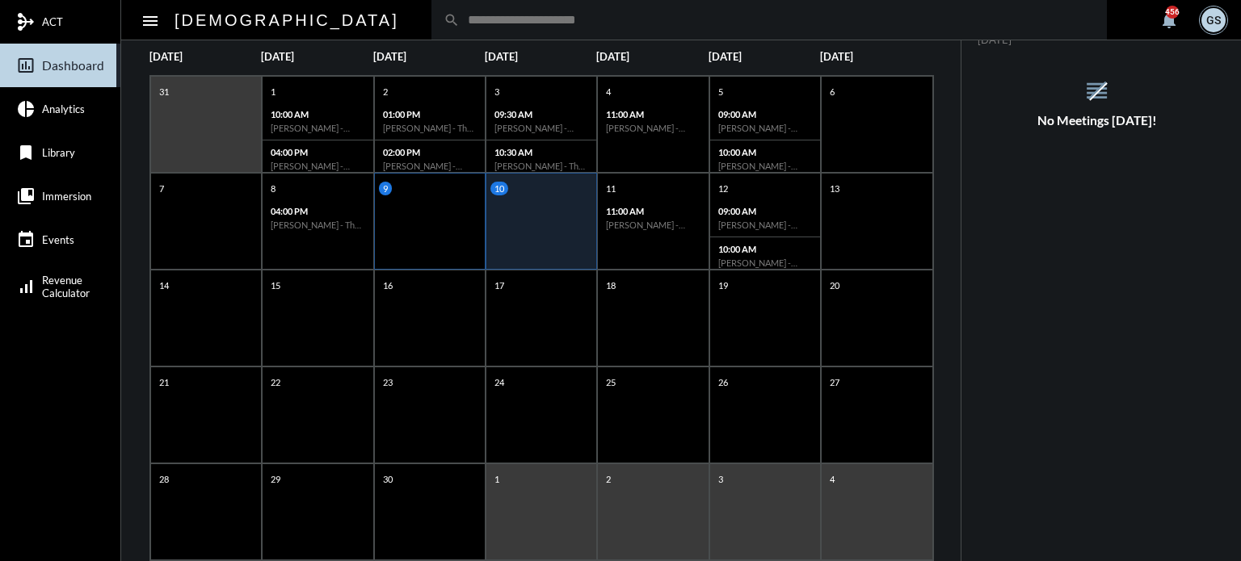
click at [420, 205] on div "9" at bounding box center [429, 221] width 111 height 97
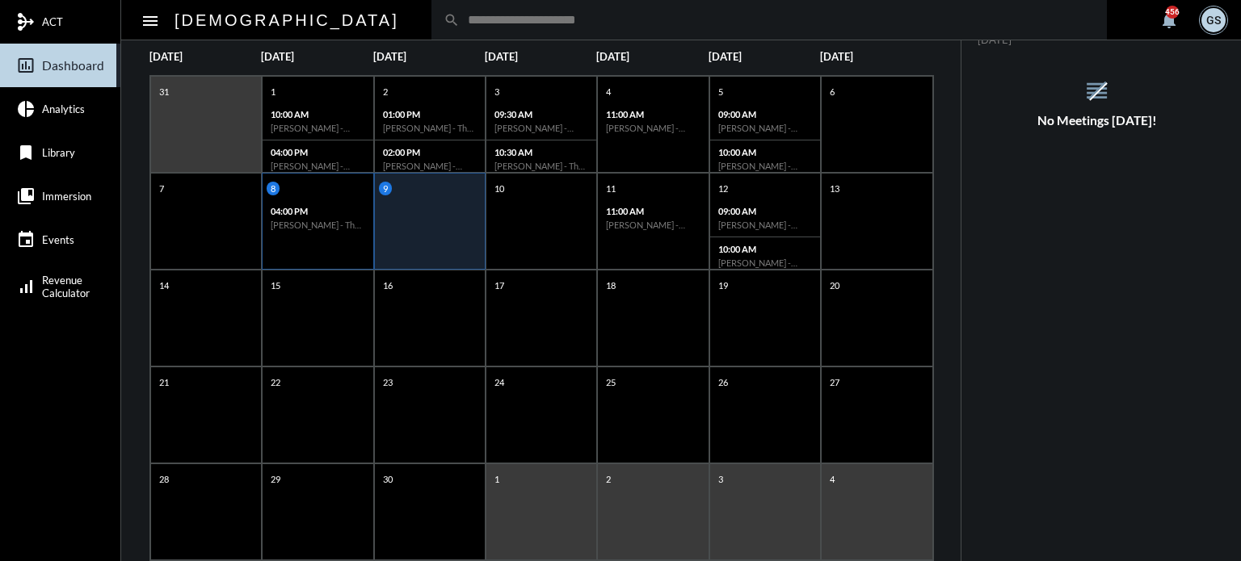
click at [336, 212] on p "04:00 PM" at bounding box center [318, 211] width 94 height 11
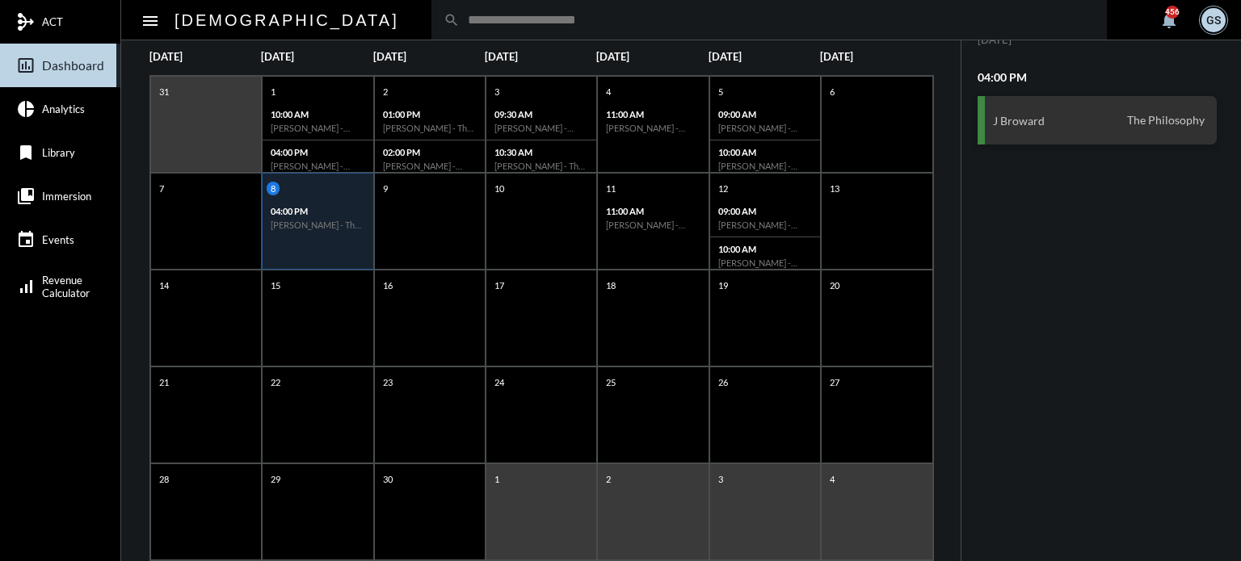
scroll to position [0, 0]
